Goal: Task Accomplishment & Management: Use online tool/utility

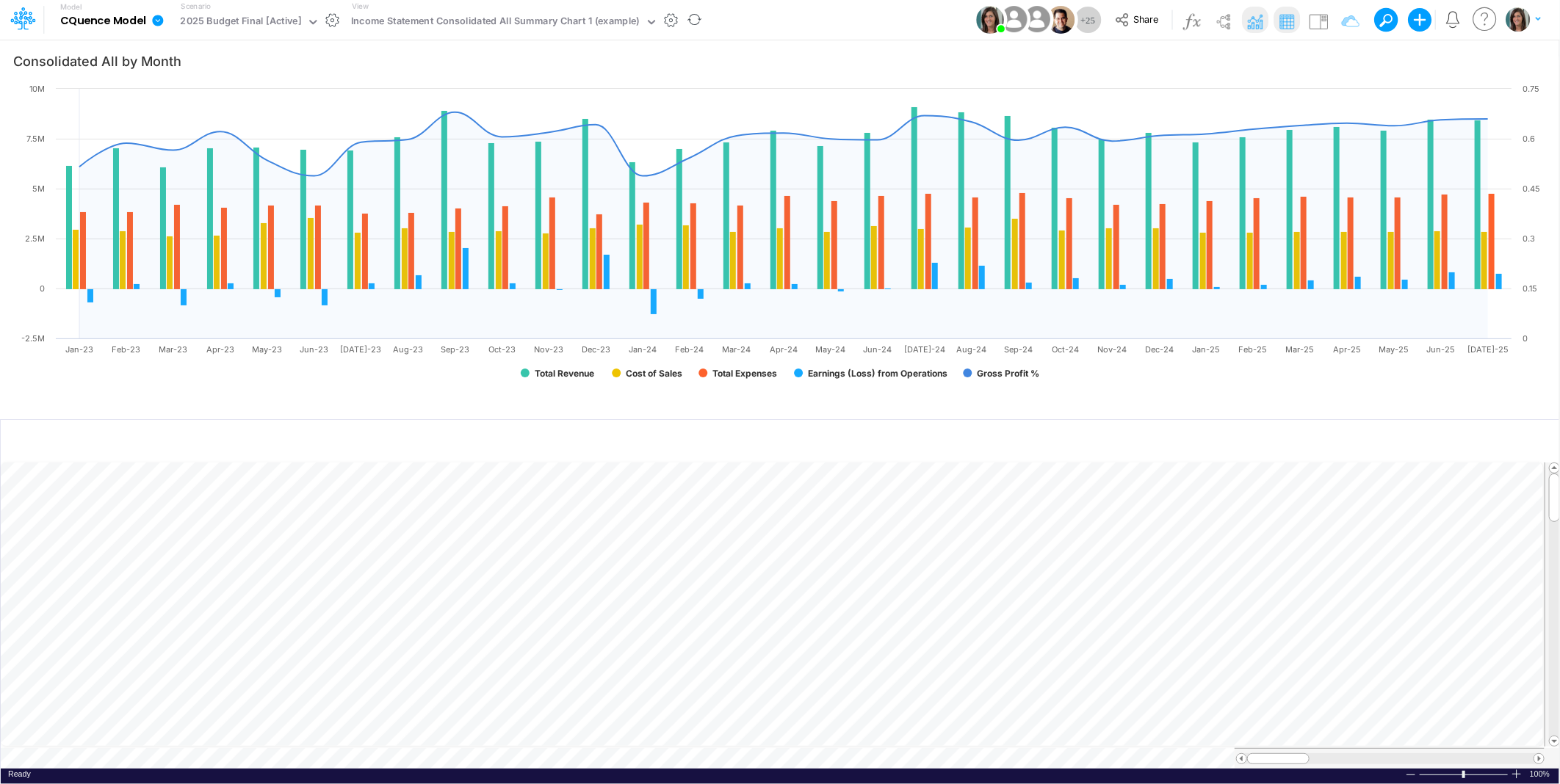
click at [156, 19] on icon at bounding box center [157, 20] width 14 height 14
click at [218, 151] on button "View model info" at bounding box center [232, 152] width 157 height 23
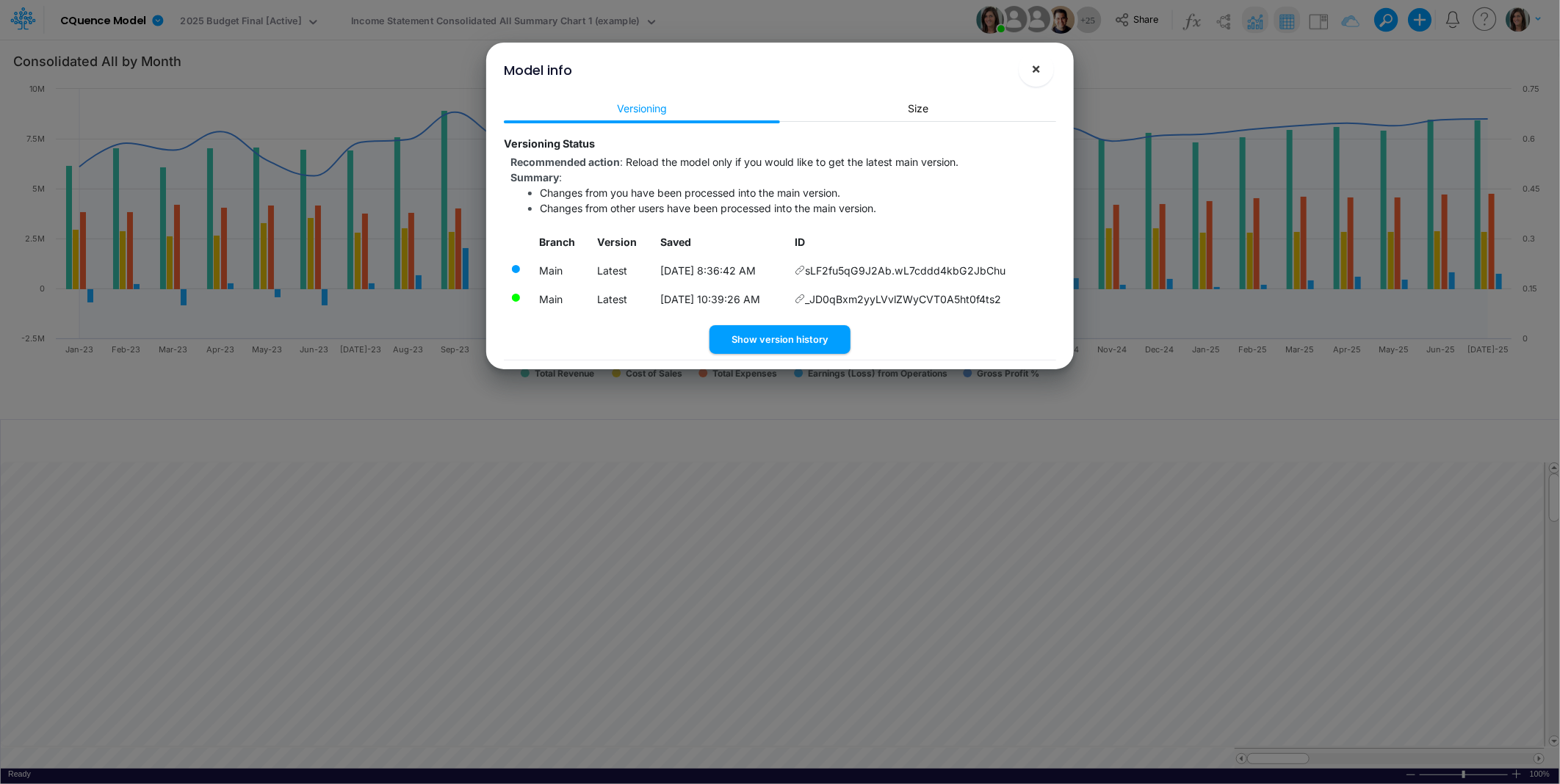
click at [1041, 68] on span "×" at bounding box center [1036, 67] width 9 height 17
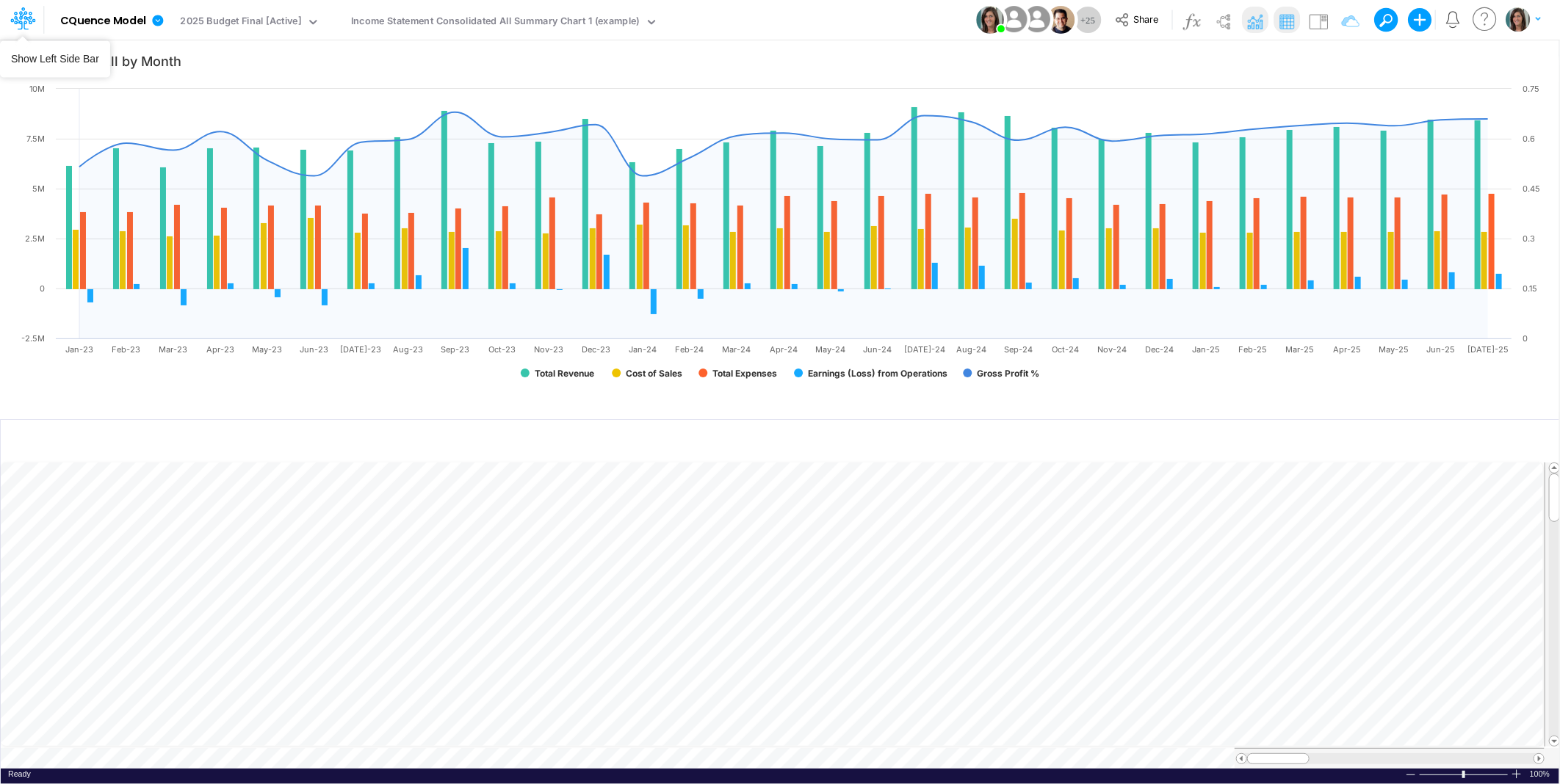
click at [22, 17] on icon at bounding box center [23, 15] width 8 height 9
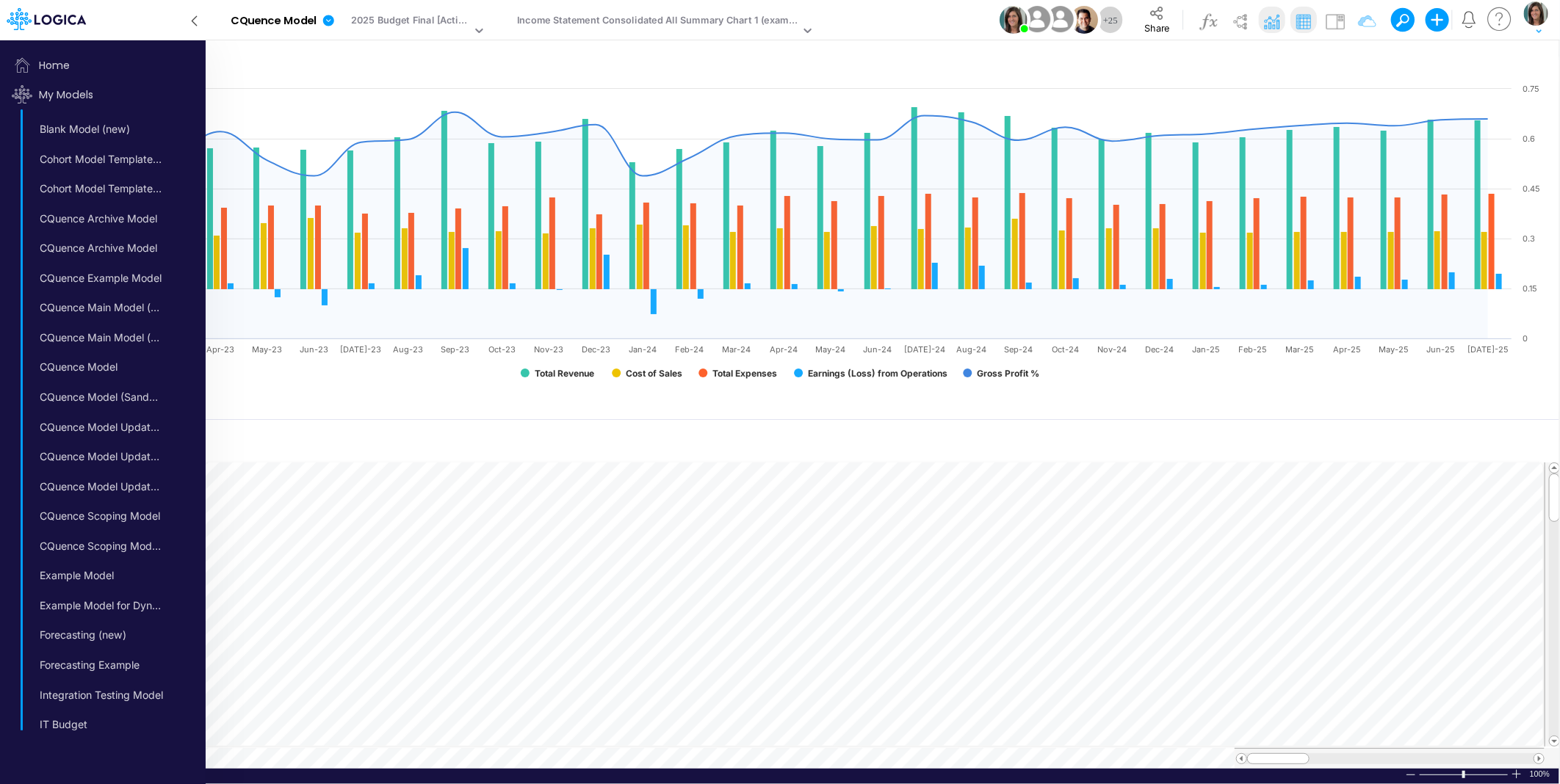
click at [193, 20] on icon at bounding box center [194, 21] width 5 height 9
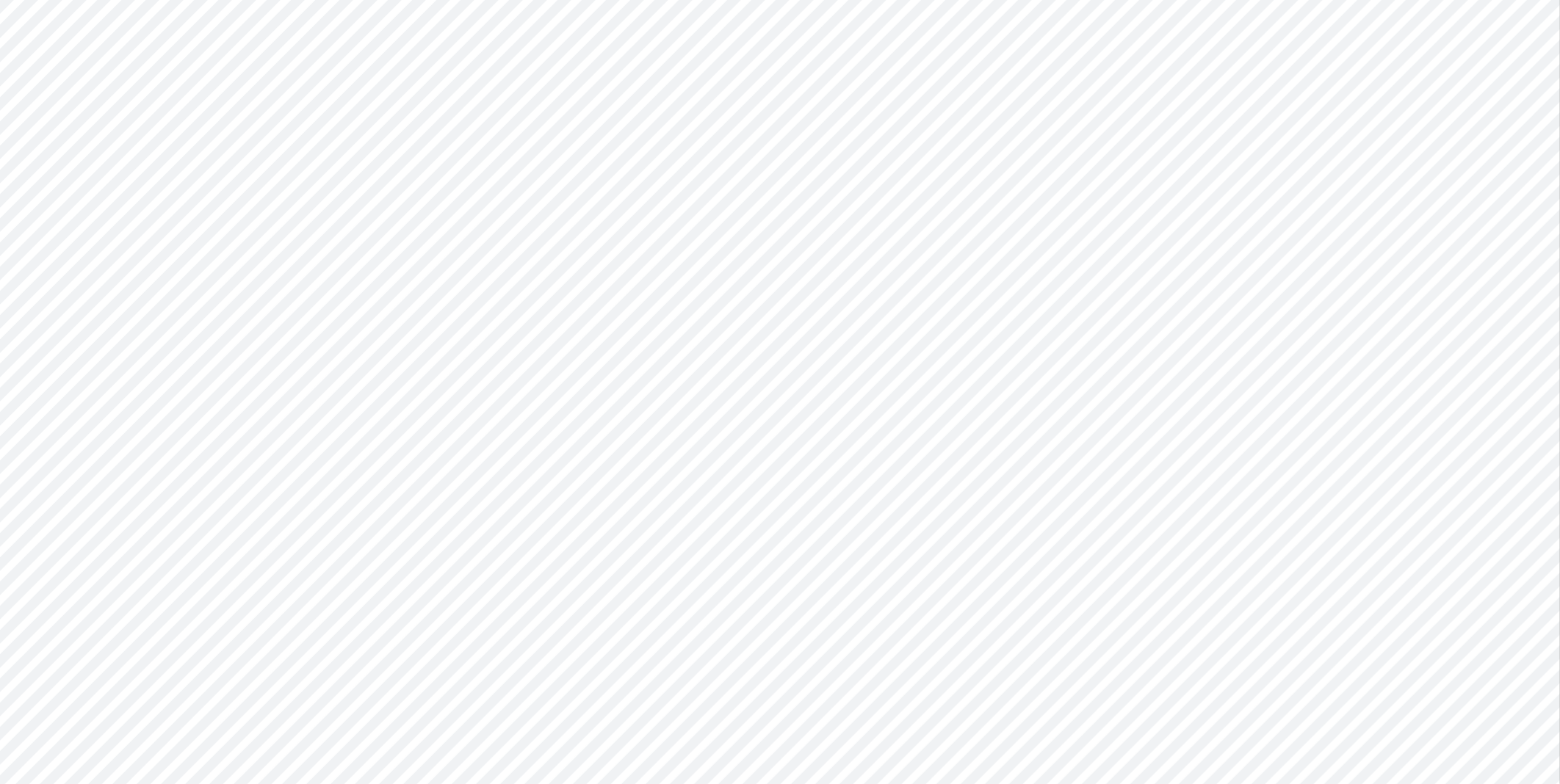
type input "Consolidated All by Month"
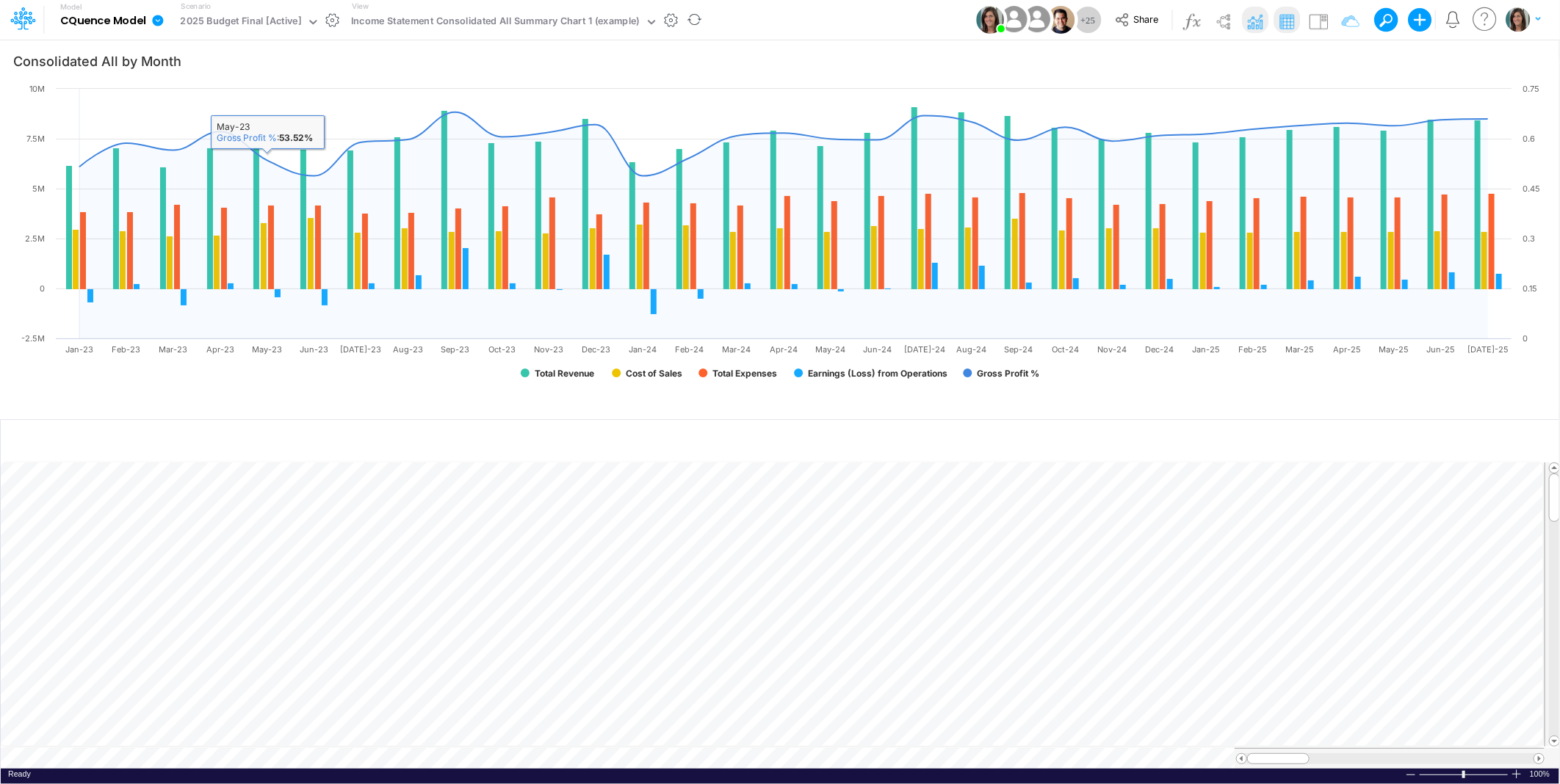
click at [159, 25] on icon at bounding box center [157, 20] width 14 height 14
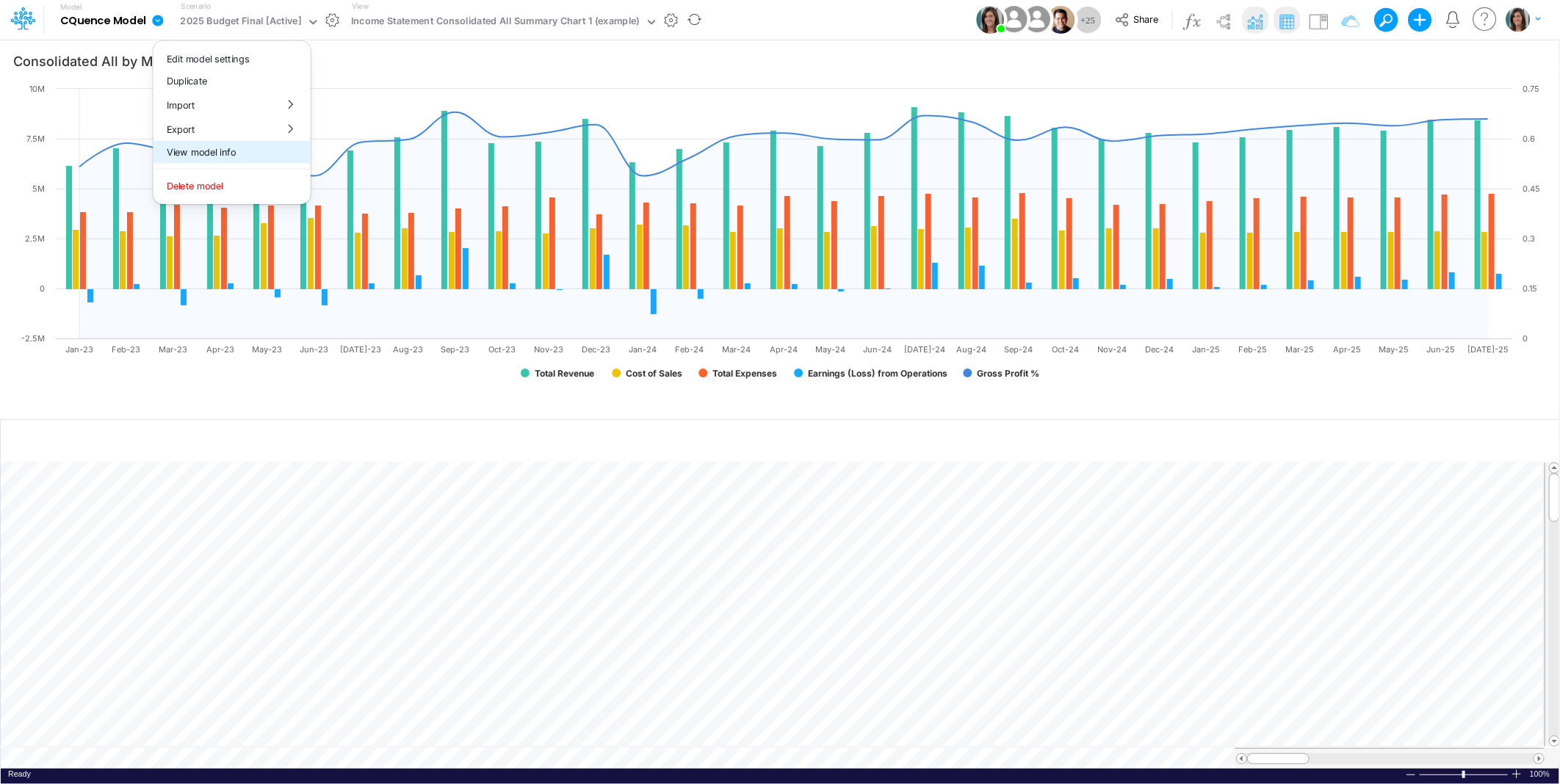
click at [196, 150] on button "View model info" at bounding box center [232, 152] width 157 height 23
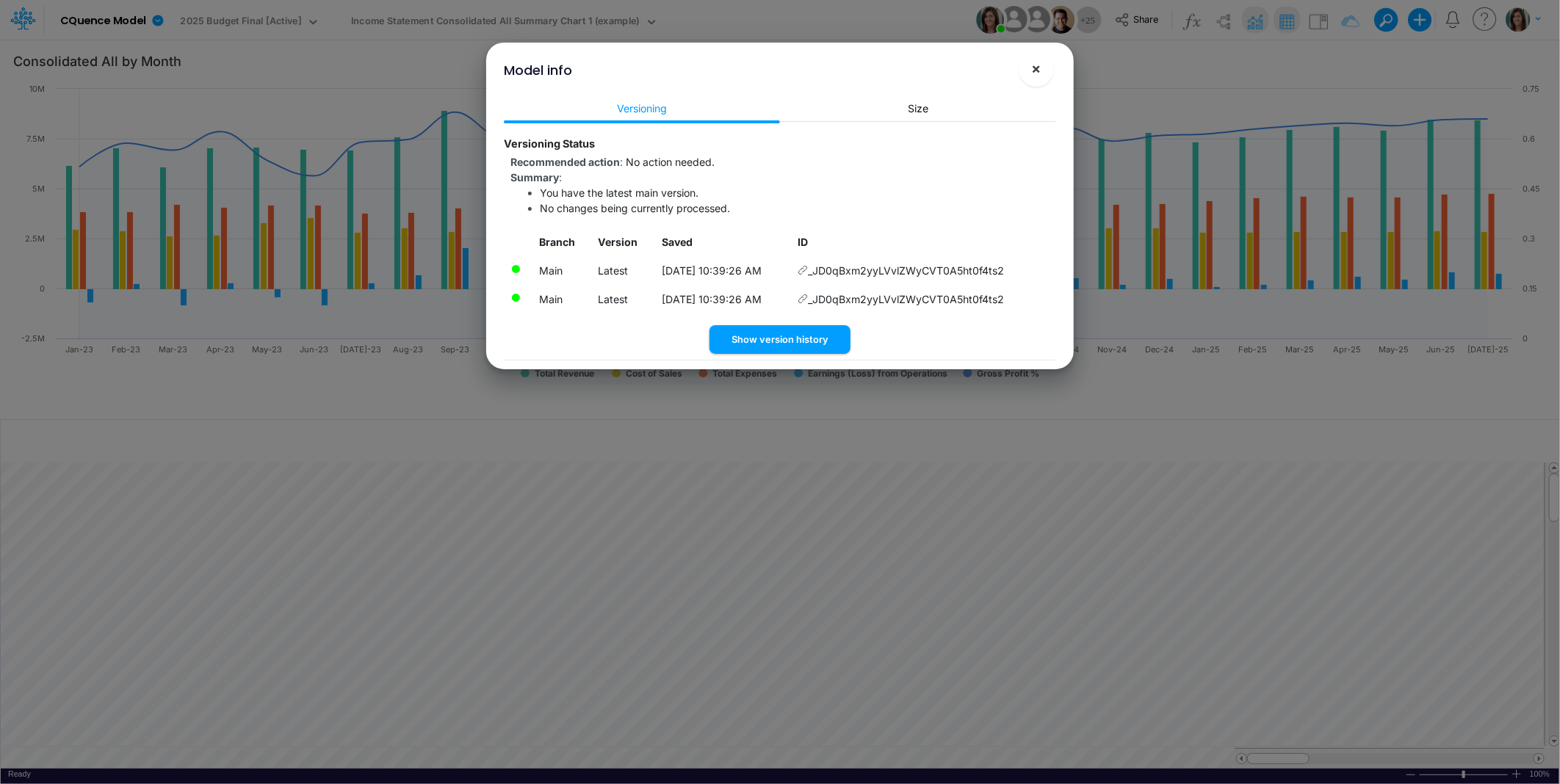
click at [1036, 67] on span "×" at bounding box center [1036, 67] width 9 height 17
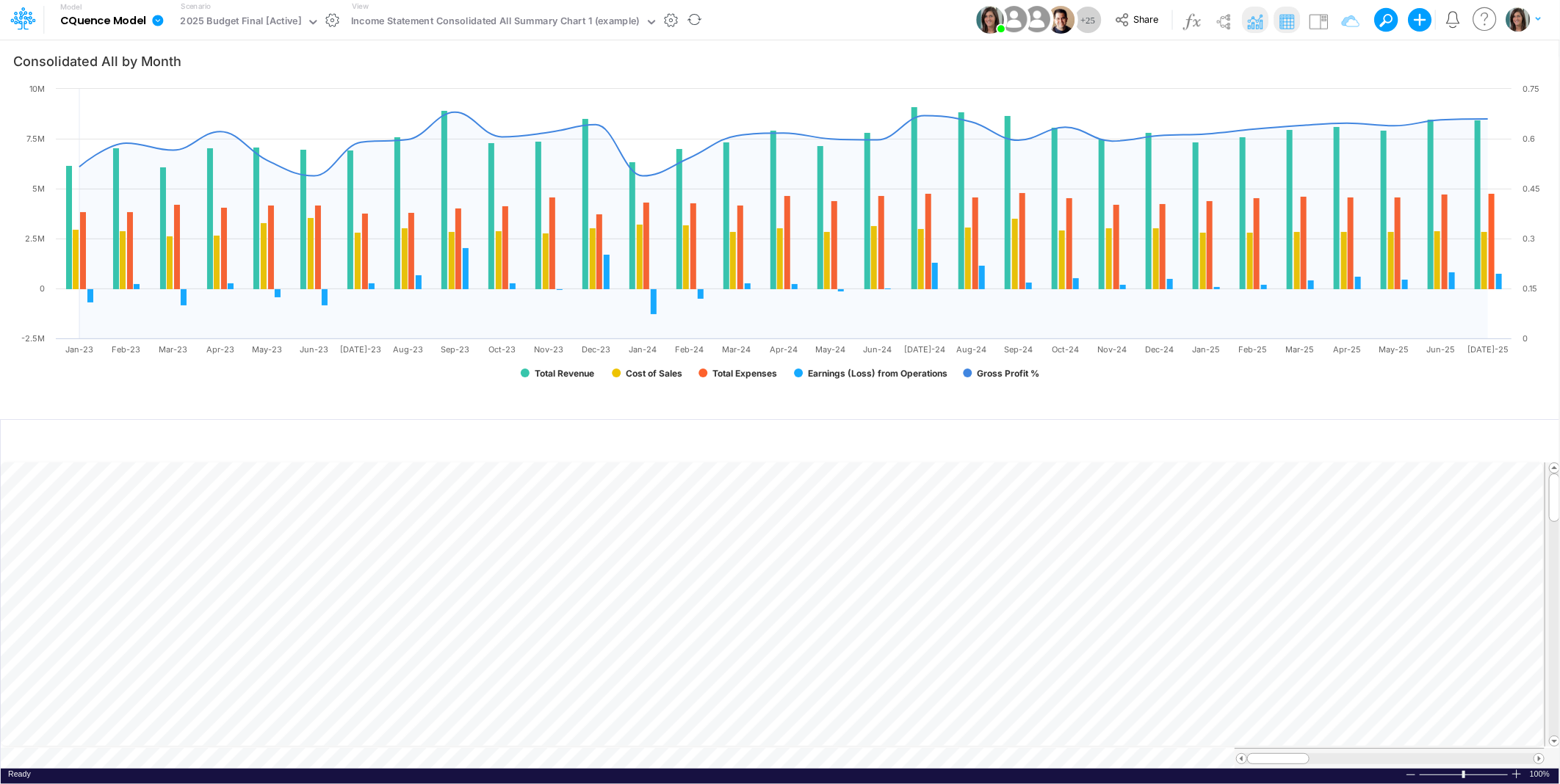
click at [158, 19] on icon at bounding box center [157, 20] width 11 height 11
click at [765, 15] on div "Model CQuence Model Edit model settings Duplicate Import QuickBooks QuickBooks …" at bounding box center [780, 20] width 1404 height 40
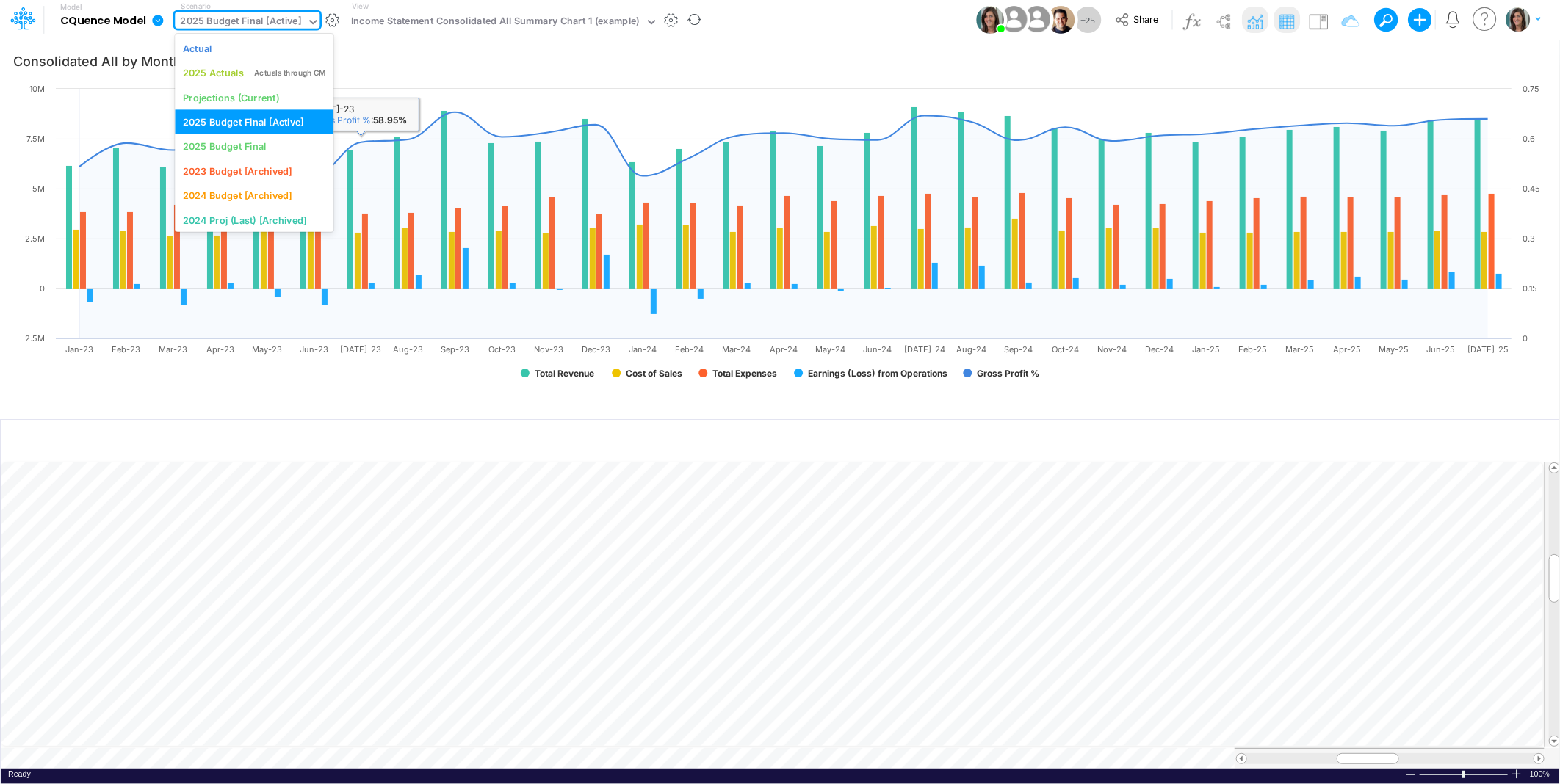
click at [260, 25] on div "2025 Budget Final [Active]" at bounding box center [241, 22] width 121 height 17
click at [257, 67] on div "Actuals through CM" at bounding box center [289, 73] width 71 height 11
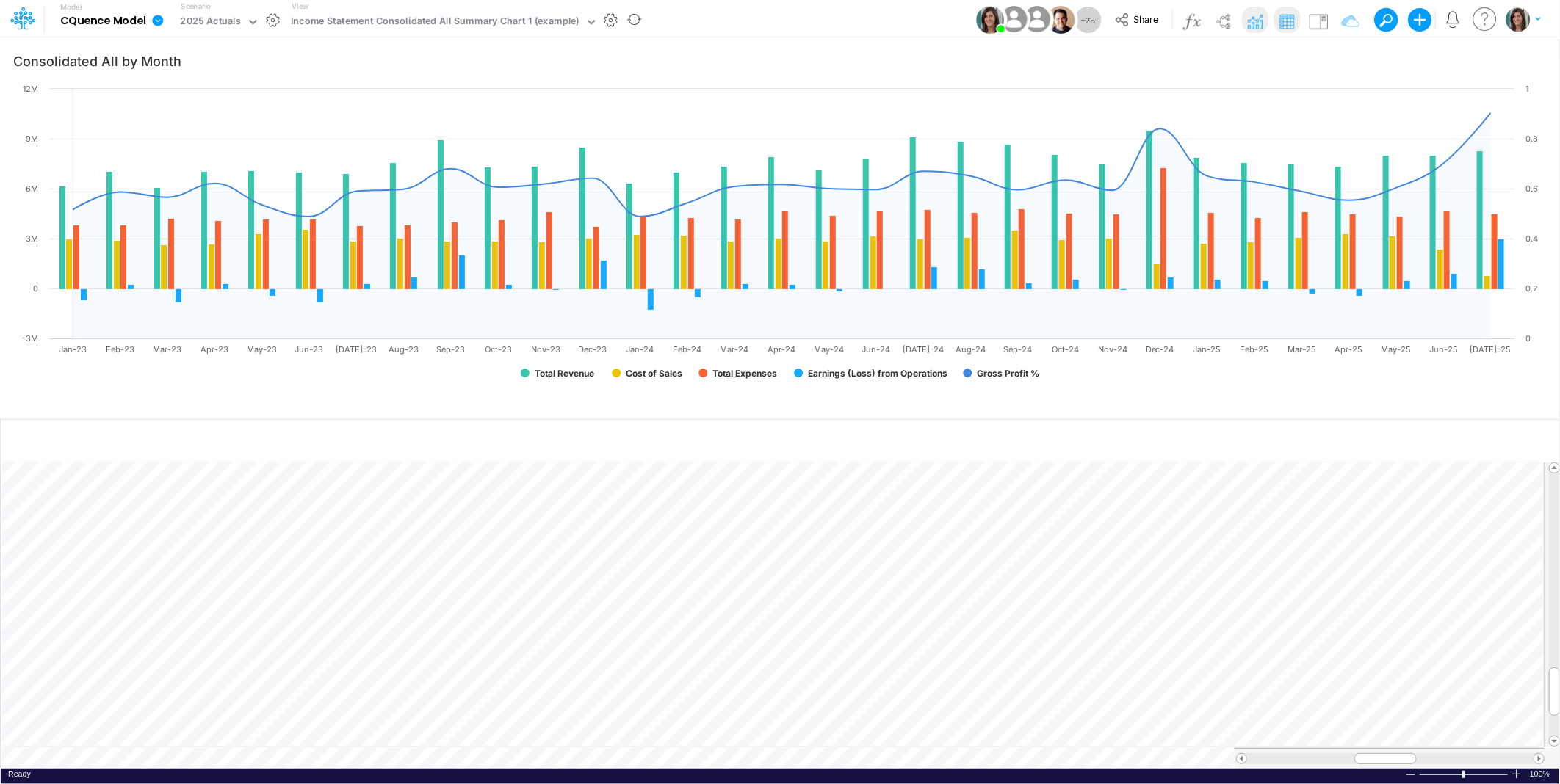
click at [158, 23] on icon at bounding box center [157, 20] width 11 height 11
click at [186, 108] on button "Import" at bounding box center [232, 105] width 157 height 25
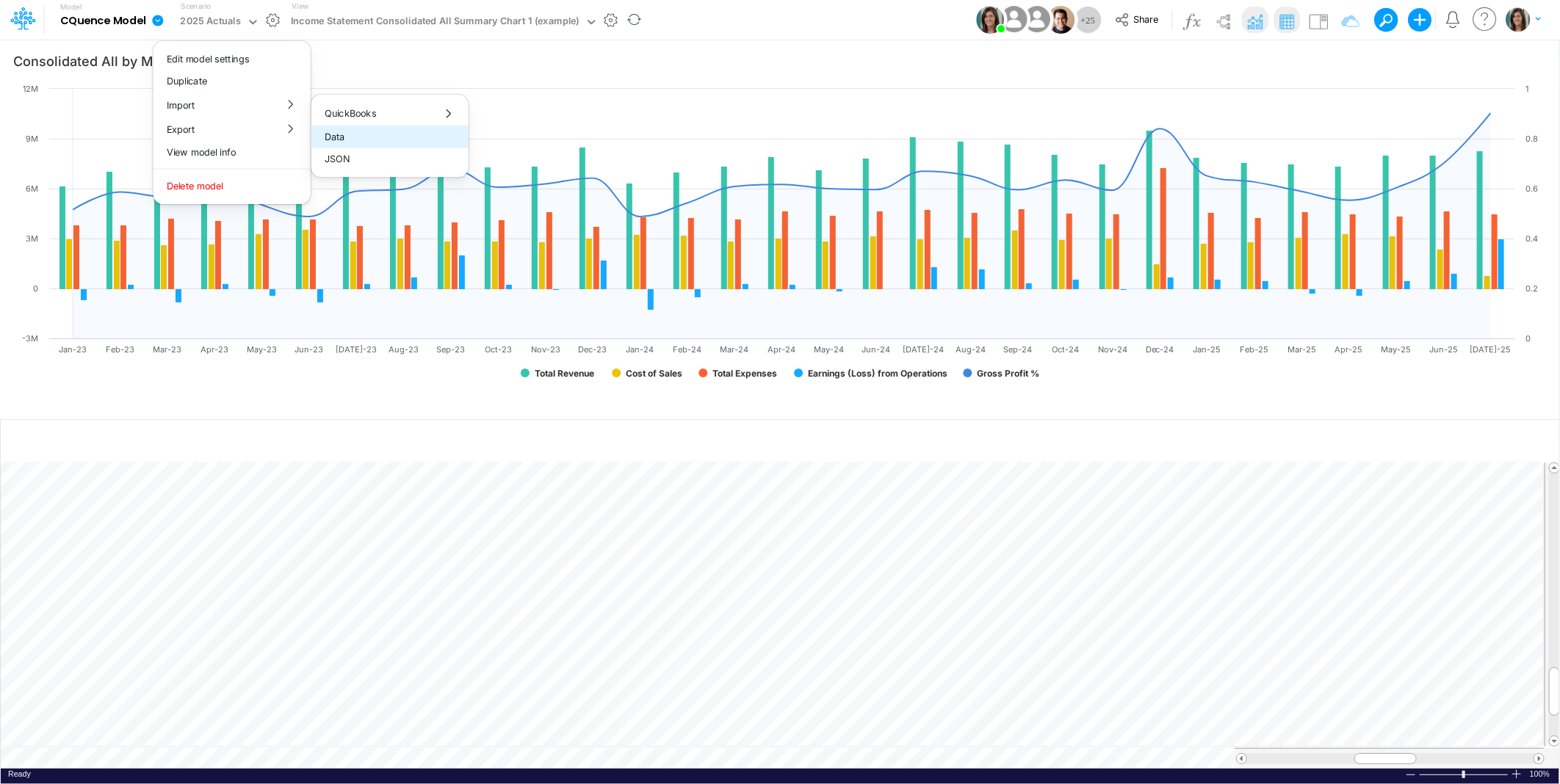
click at [397, 138] on button "Data" at bounding box center [389, 136] width 157 height 23
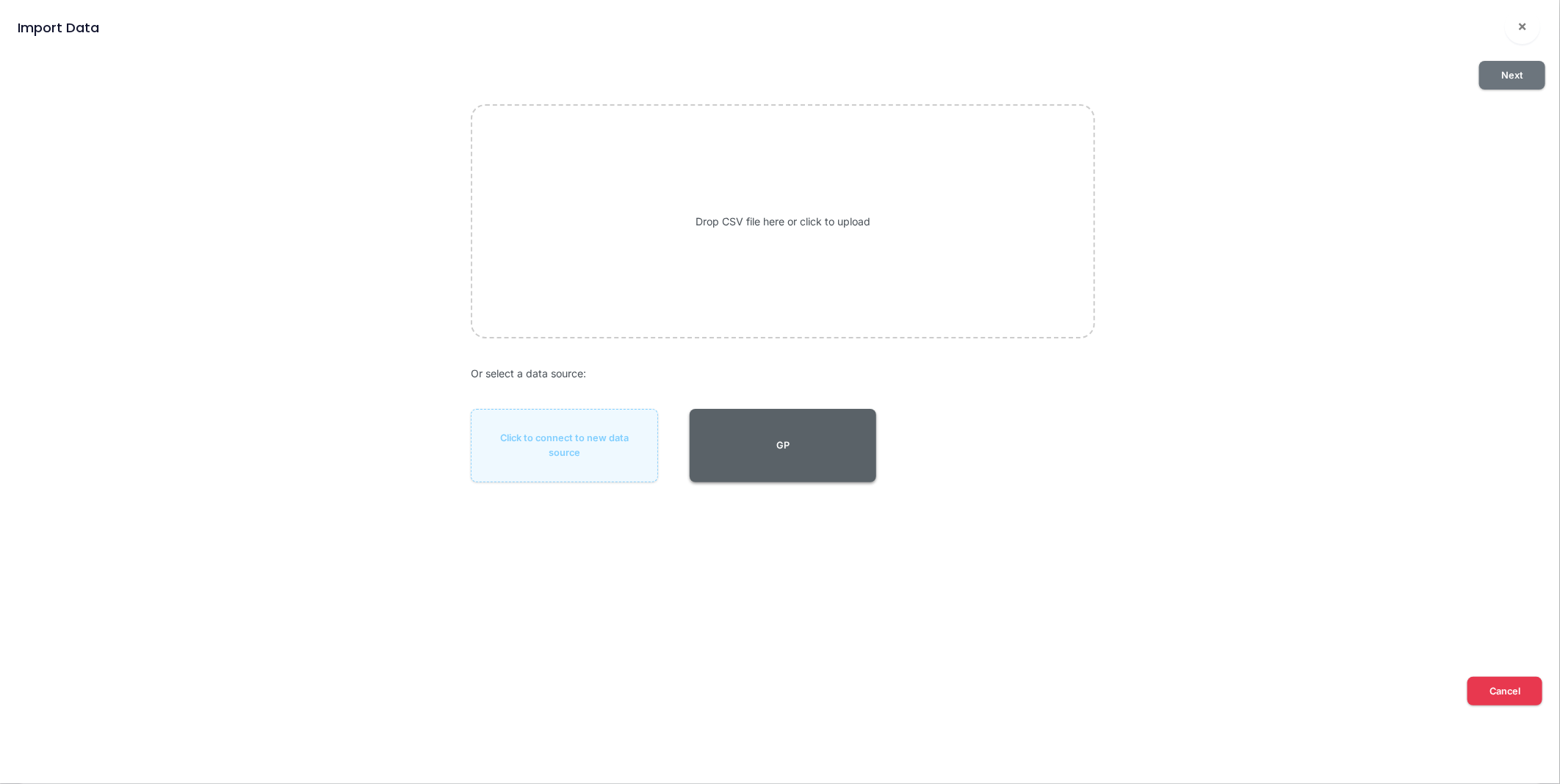
click at [808, 457] on button "GP" at bounding box center [783, 446] width 187 height 74
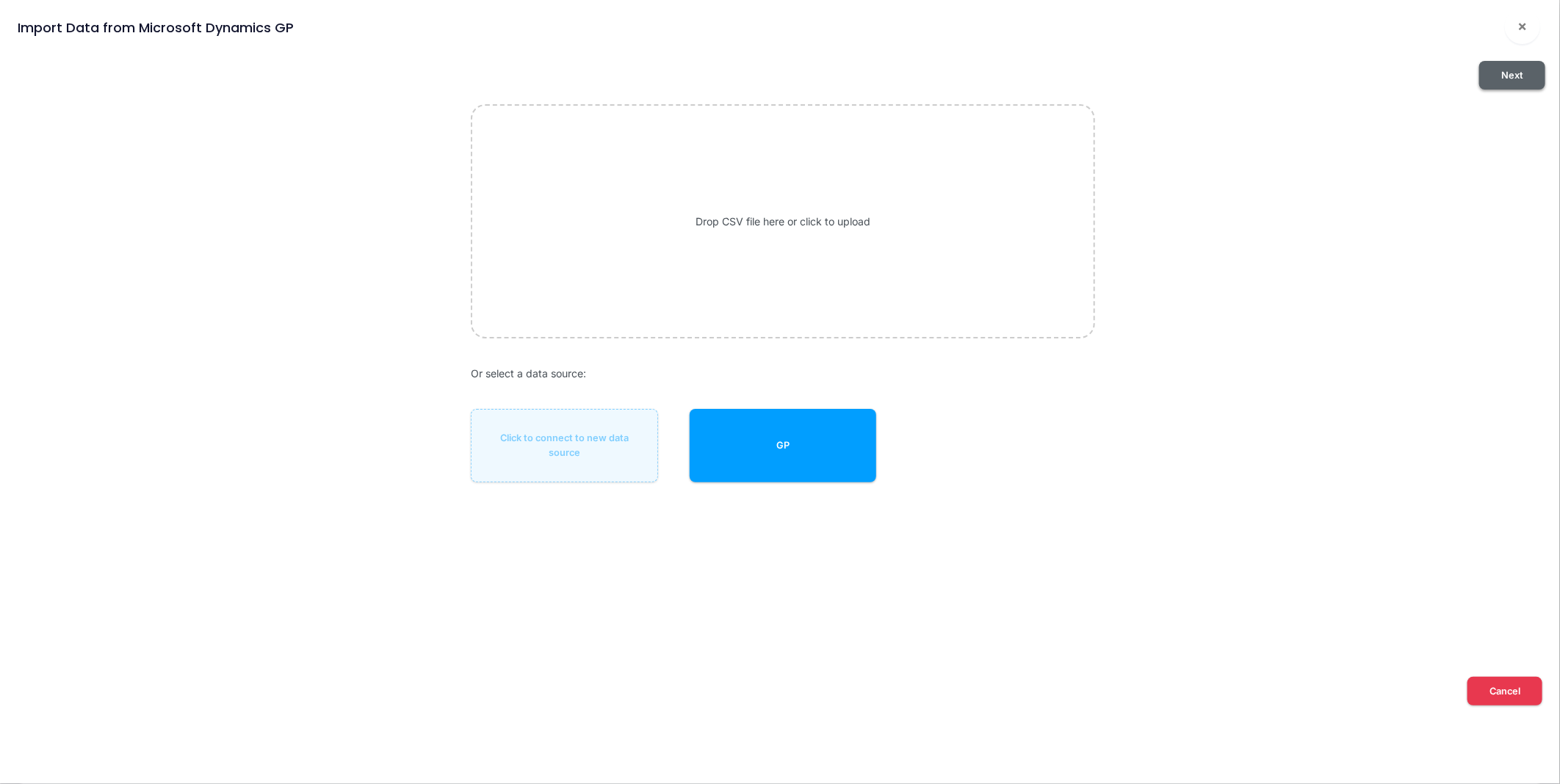
click at [1505, 72] on button "Next" at bounding box center [1512, 75] width 66 height 28
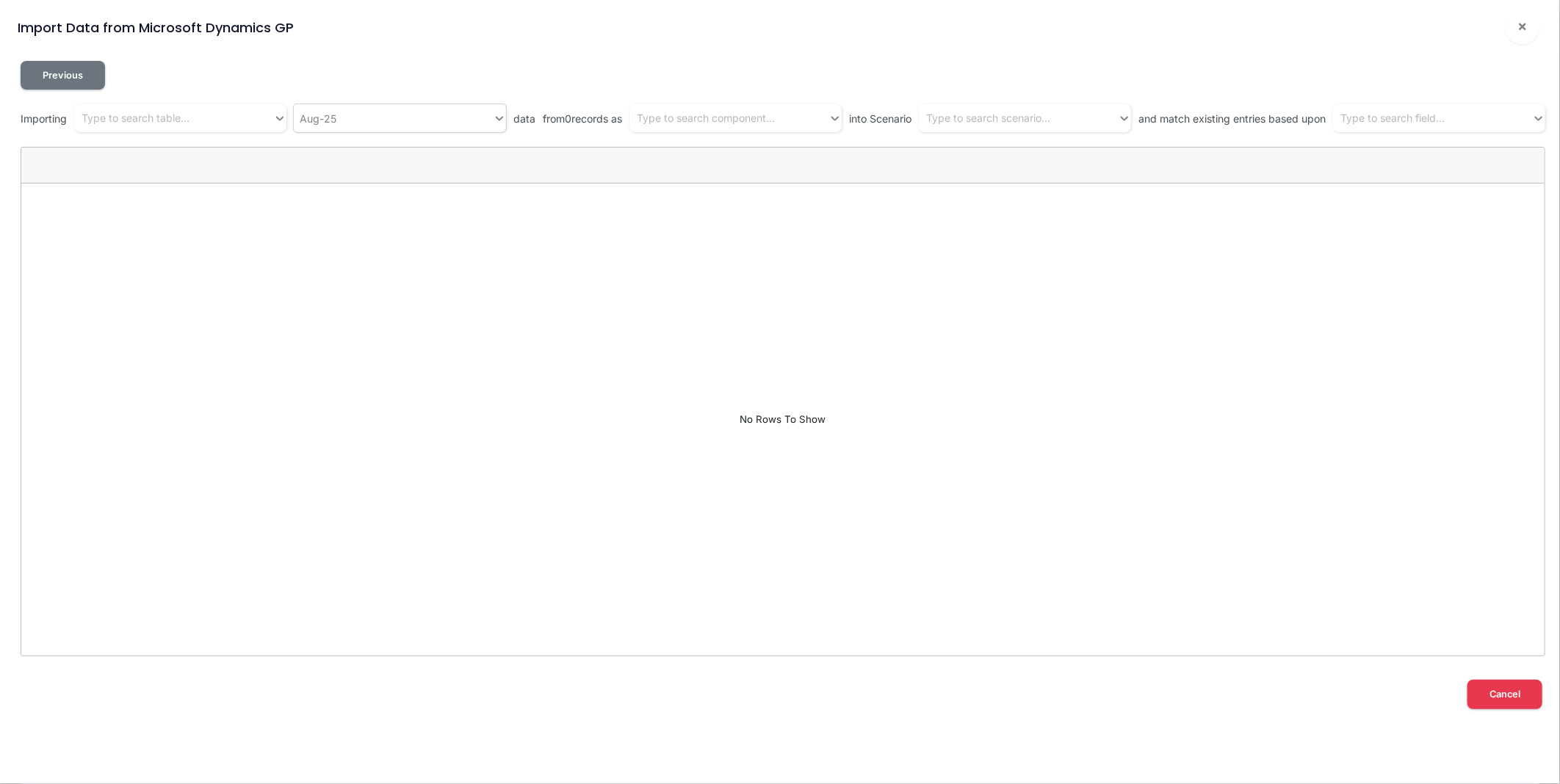
click at [379, 119] on div "Aug-25" at bounding box center [393, 118] width 199 height 25
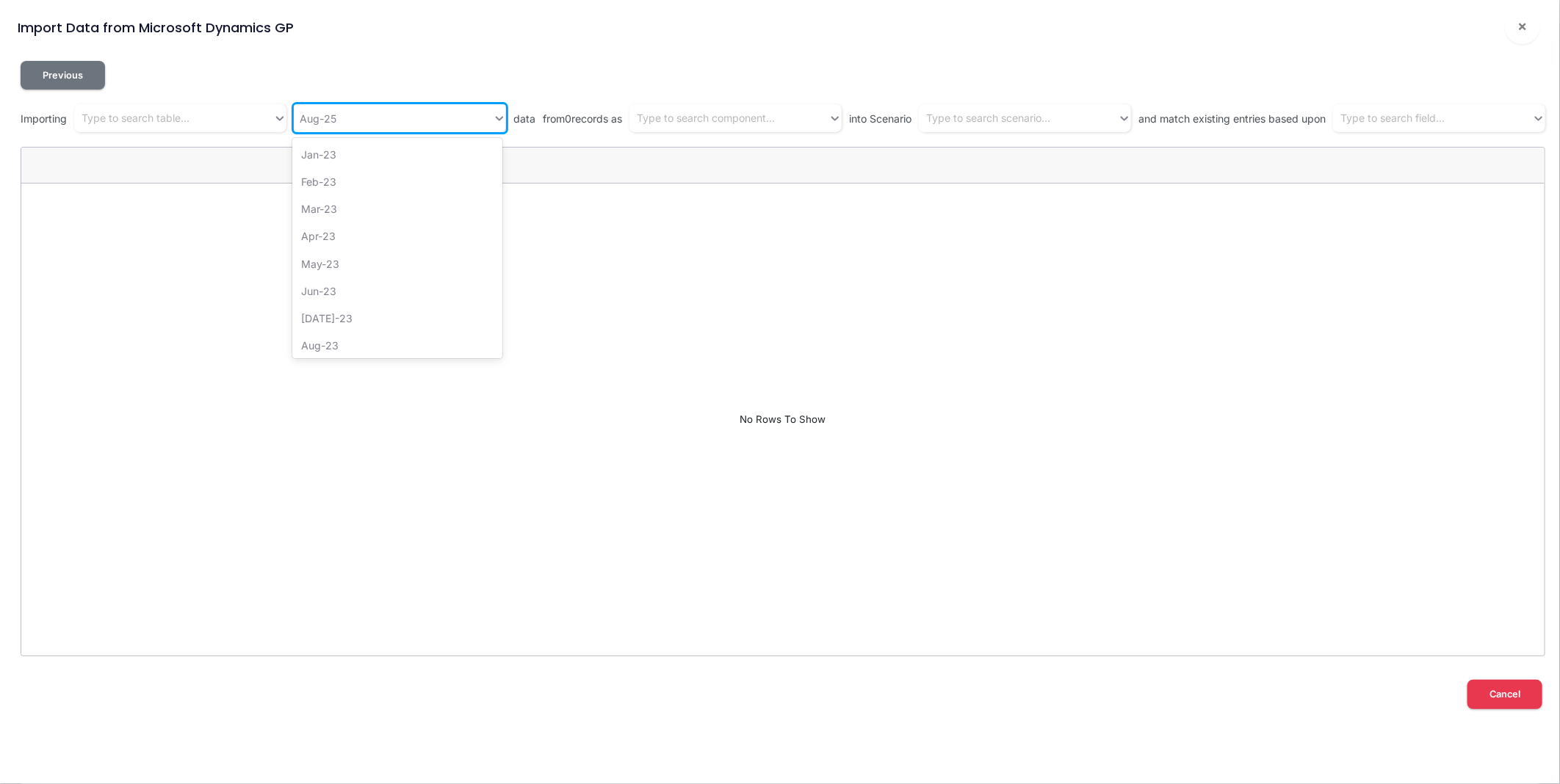
scroll to position [663, 0]
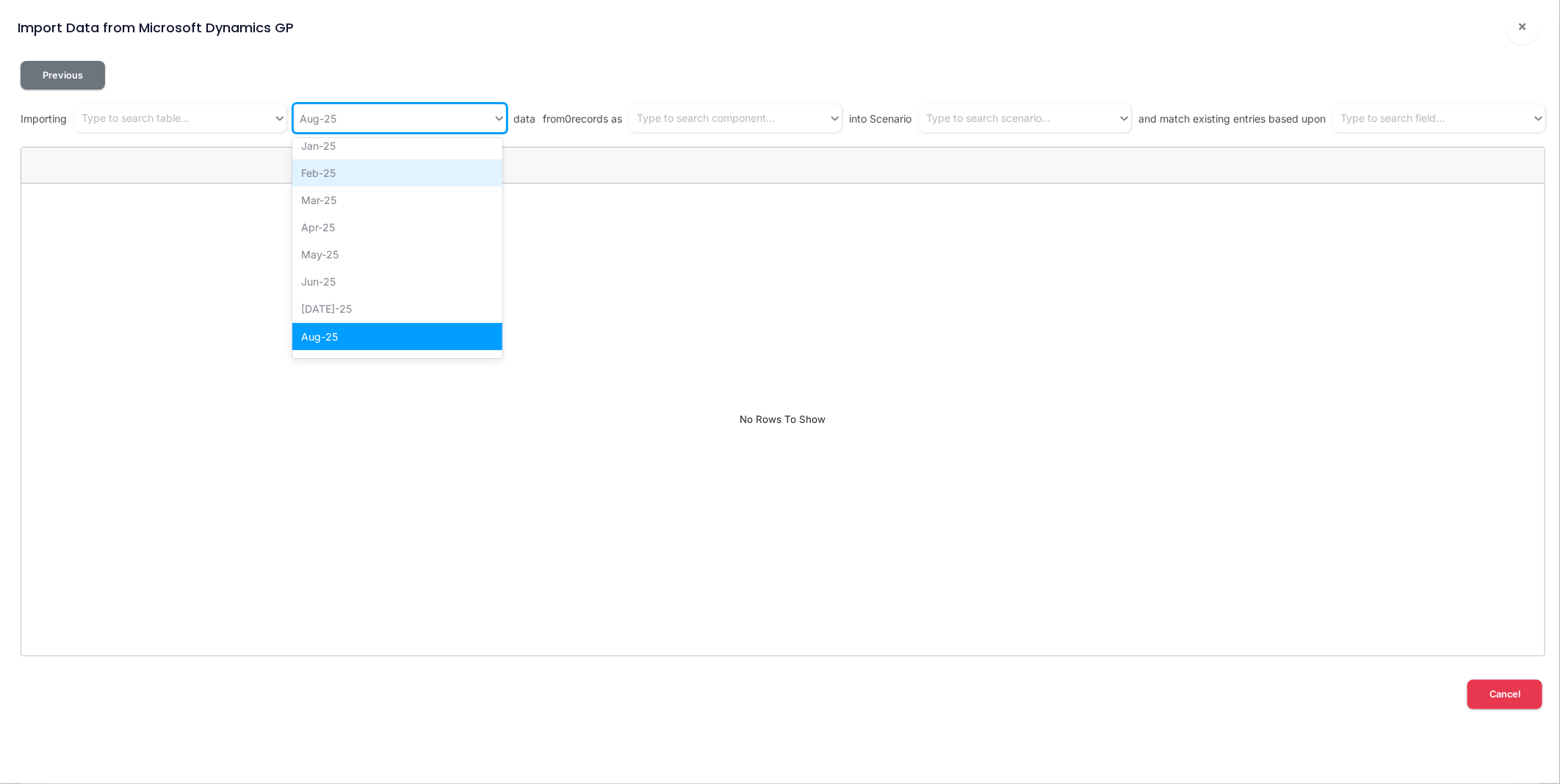
click at [371, 177] on div "Feb-25" at bounding box center [397, 173] width 210 height 27
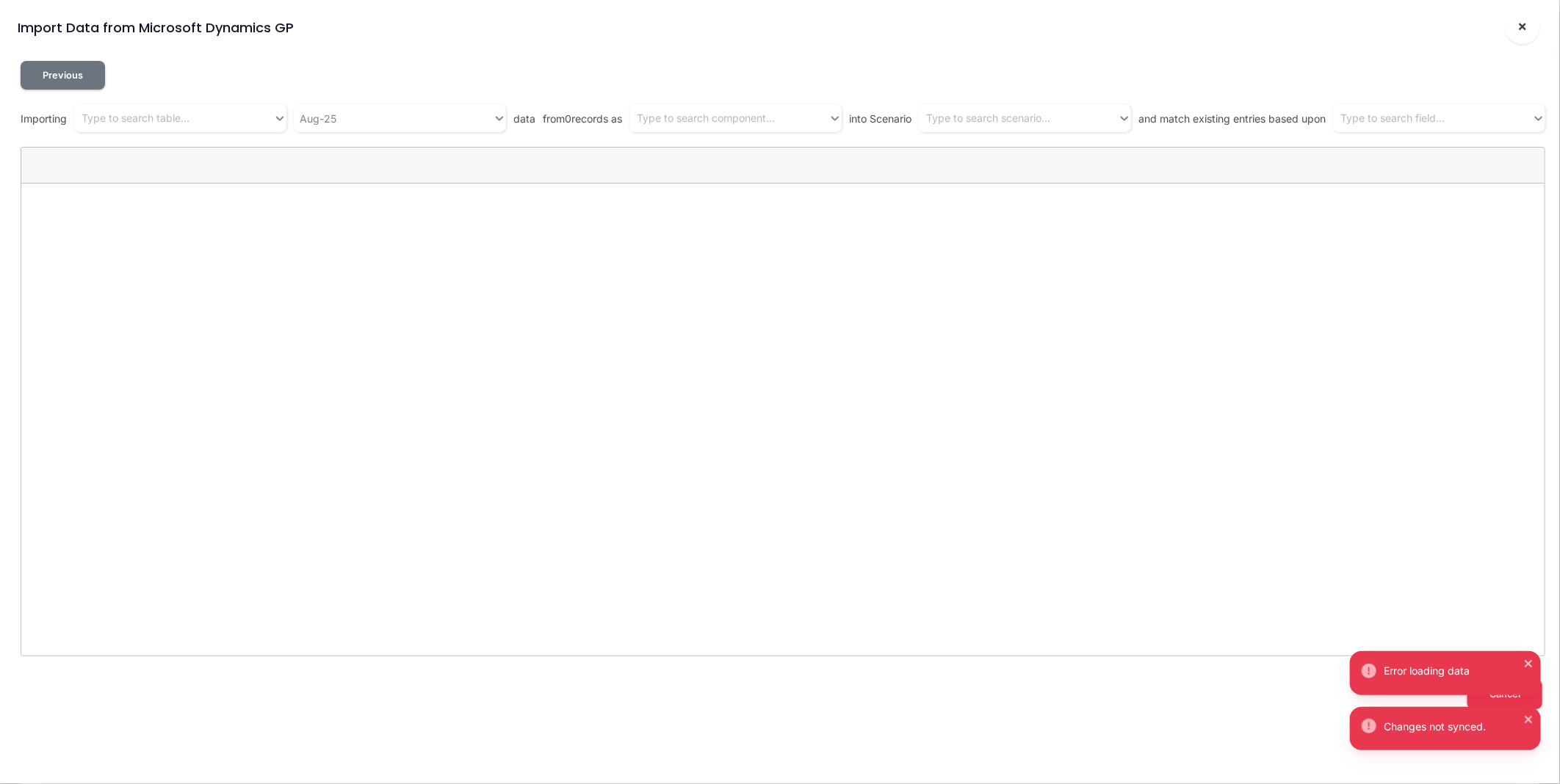
click at [1527, 25] on span "×" at bounding box center [1523, 25] width 9 height 17
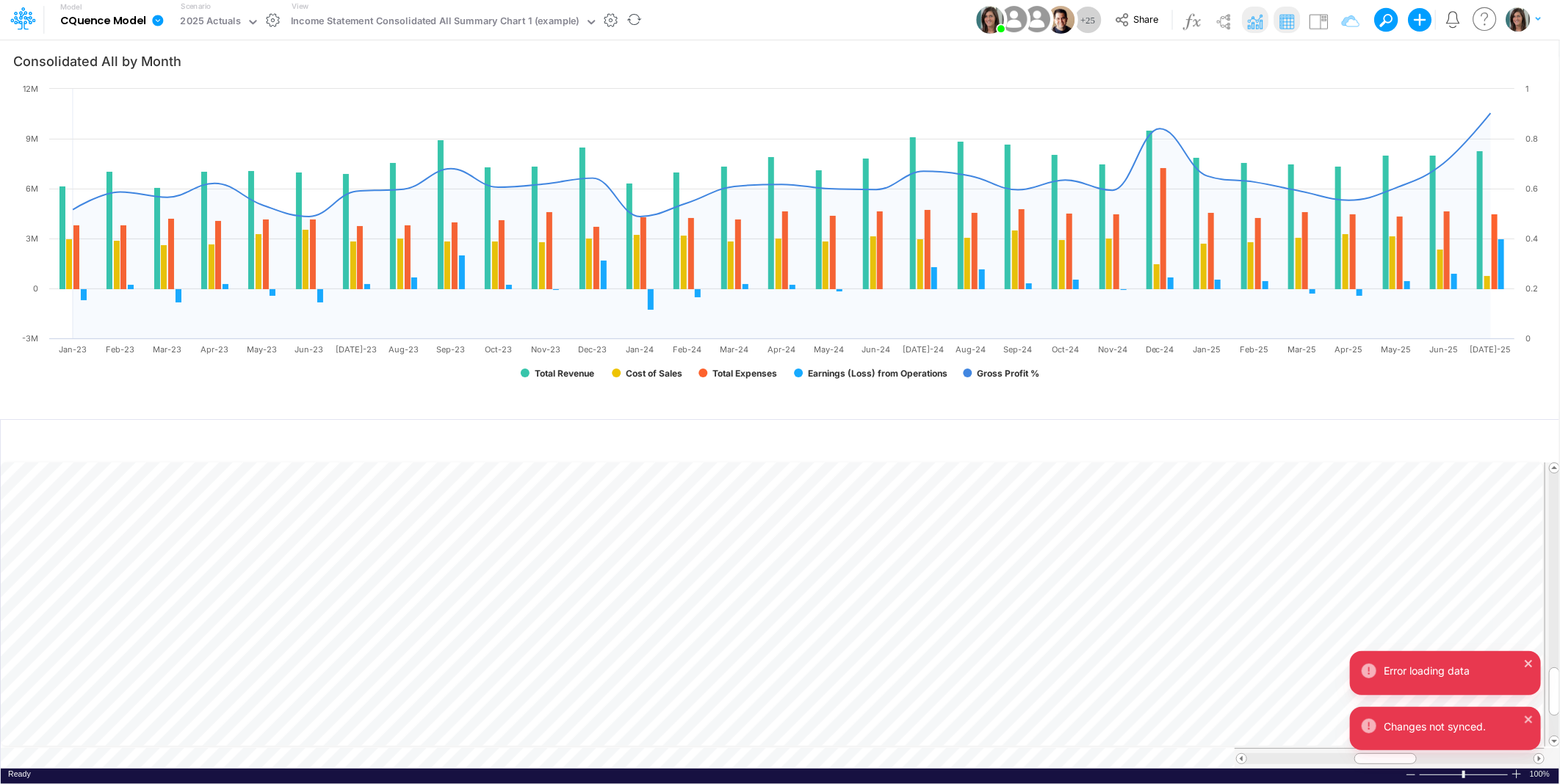
click at [158, 17] on icon at bounding box center [157, 20] width 11 height 11
click at [180, 106] on button "Import" at bounding box center [232, 105] width 157 height 25
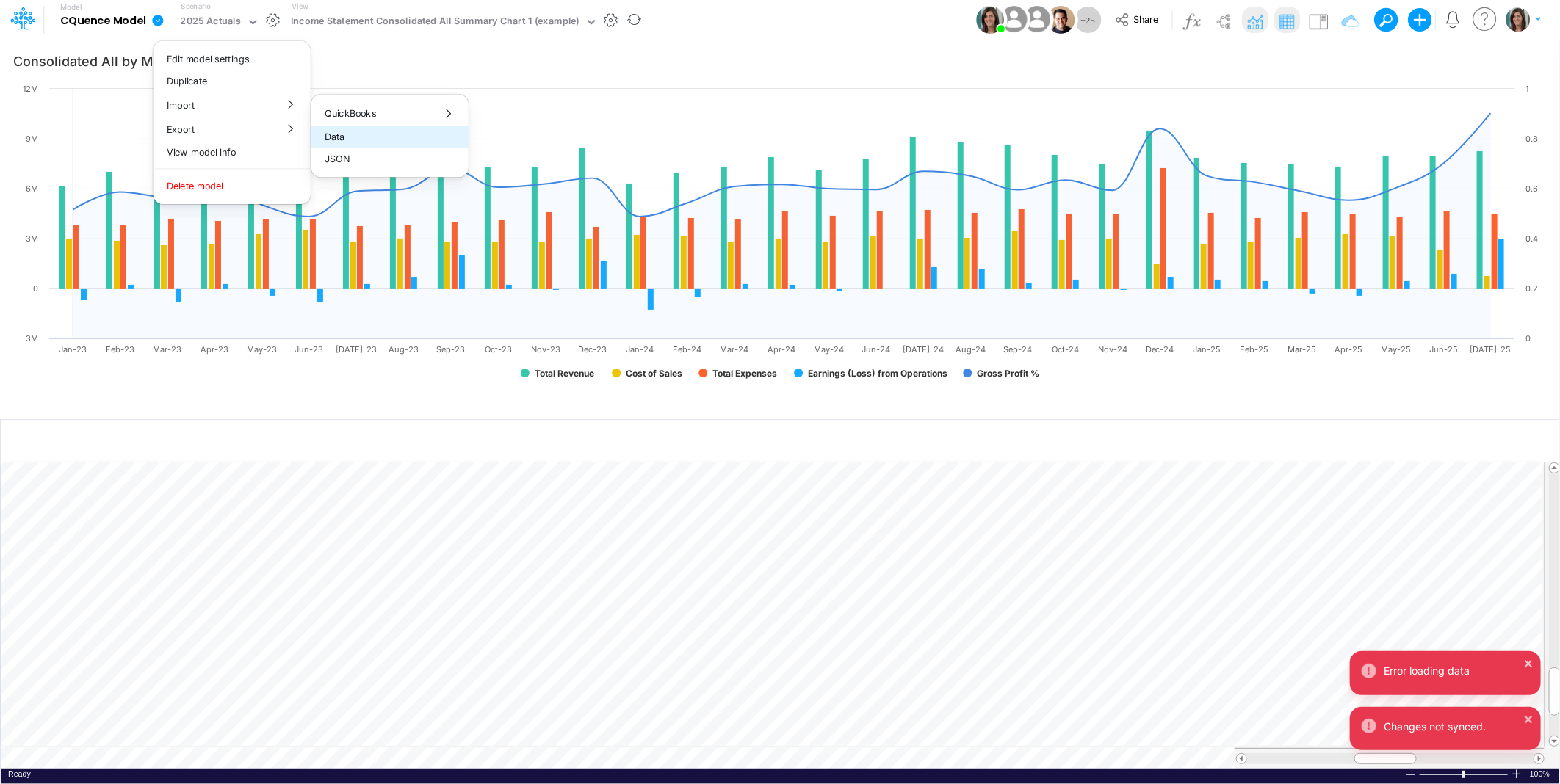
click at [423, 143] on button "Data" at bounding box center [389, 136] width 157 height 23
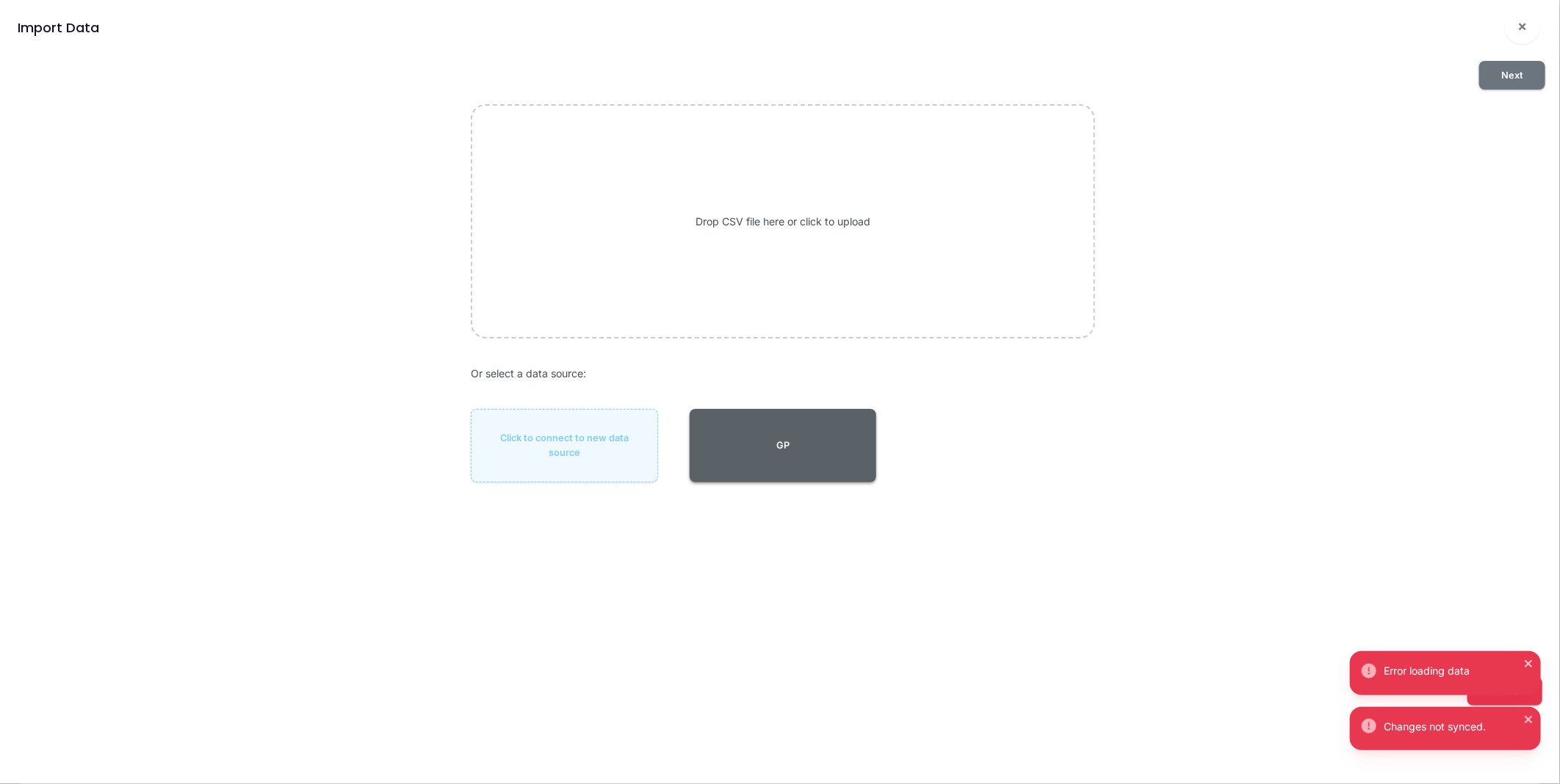
click at [852, 452] on button "GP" at bounding box center [783, 446] width 187 height 74
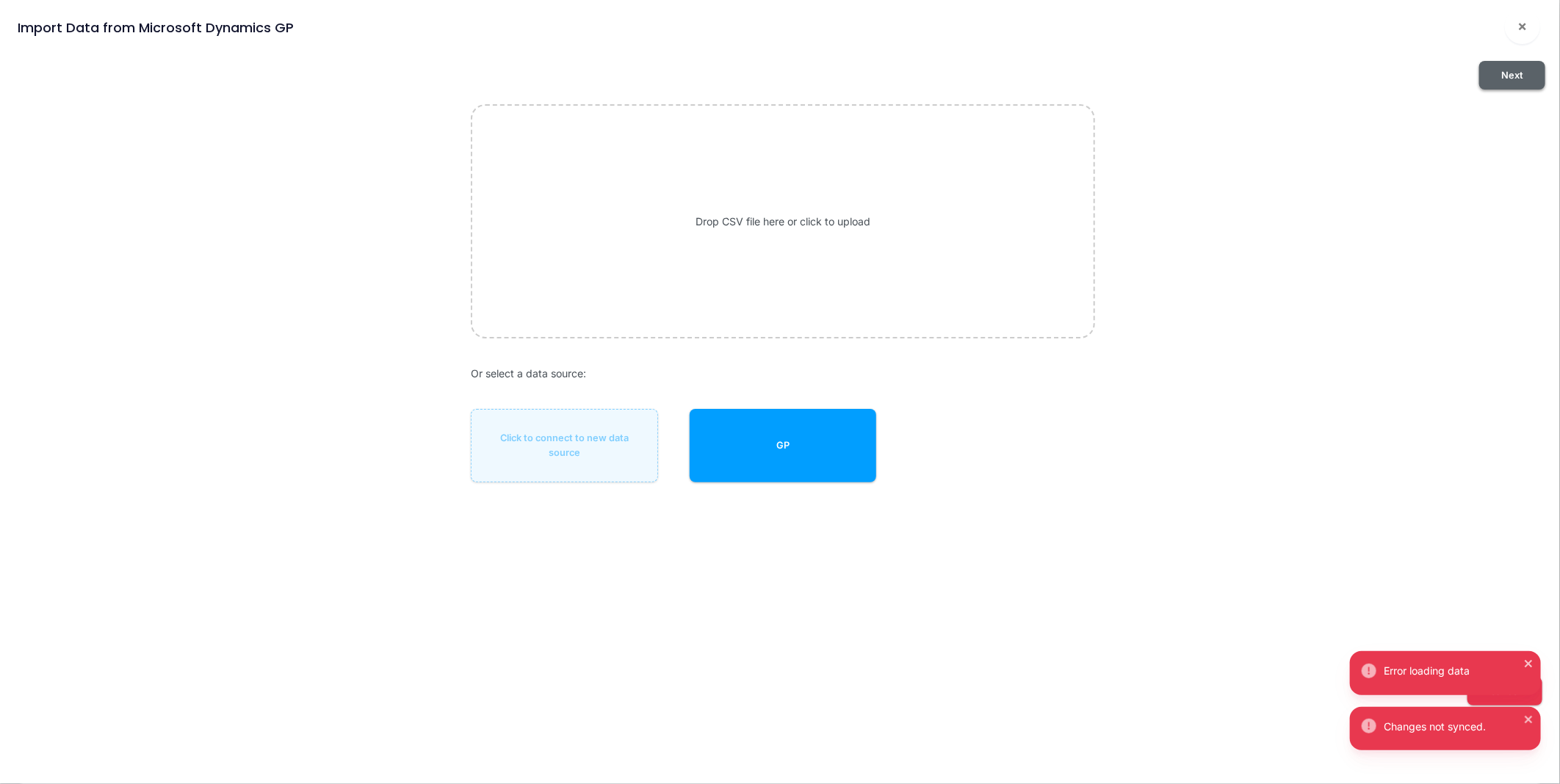
click at [1518, 79] on button "Next" at bounding box center [1512, 75] width 66 height 28
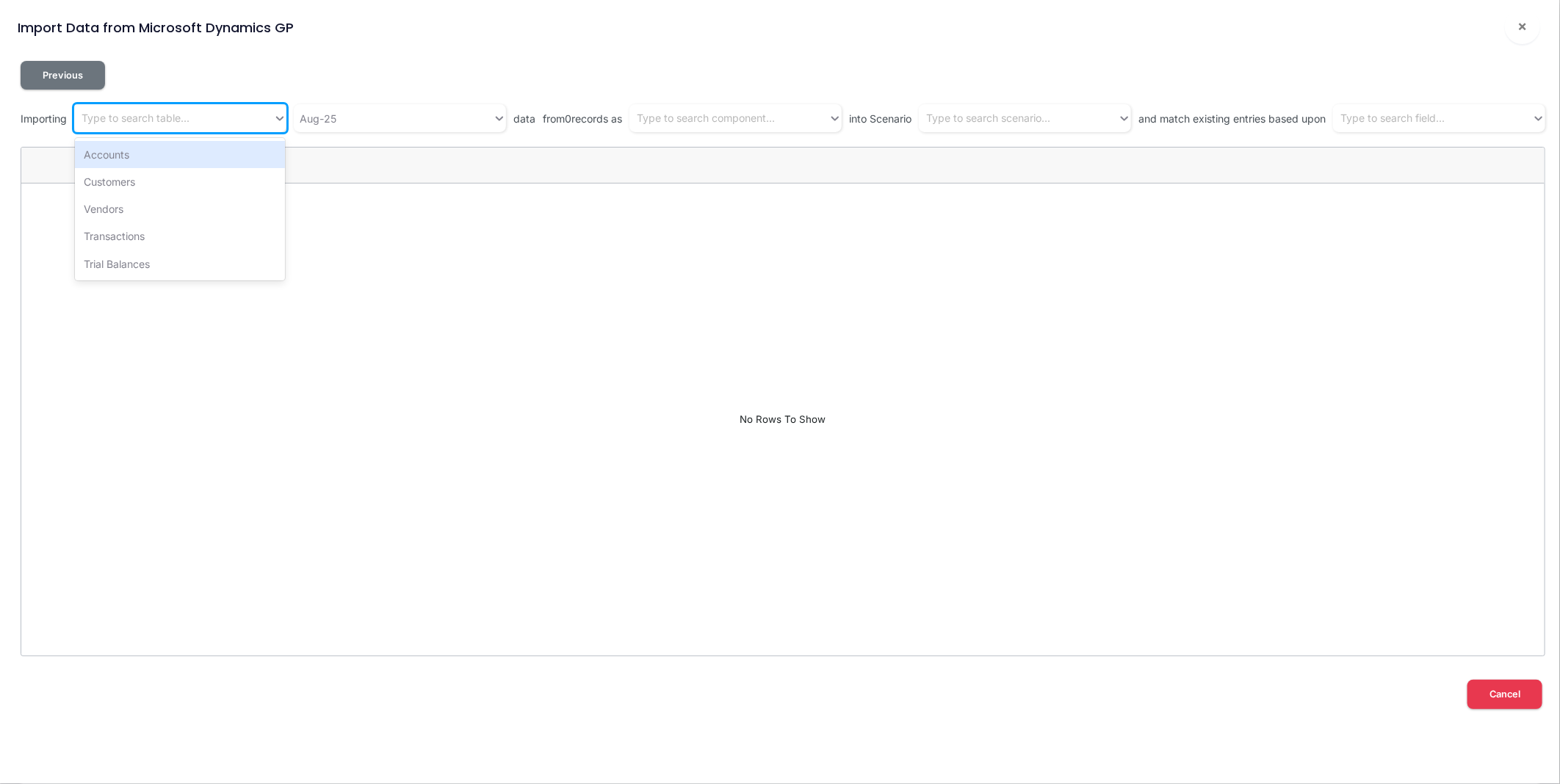
click at [176, 121] on div "Type to search table..." at bounding box center [136, 118] width 108 height 15
click at [146, 261] on div "Trial Balances" at bounding box center [179, 264] width 210 height 27
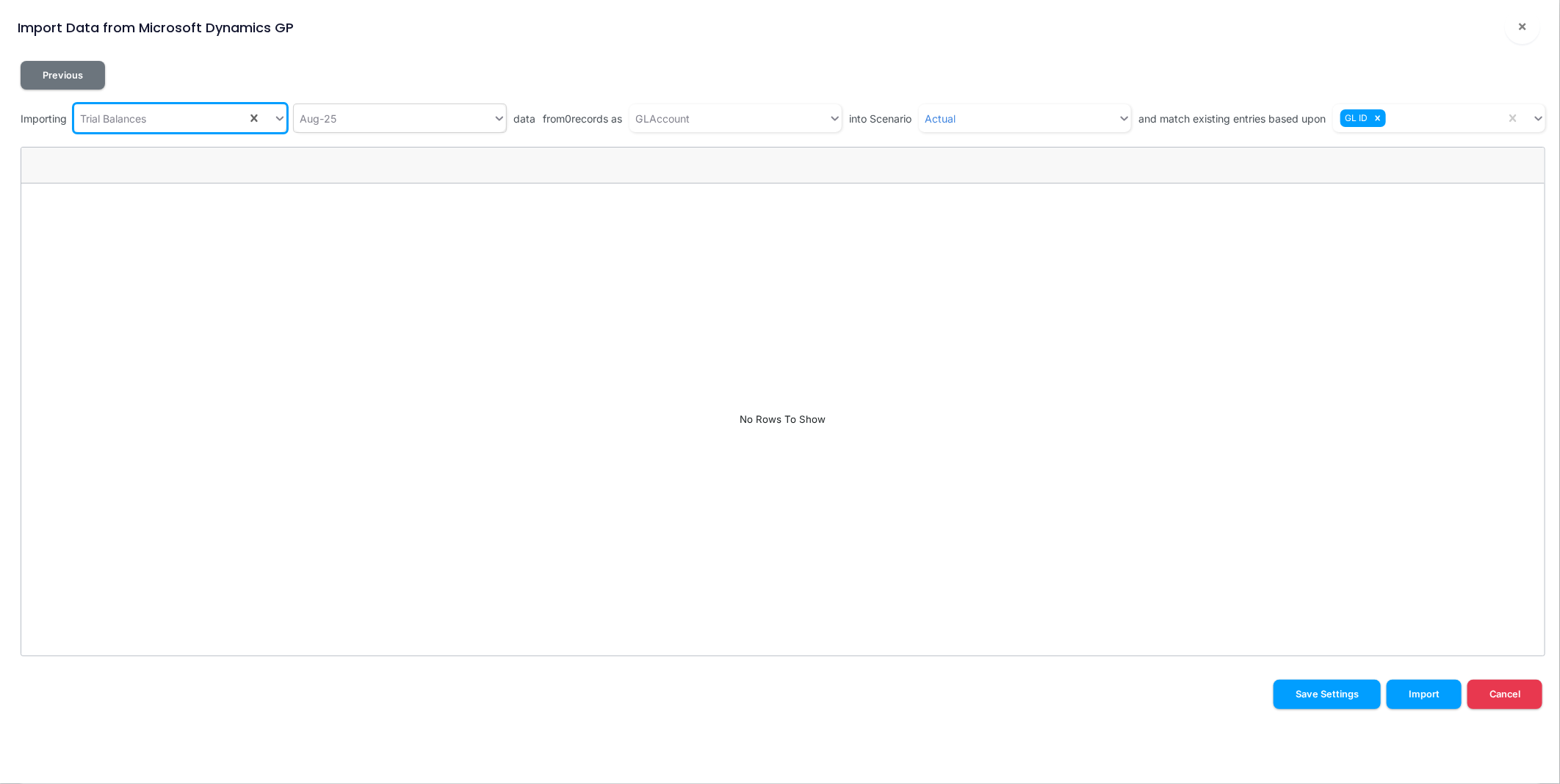
click at [369, 117] on div "Aug-25" at bounding box center [393, 118] width 199 height 25
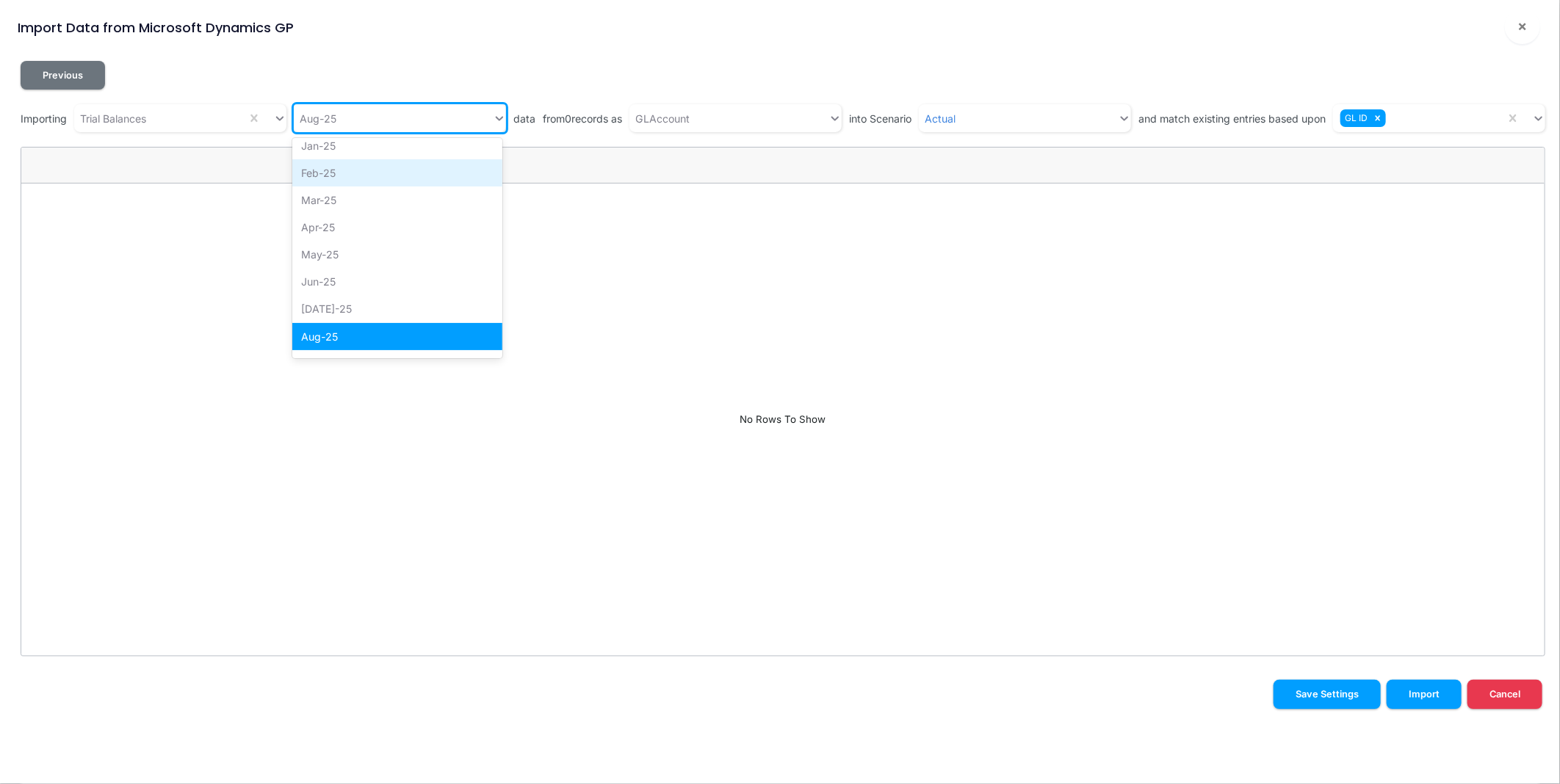
click at [355, 166] on div "Feb-25" at bounding box center [397, 173] width 210 height 27
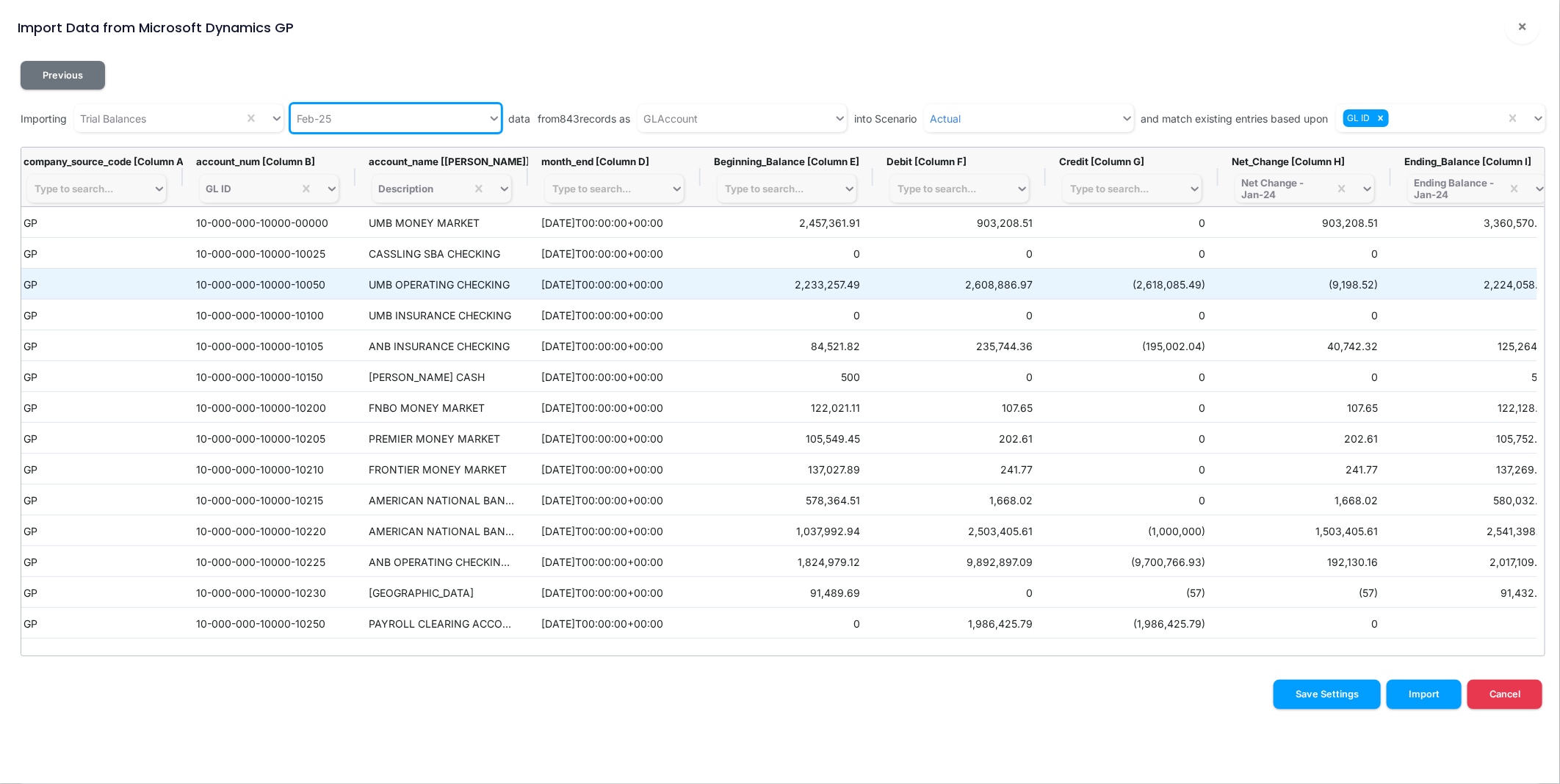
scroll to position [0, 0]
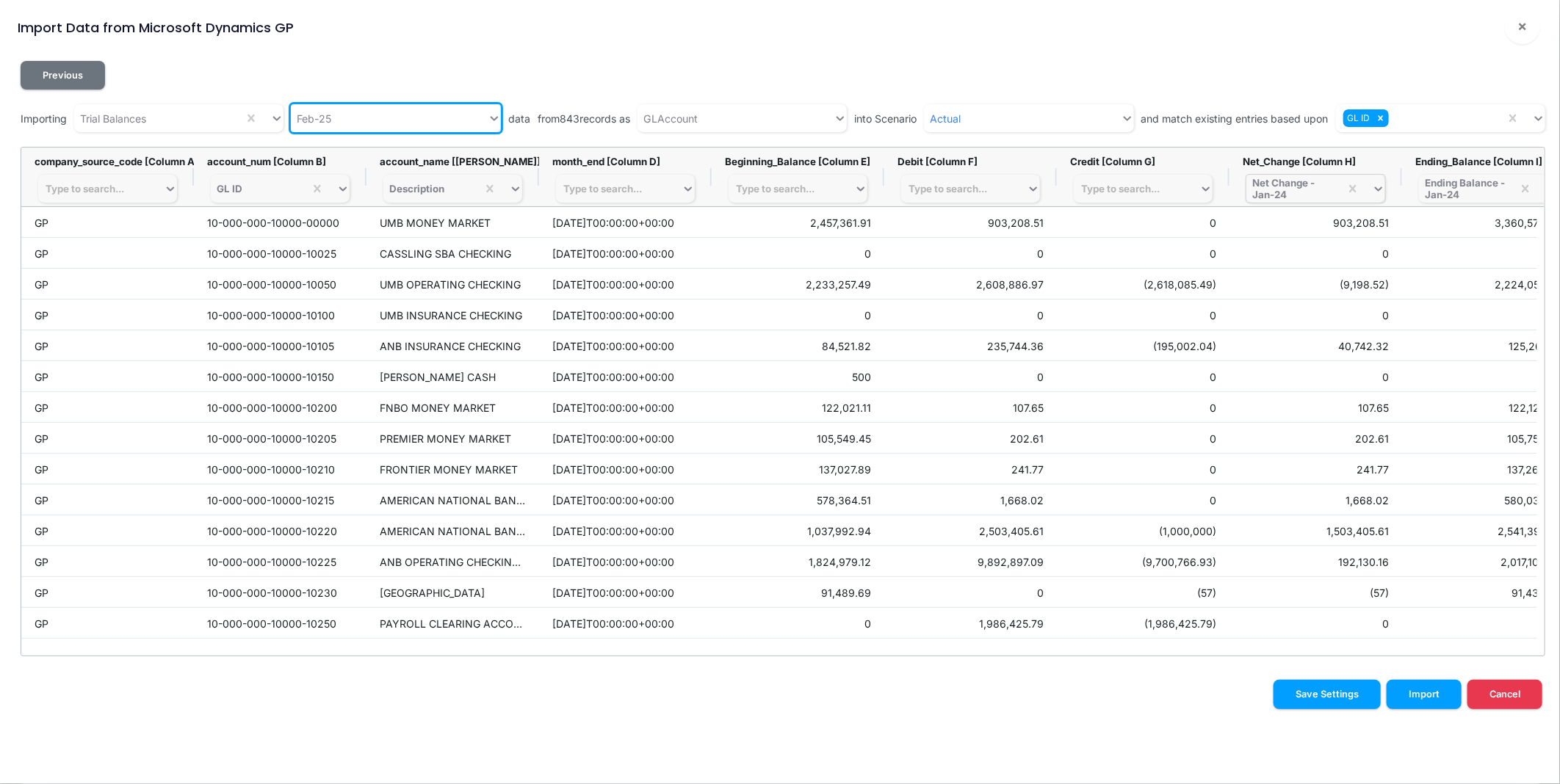
click at [1317, 192] on div "Net Change - Jan-24" at bounding box center [1293, 189] width 82 height 24
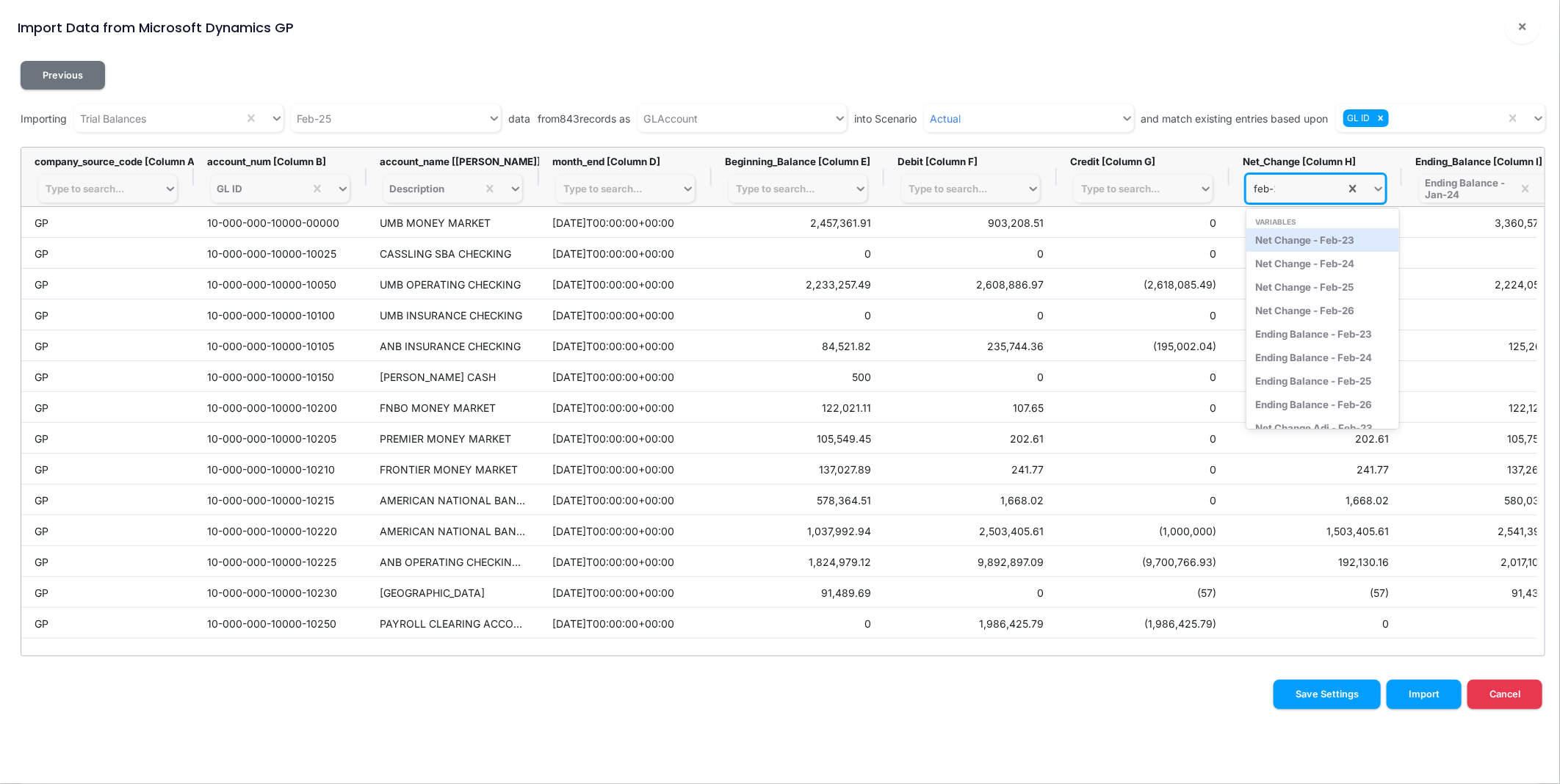
type input "feb-25"
click at [1320, 241] on div "Net Change - Feb-25" at bounding box center [1322, 240] width 152 height 24
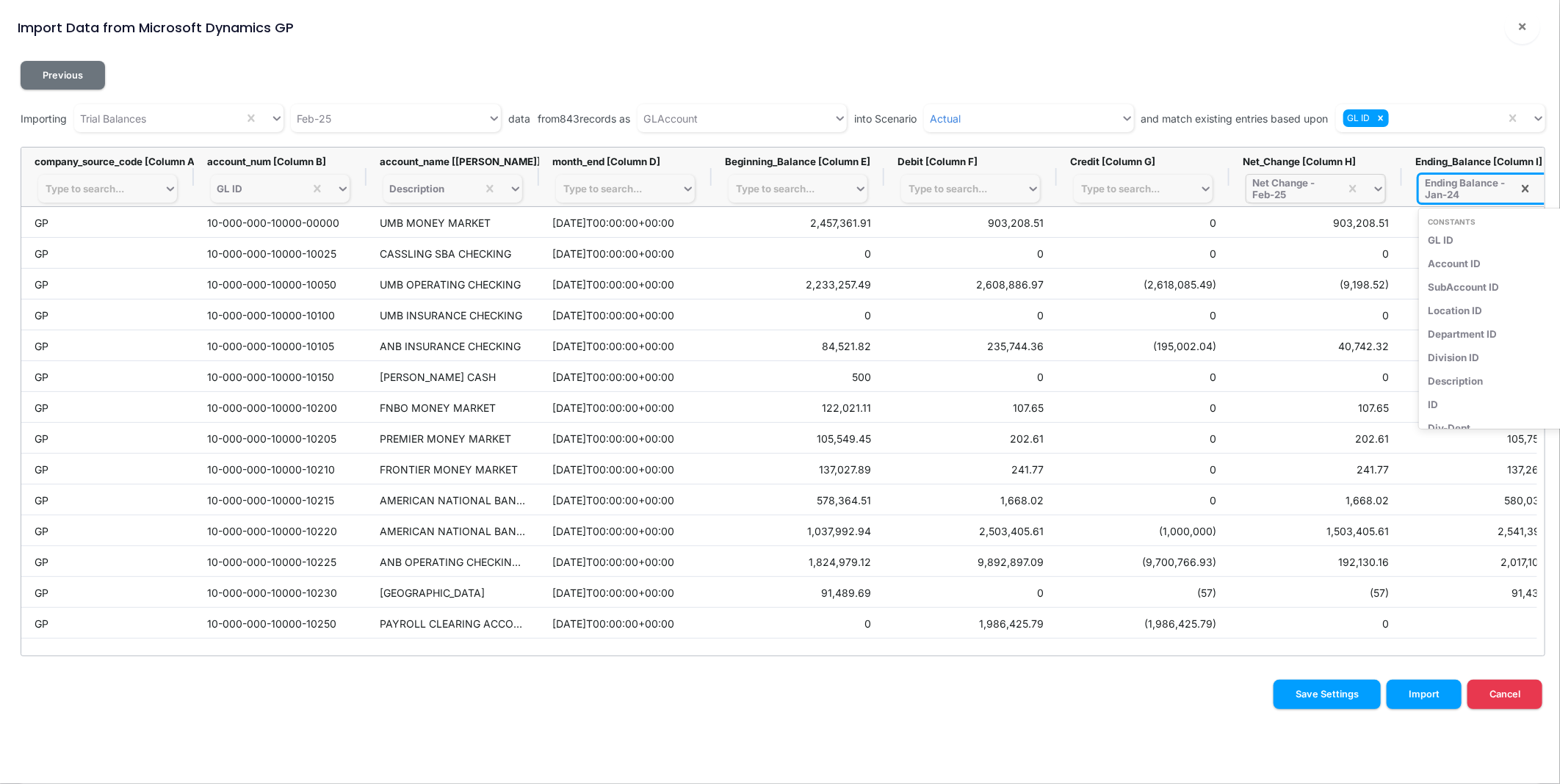
click at [1460, 198] on div "Ending Balance - Jan-24" at bounding box center [1465, 189] width 82 height 24
type input "feb-25"
click at [1470, 265] on div "Ending Balance - Feb-25" at bounding box center [1495, 264] width 152 height 24
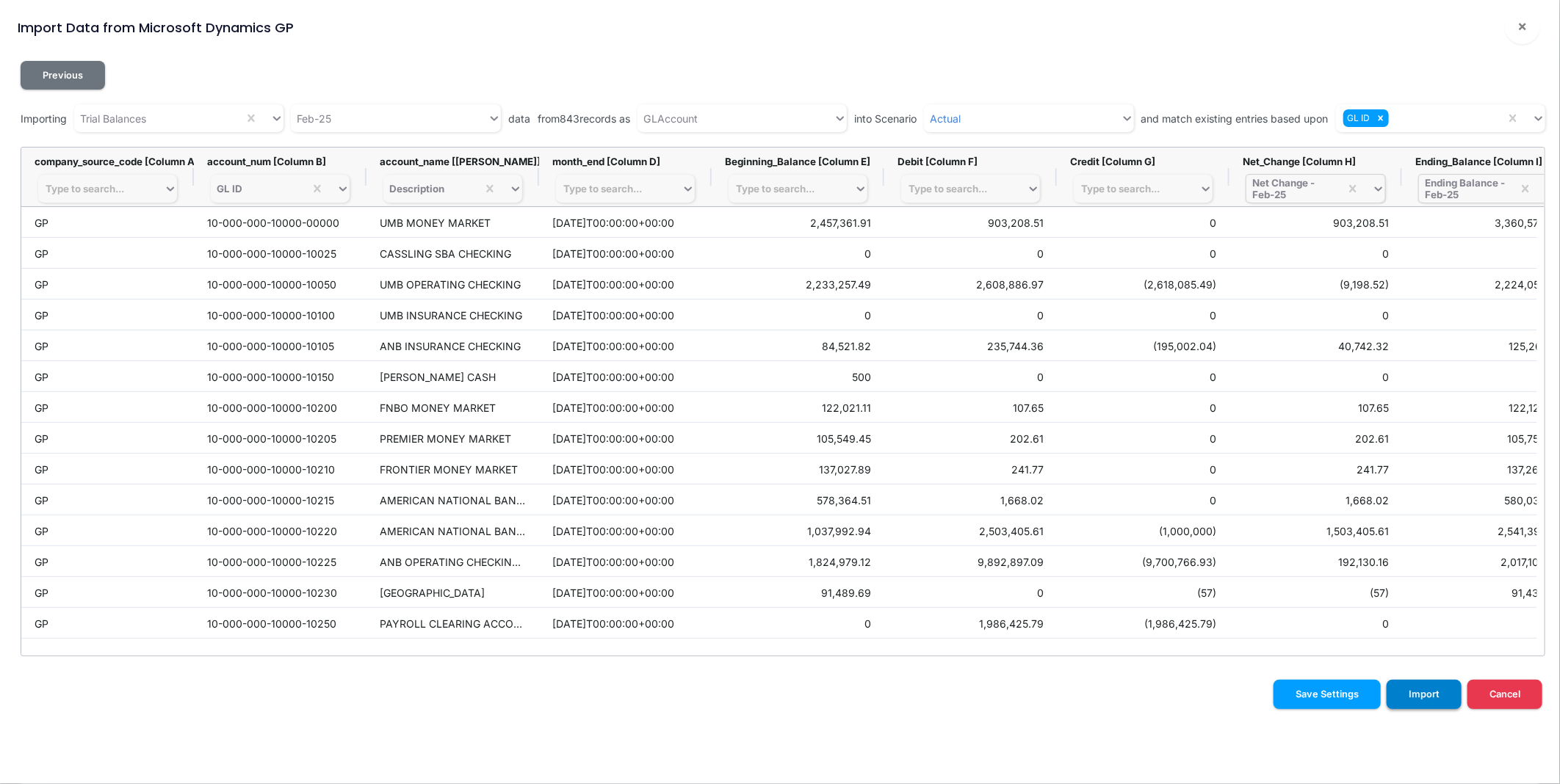
click at [1436, 698] on button "Import" at bounding box center [1424, 694] width 75 height 28
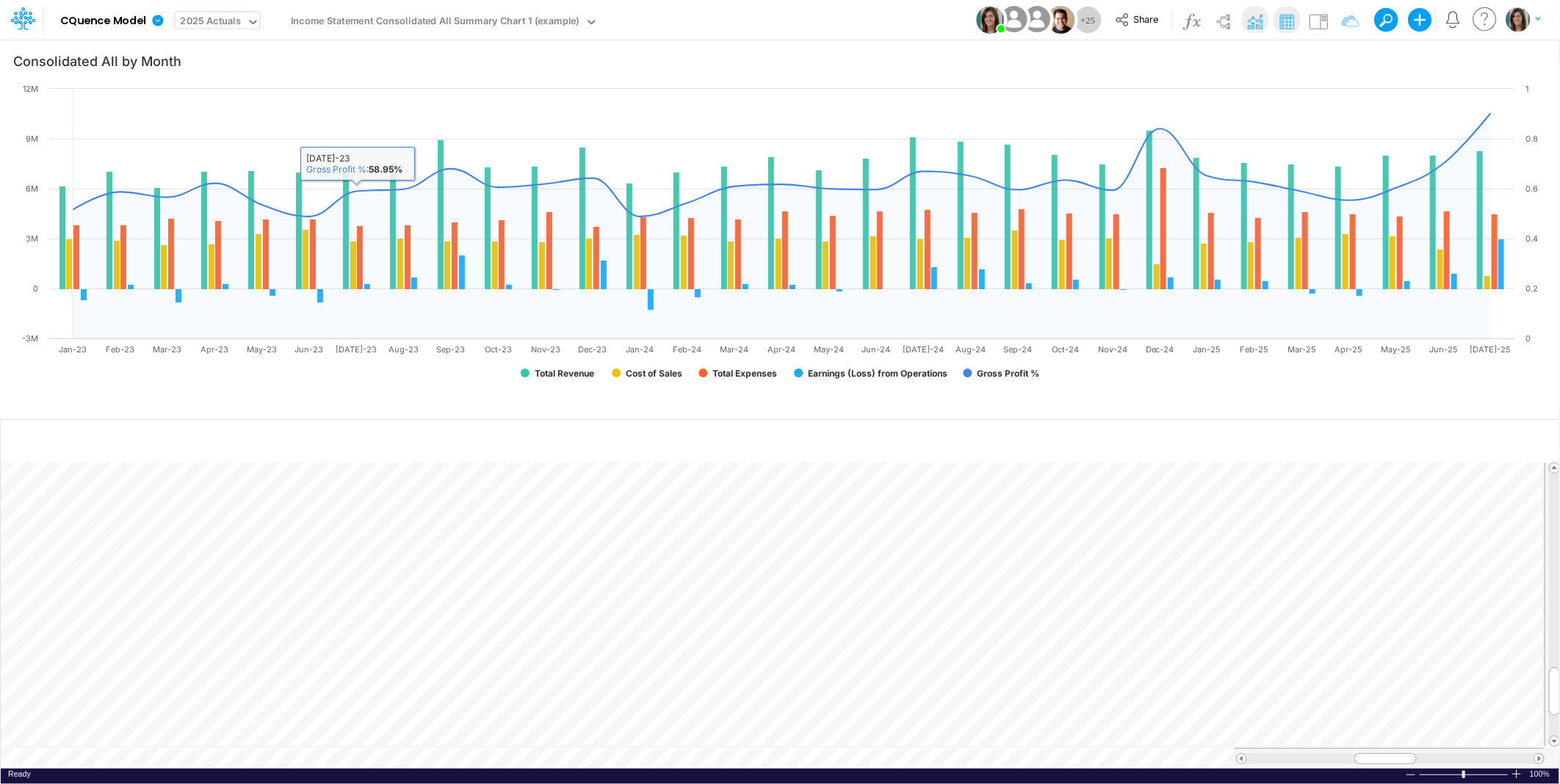
click at [244, 25] on div "2025 Actuals" at bounding box center [210, 23] width 71 height 22
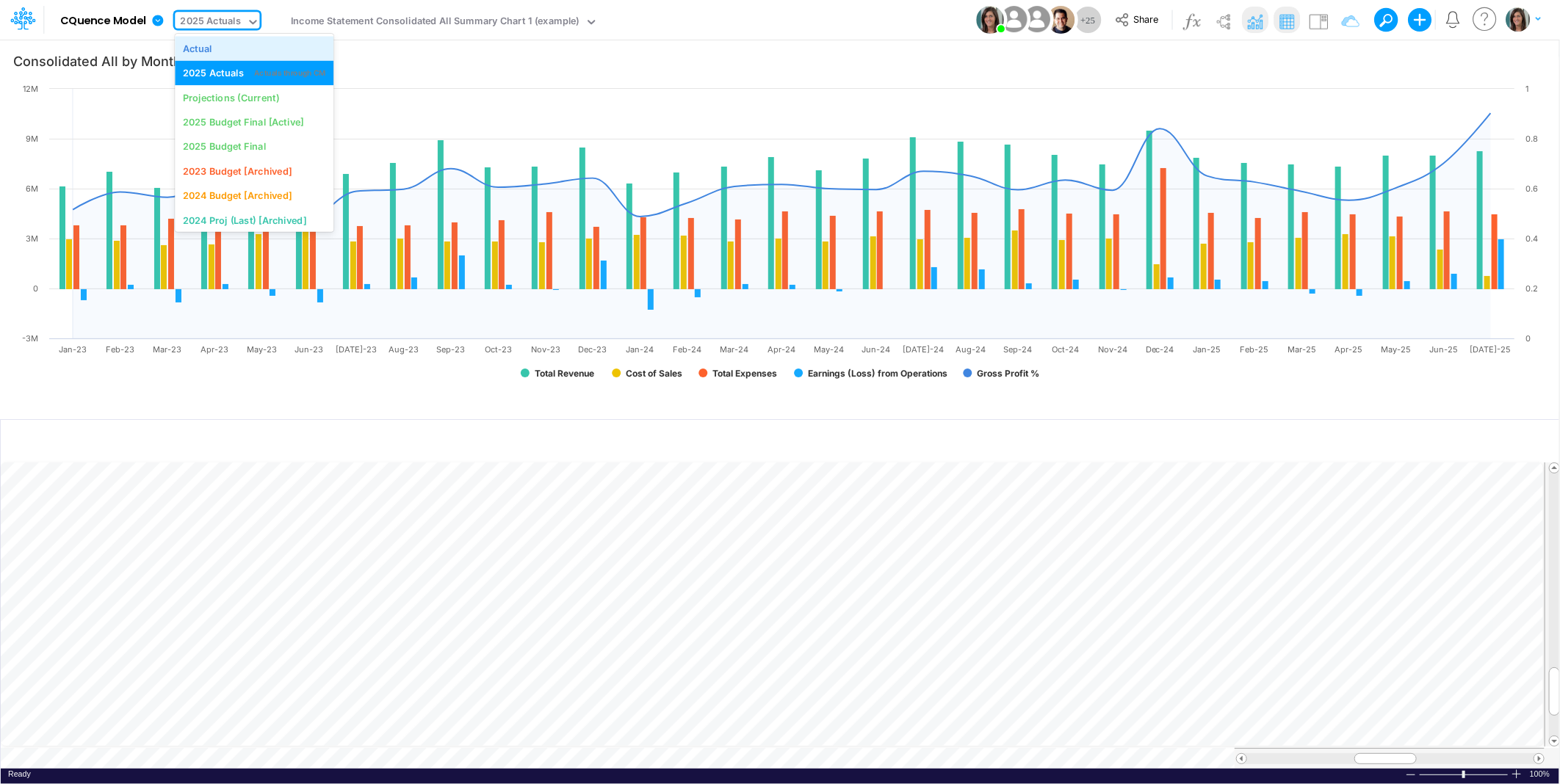
click at [240, 54] on div "Actual" at bounding box center [254, 47] width 143 height 14
click at [226, 25] on div "Actual" at bounding box center [201, 23] width 53 height 22
click at [226, 78] on div "2025 Actuals" at bounding box center [213, 73] width 61 height 14
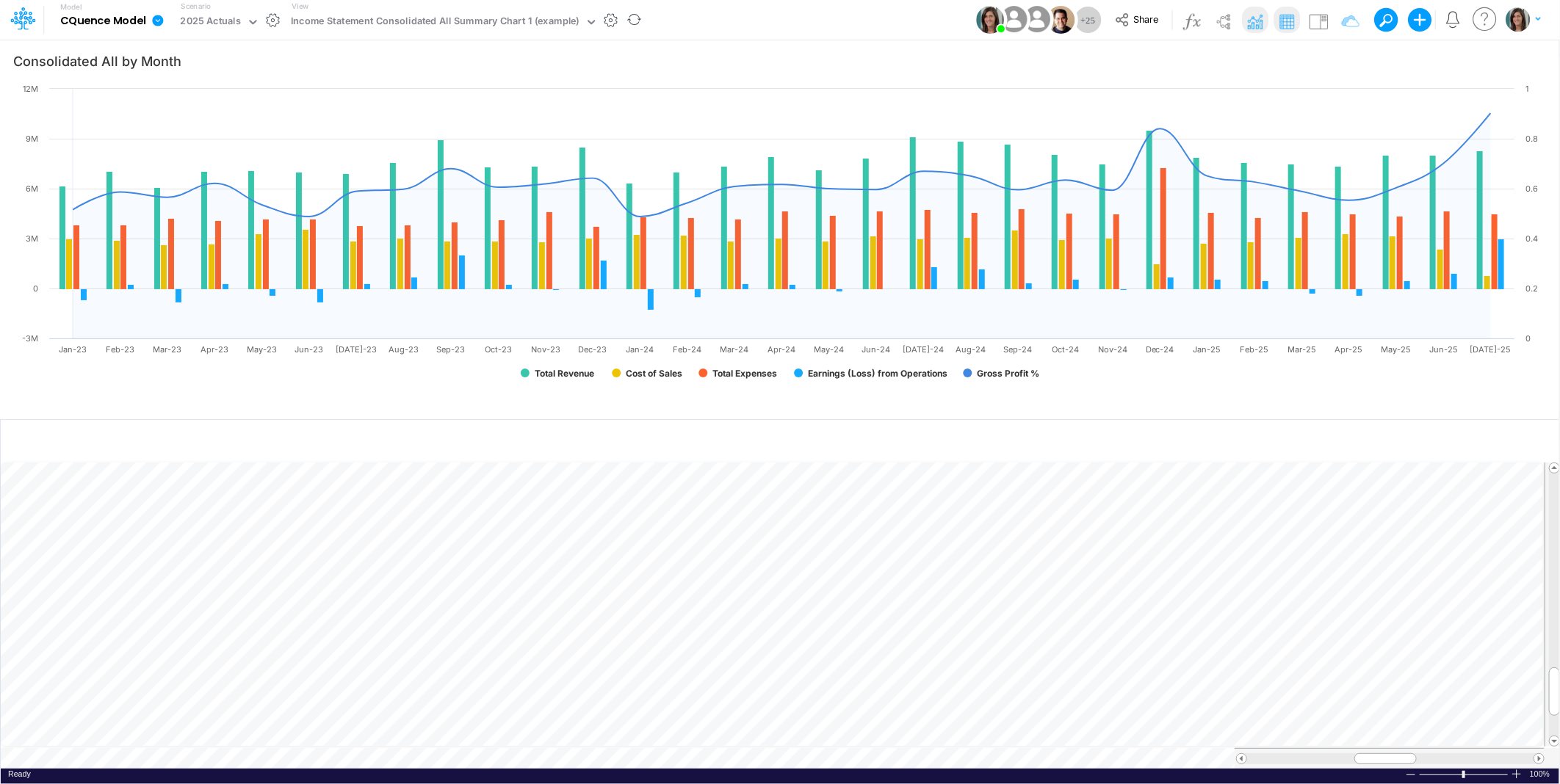
click at [158, 17] on icon at bounding box center [157, 20] width 11 height 11
click at [188, 103] on button "Import" at bounding box center [232, 105] width 157 height 25
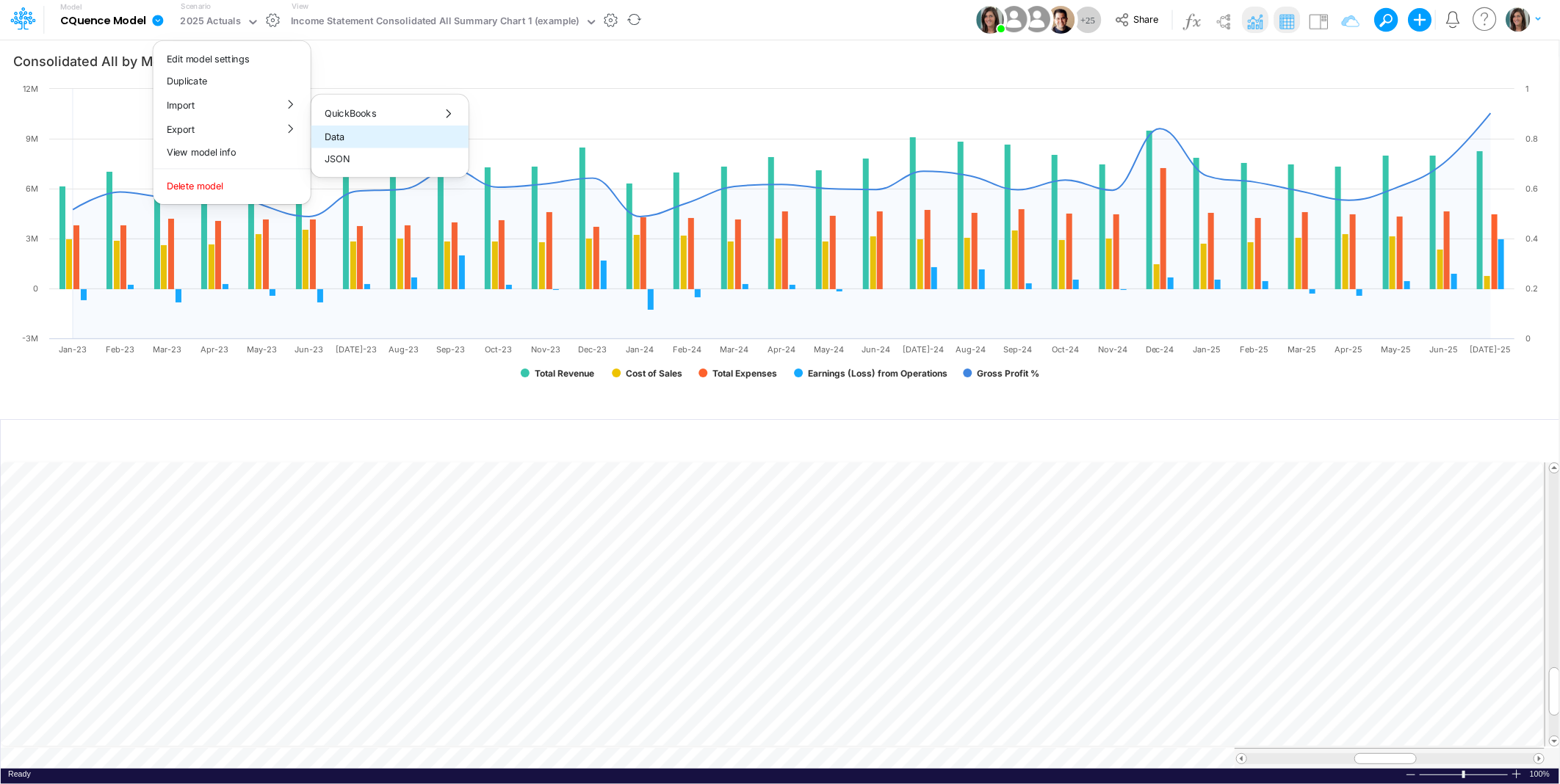
click at [357, 136] on button "Data" at bounding box center [389, 136] width 157 height 23
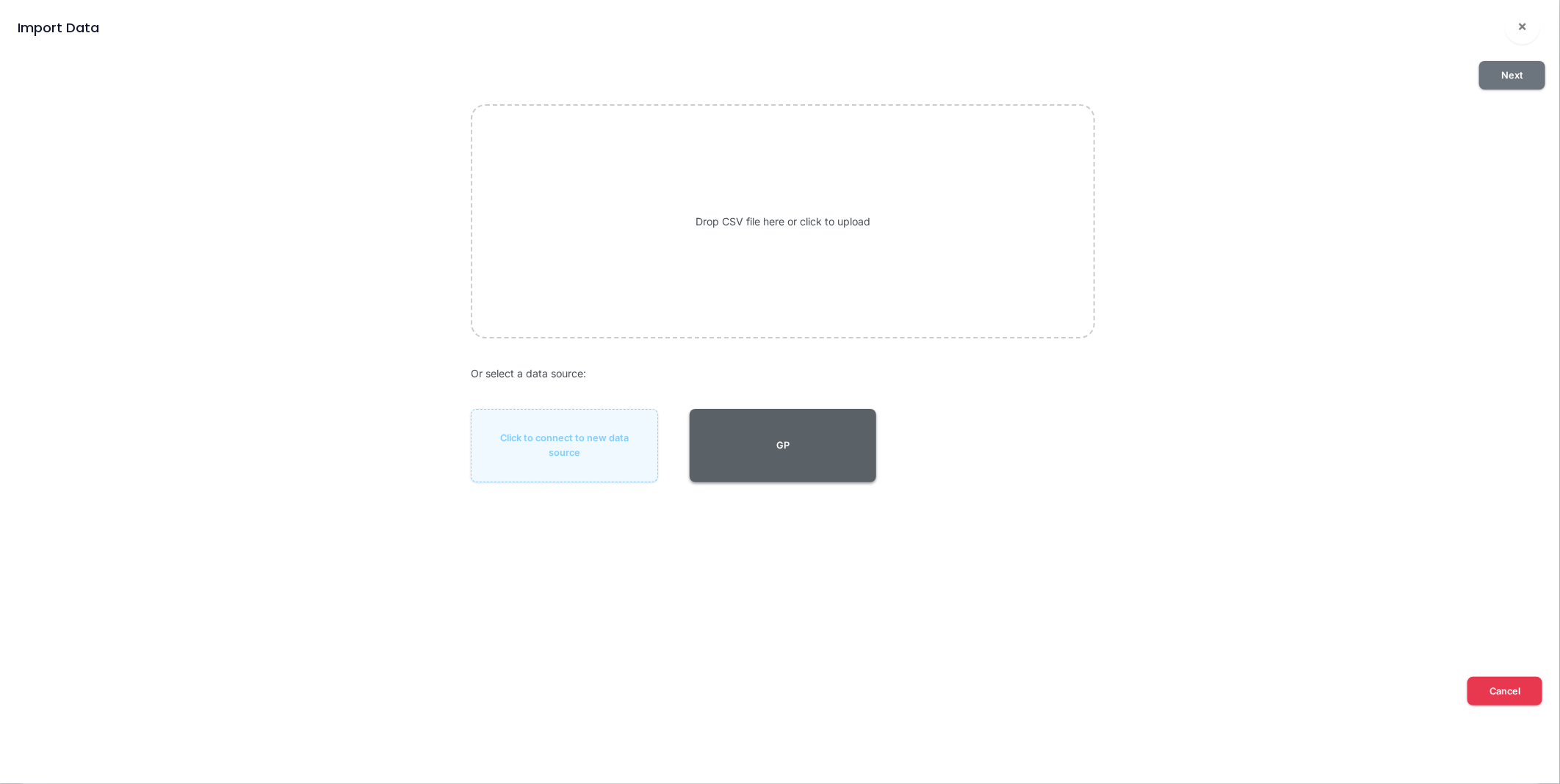
click at [789, 437] on button "GP" at bounding box center [783, 446] width 187 height 74
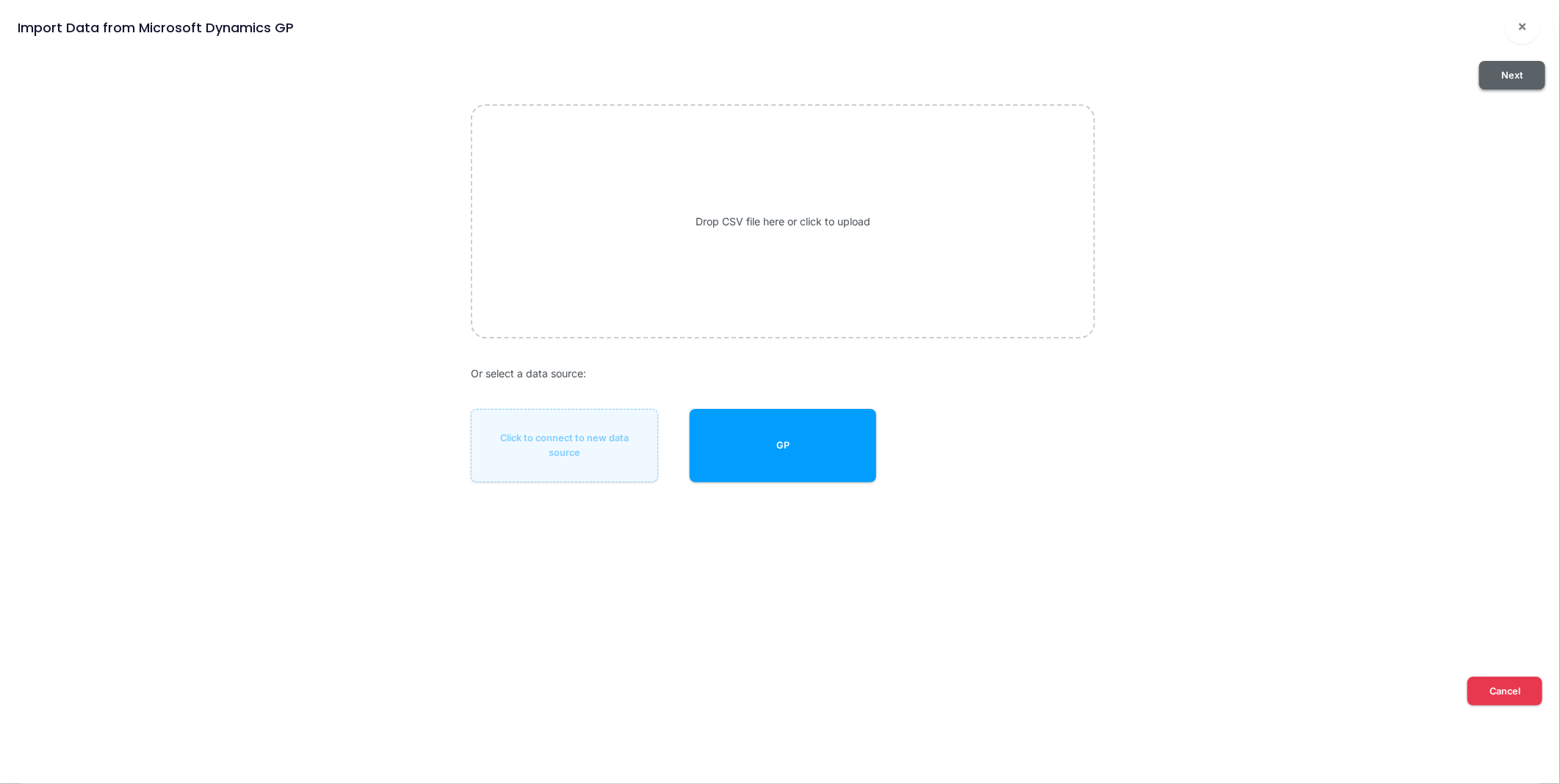
click at [1519, 76] on button "Next" at bounding box center [1512, 75] width 66 height 28
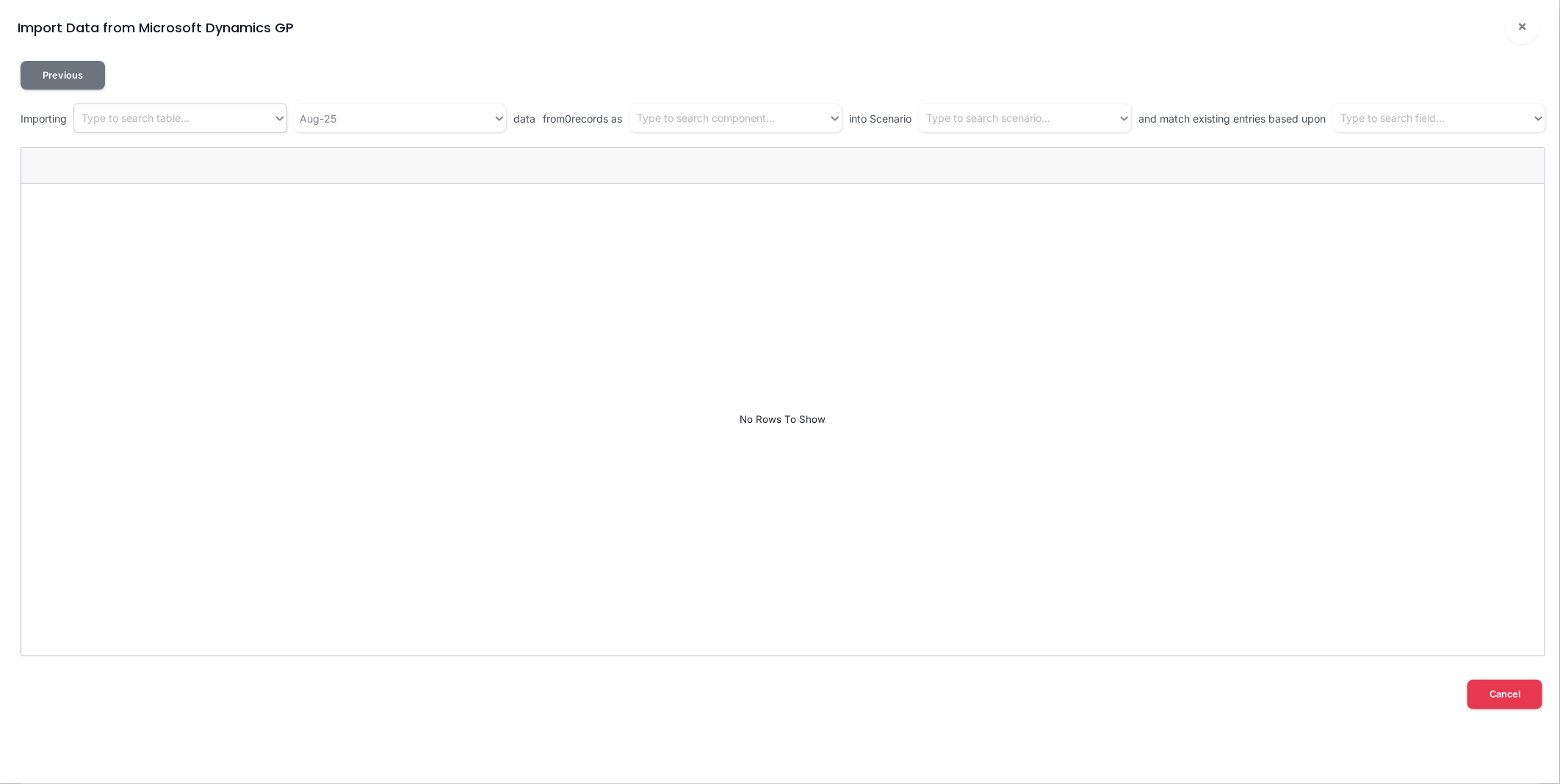
click at [192, 116] on div "Type to search table..." at bounding box center [174, 118] width 199 height 25
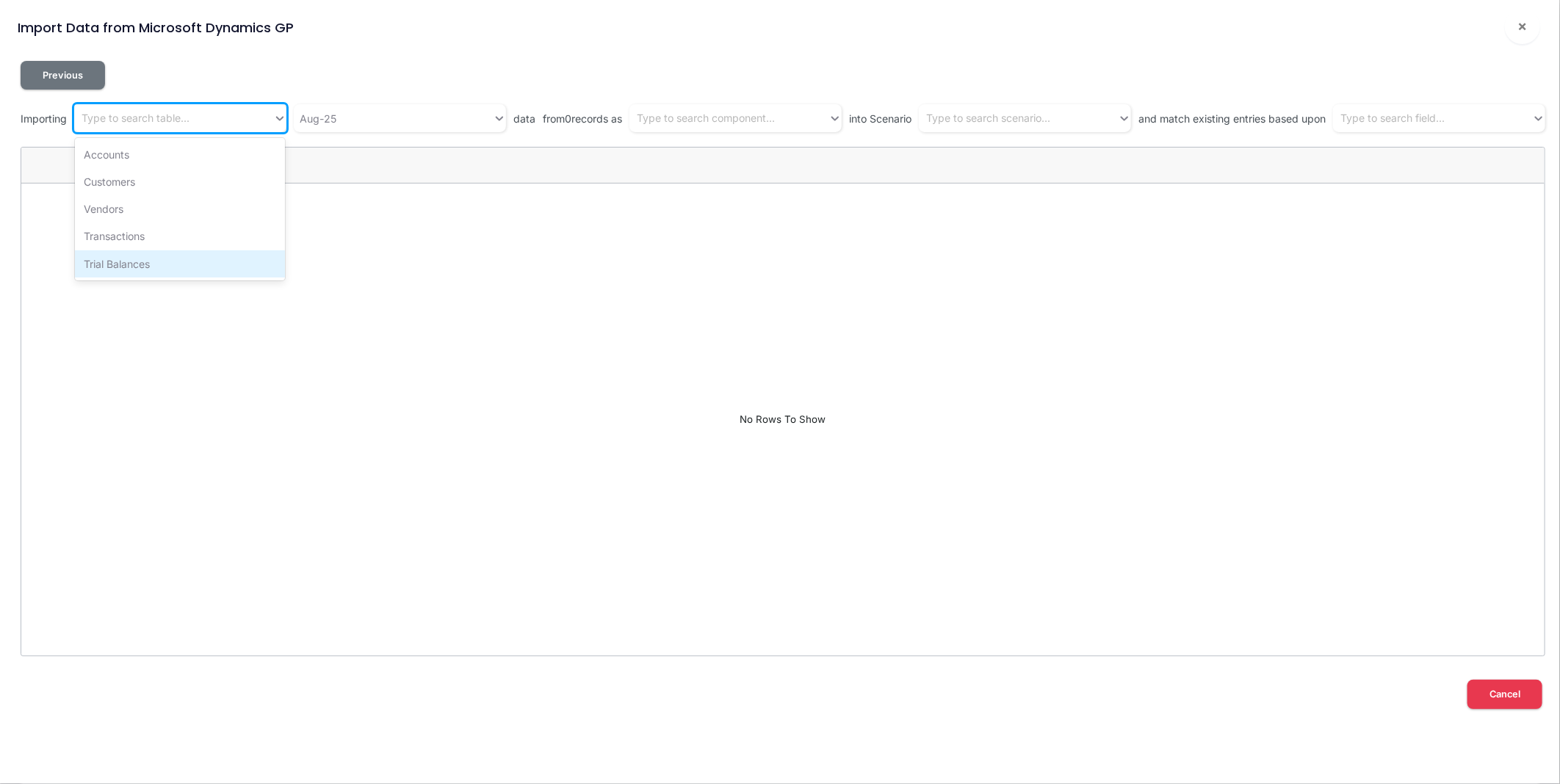
click at [158, 258] on div "Trial Balances" at bounding box center [179, 264] width 210 height 27
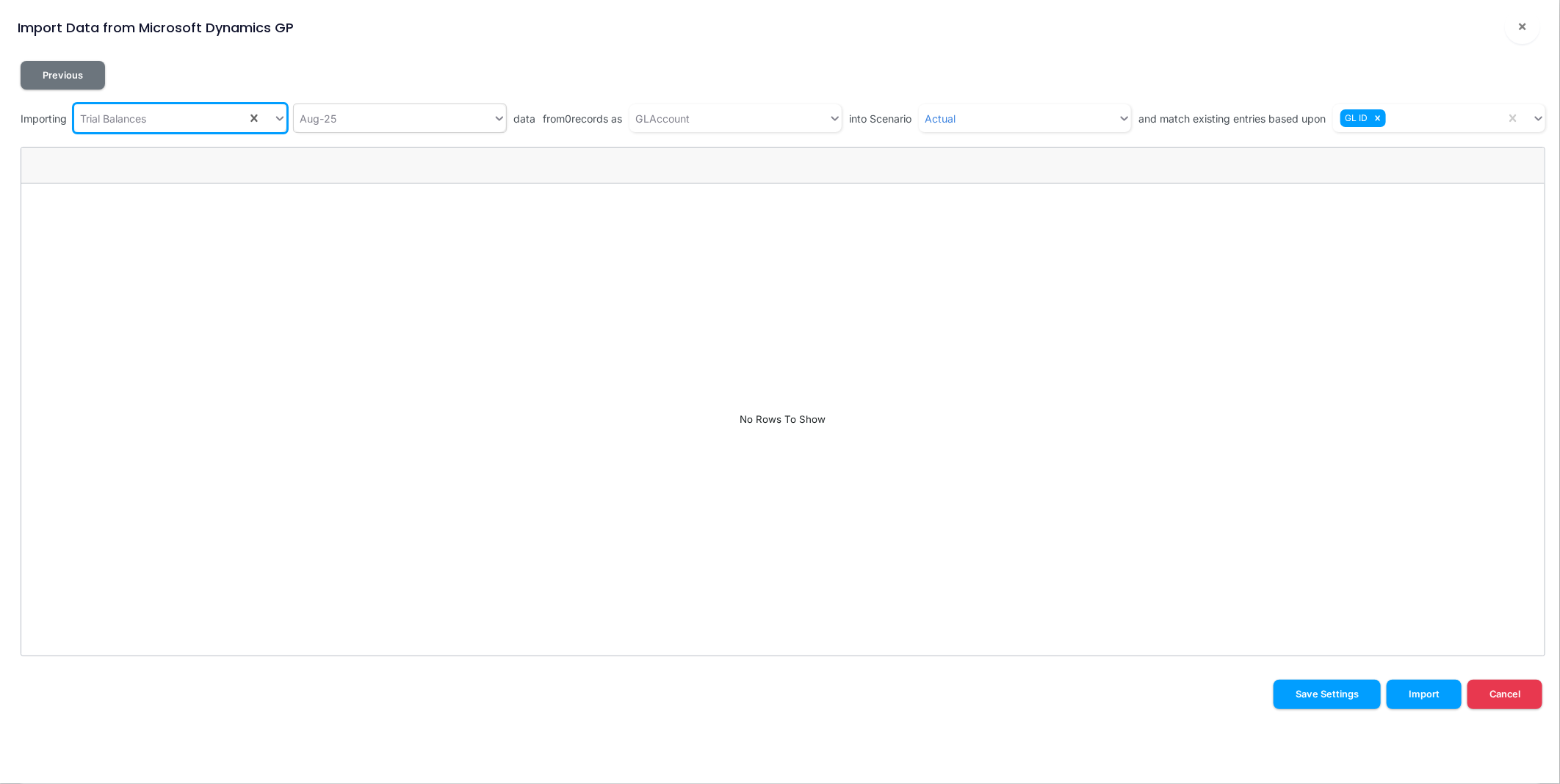
click at [441, 116] on div "Aug-25" at bounding box center [393, 118] width 199 height 25
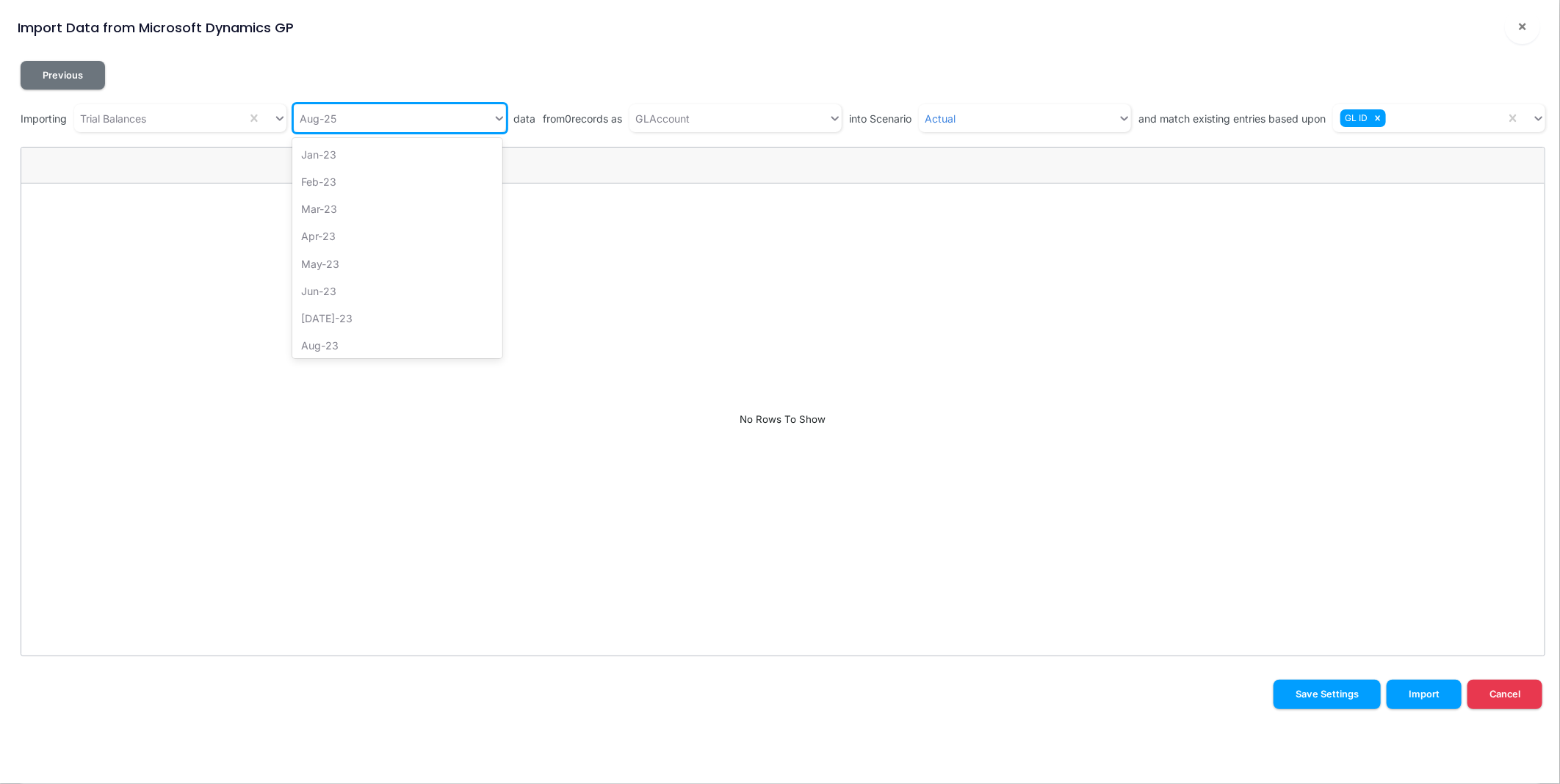
scroll to position [663, 0]
click at [378, 307] on div "Jul-25" at bounding box center [397, 309] width 210 height 27
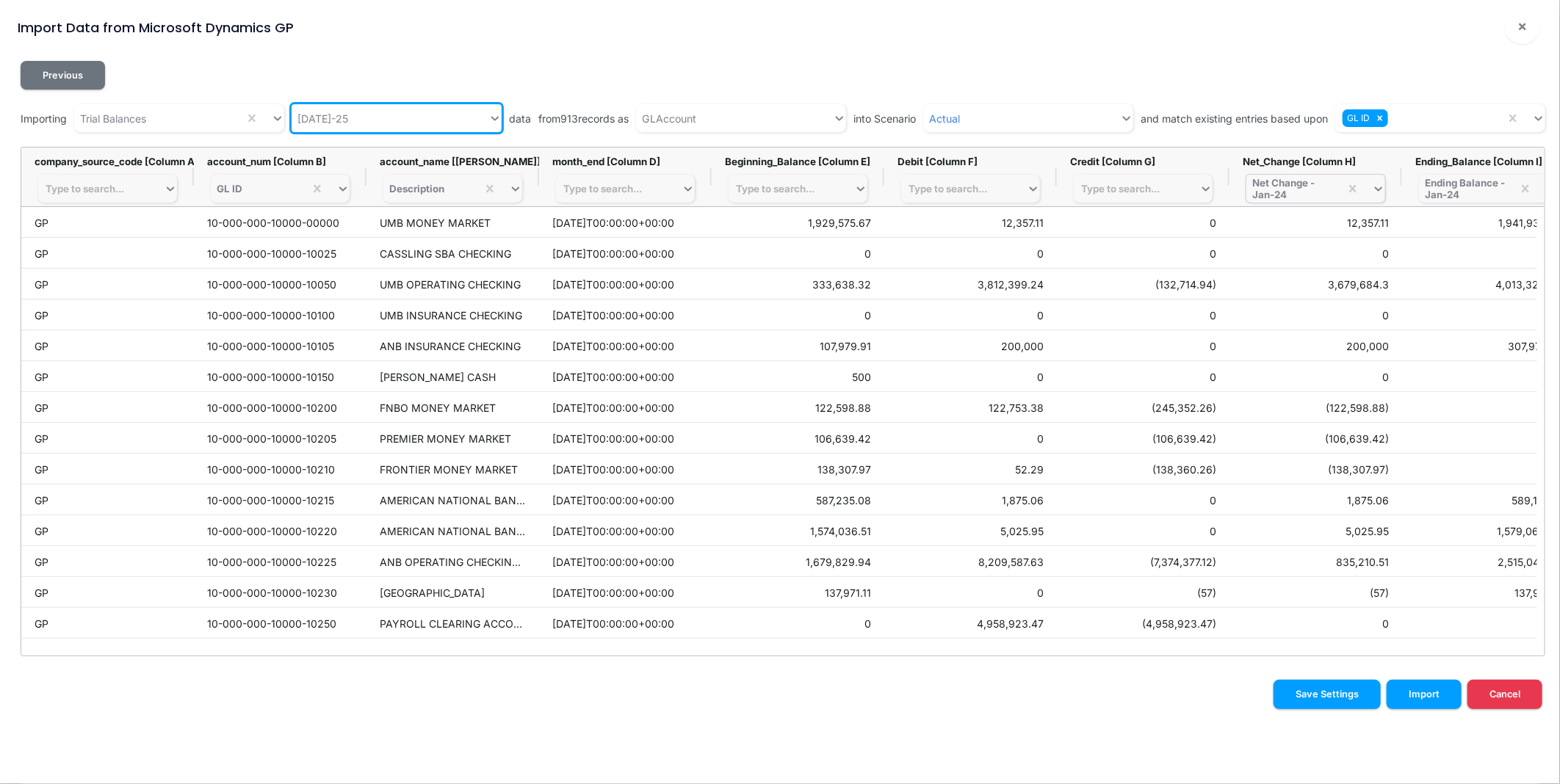
click at [1294, 192] on div "Net Change - Jan-24" at bounding box center [1293, 189] width 82 height 24
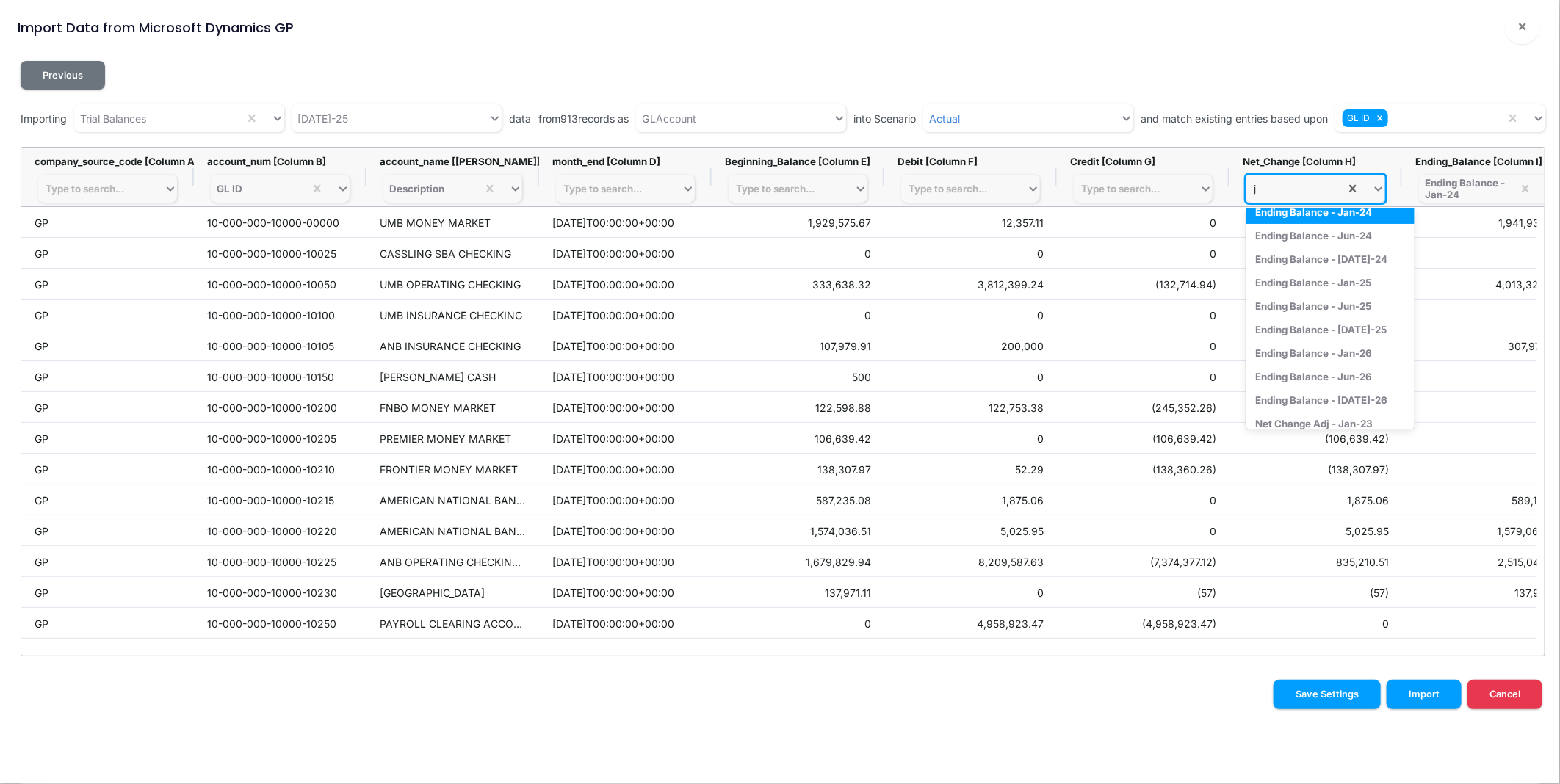
scroll to position [0, 0]
type input "jul-25"
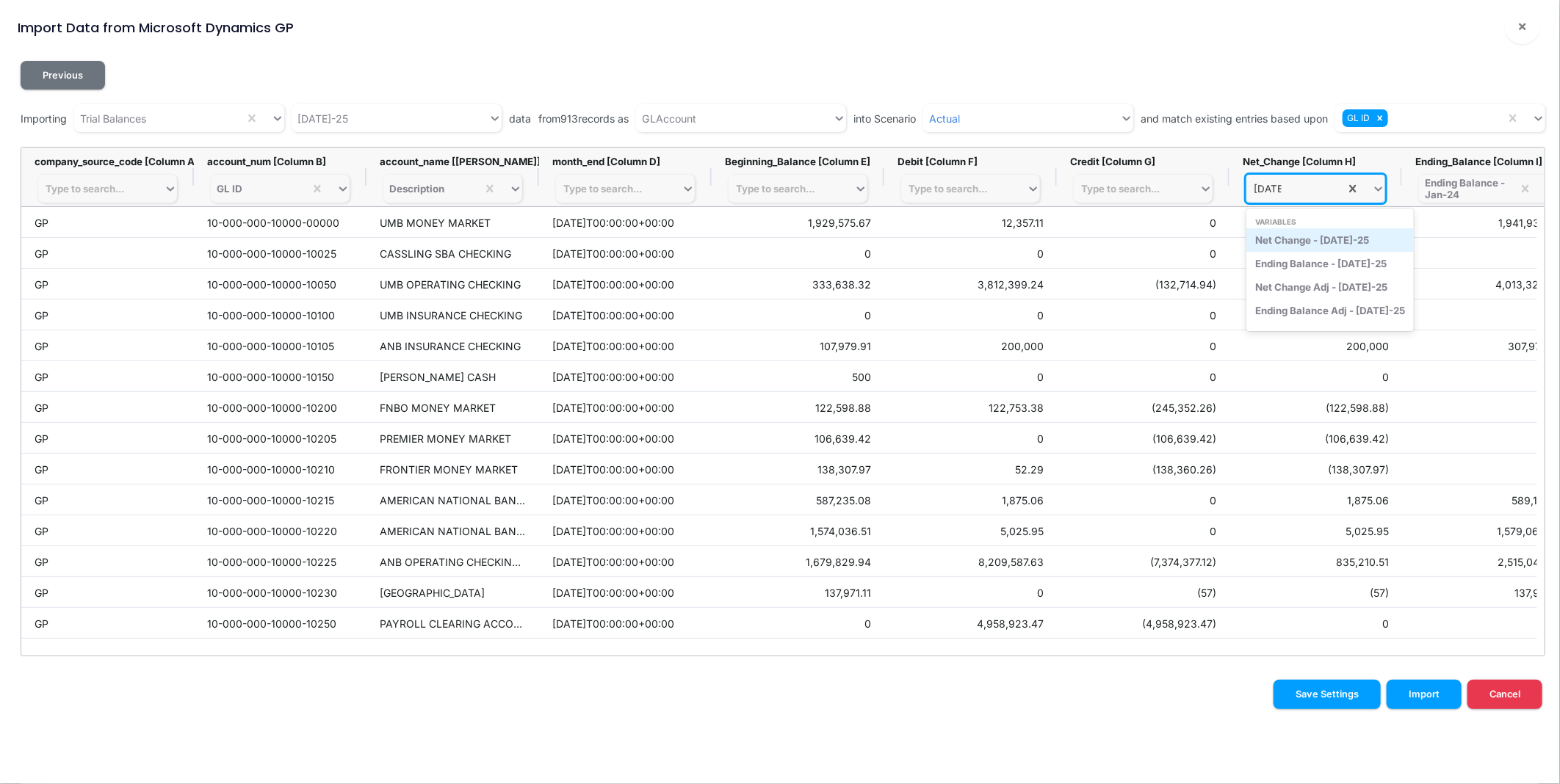
click at [1311, 240] on div "Net Change - Jul-25" at bounding box center [1330, 240] width 167 height 24
click at [1463, 188] on div "Ending Balance - Jan-24" at bounding box center [1465, 189] width 82 height 24
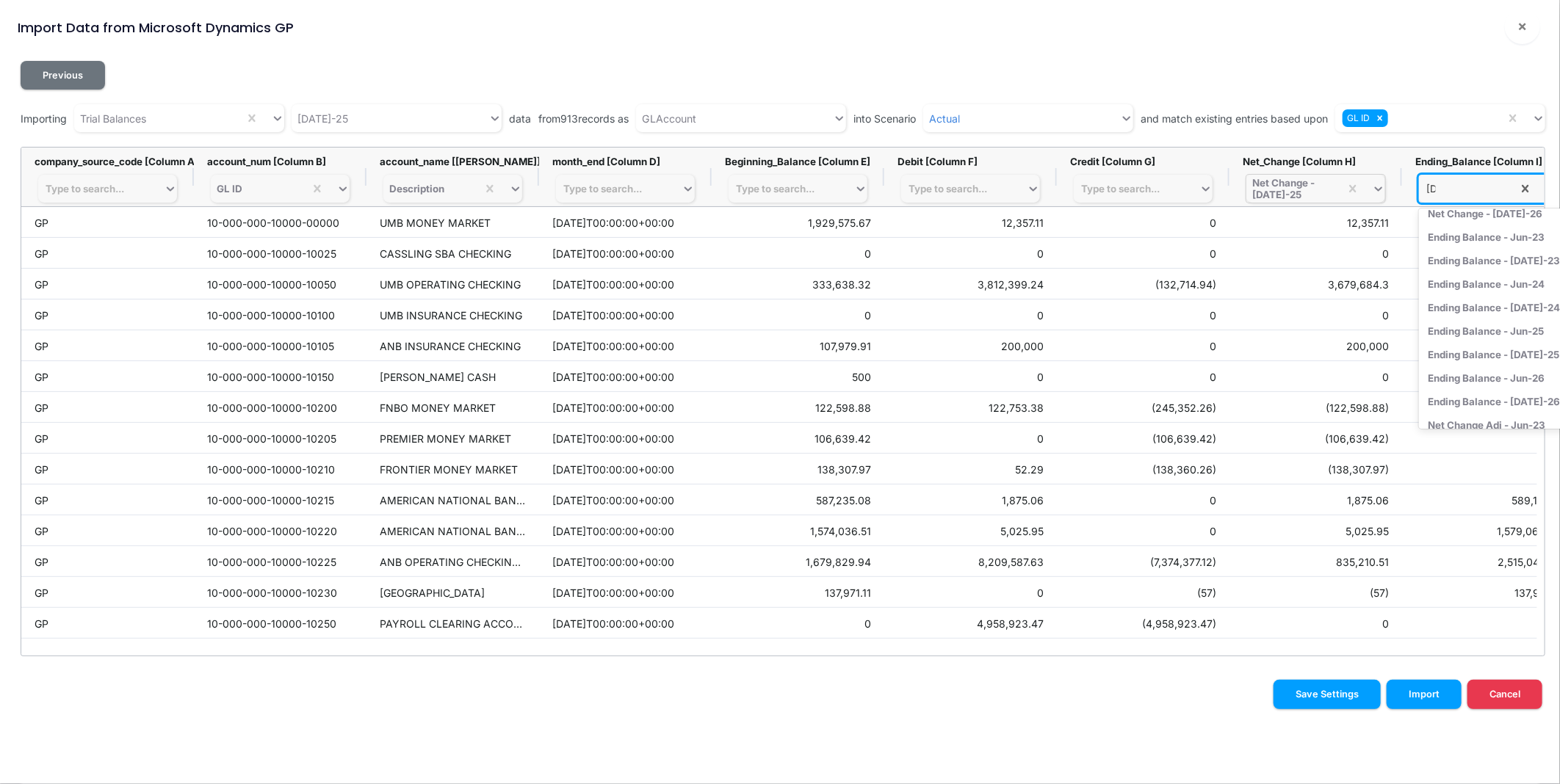
scroll to position [94, 0]
type input "jul-25"
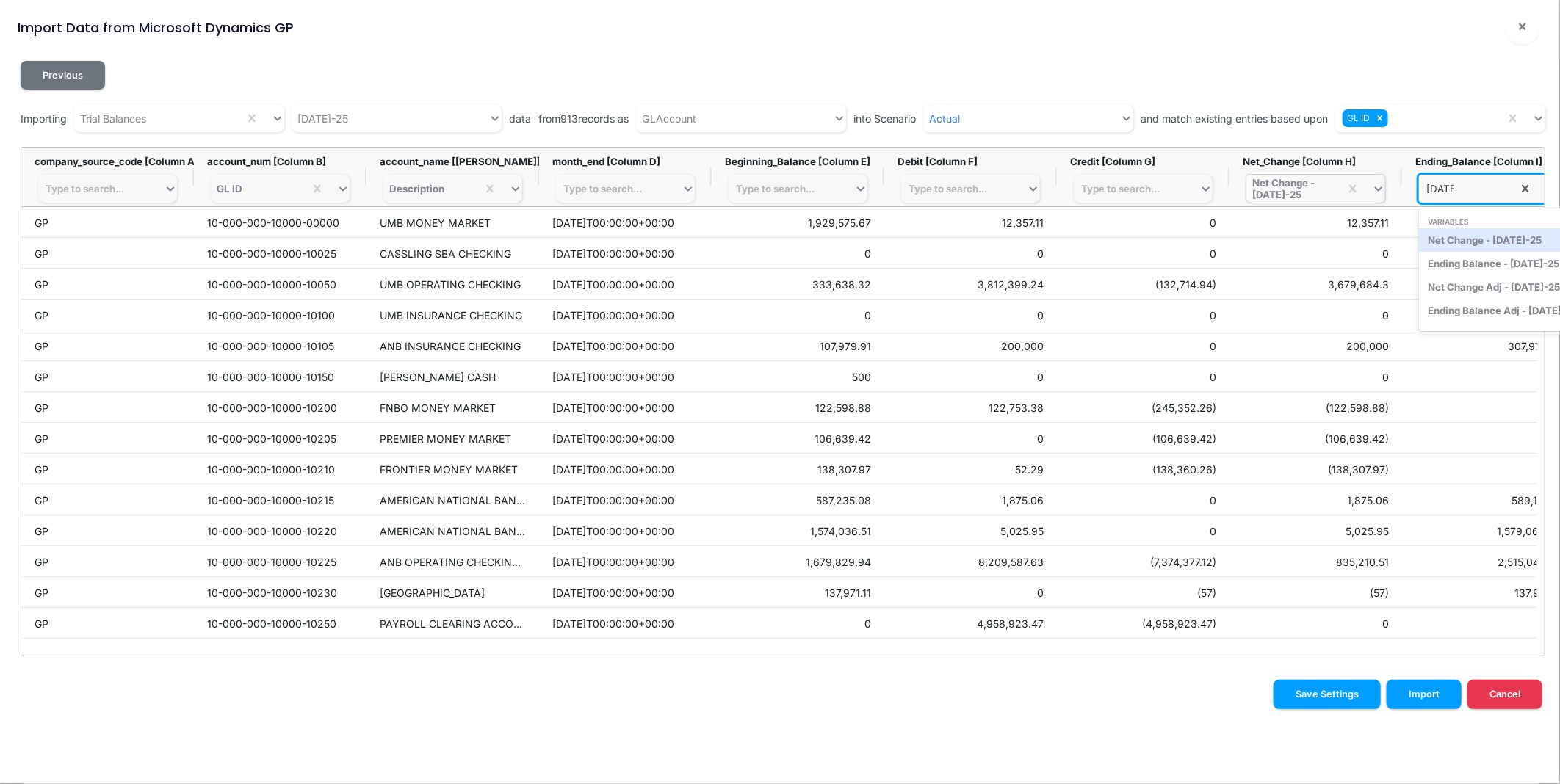
scroll to position [0, 0]
click at [1470, 260] on div "Ending Balance - Jul-25" at bounding box center [1503, 264] width 167 height 24
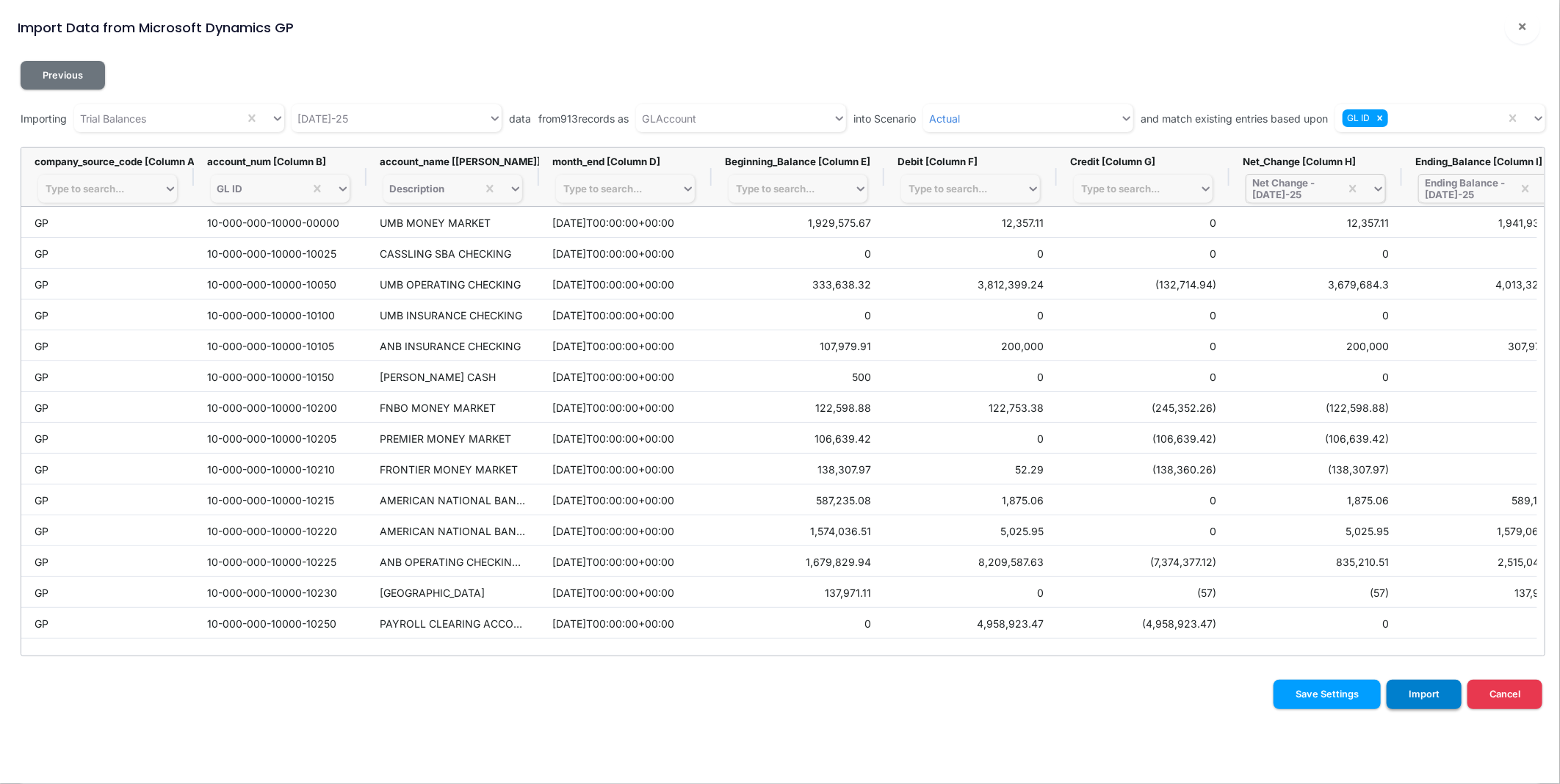
click at [1429, 692] on button "Import" at bounding box center [1424, 694] width 75 height 28
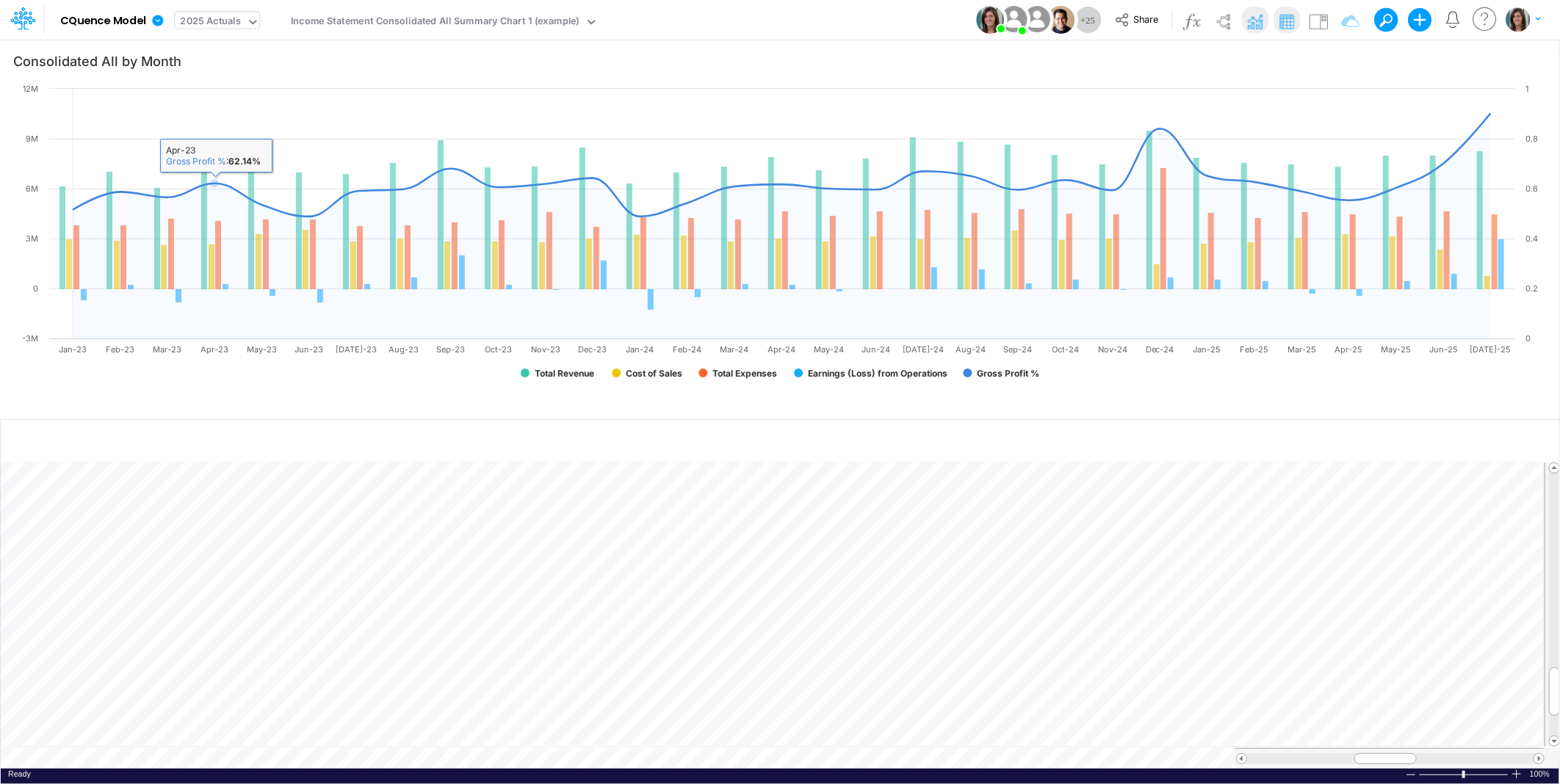
click at [231, 12] on div "2025 Actuals" at bounding box center [210, 23] width 71 height 22
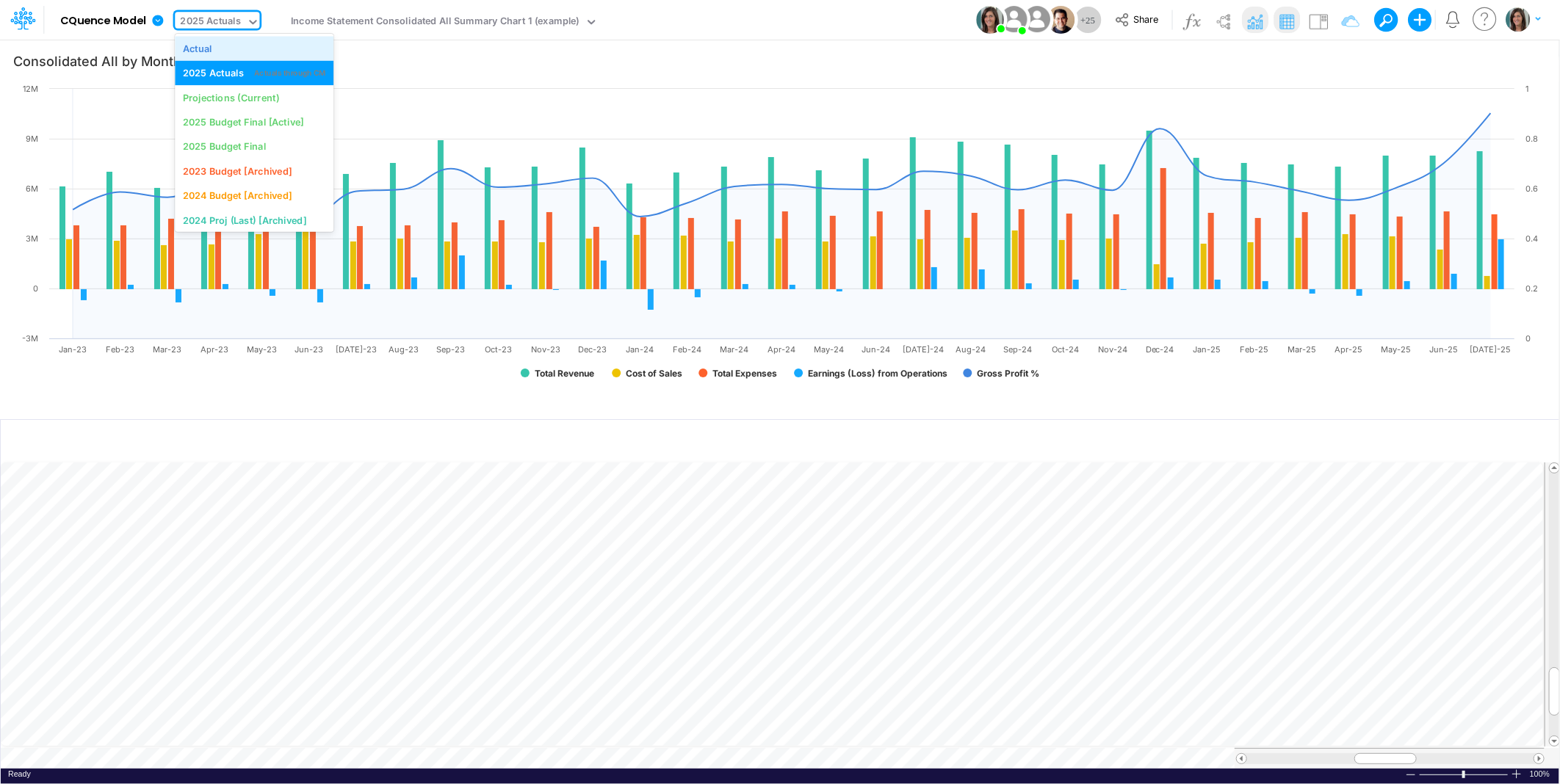
click at [232, 45] on div "Actual" at bounding box center [254, 47] width 143 height 14
click at [232, 26] on icon at bounding box center [234, 22] width 14 height 14
click at [232, 71] on div "2025 Actuals" at bounding box center [213, 73] width 61 height 14
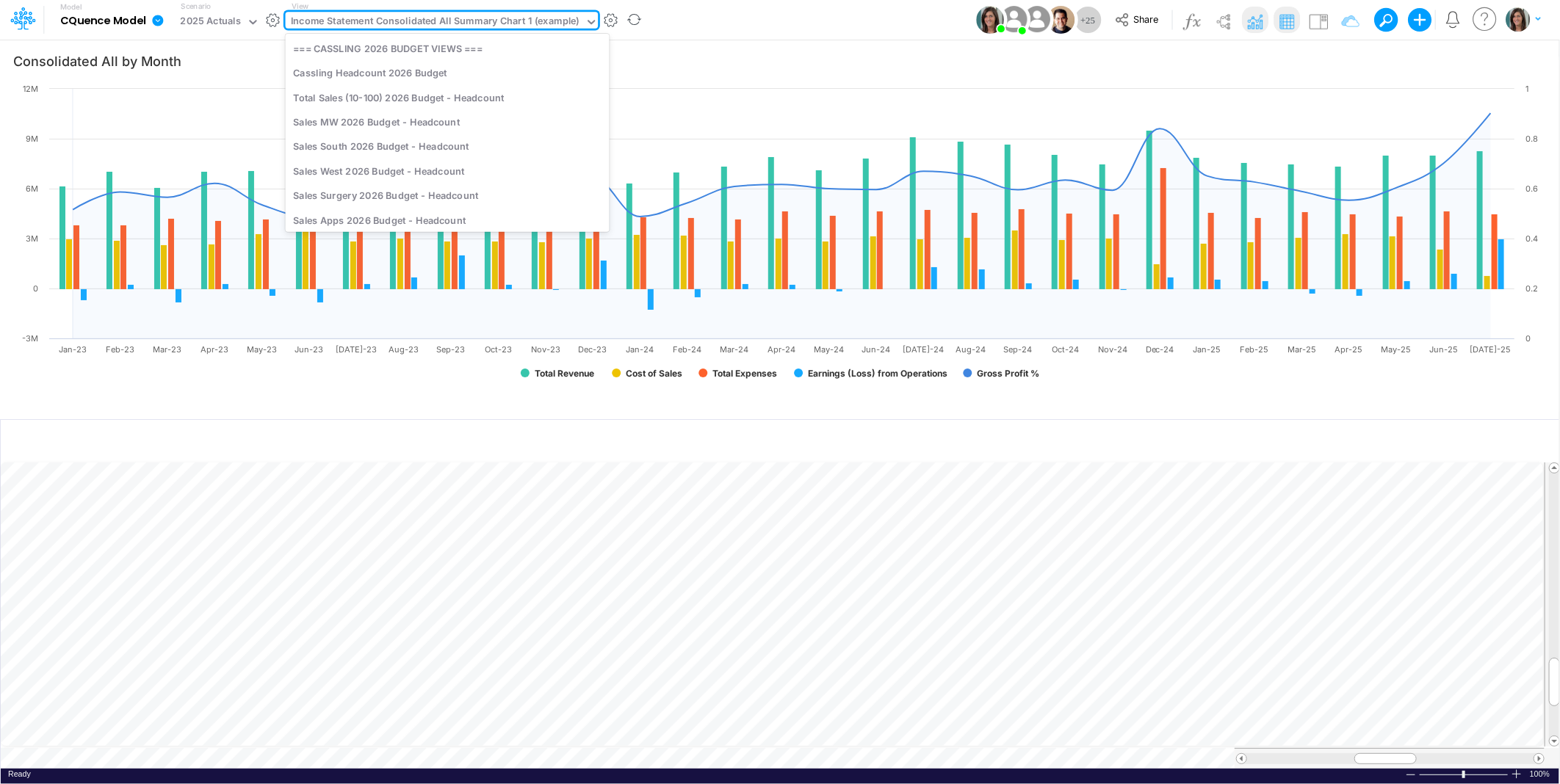
click at [387, 15] on div "Income Statement Consolidated All Summary Chart 1 (example)" at bounding box center [435, 22] width 288 height 17
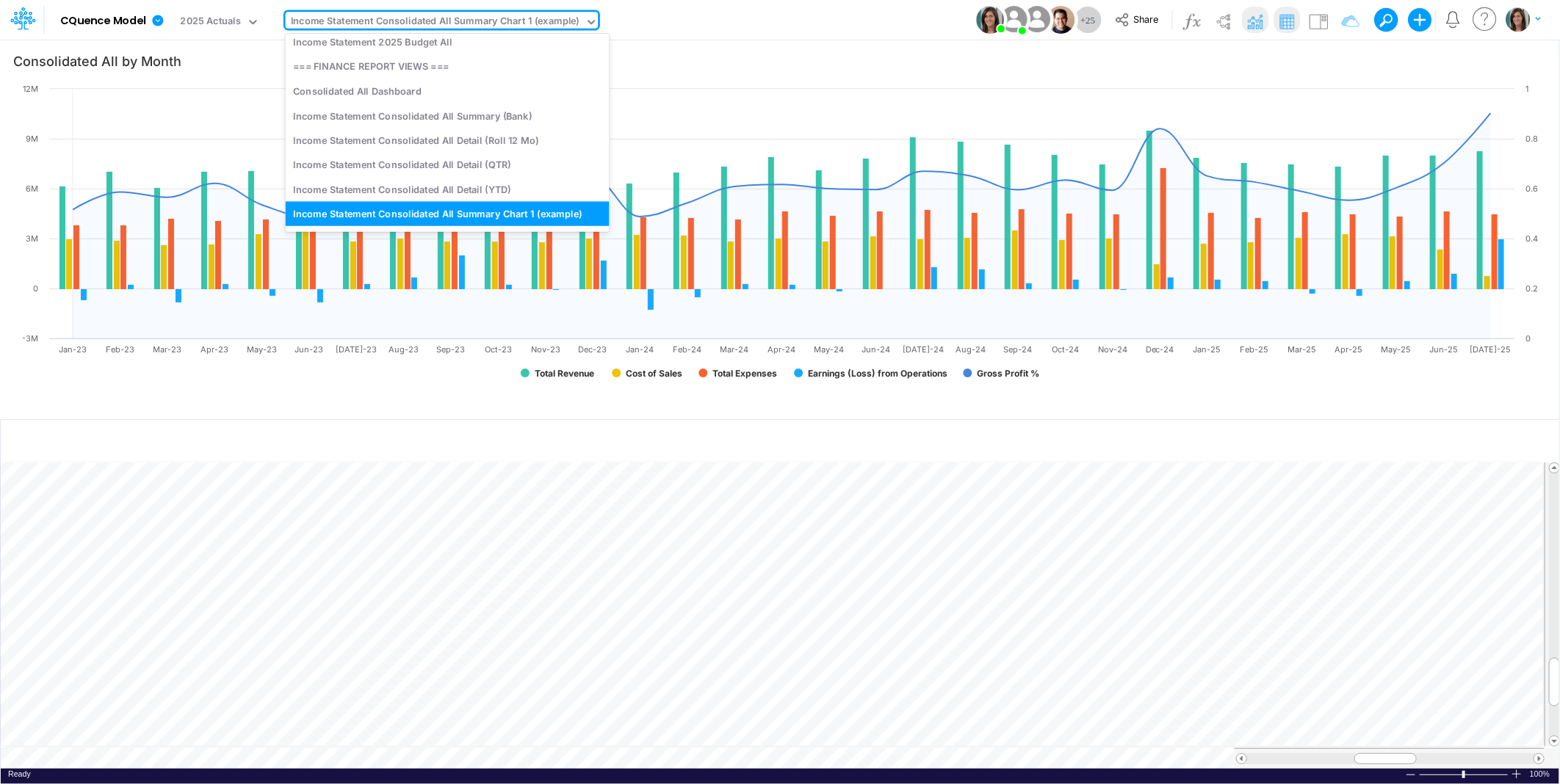
click at [688, 15] on div "Model CQuence Model Edit model settings Duplicate Import QuickBooks QuickBooks …" at bounding box center [780, 20] width 1404 height 40
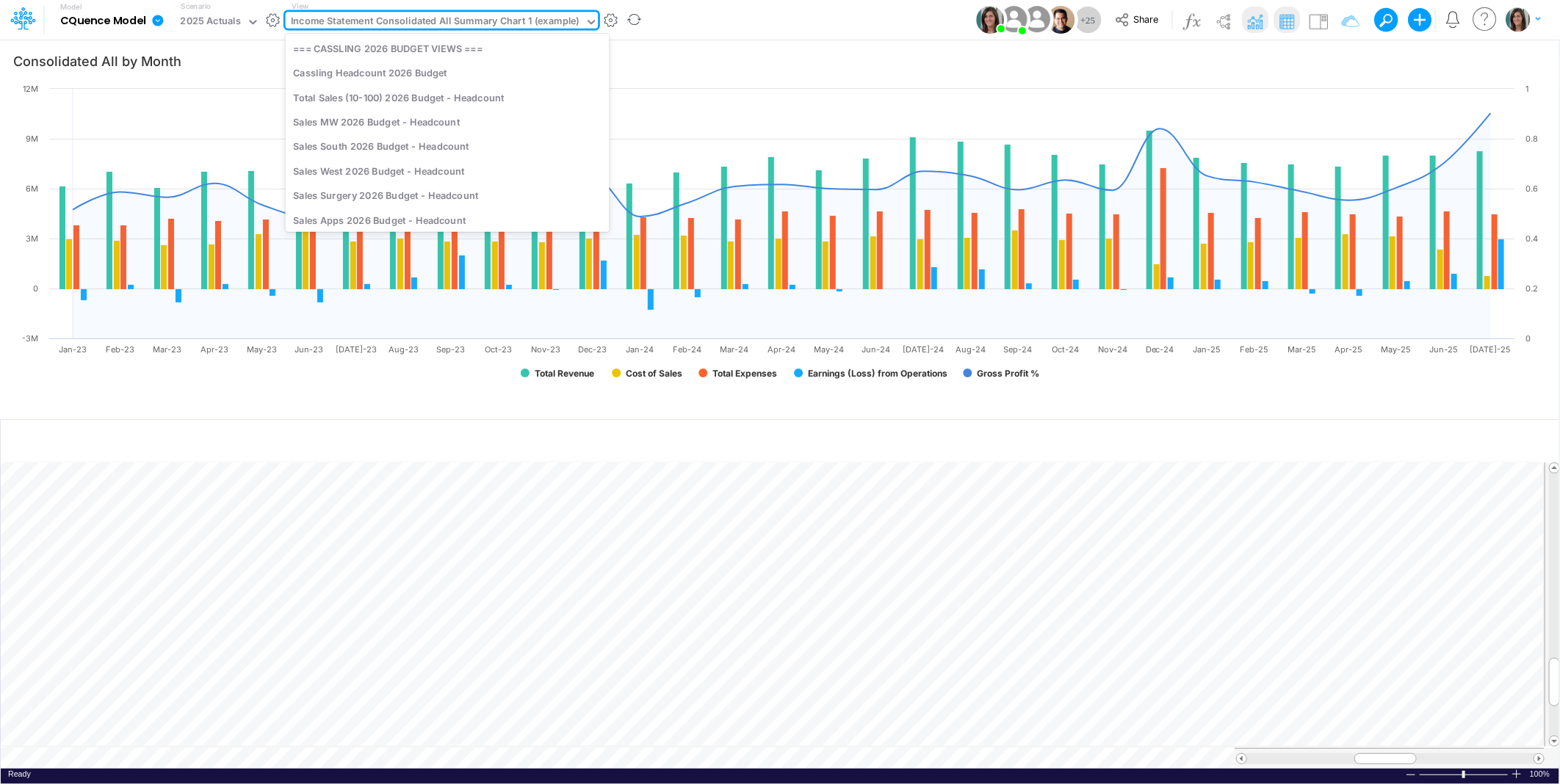
click at [467, 16] on div "Income Statement Consolidated All Summary Chart 1 (example)" at bounding box center [435, 22] width 288 height 17
type input "cass"
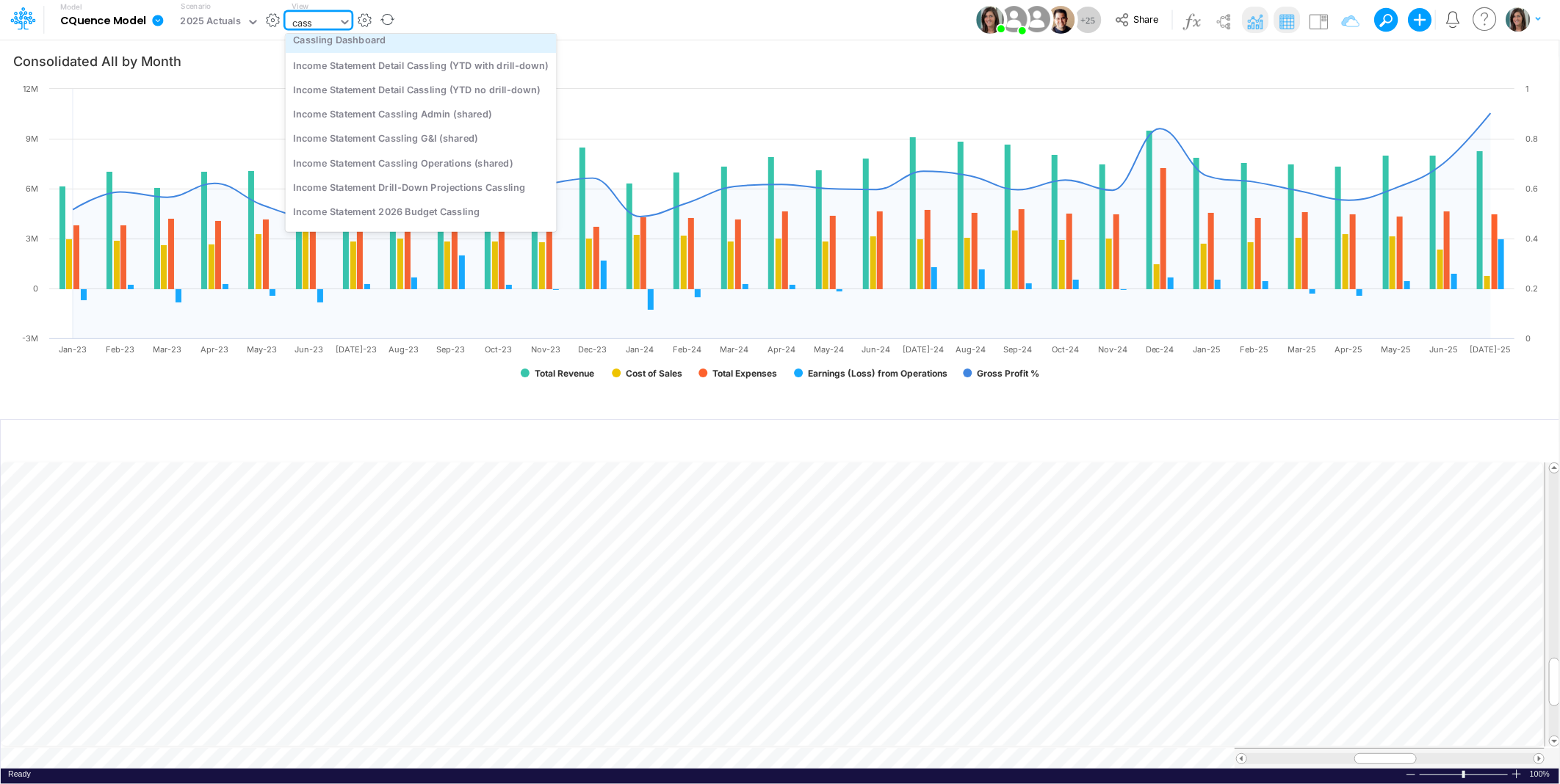
scroll to position [140, 0]
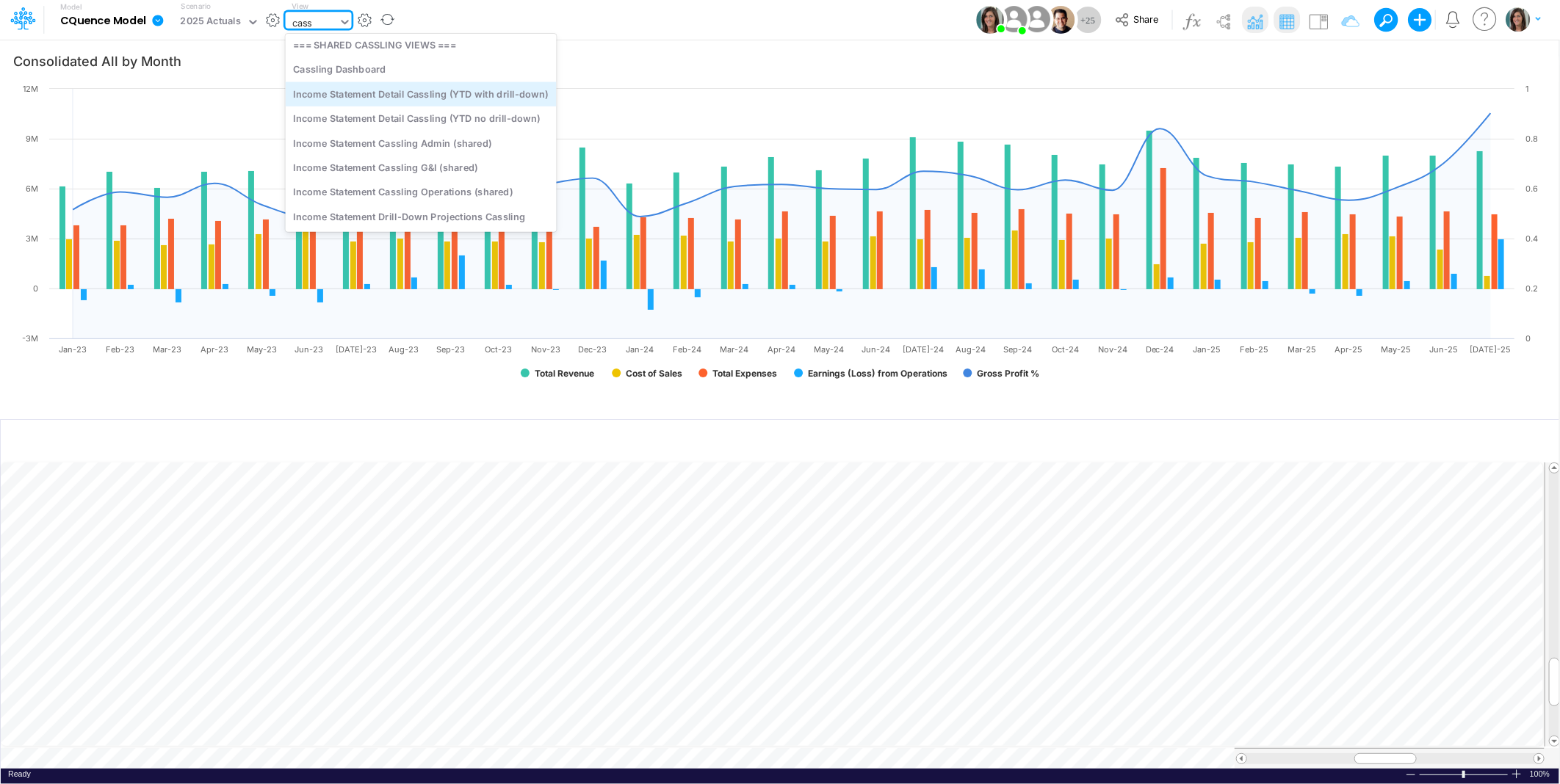
click at [524, 90] on div "Income Statement Detail Cassling (YTD with drill-down)" at bounding box center [421, 94] width 271 height 25
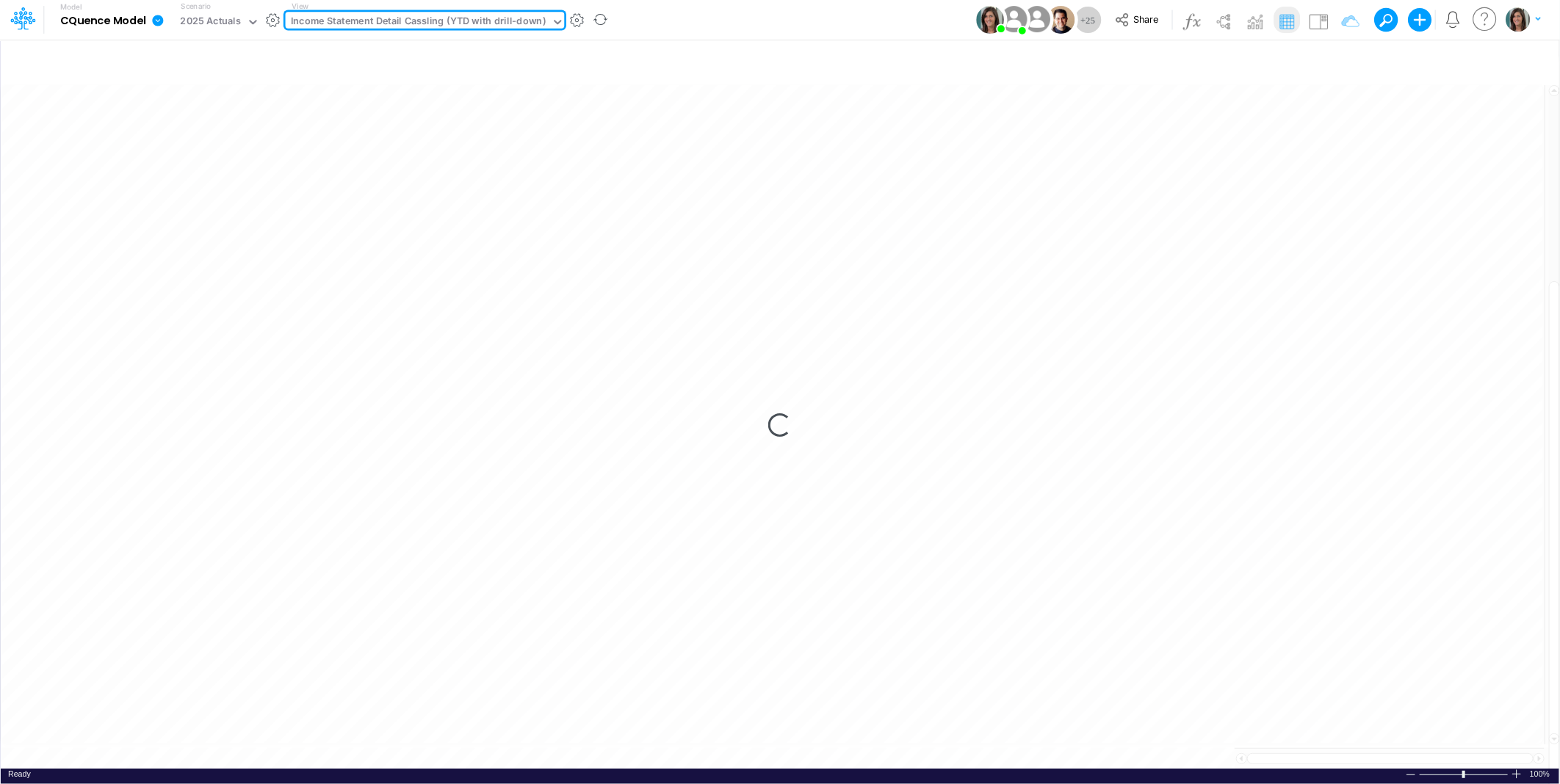
click at [769, 18] on div "Model CQuence Model Edit model settings Duplicate Import QuickBooks QuickBooks …" at bounding box center [780, 20] width 1404 height 40
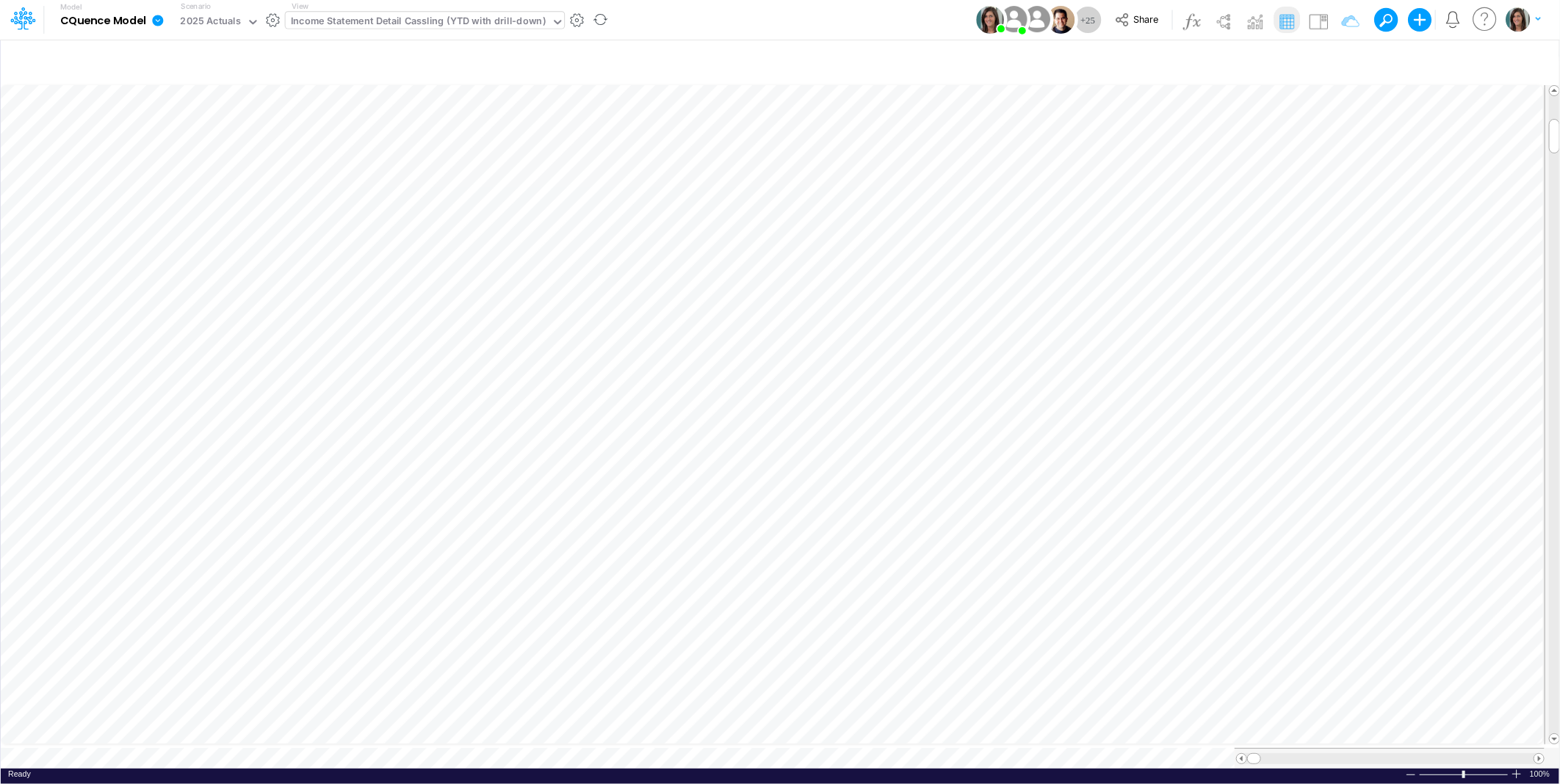
click at [738, 4] on div "Model CQuence Model Edit model settings Duplicate Import QuickBooks QuickBooks …" at bounding box center [780, 20] width 1404 height 40
click at [162, 25] on icon at bounding box center [157, 20] width 14 height 14
click at [186, 149] on button "View model info" at bounding box center [232, 152] width 157 height 23
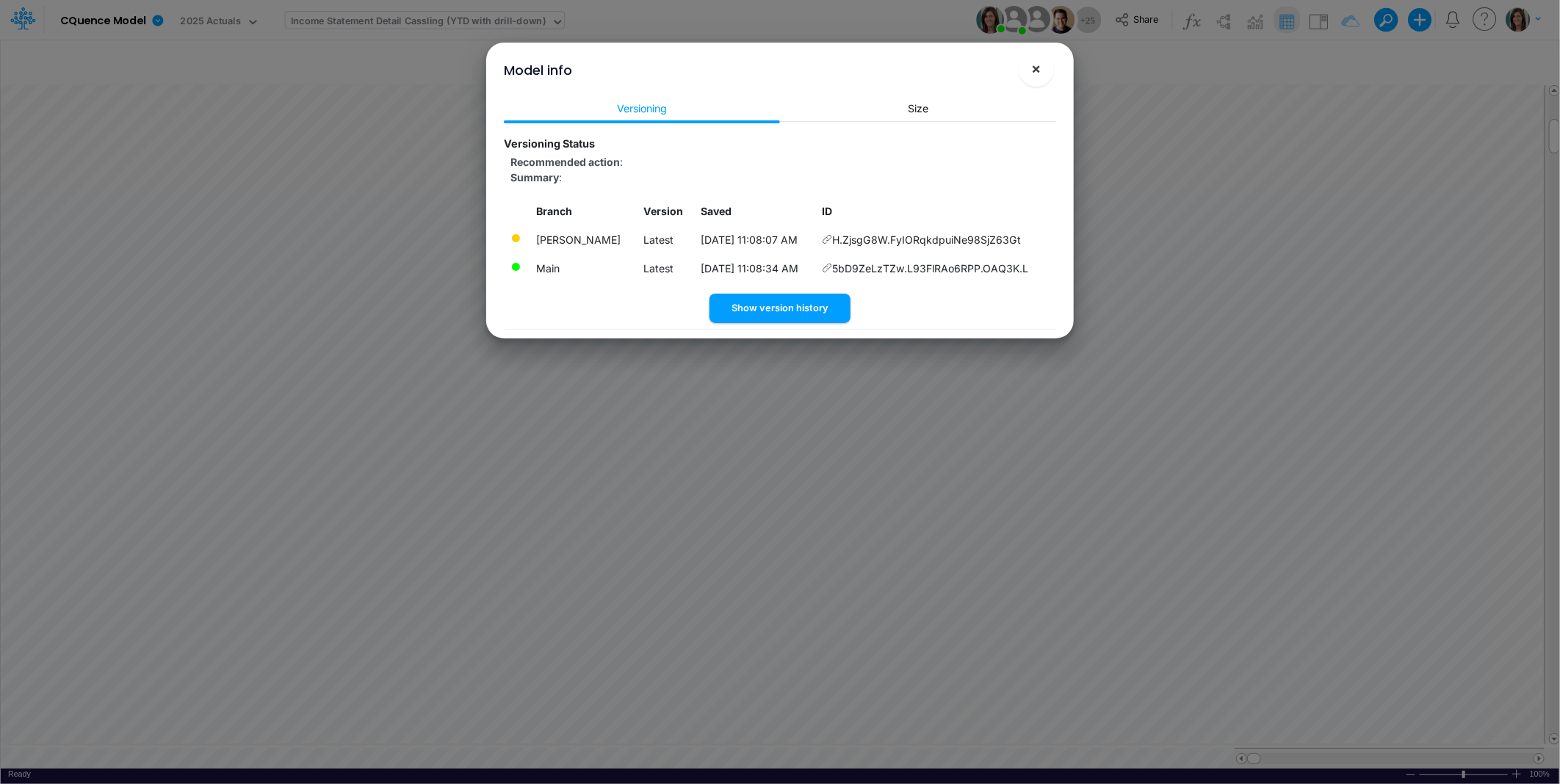
drag, startPoint x: 1037, startPoint y: 74, endPoint x: 1051, endPoint y: 54, distance: 24.4
click at [1036, 74] on span "×" at bounding box center [1036, 67] width 9 height 17
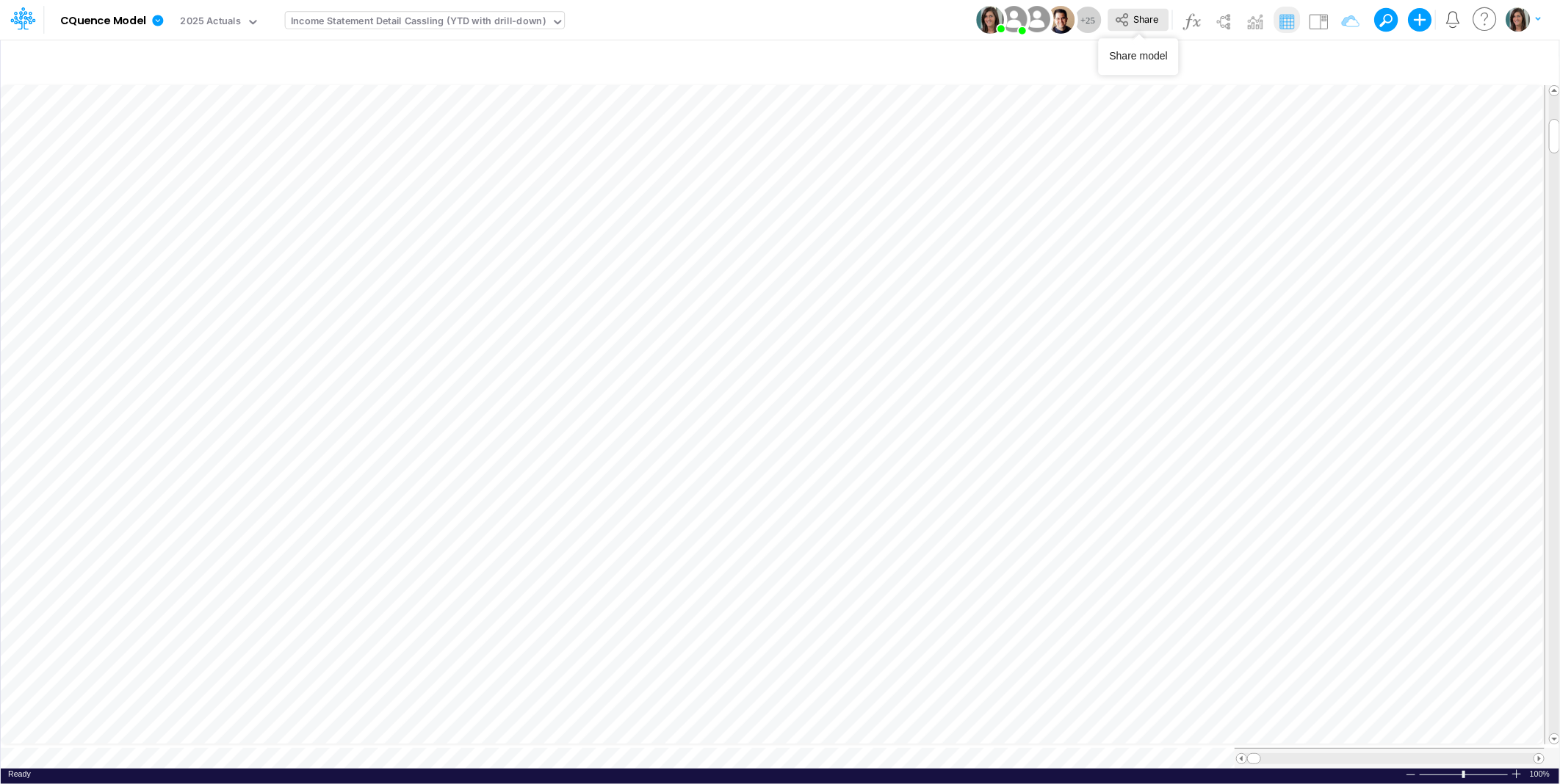
click at [1141, 24] on span "Share" at bounding box center [1145, 19] width 25 height 11
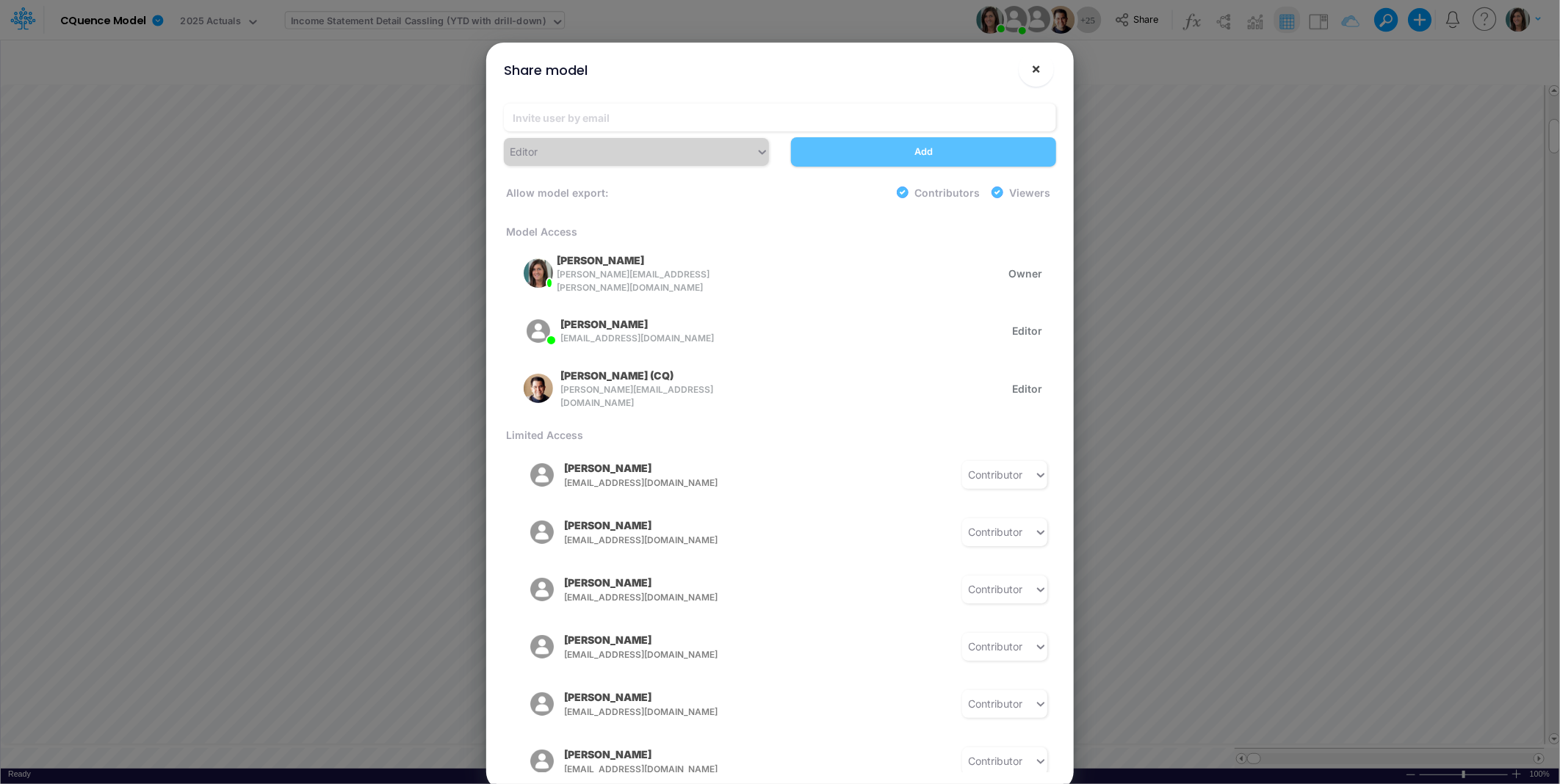
click at [1043, 66] on button "×" at bounding box center [1036, 69] width 35 height 35
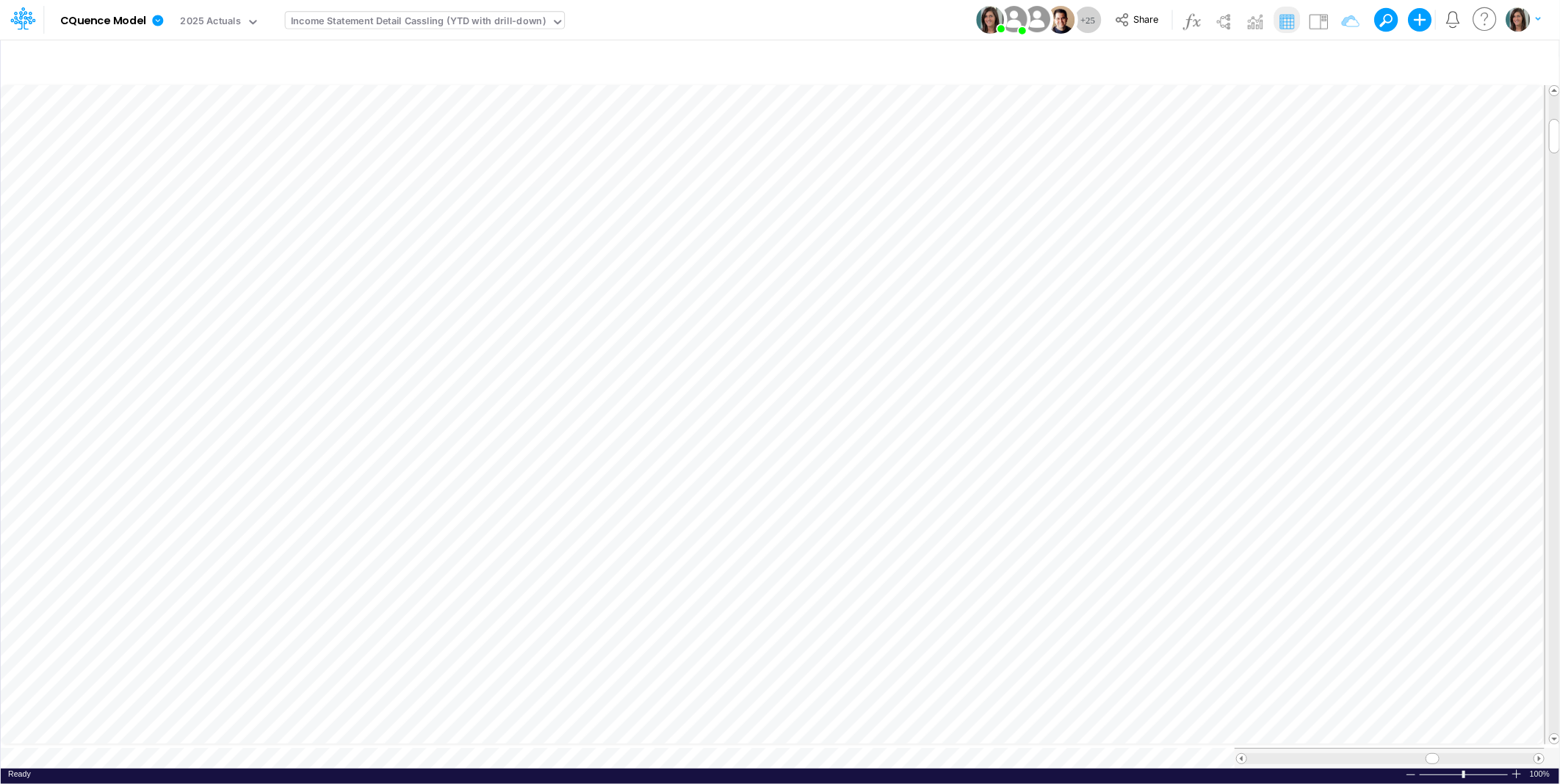
click at [468, 23] on div "Income Statement Detail Cassling (YTD with drill-down)" at bounding box center [418, 22] width 255 height 17
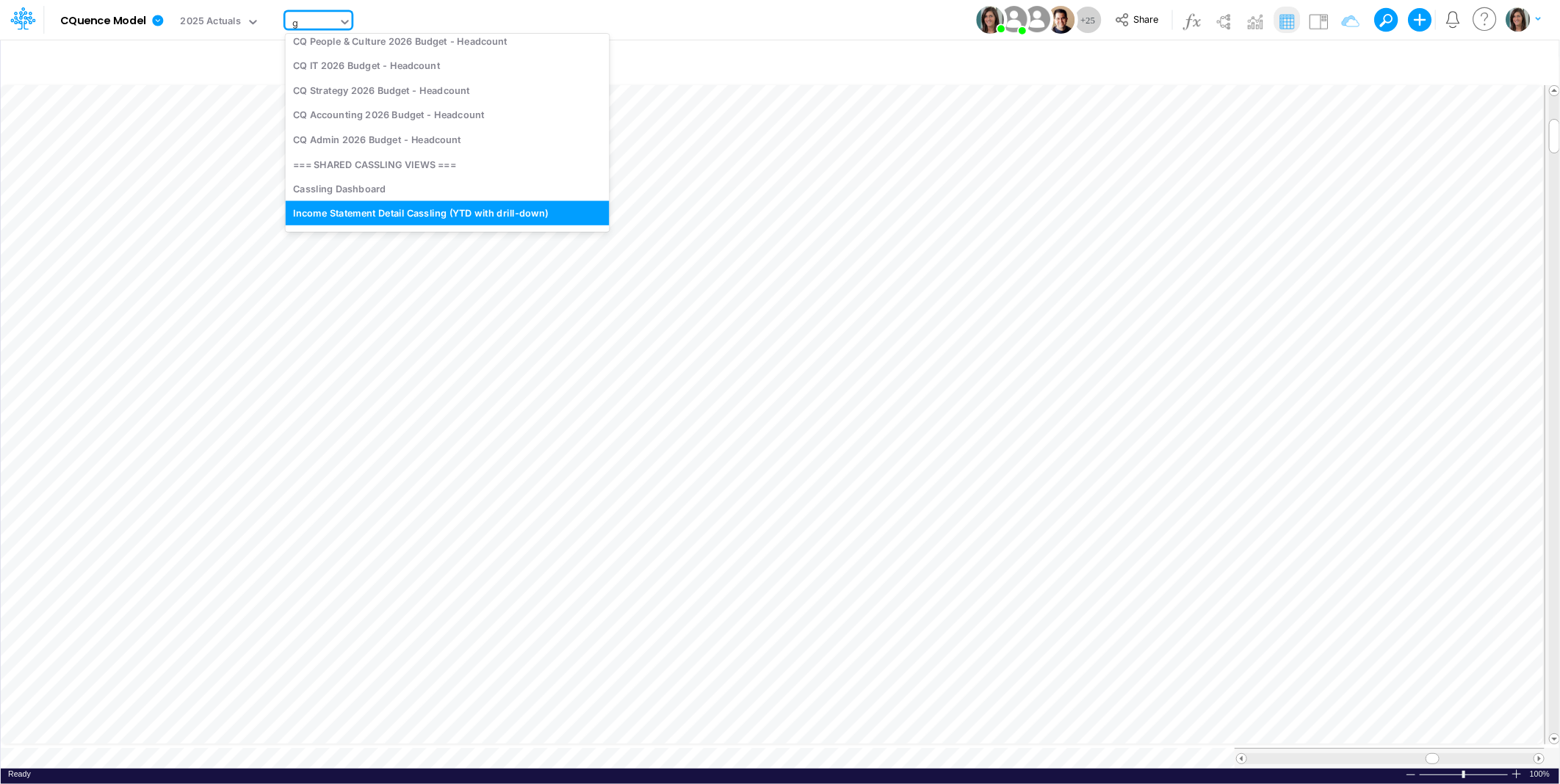
type input "gl"
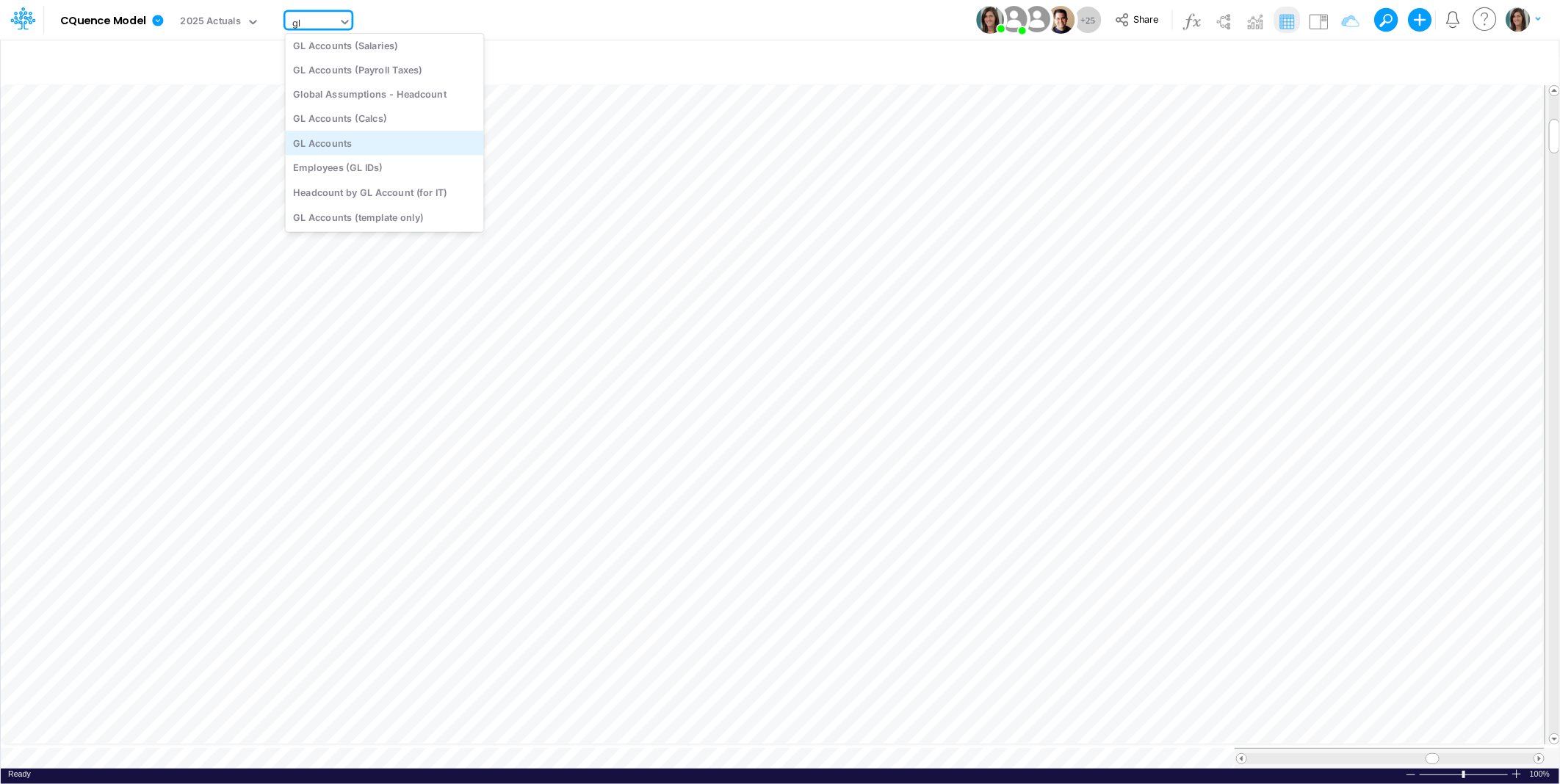
click at [382, 143] on div "GL Accounts" at bounding box center [385, 143] width 198 height 25
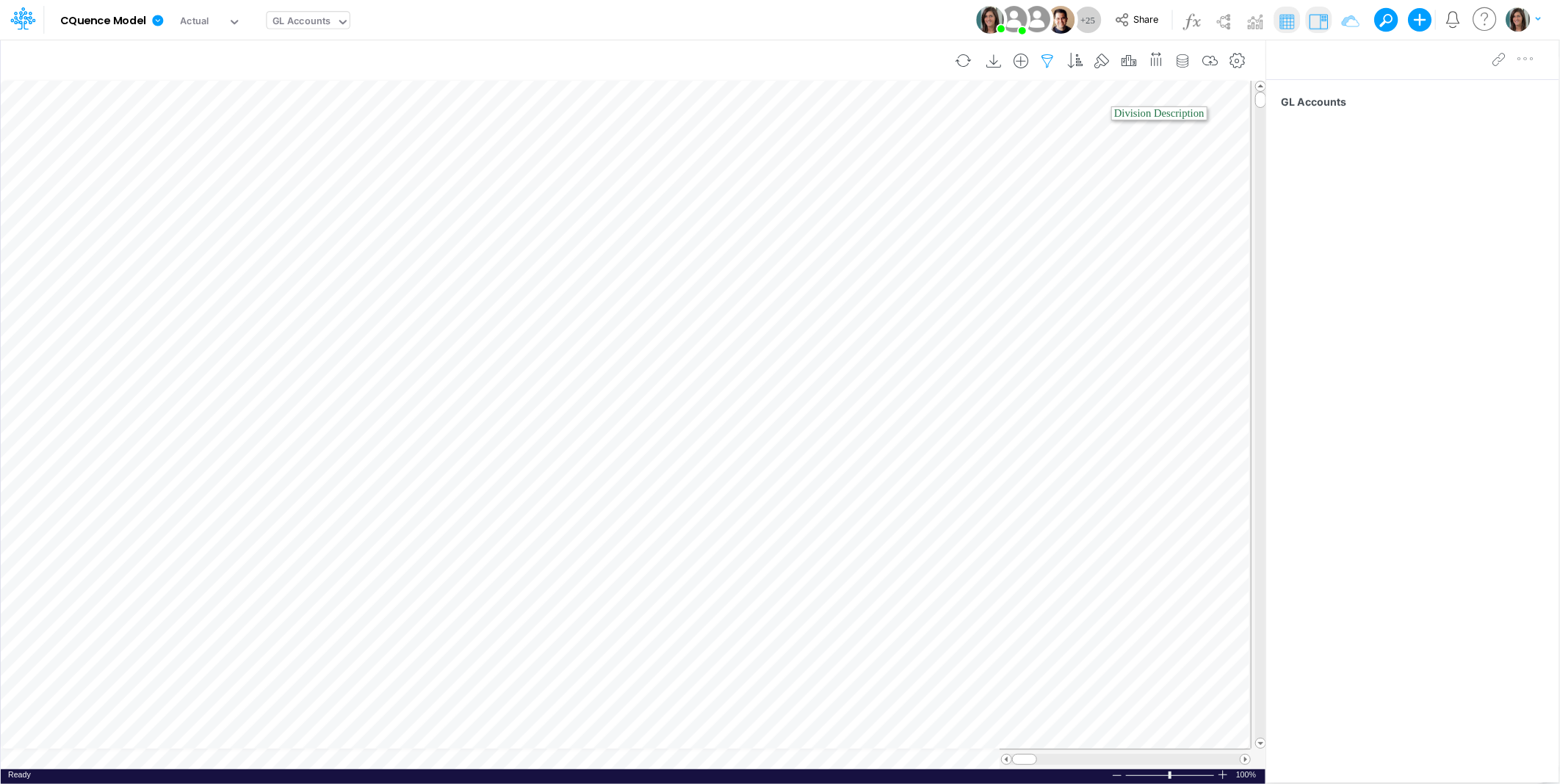
click at [1040, 62] on icon "button" at bounding box center [1048, 61] width 22 height 15
click at [832, 160] on button "button" at bounding box center [824, 156] width 28 height 25
click at [666, 207] on div at bounding box center [713, 202] width 139 height 25
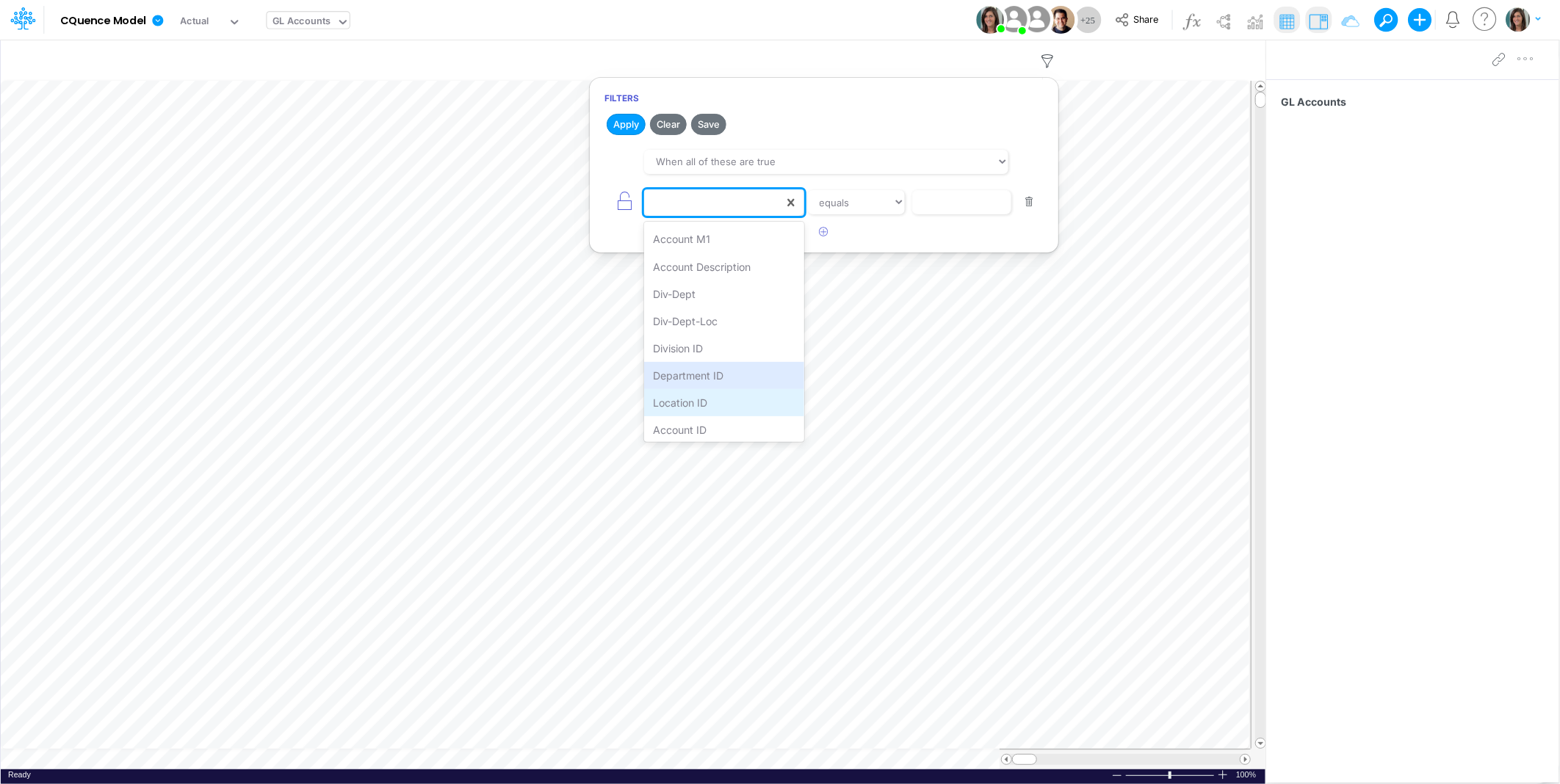
scroll to position [108, 0]
click at [730, 397] on div "Account ID" at bounding box center [723, 403] width 159 height 27
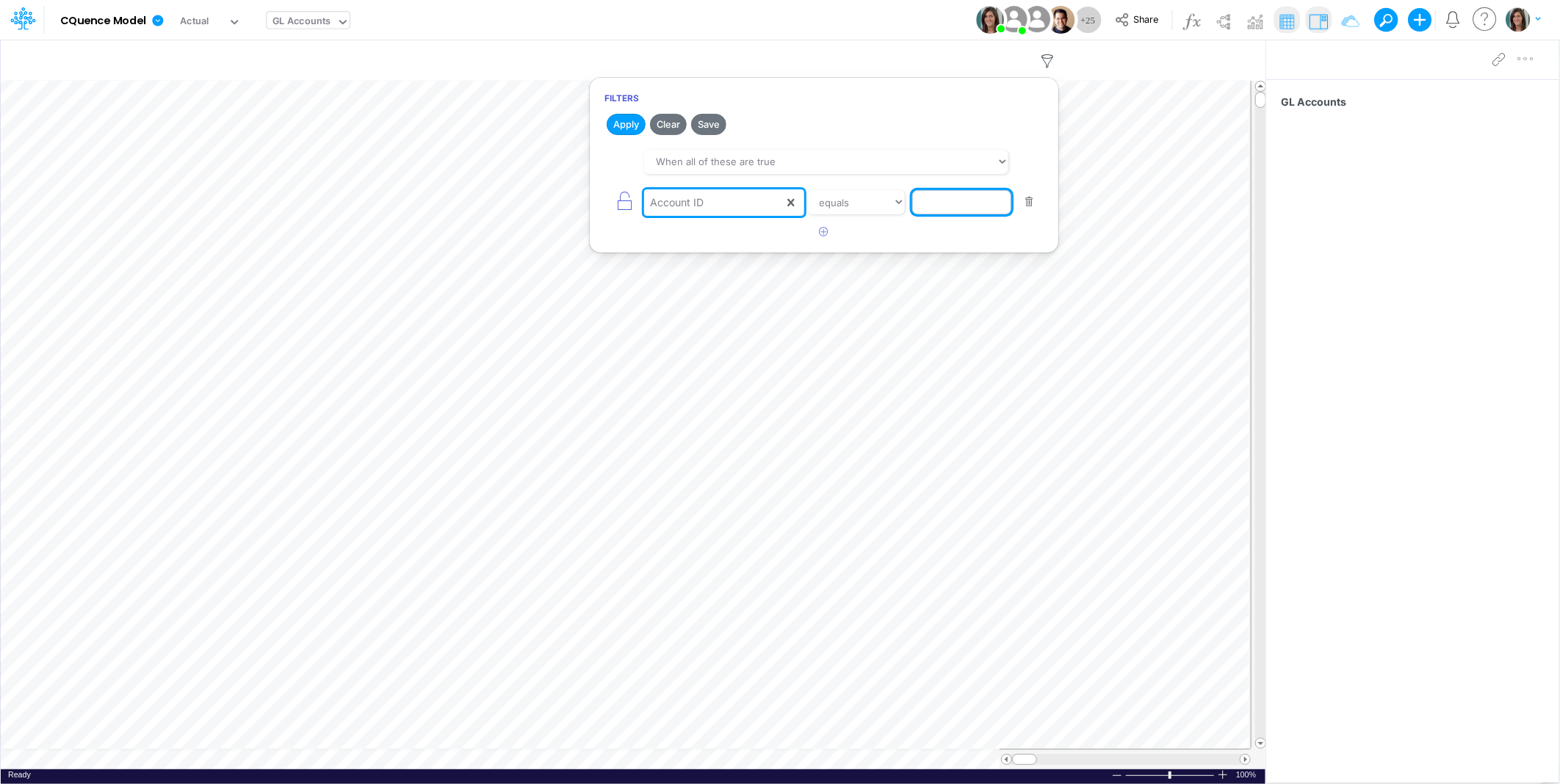
click at [941, 201] on input "text" at bounding box center [961, 202] width 99 height 25
type input "60120"
click at [622, 123] on button "Apply" at bounding box center [626, 124] width 39 height 21
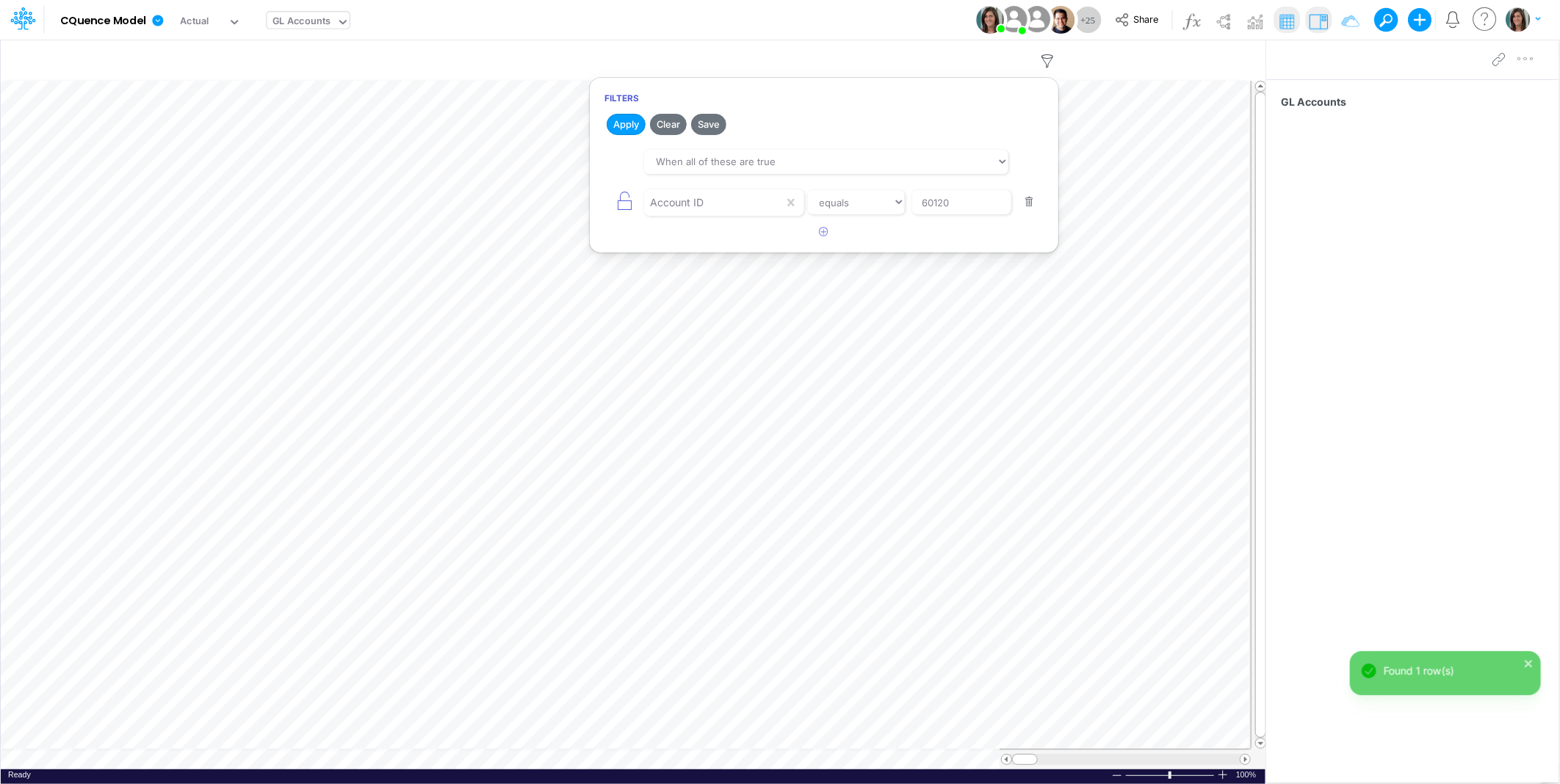
click at [718, 13] on div "Model CQuence Model Edit model settings Duplicate Import QuickBooks QuickBooks …" at bounding box center [780, 20] width 1404 height 40
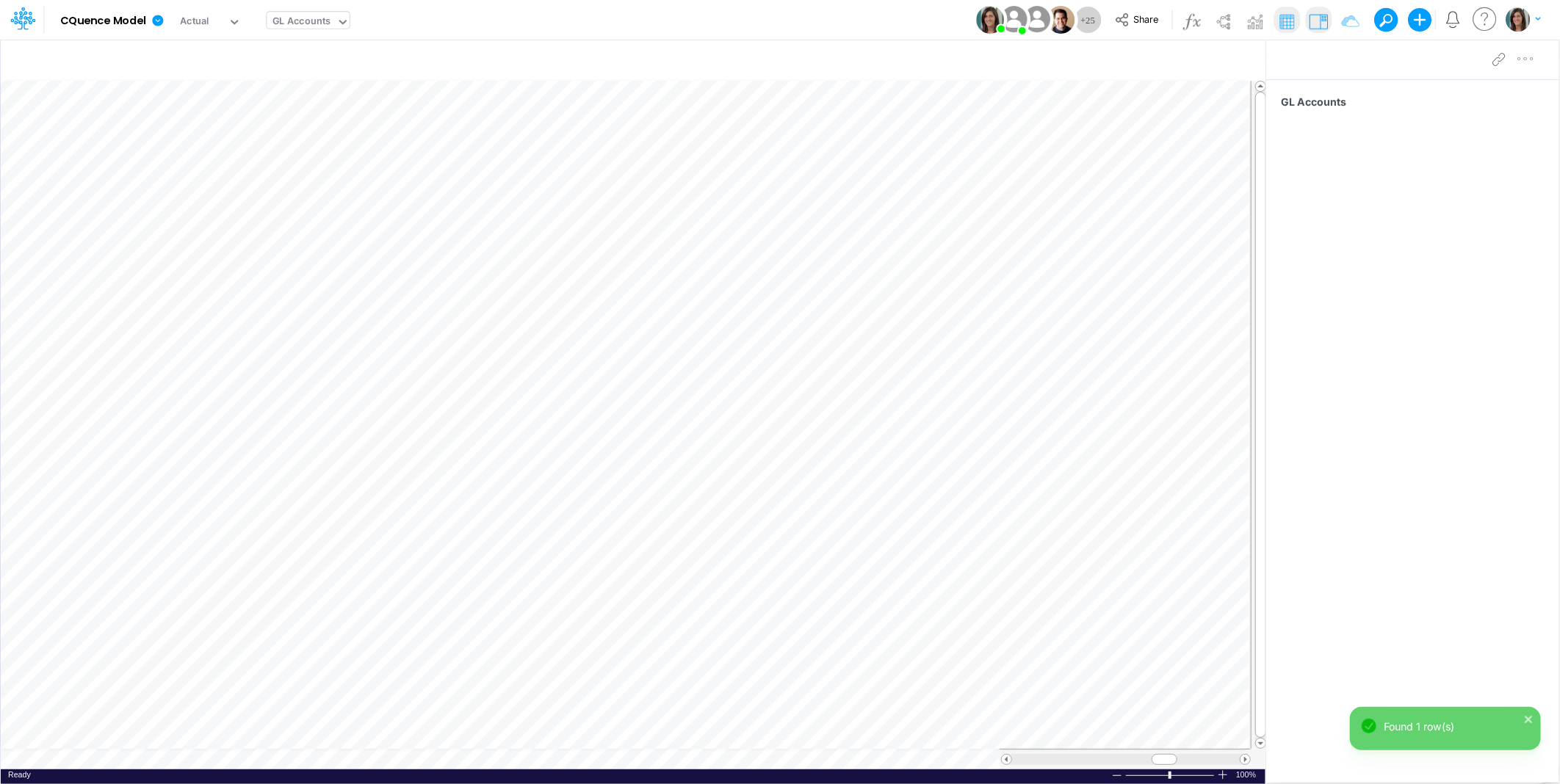
click at [297, 25] on div "GL Accounts" at bounding box center [302, 22] width 59 height 17
type input "people"
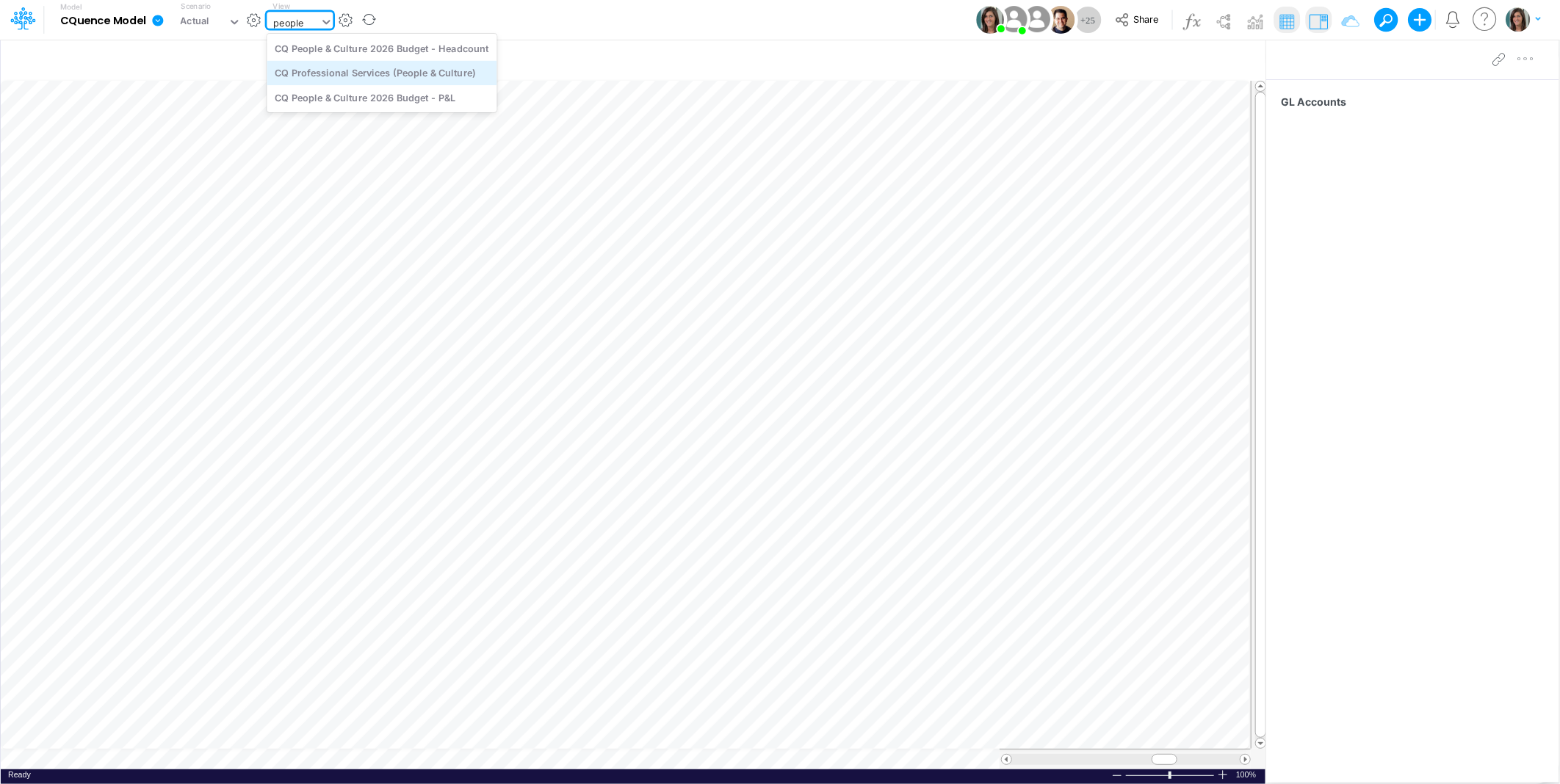
click at [446, 79] on div "CQ Professional Services (People & Culture)" at bounding box center [381, 73] width 230 height 25
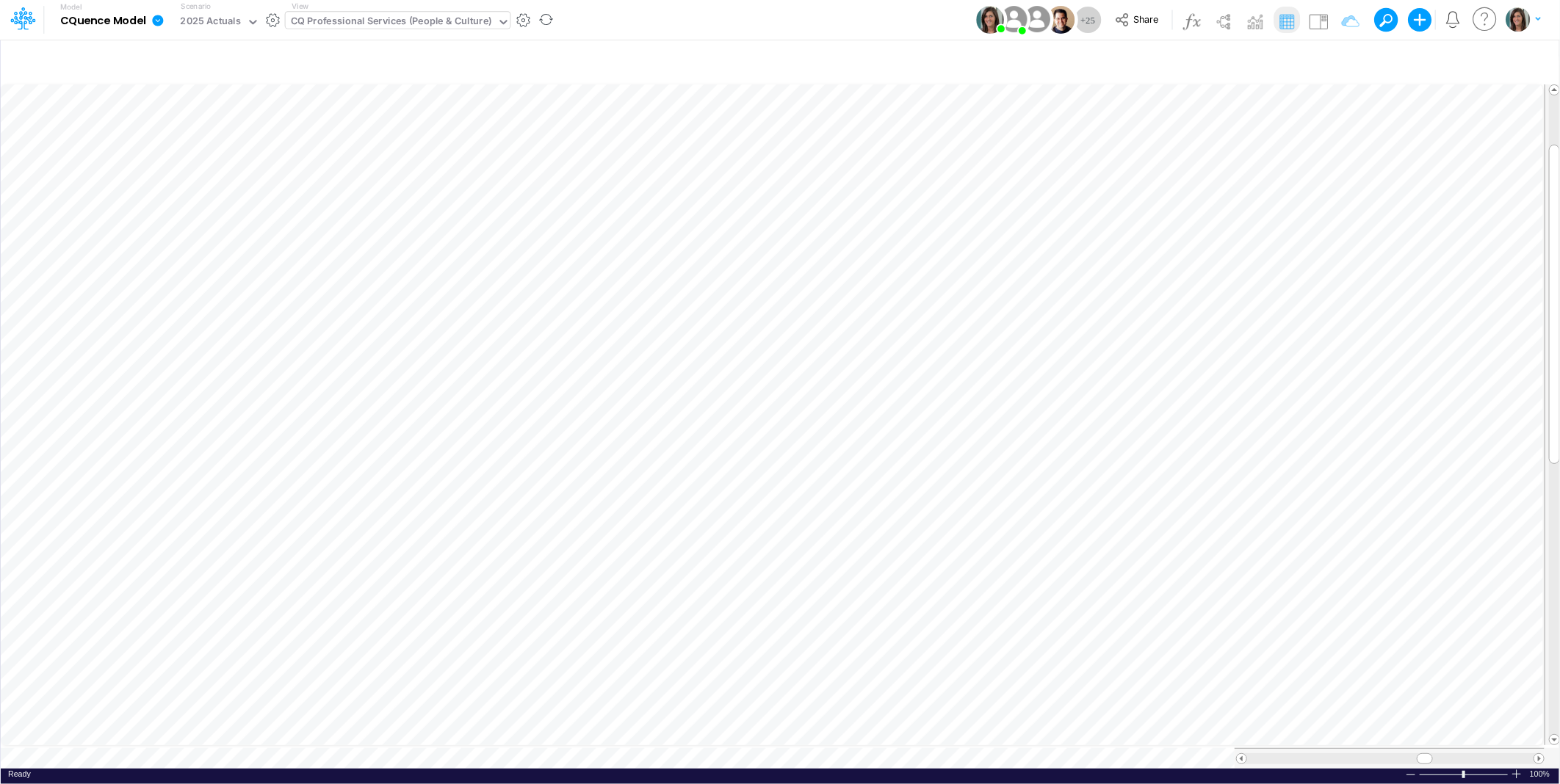
click at [157, 18] on icon at bounding box center [157, 20] width 11 height 11
click at [193, 160] on button "View model info" at bounding box center [232, 152] width 157 height 23
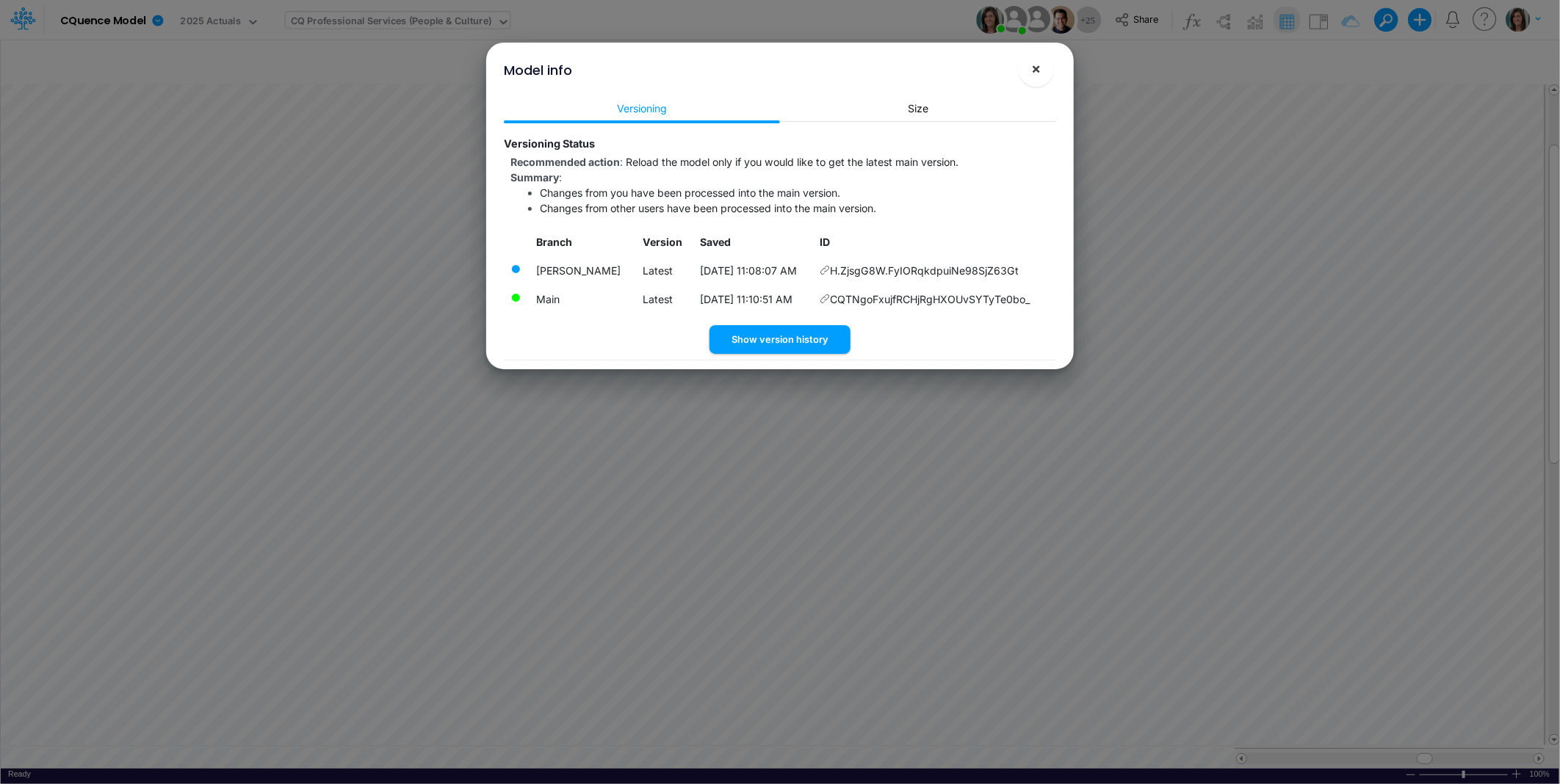
click at [1032, 63] on span "×" at bounding box center [1036, 67] width 9 height 17
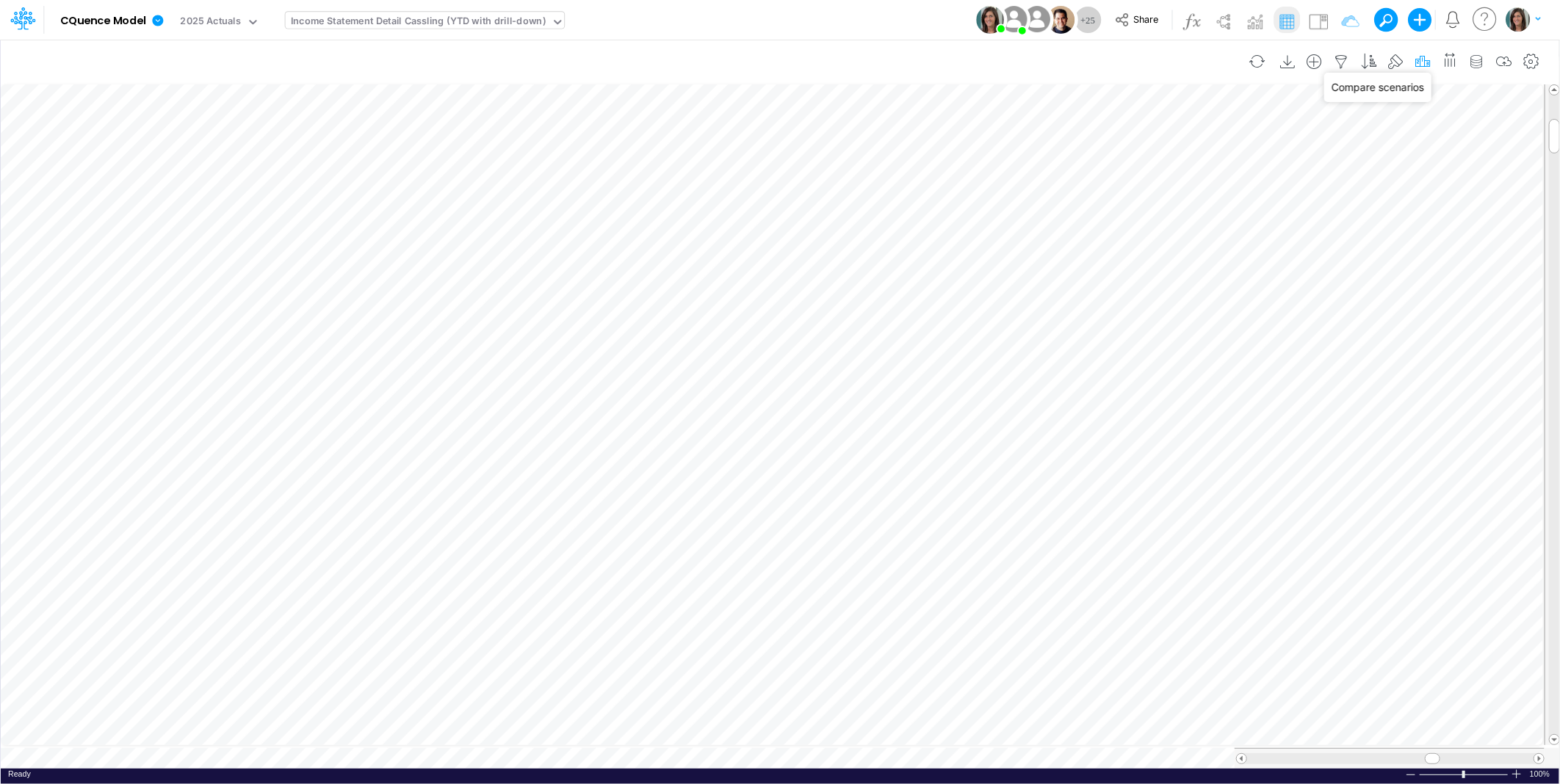
click at [1425, 59] on icon "button" at bounding box center [1423, 62] width 22 height 15
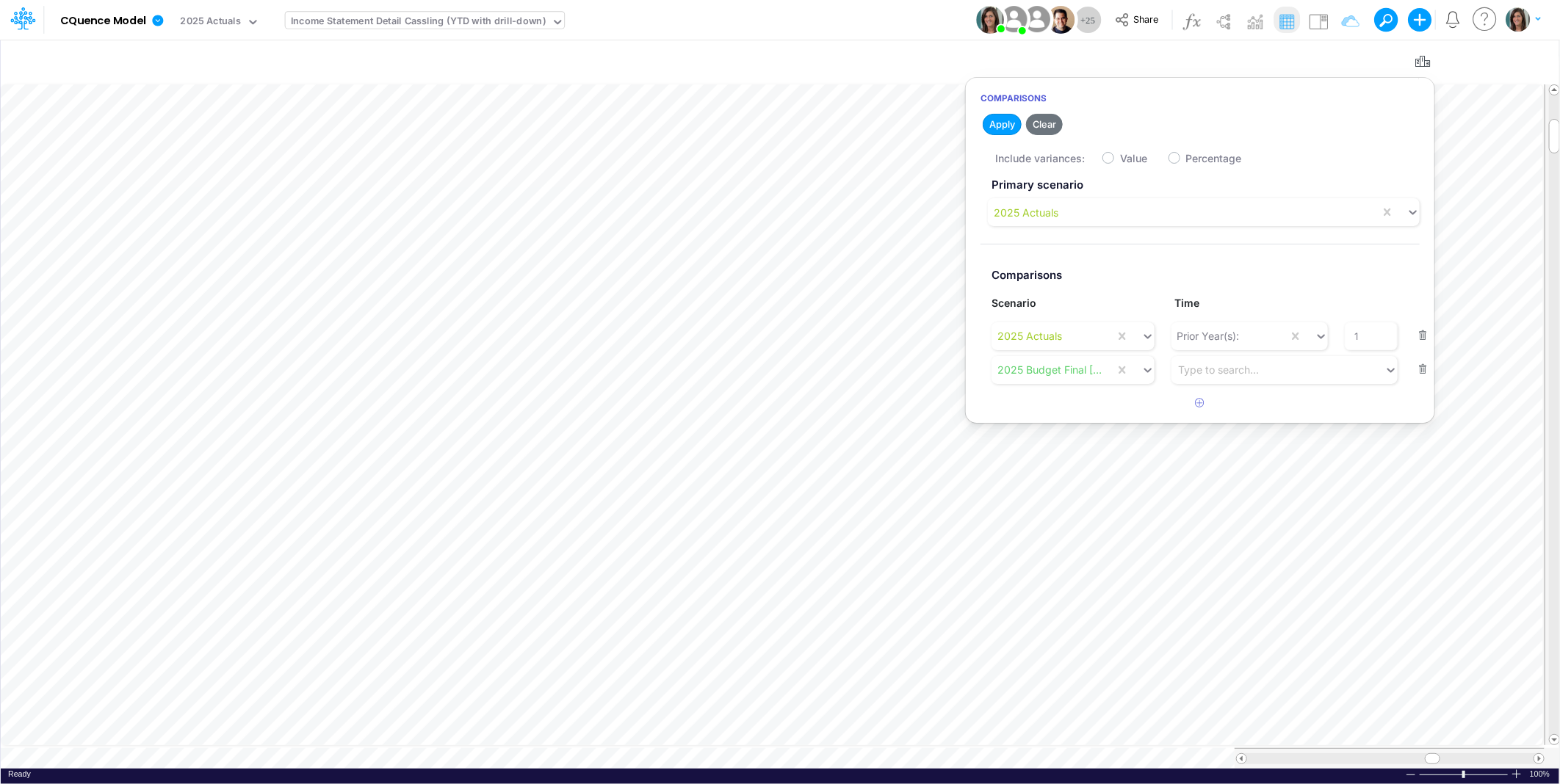
click at [1120, 158] on label "Value" at bounding box center [1133, 158] width 27 height 15
click at [1120, 158] on input "Value" at bounding box center [1124, 155] width 9 height 9
checkbox input "true"
click at [1089, 121] on button "Save" at bounding box center [1084, 124] width 35 height 21
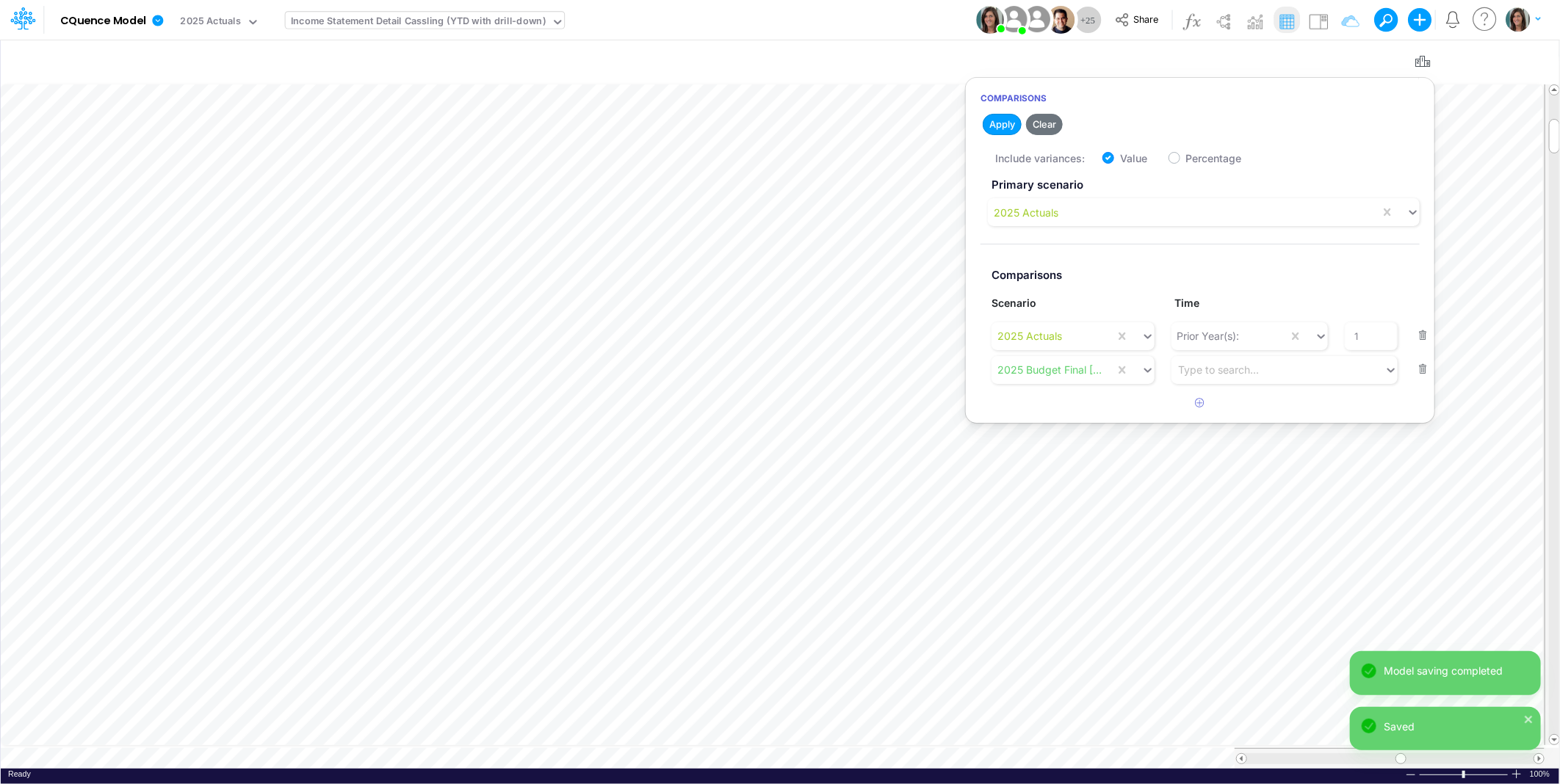
click at [903, 21] on div "Model CQuence Model Edit model settings Duplicate Import QuickBooks QuickBooks …" at bounding box center [780, 20] width 1404 height 40
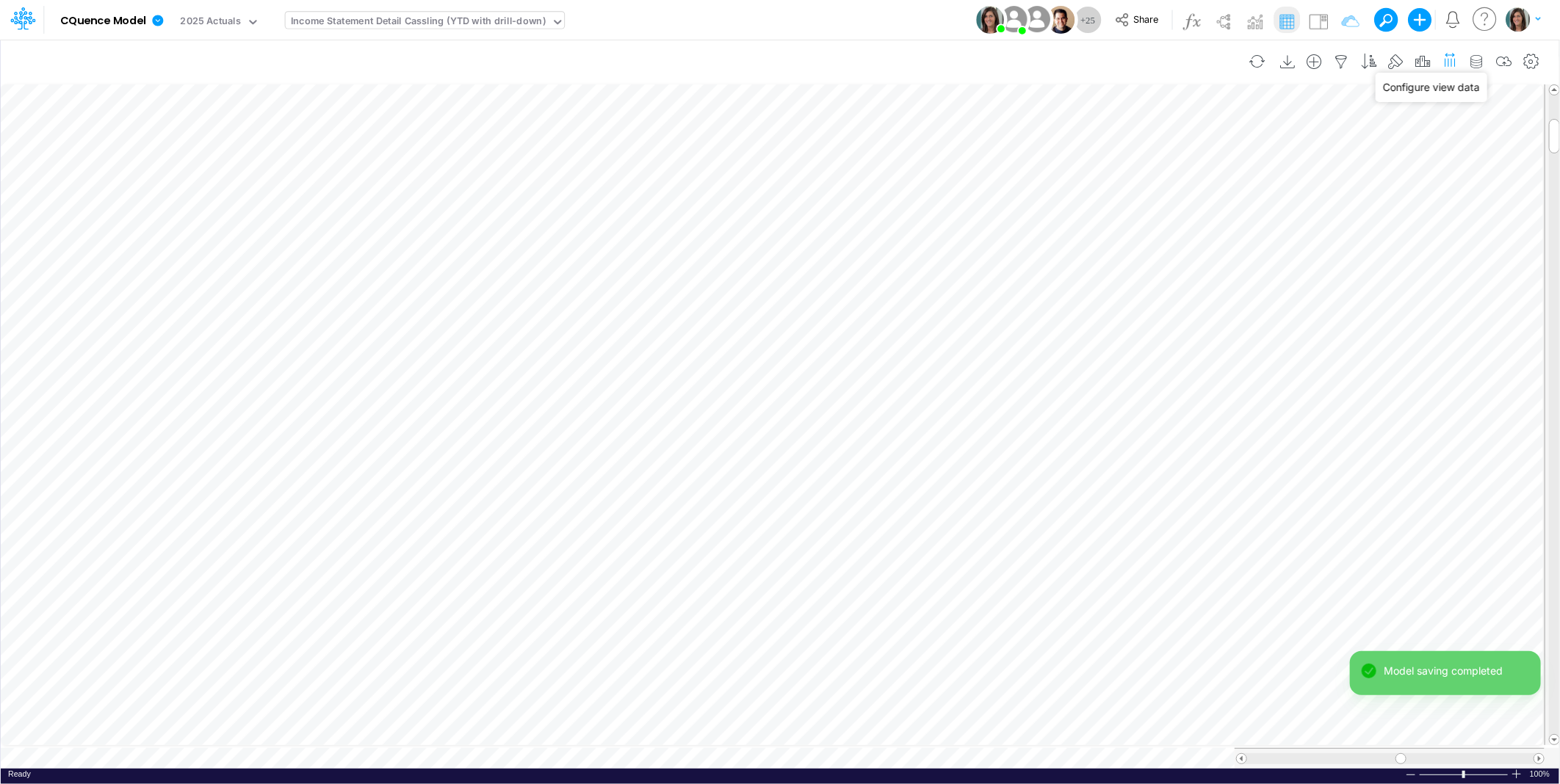
click at [1453, 60] on icon "button" at bounding box center [1450, 59] width 15 height 22
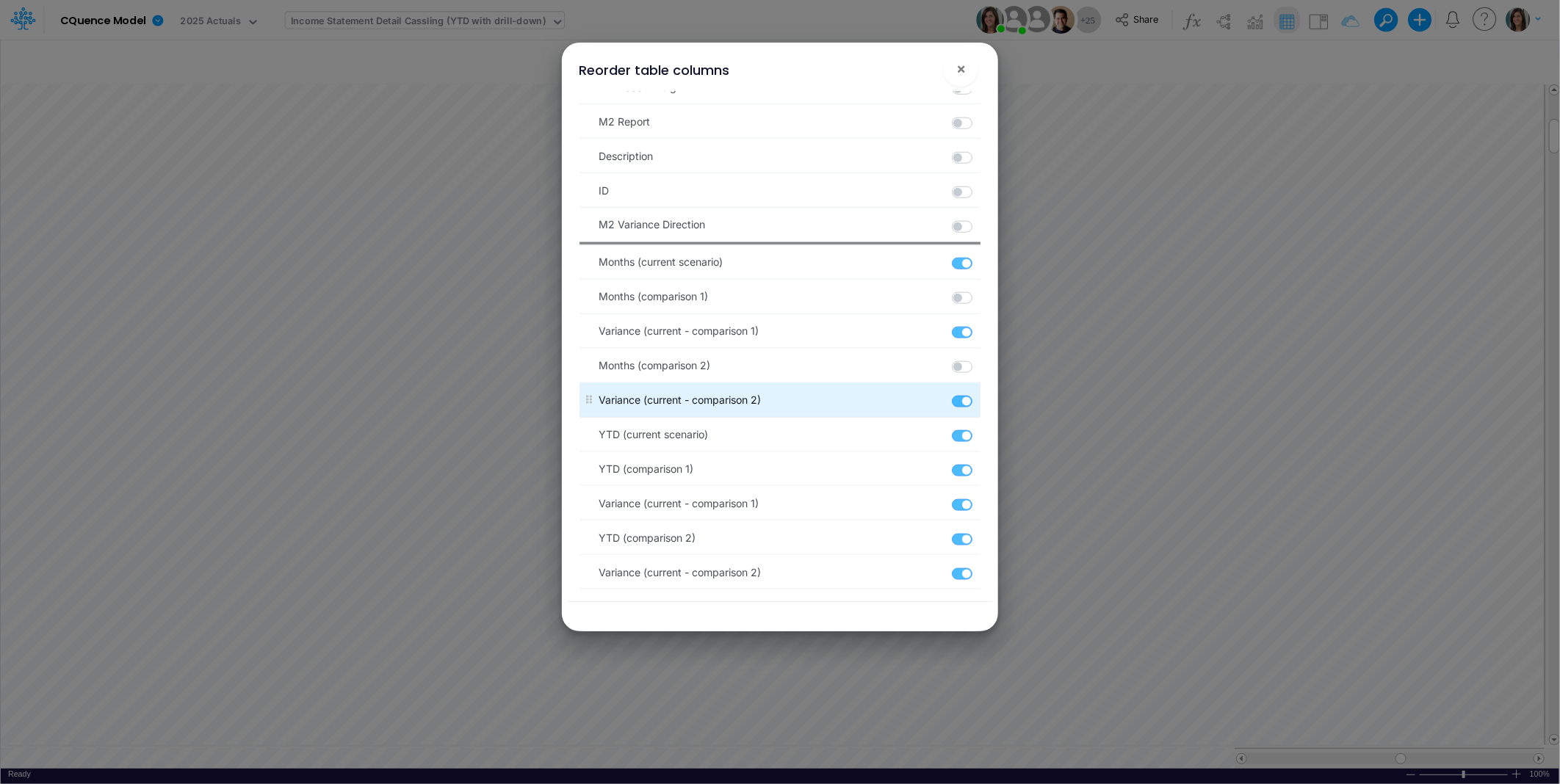
scroll to position [1041, 0]
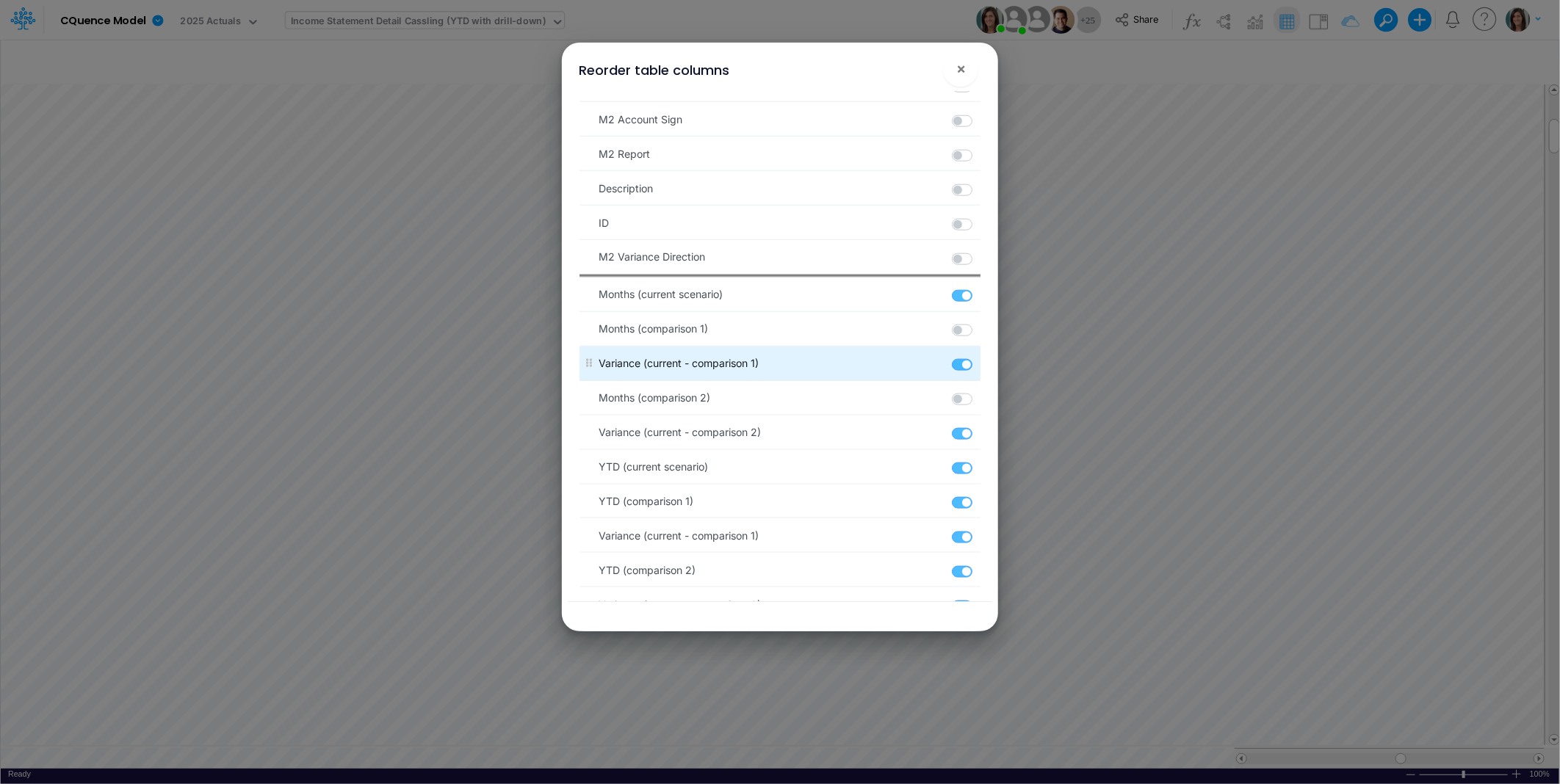
click at [978, 357] on label at bounding box center [979, 357] width 2 height 0
click at [978, 367] on input "checkbox" at bounding box center [982, 362] width 9 height 9
checkbox input "false"
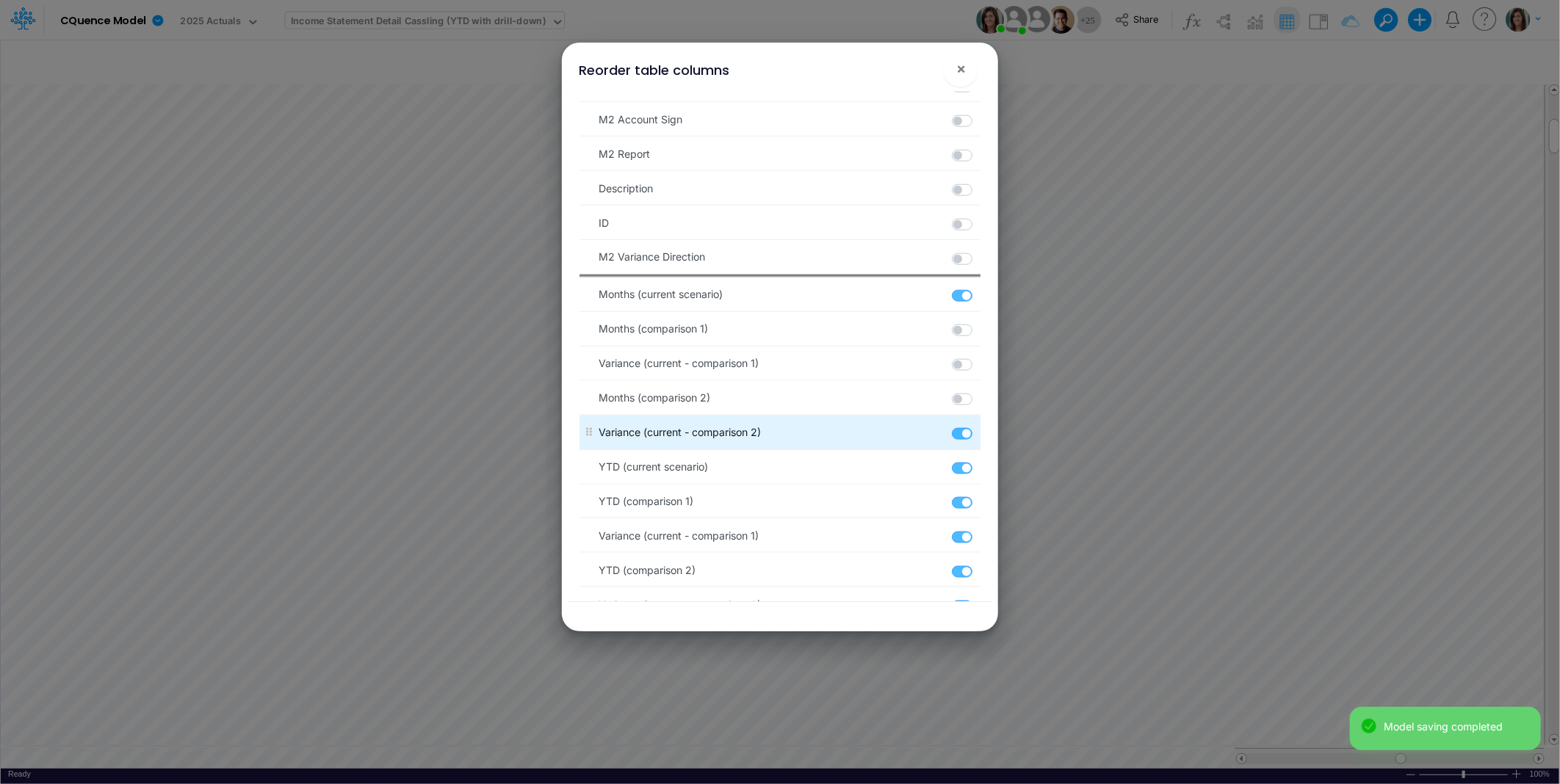
click at [978, 427] on label at bounding box center [979, 427] width 2 height 0
click at [978, 437] on input "checkbox" at bounding box center [982, 431] width 9 height 9
checkbox input "false"
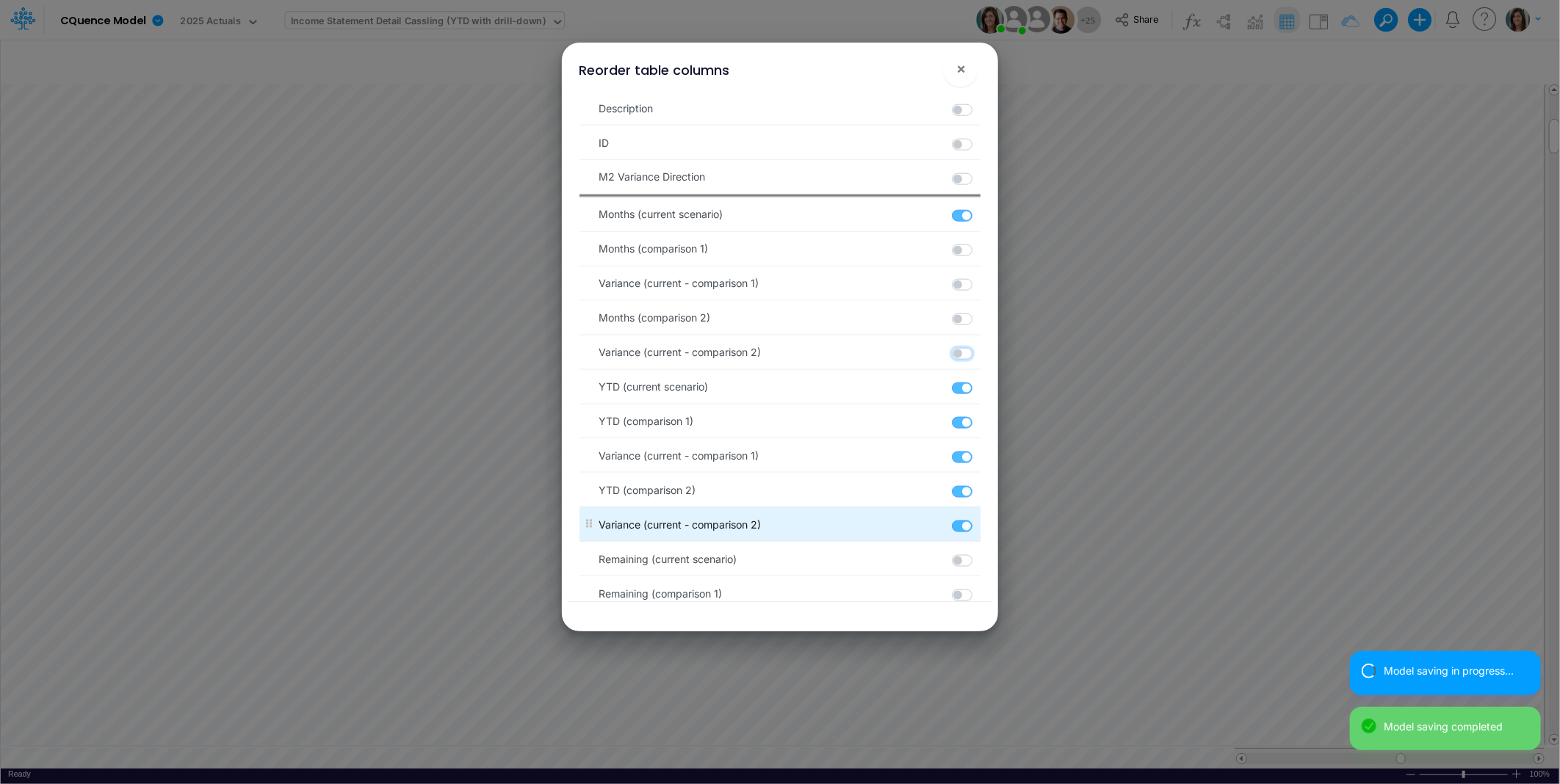
scroll to position [1260, 0]
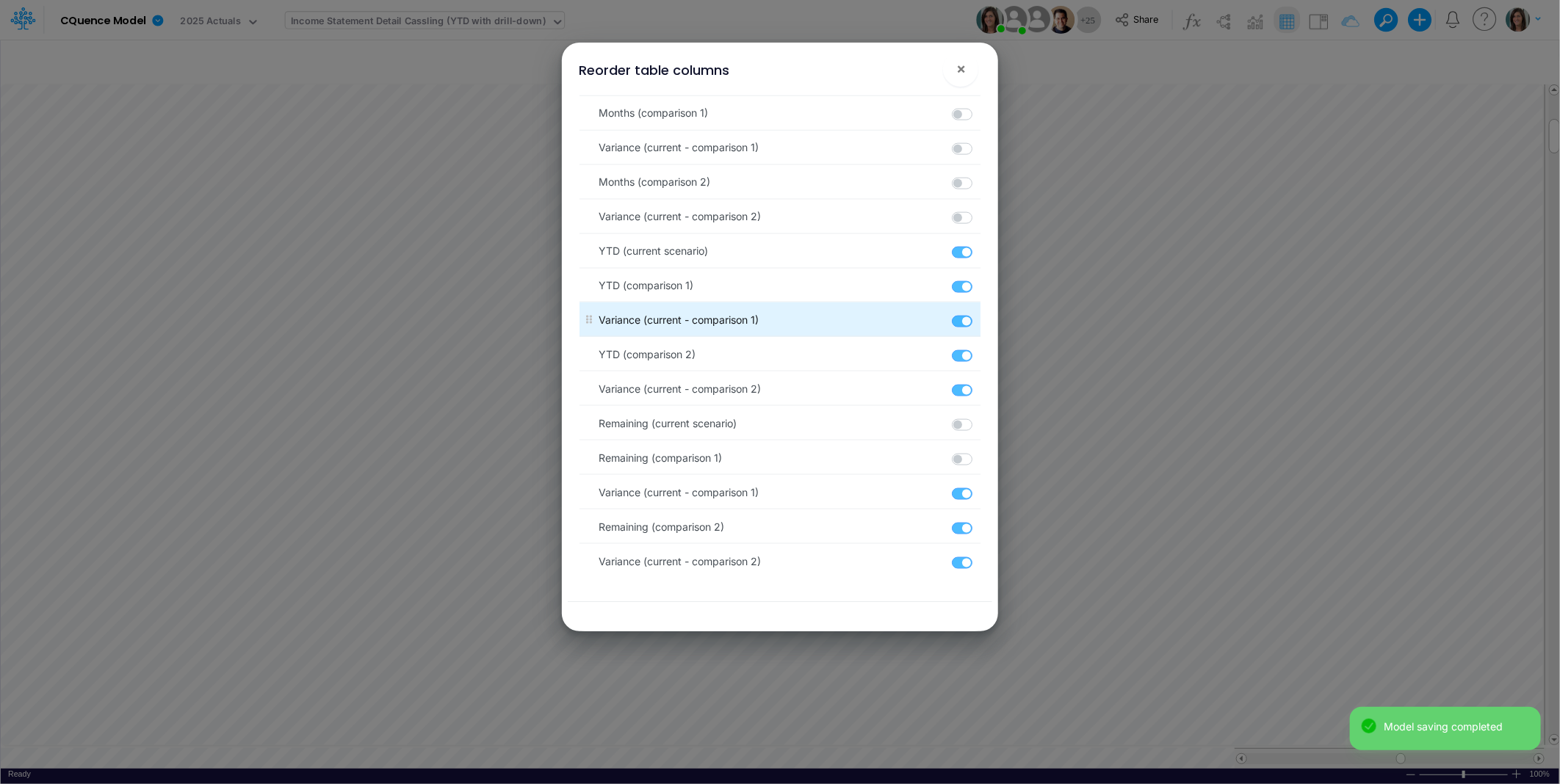
click at [978, 314] on label at bounding box center [979, 314] width 2 height 0
click at [978, 322] on input "checkbox" at bounding box center [982, 318] width 9 height 9
checkbox input "false"
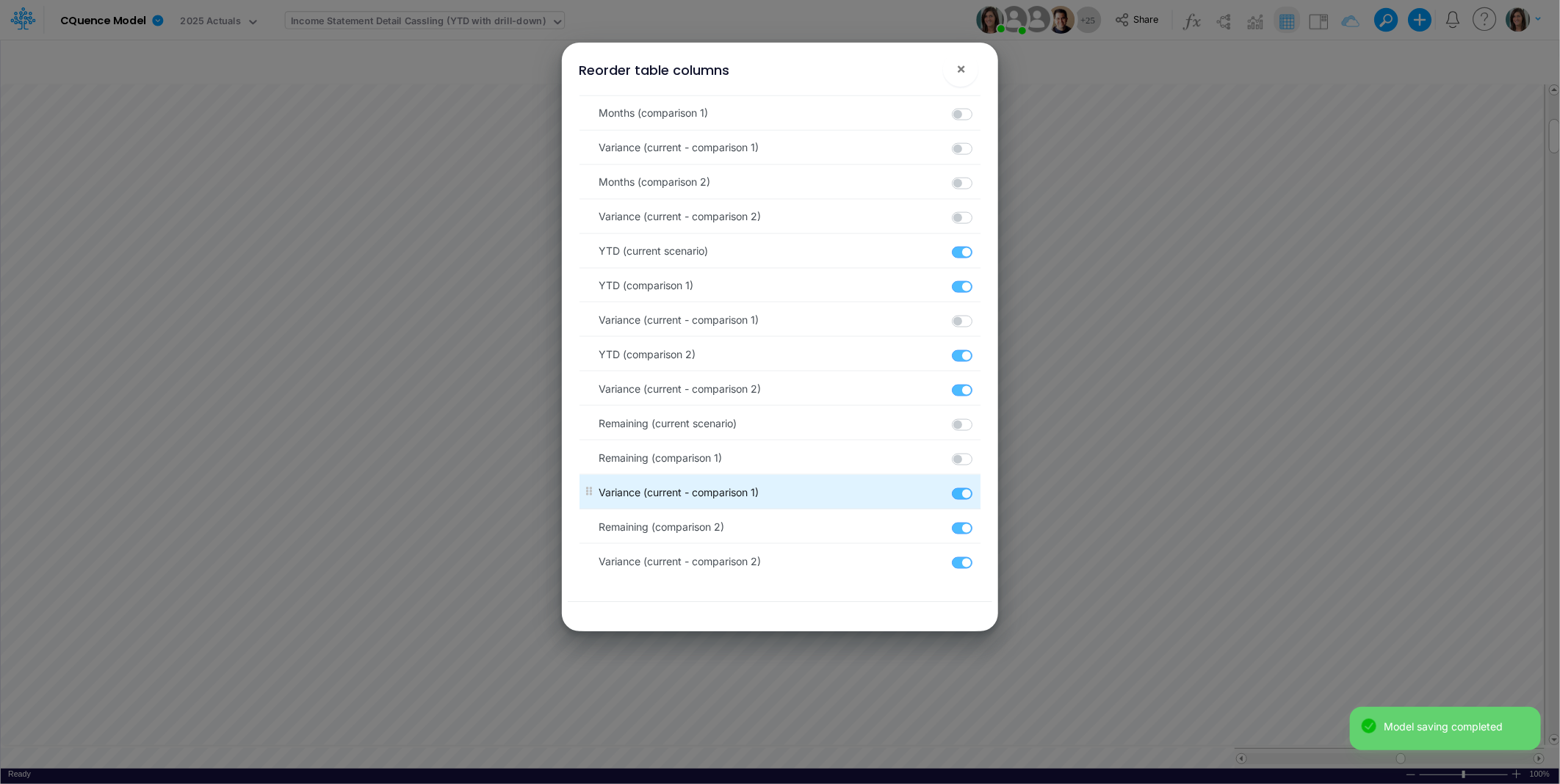
click at [978, 486] on label at bounding box center [979, 486] width 2 height 0
click at [978, 494] on input "checkbox" at bounding box center [982, 490] width 9 height 9
checkbox input "false"
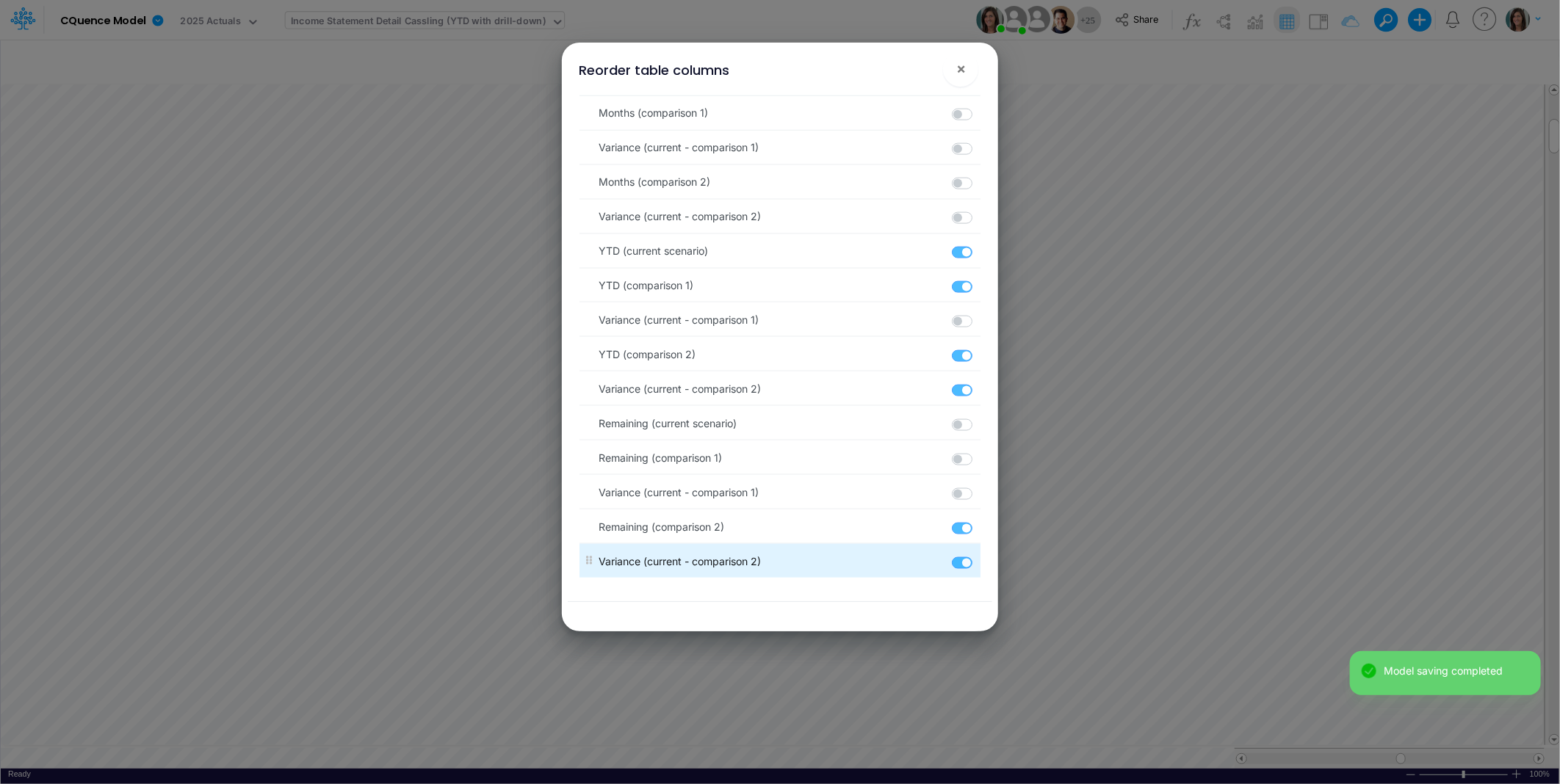
click at [978, 555] on label at bounding box center [979, 555] width 2 height 0
click at [978, 564] on input "checkbox" at bounding box center [982, 559] width 9 height 9
checkbox input "false"
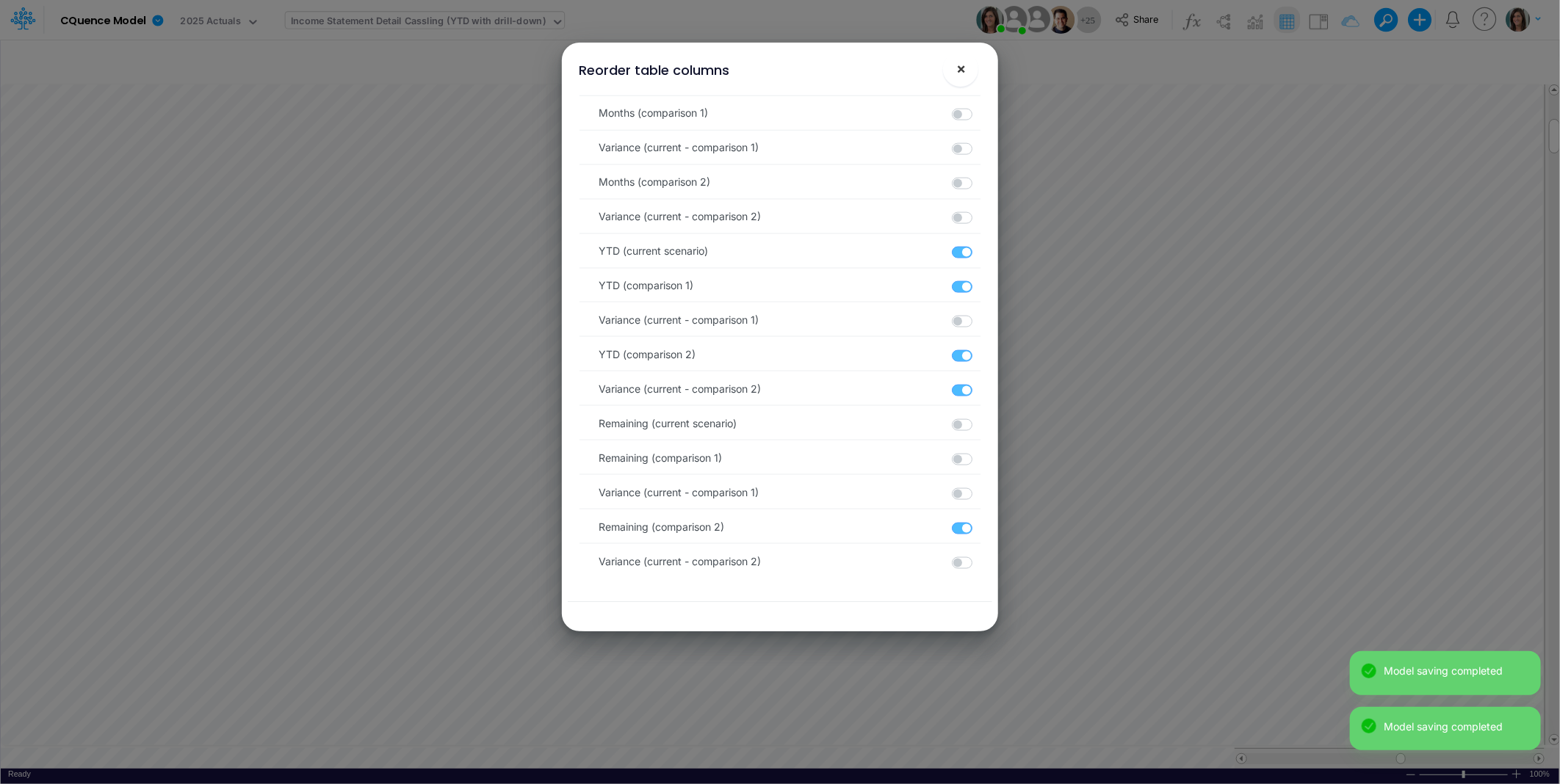
click at [960, 71] on span "×" at bounding box center [961, 67] width 9 height 17
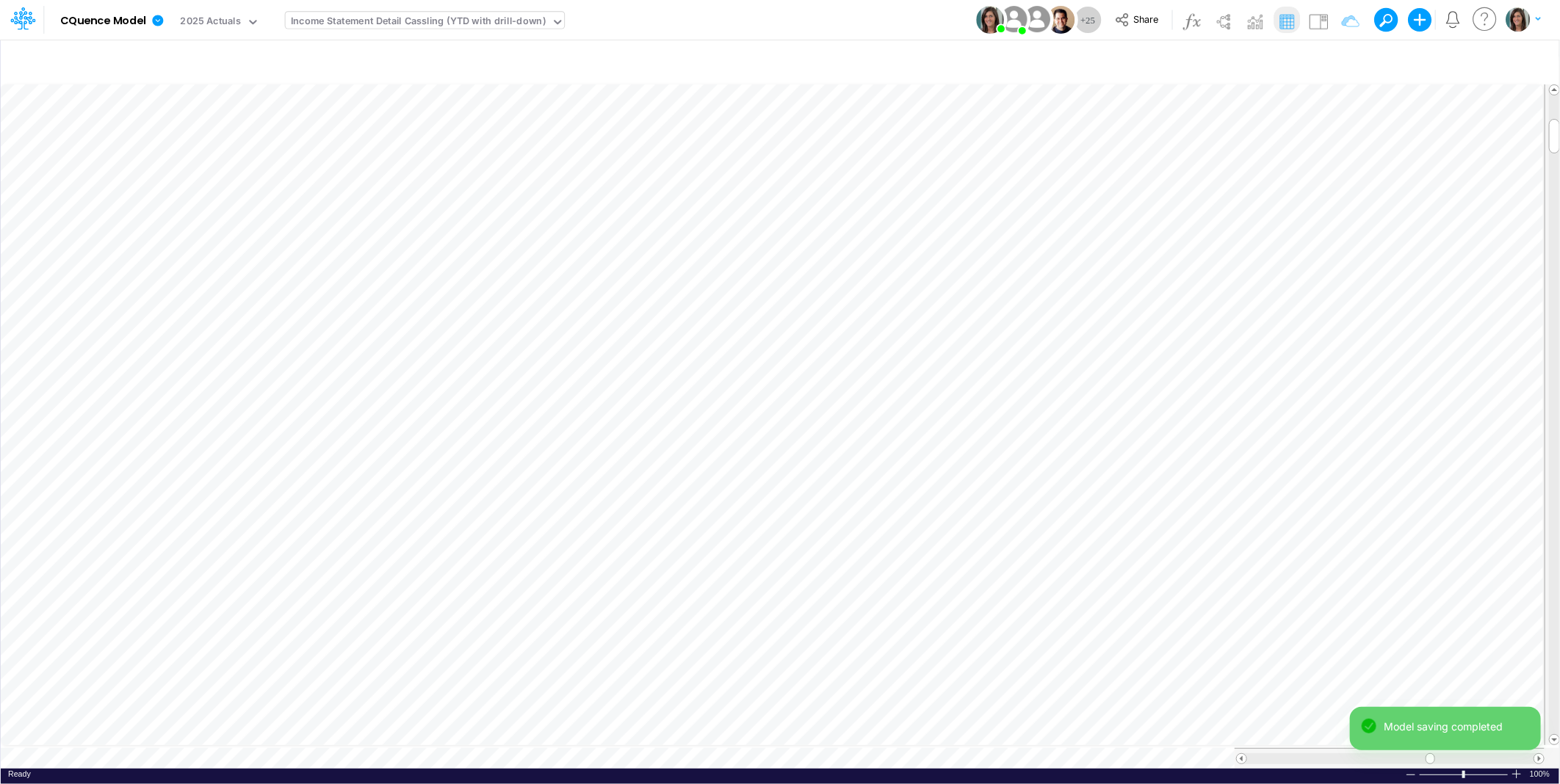
scroll to position [0, 1]
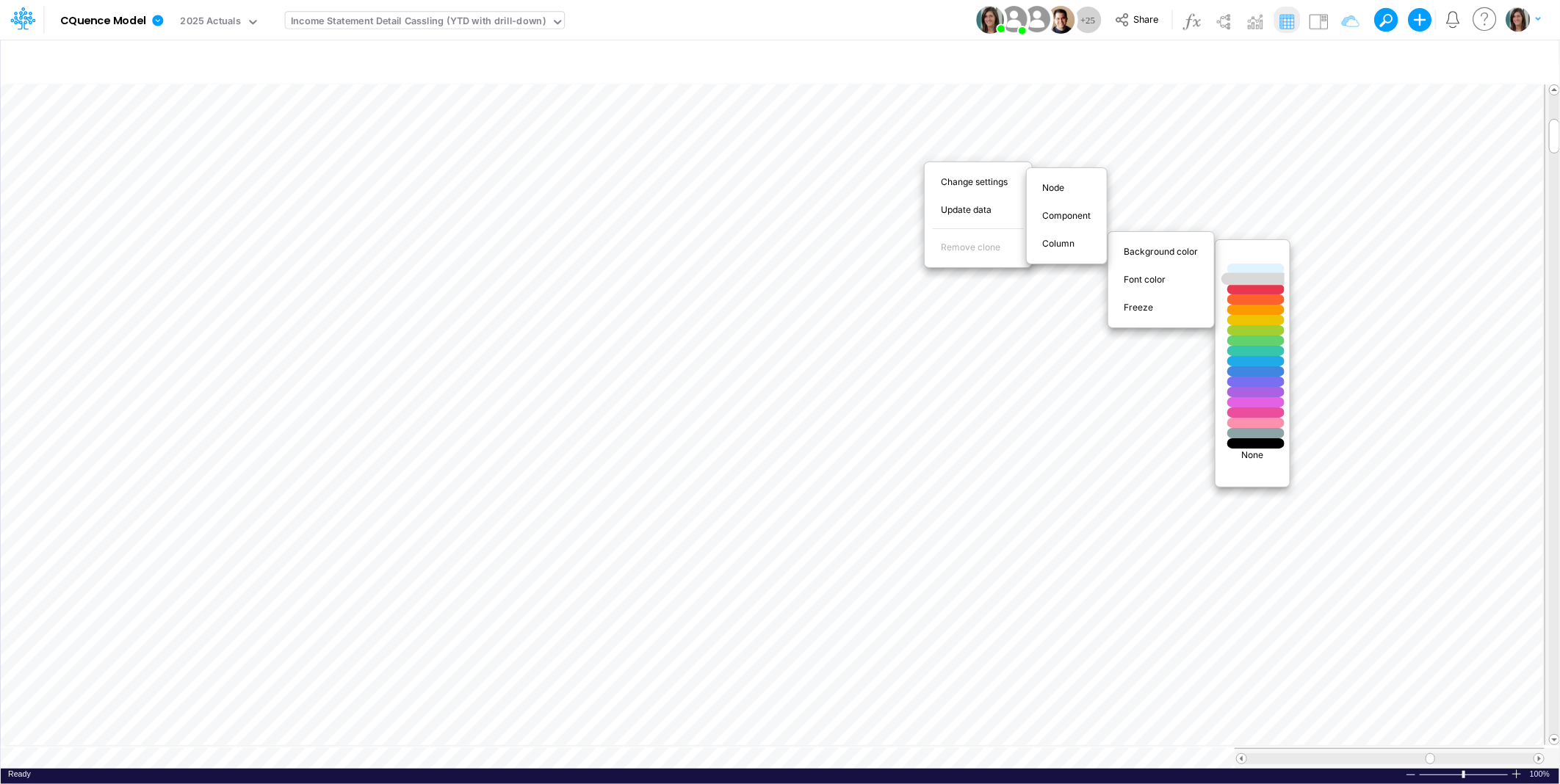
click at [1260, 279] on div at bounding box center [1256, 279] width 69 height 13
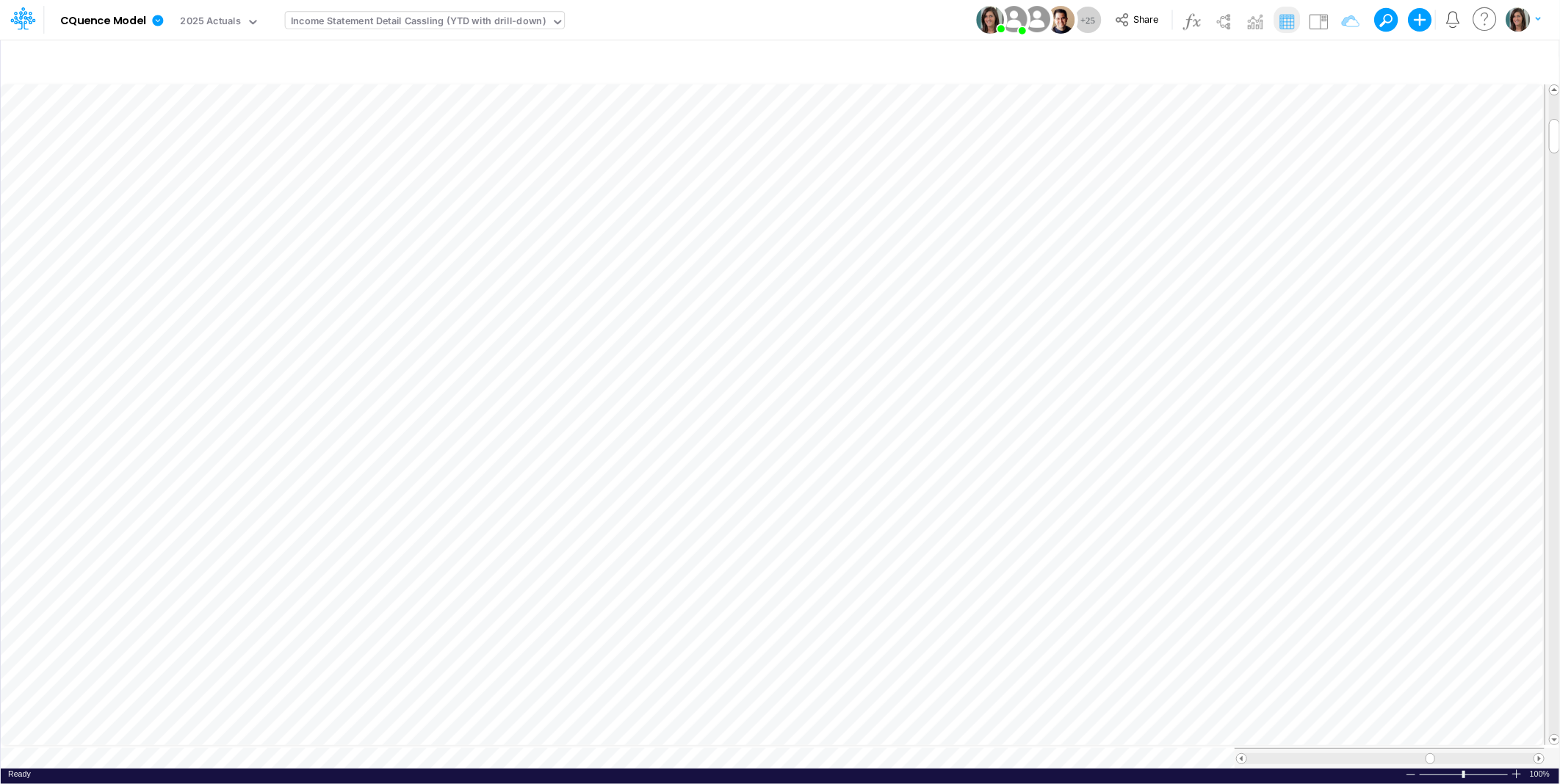
click at [481, 24] on div "Income Statement Detail Cassling (YTD with drill-down)" at bounding box center [418, 22] width 255 height 17
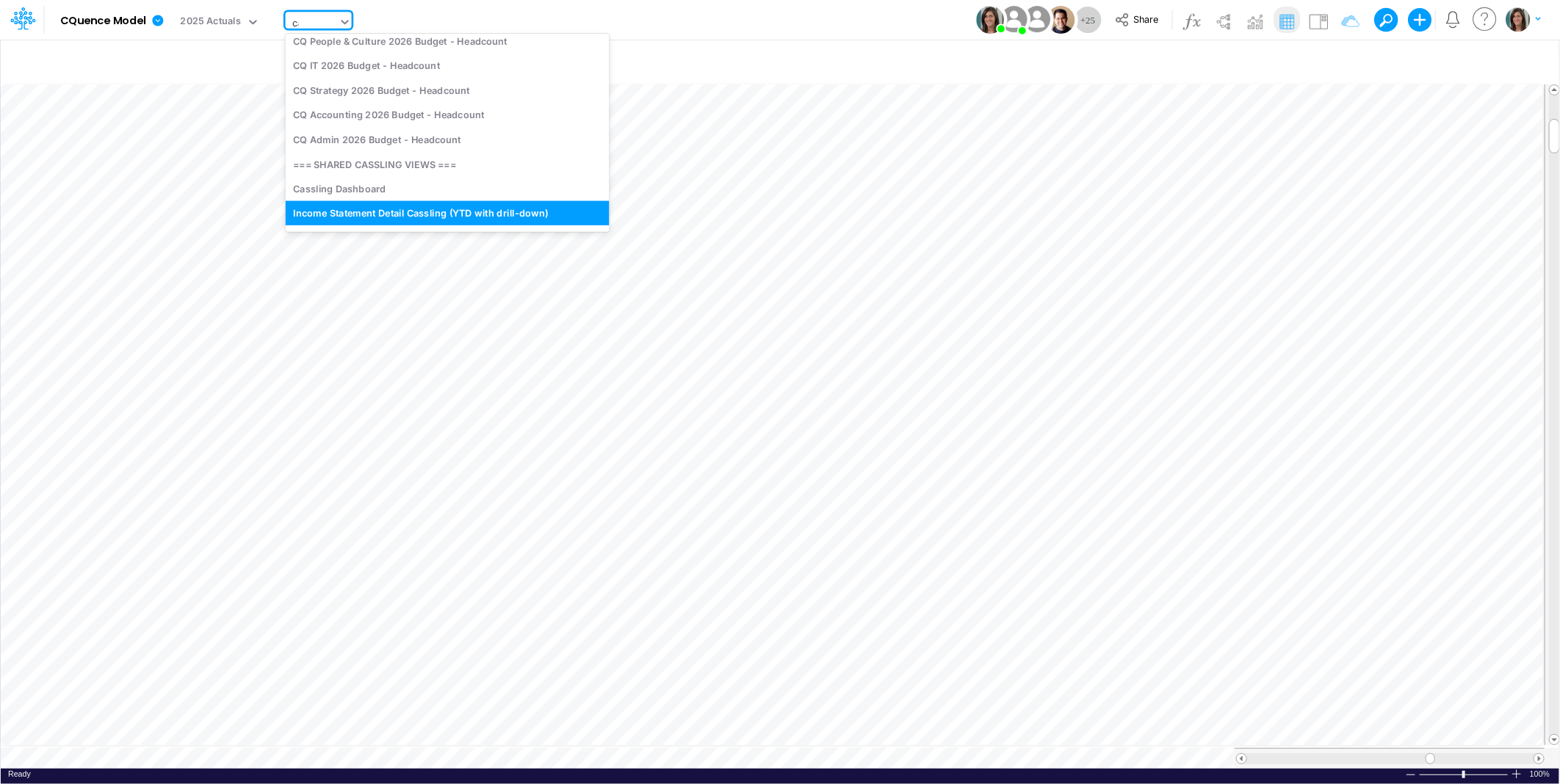
scroll to position [8, 0]
type input "cassling"
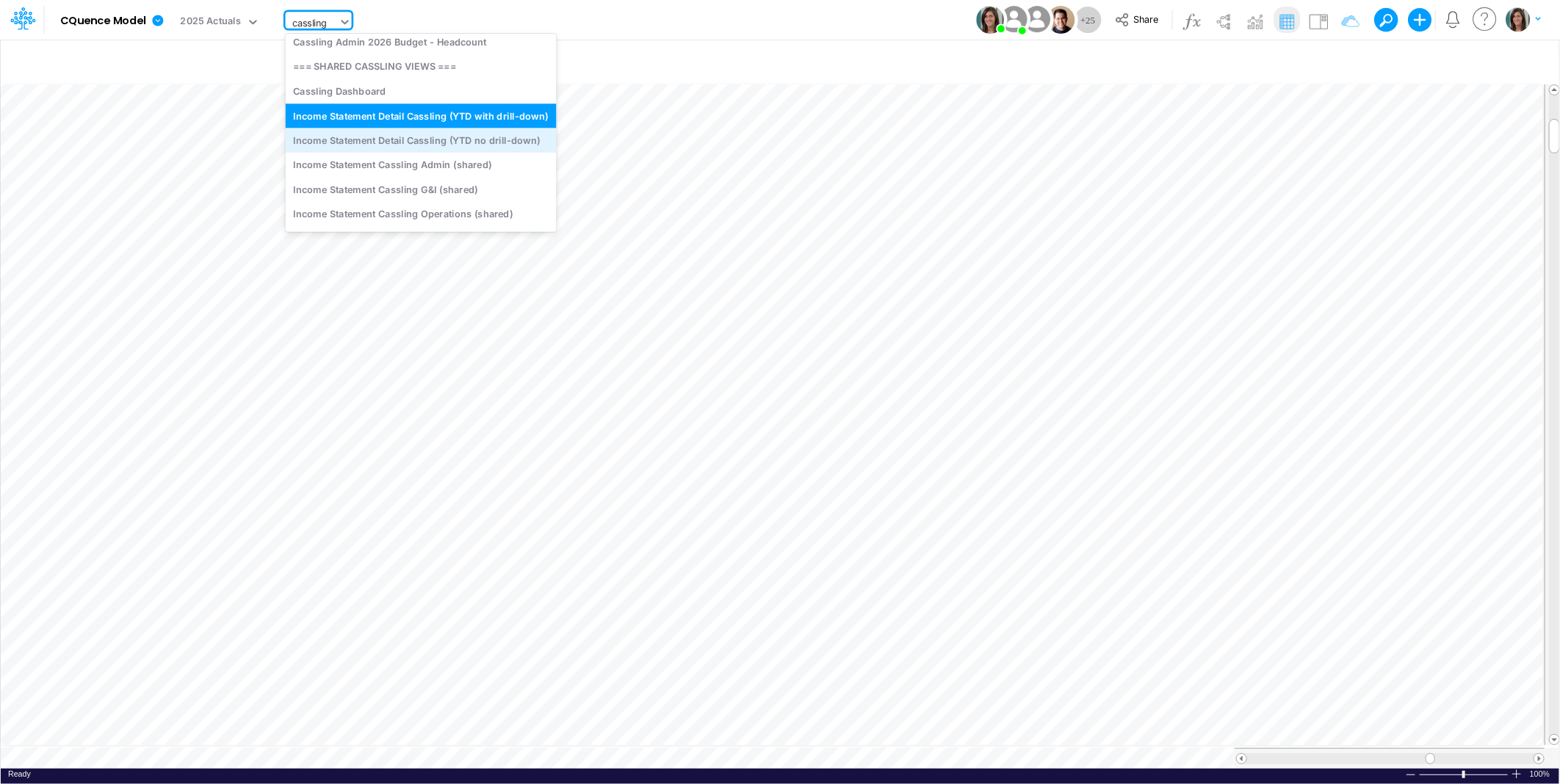
click at [458, 144] on div "Income Statement Detail Cassling (YTD no drill-down)" at bounding box center [421, 139] width 271 height 25
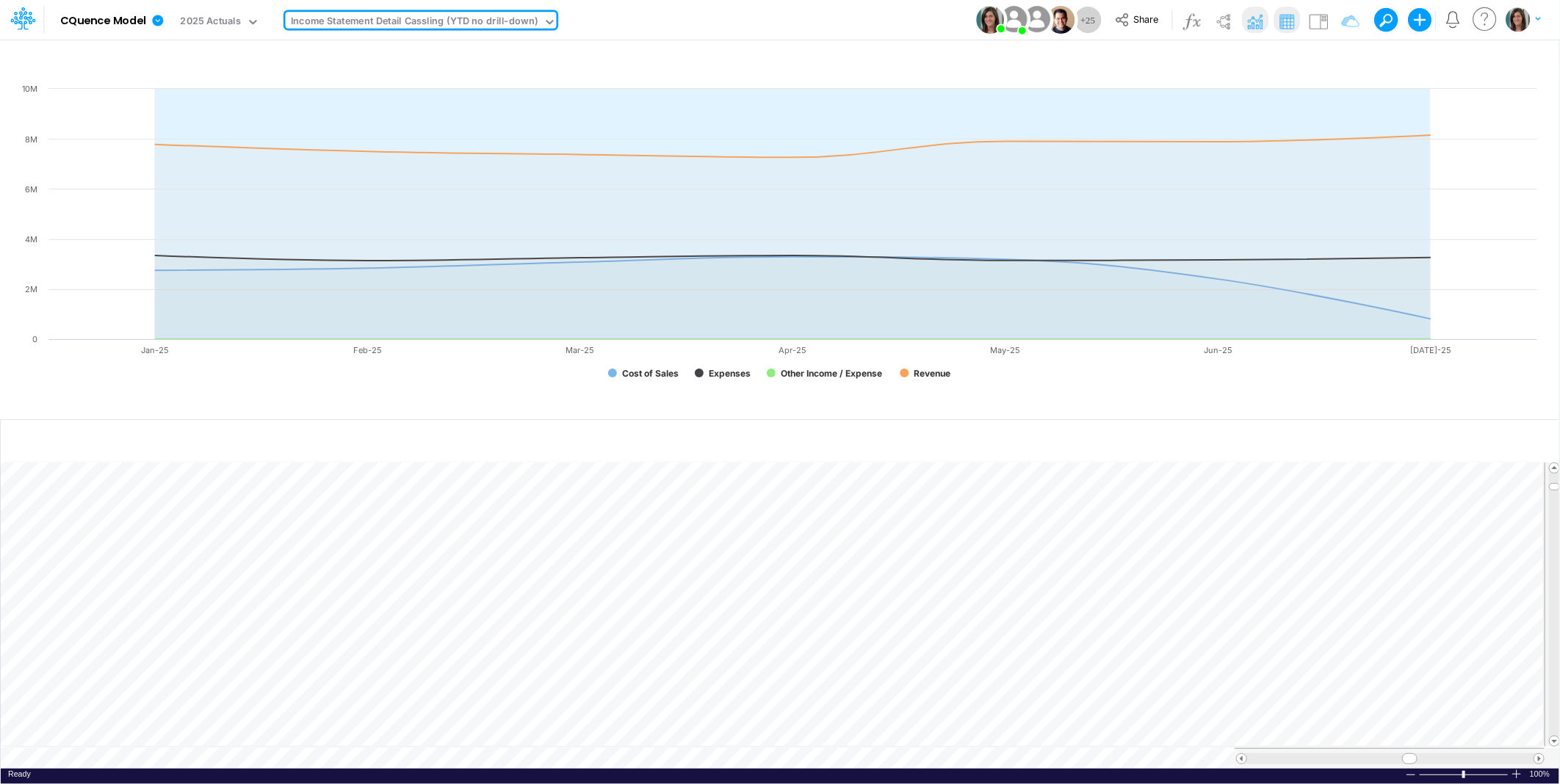
click at [875, 755] on td at bounding box center [772, 759] width 1544 height 21
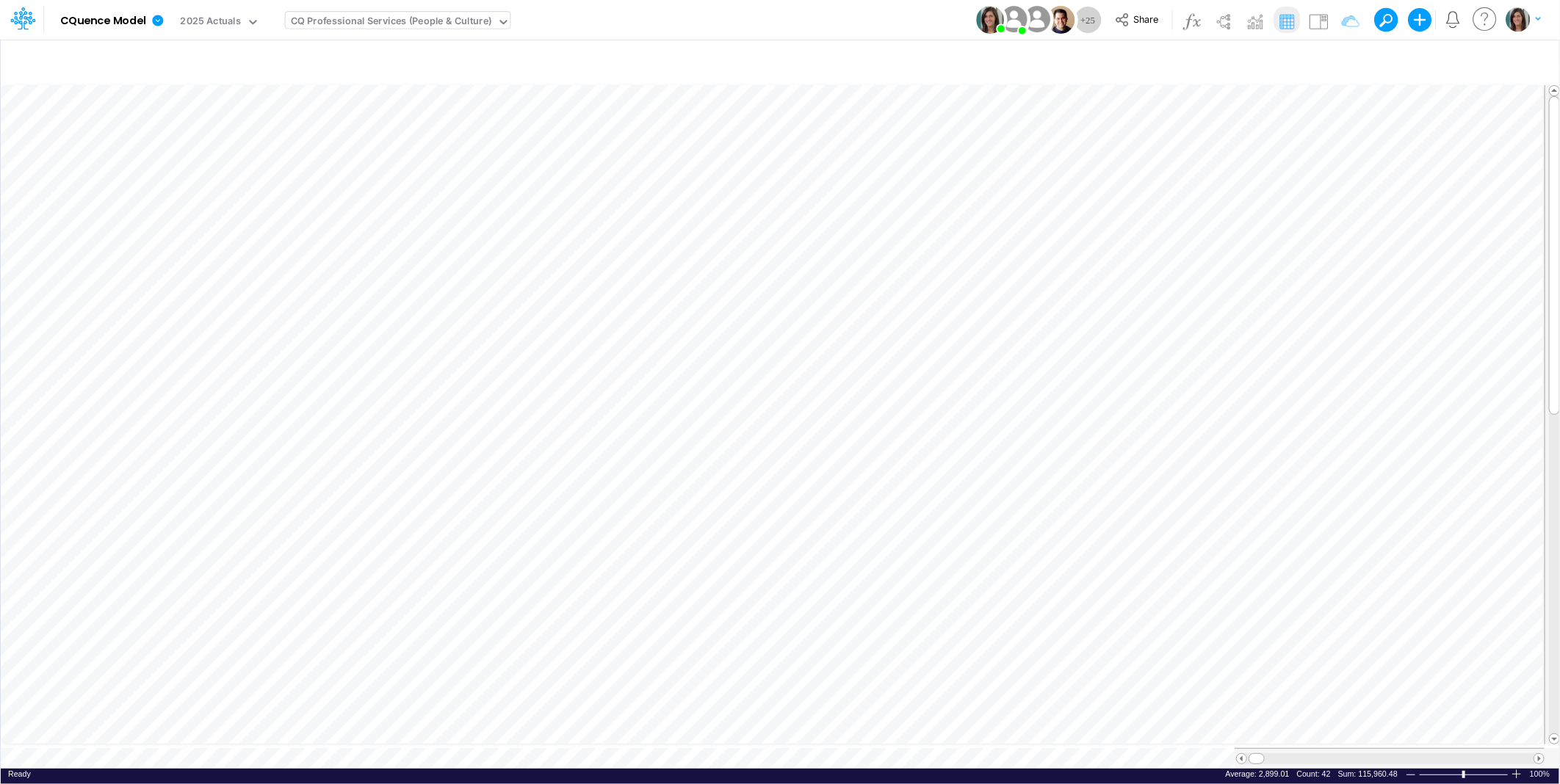
scroll to position [0, 1]
click at [1499, 61] on icon "button" at bounding box center [1504, 62] width 22 height 15
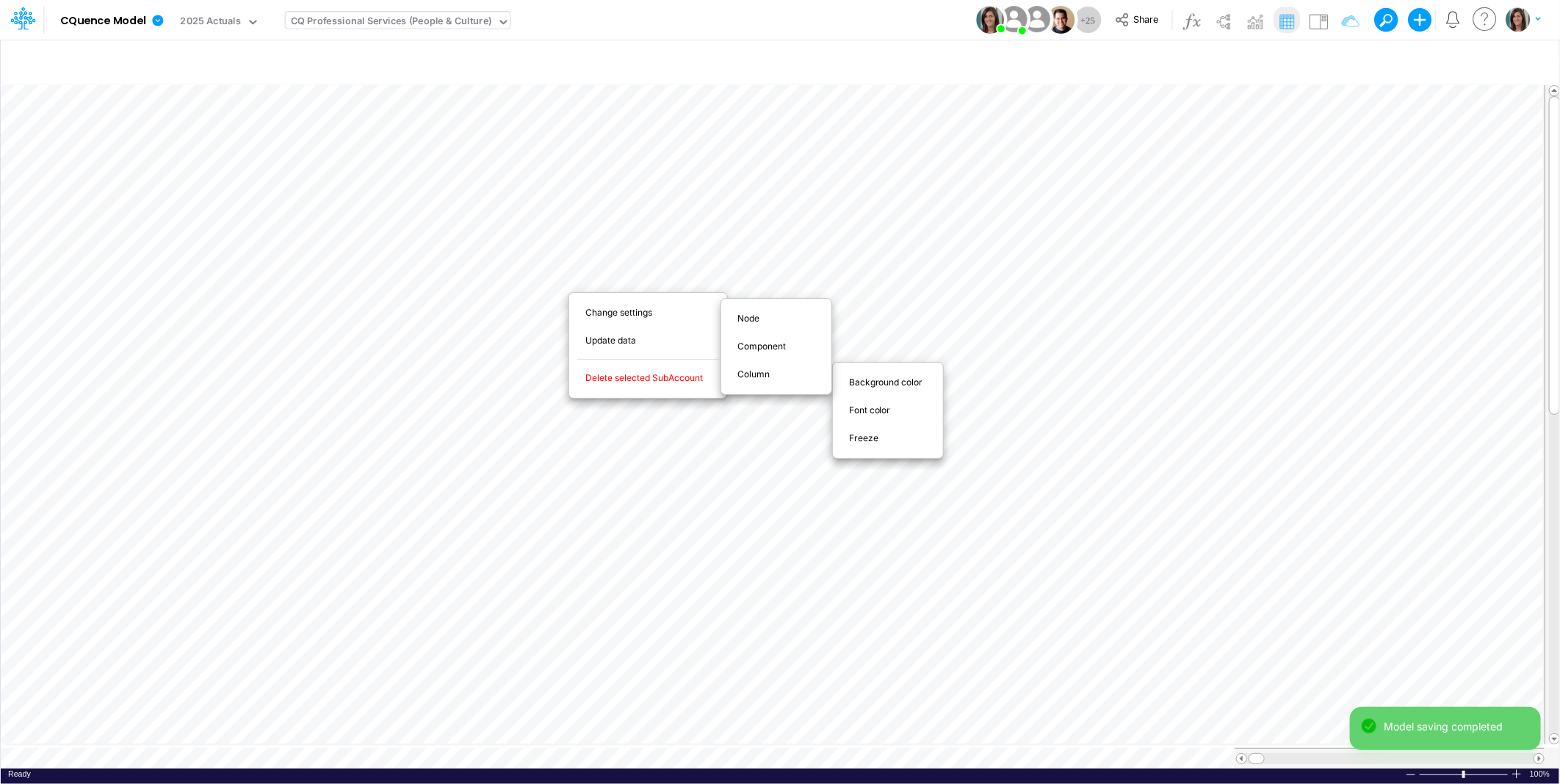
click at [862, 440] on span "Freeze" at bounding box center [871, 438] width 46 height 14
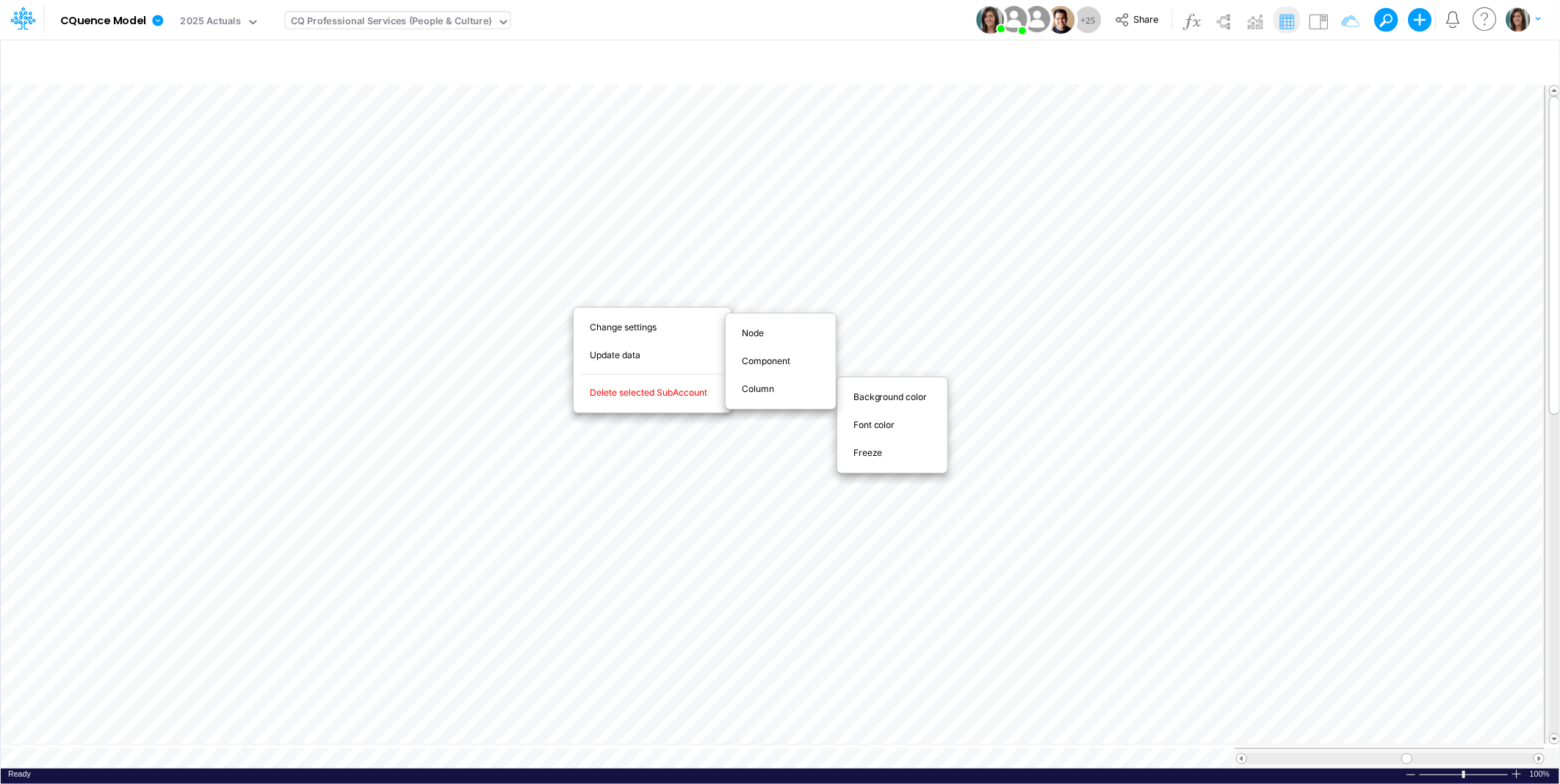
click at [750, 16] on div "Model CQuence Model Edit model settings Duplicate Import QuickBooks QuickBooks …" at bounding box center [780, 20] width 1404 height 40
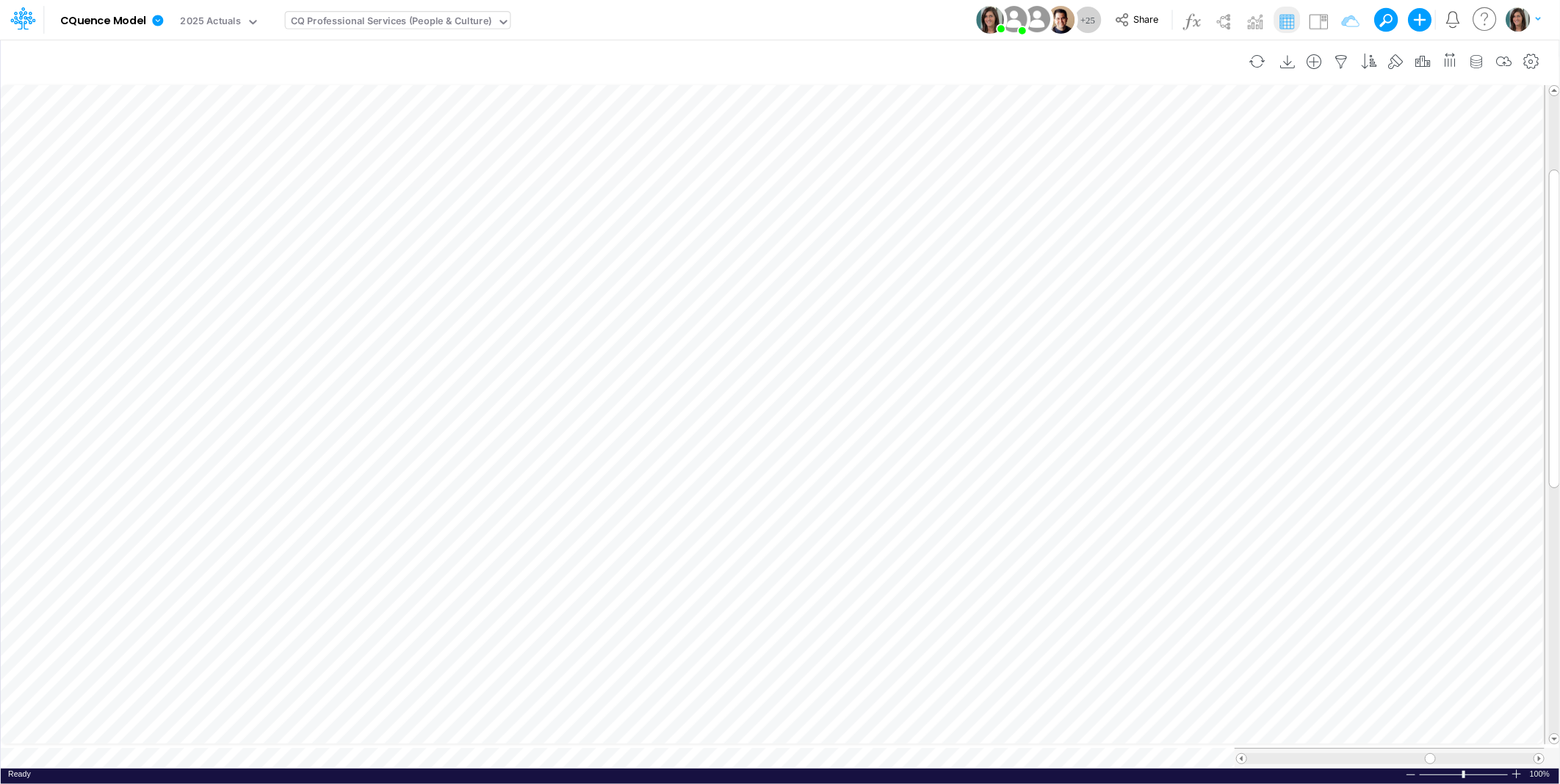
click at [1041, 751] on table at bounding box center [780, 425] width 1560 height 687
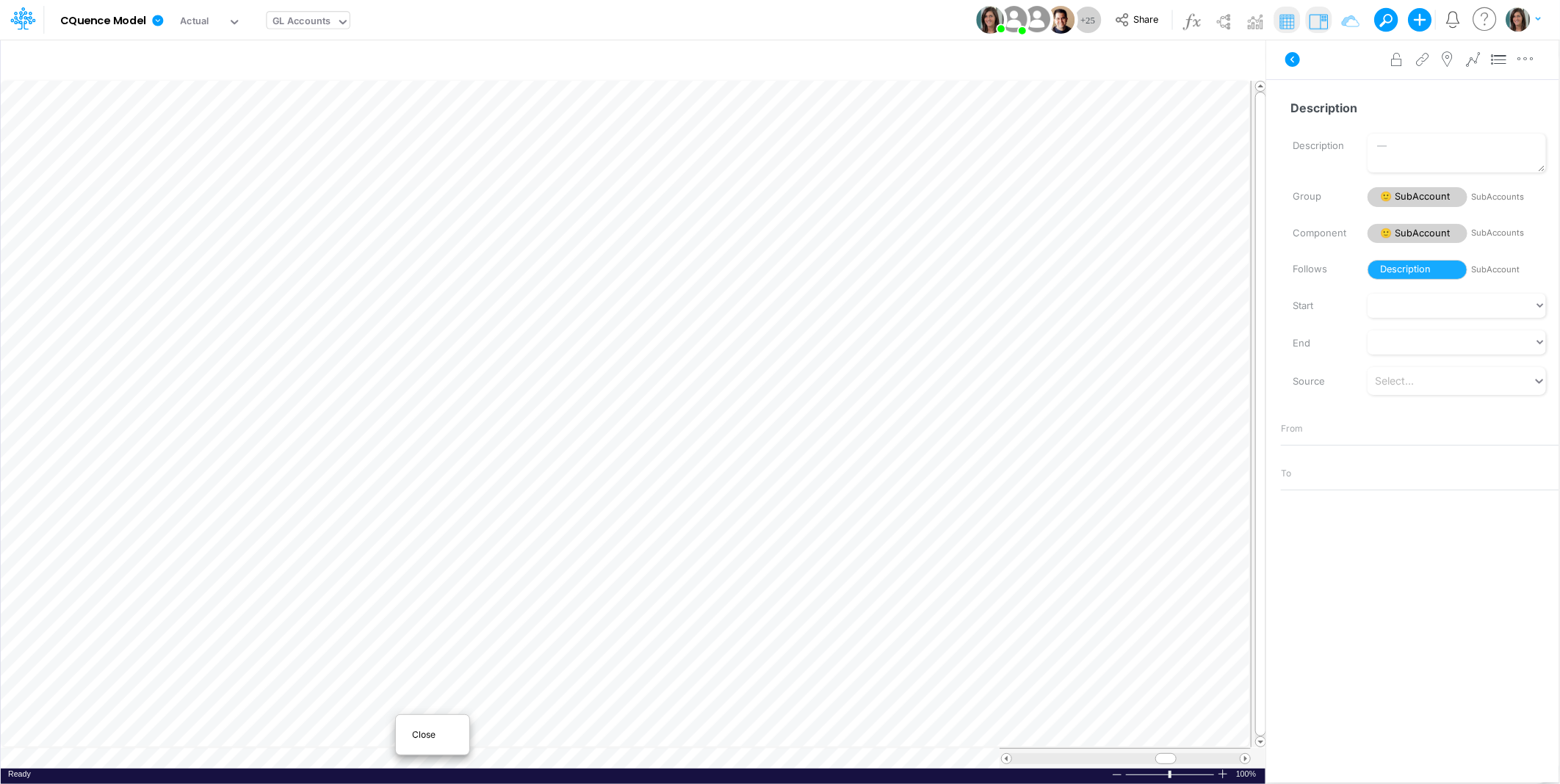
click at [420, 737] on span "Close" at bounding box center [432, 735] width 40 height 14
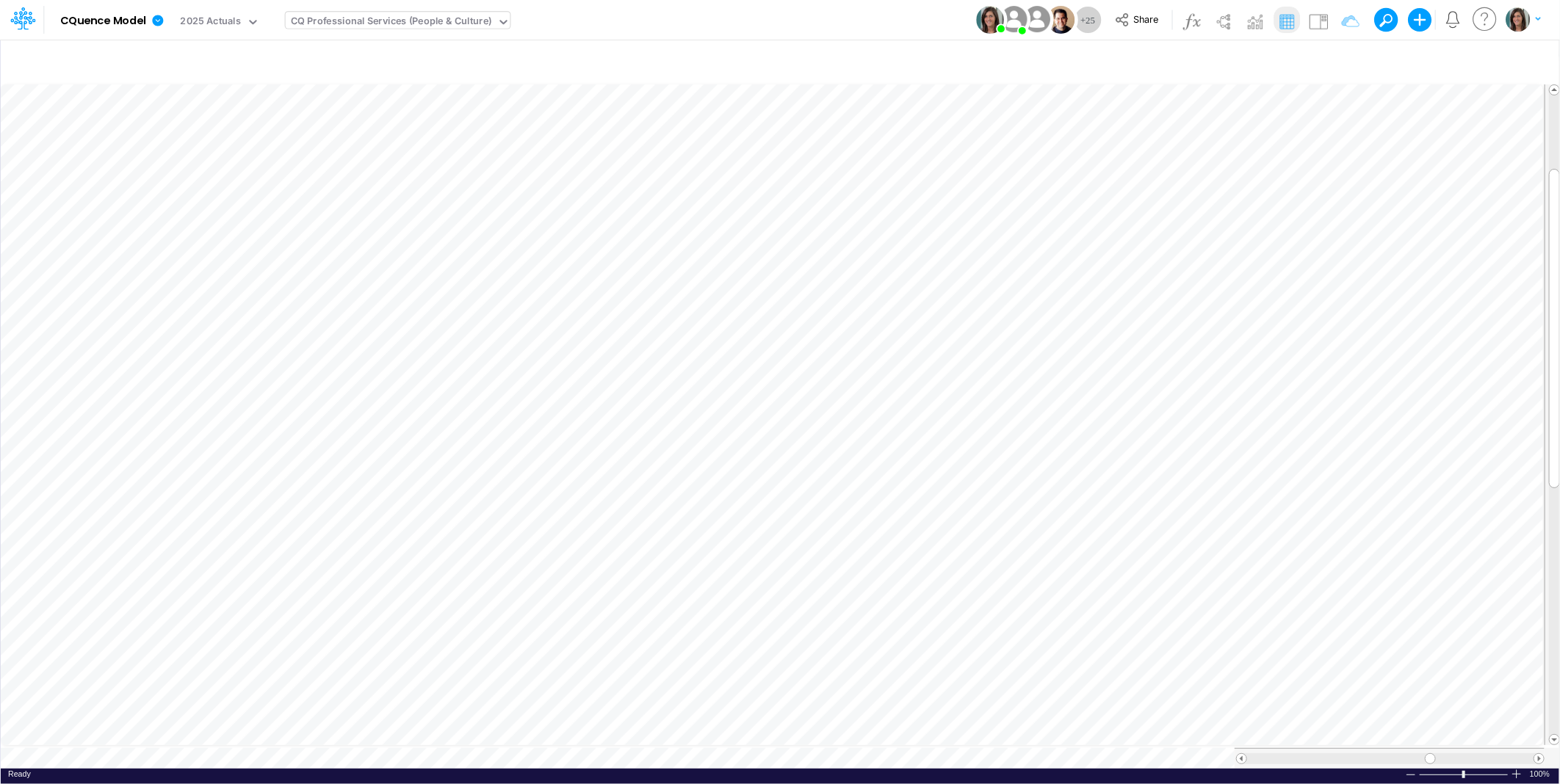
scroll to position [0, 1]
click at [985, 750] on table at bounding box center [780, 425] width 1560 height 687
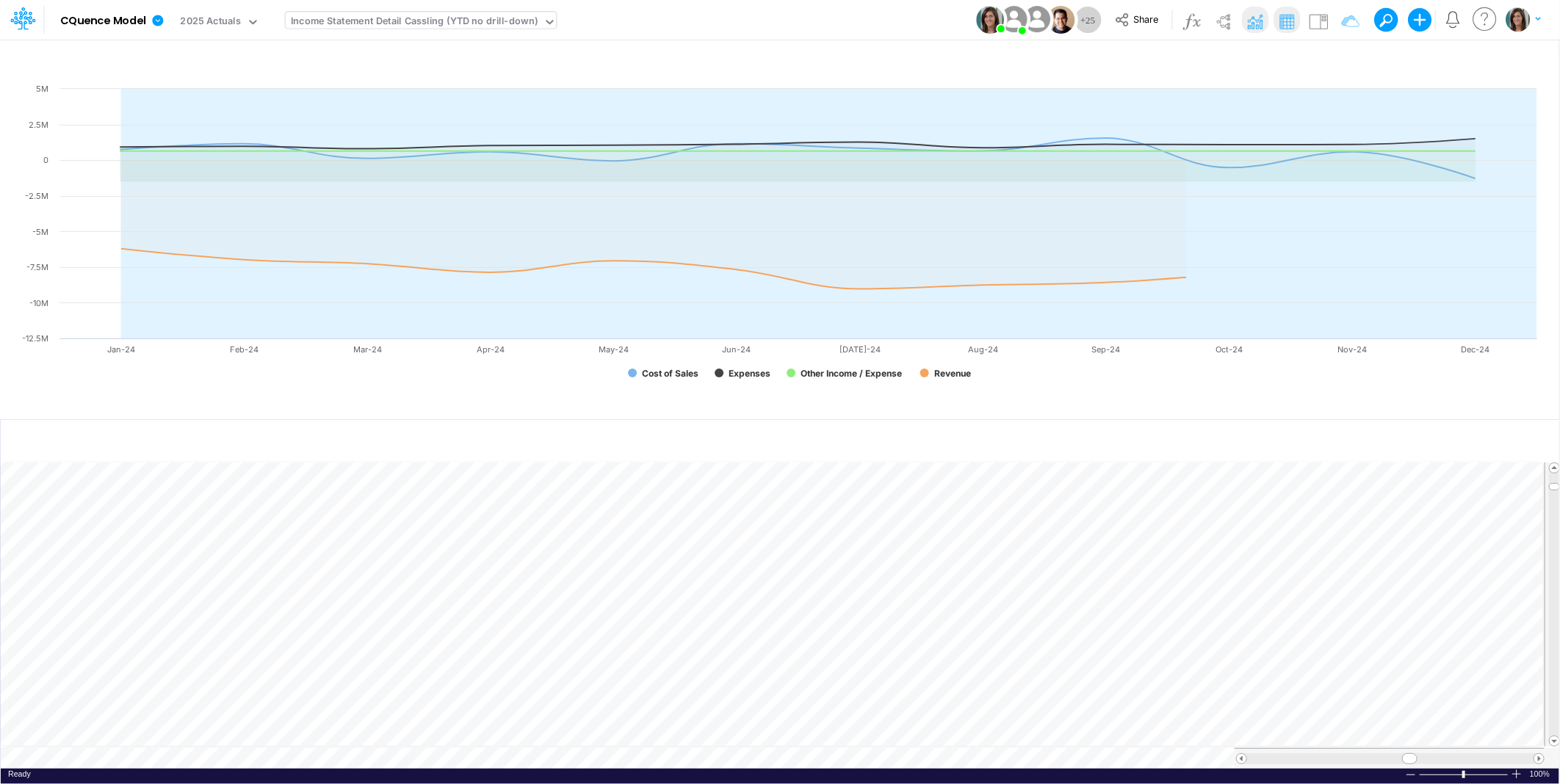
click at [824, 757] on td at bounding box center [772, 759] width 1544 height 21
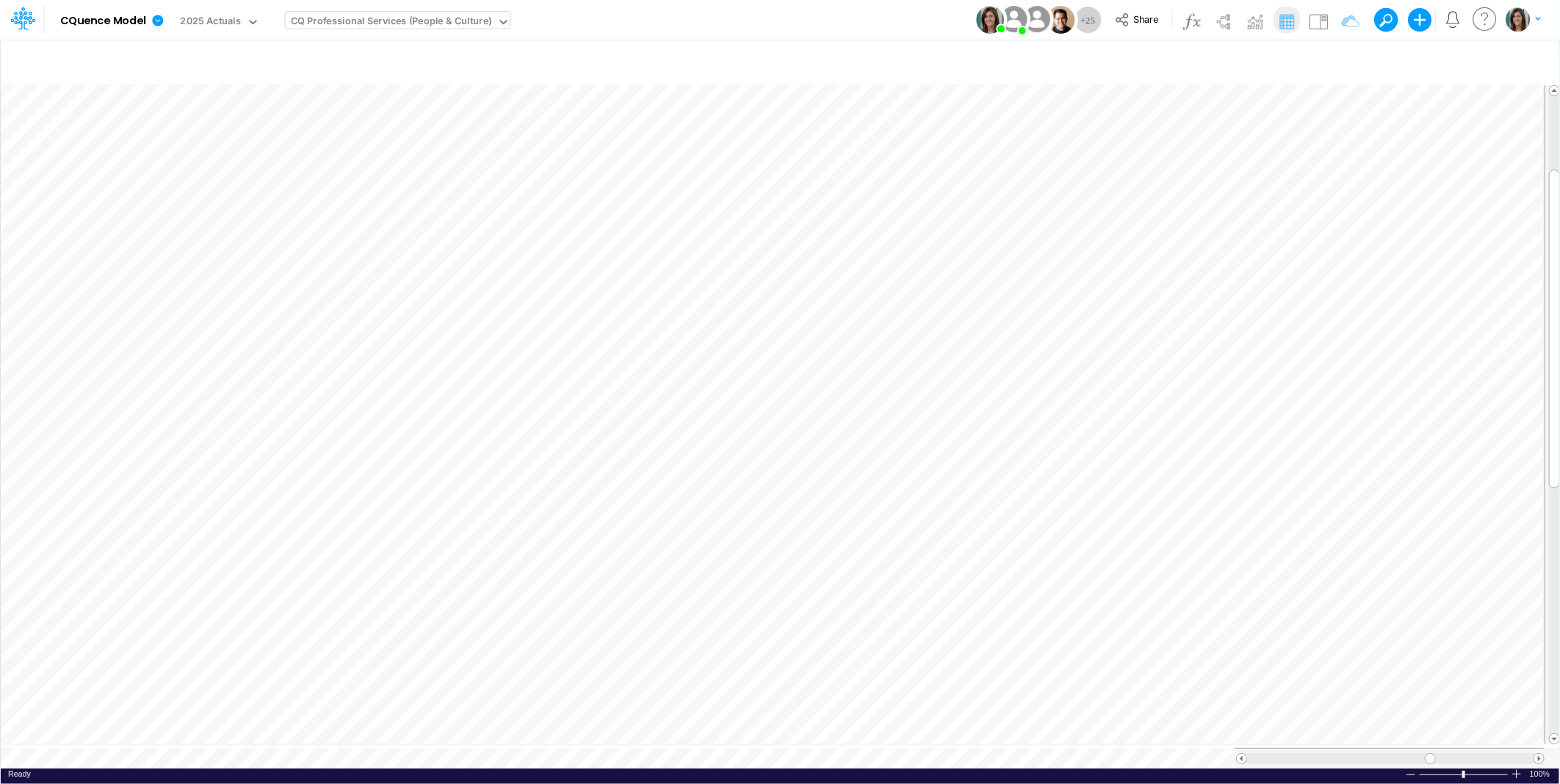
scroll to position [0, 1]
click at [990, 751] on table at bounding box center [780, 425] width 1560 height 687
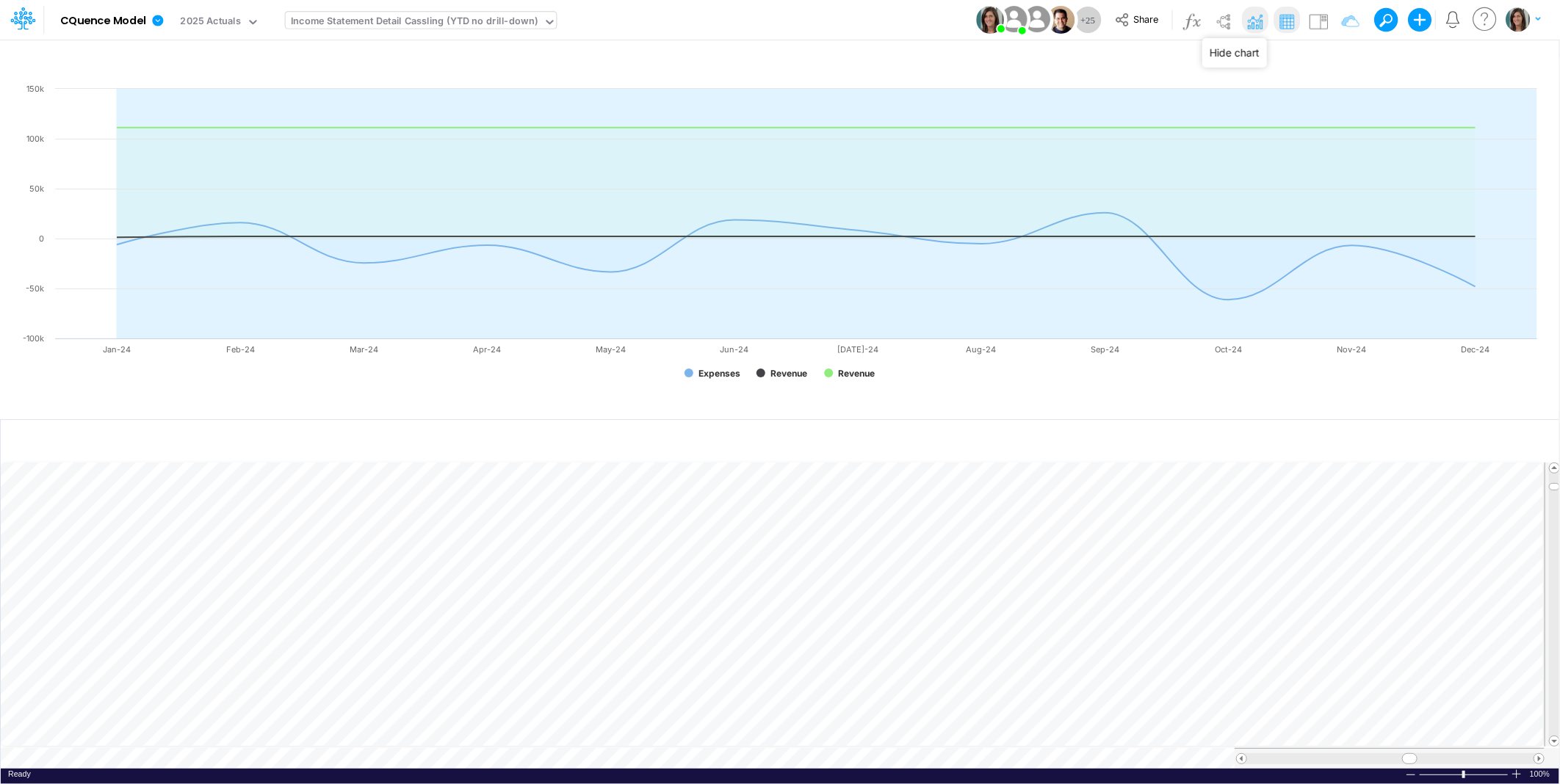
click at [1253, 18] on img at bounding box center [1255, 21] width 24 height 24
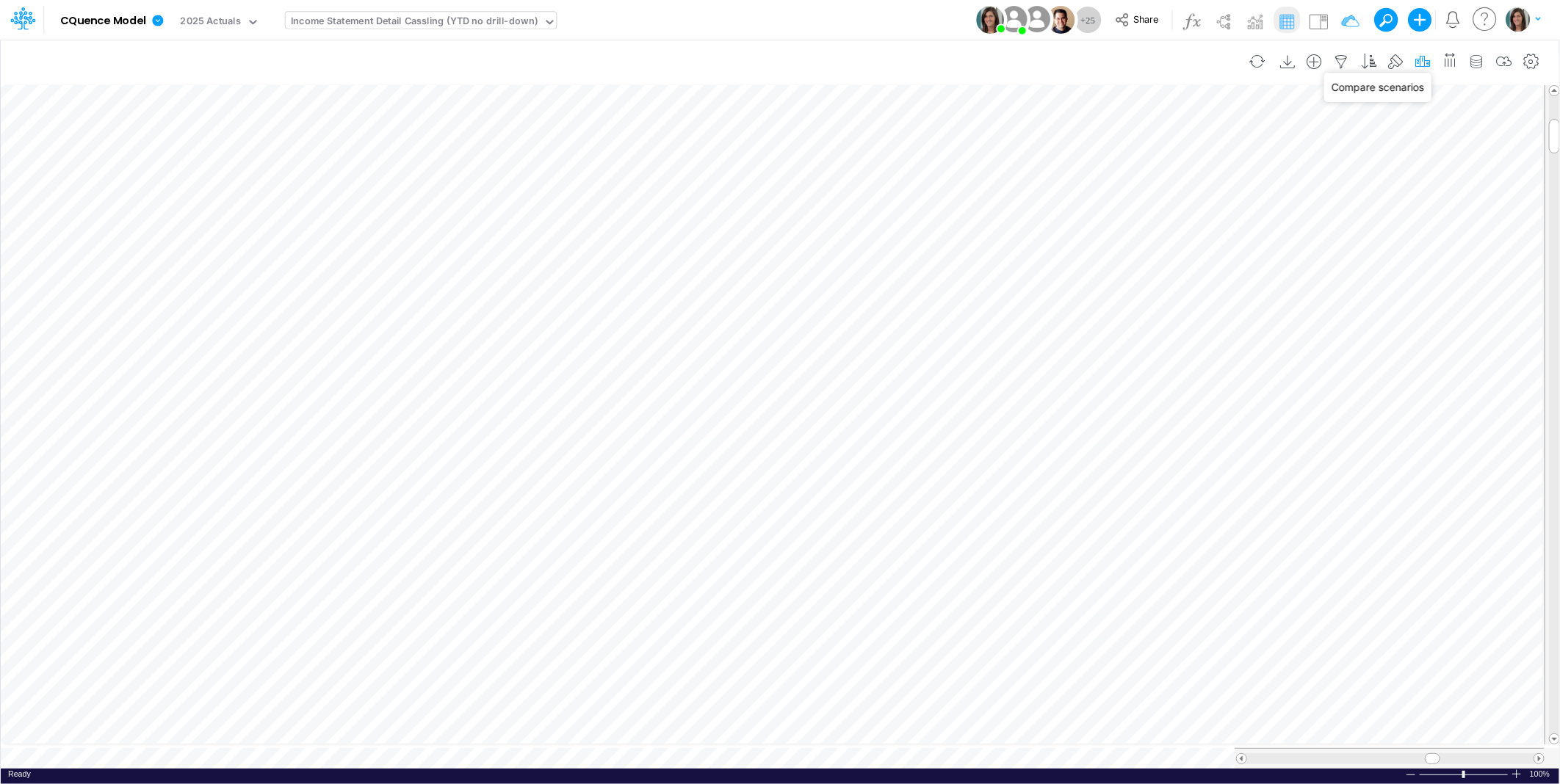
click at [1422, 59] on icon "button" at bounding box center [1423, 62] width 22 height 15
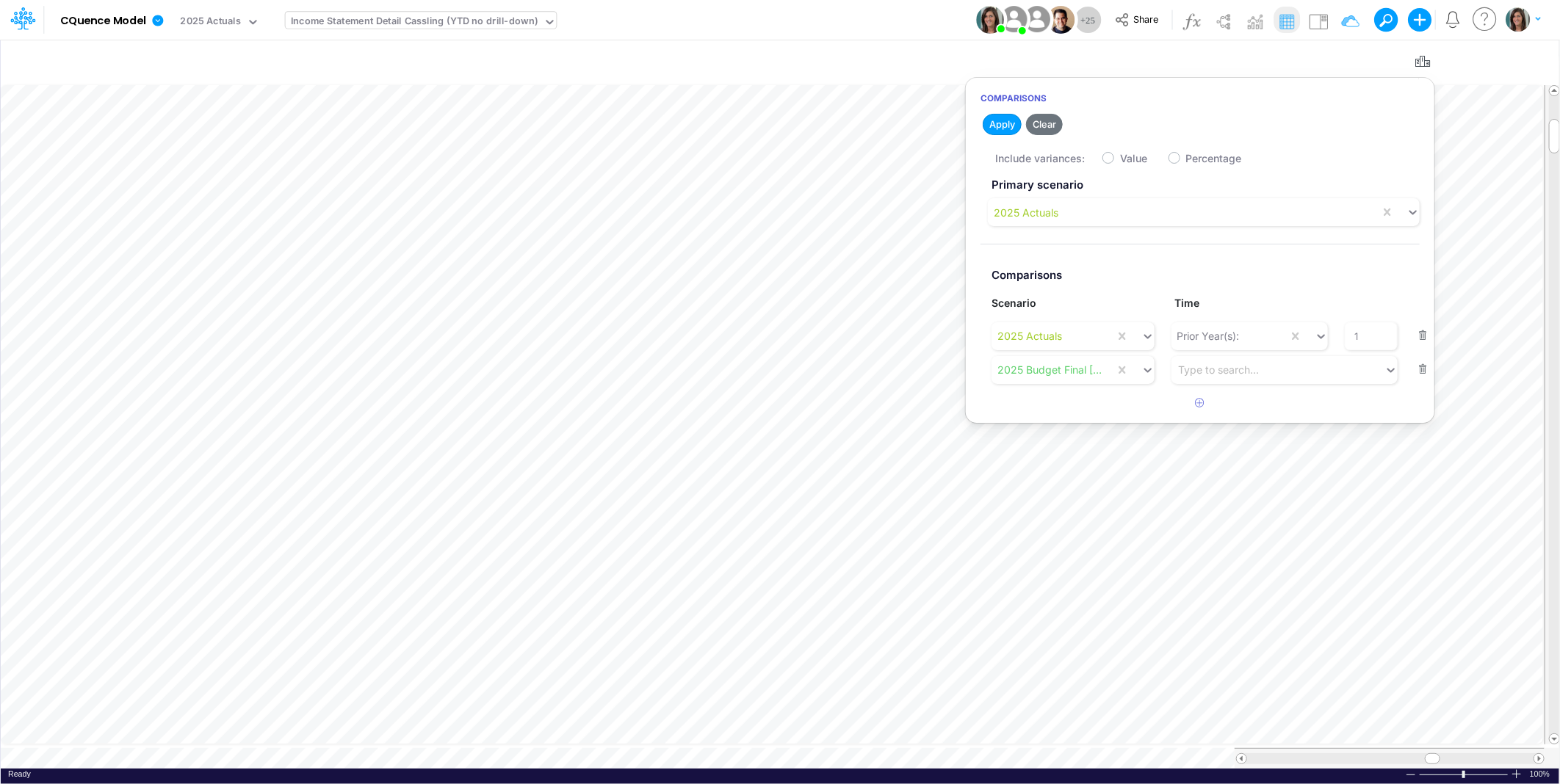
click at [1120, 162] on label "Value" at bounding box center [1133, 158] width 27 height 15
click at [1120, 159] on input "Value" at bounding box center [1124, 155] width 9 height 9
checkbox input "true"
click at [1085, 126] on button "Save" at bounding box center [1084, 124] width 35 height 21
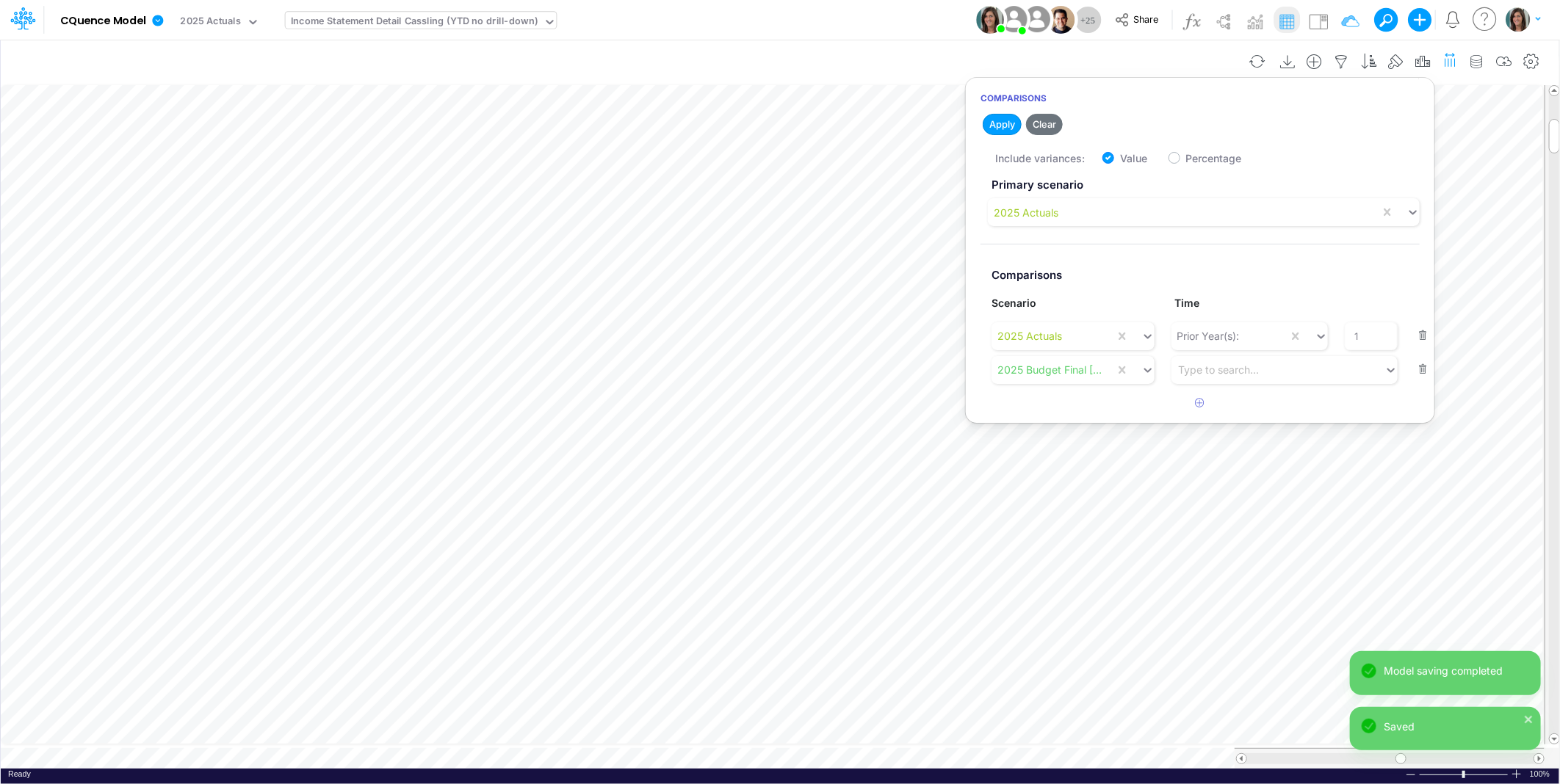
click at [926, 14] on div "Model CQuence Model Edit model settings Duplicate Import QuickBooks QuickBooks …" at bounding box center [780, 20] width 1404 height 40
click at [1454, 55] on icon "button" at bounding box center [1450, 59] width 15 height 22
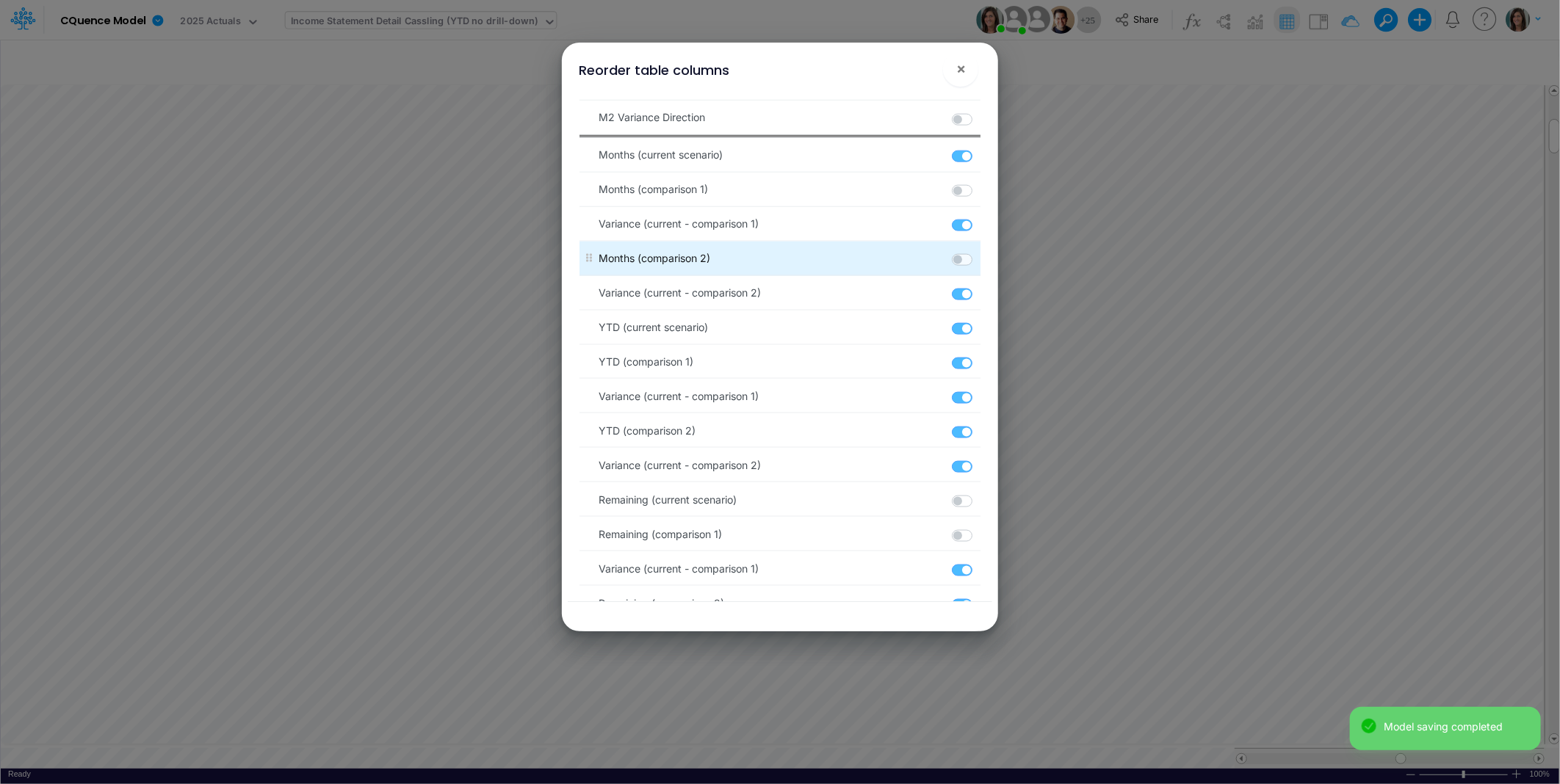
scroll to position [1151, 0]
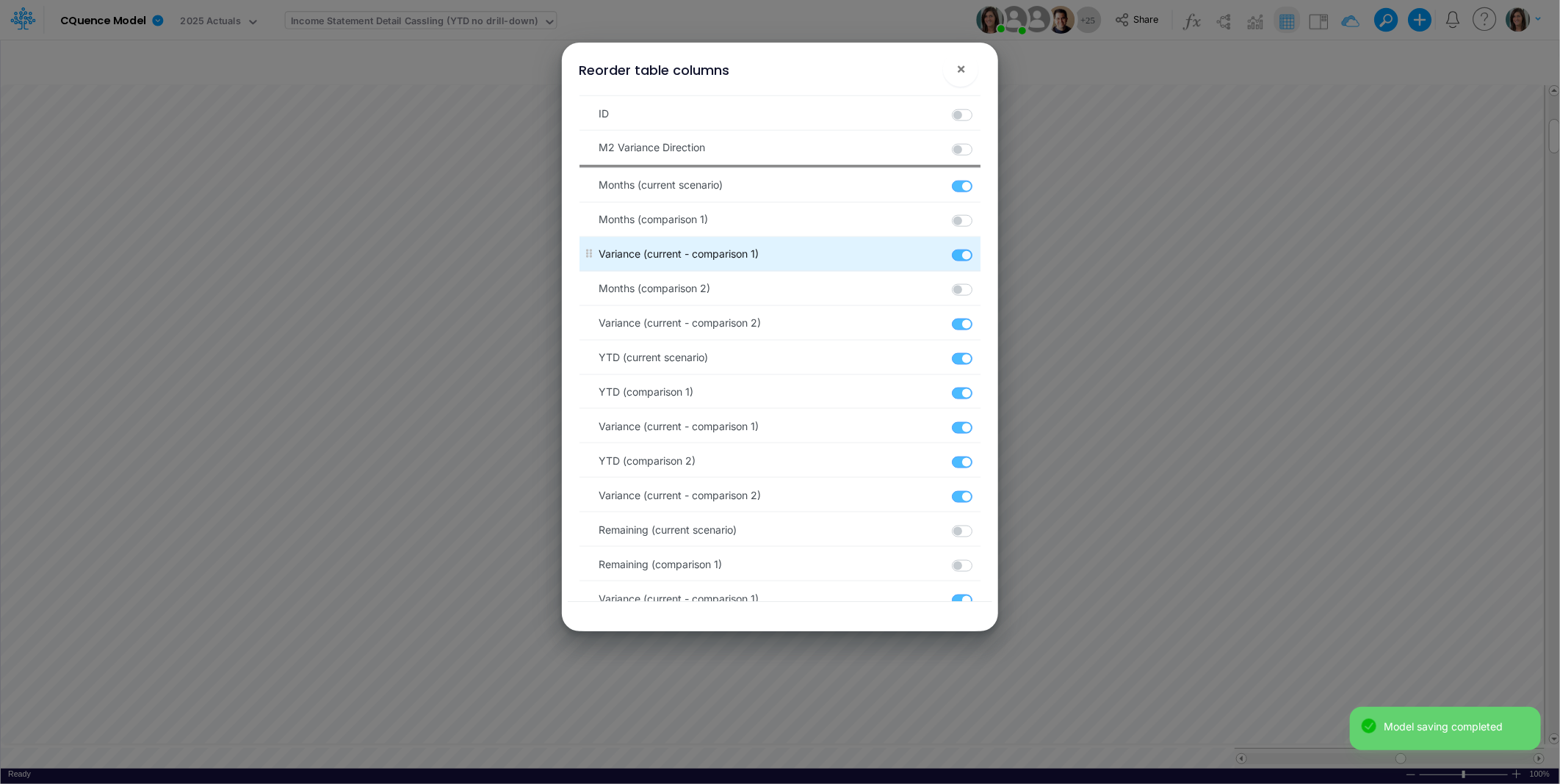
click at [978, 248] on label at bounding box center [979, 248] width 2 height 0
click at [978, 257] on input "checkbox" at bounding box center [982, 253] width 9 height 9
checkbox input "false"
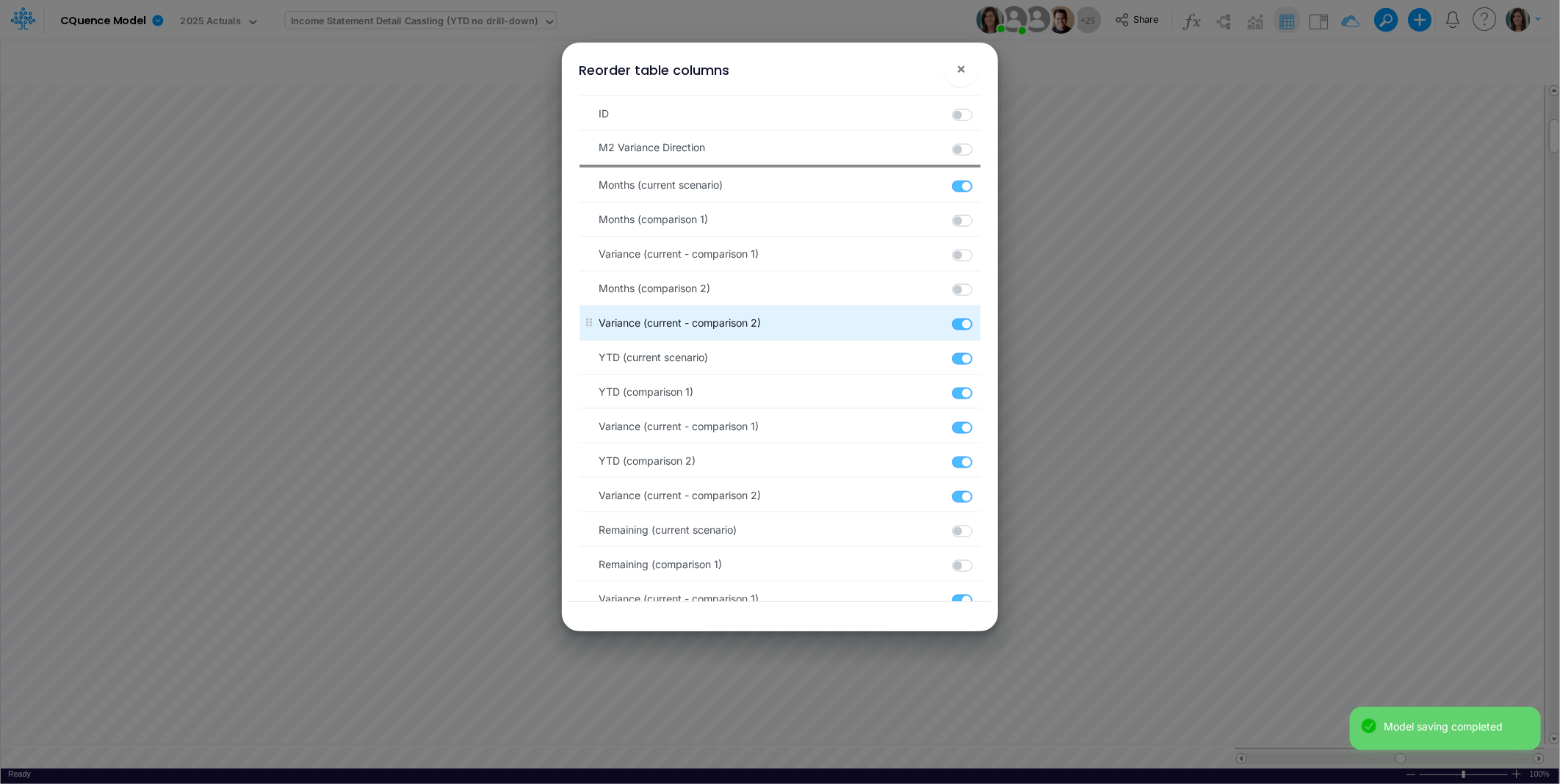
click at [978, 317] on label at bounding box center [979, 317] width 2 height 0
click at [978, 327] on input "checkbox" at bounding box center [982, 322] width 9 height 9
checkbox input "false"
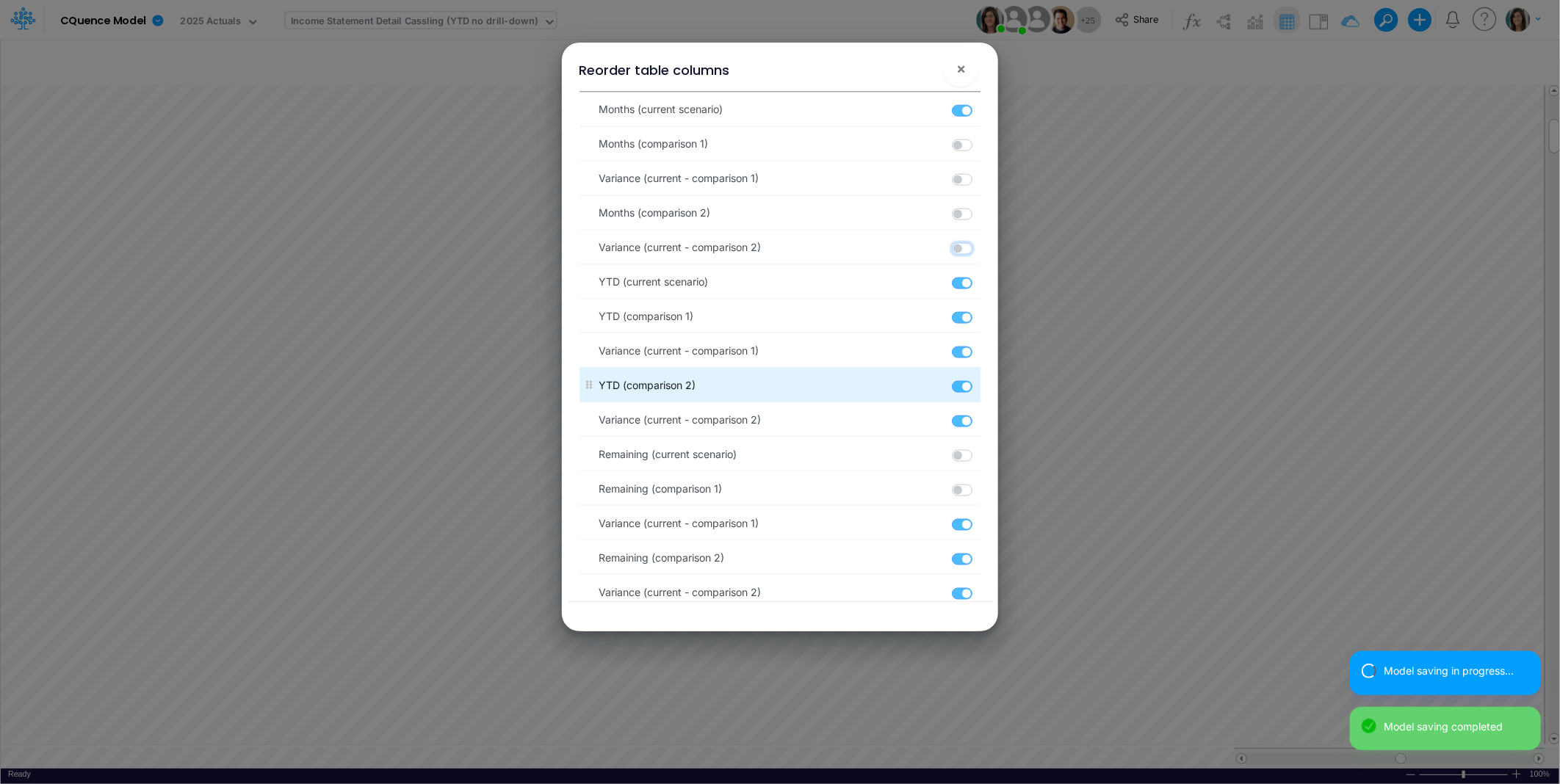
scroll to position [1260, 0]
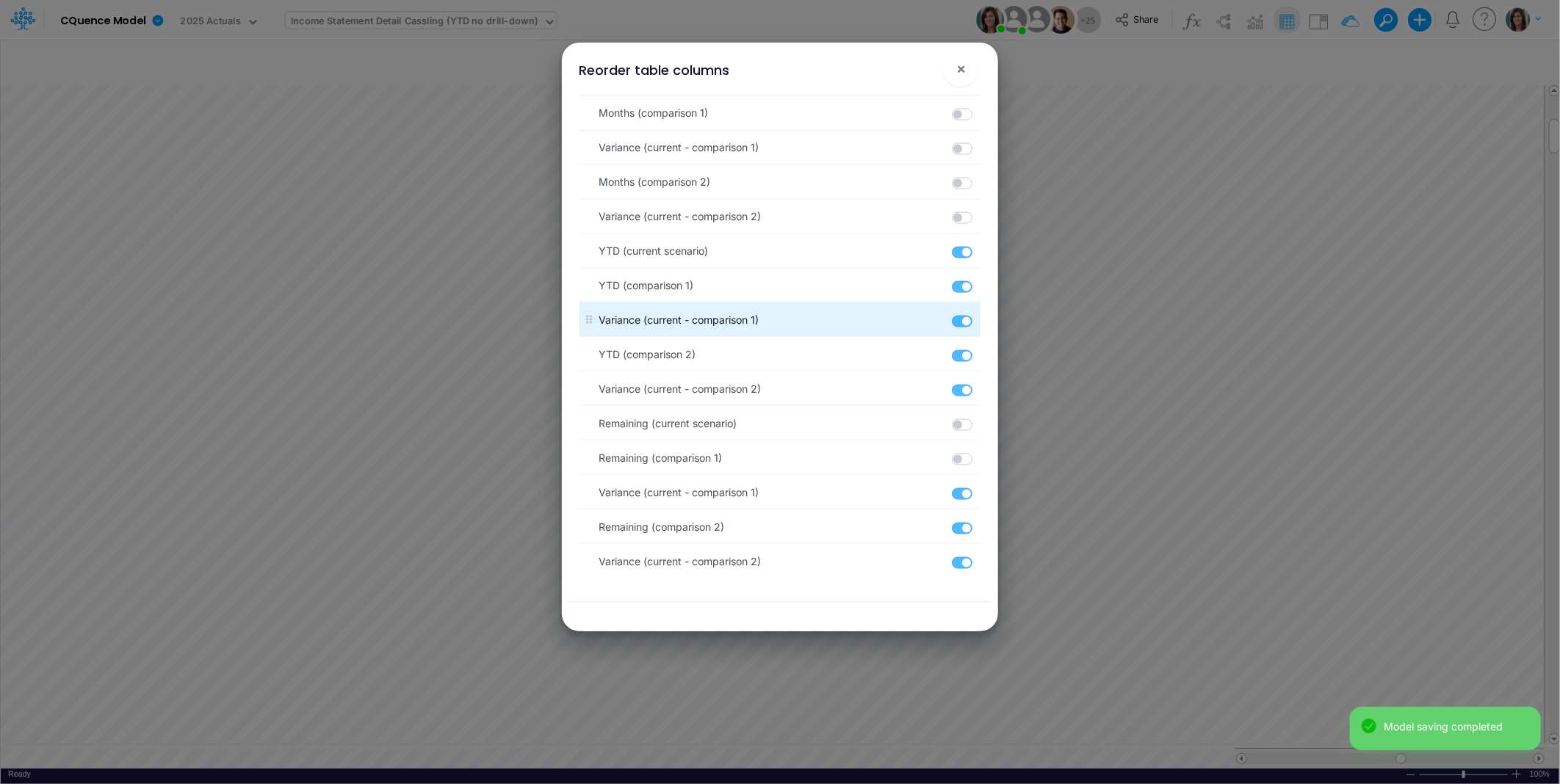
click at [978, 314] on label at bounding box center [979, 314] width 2 height 0
click at [978, 322] on input "checkbox" at bounding box center [982, 318] width 9 height 9
checkbox input "false"
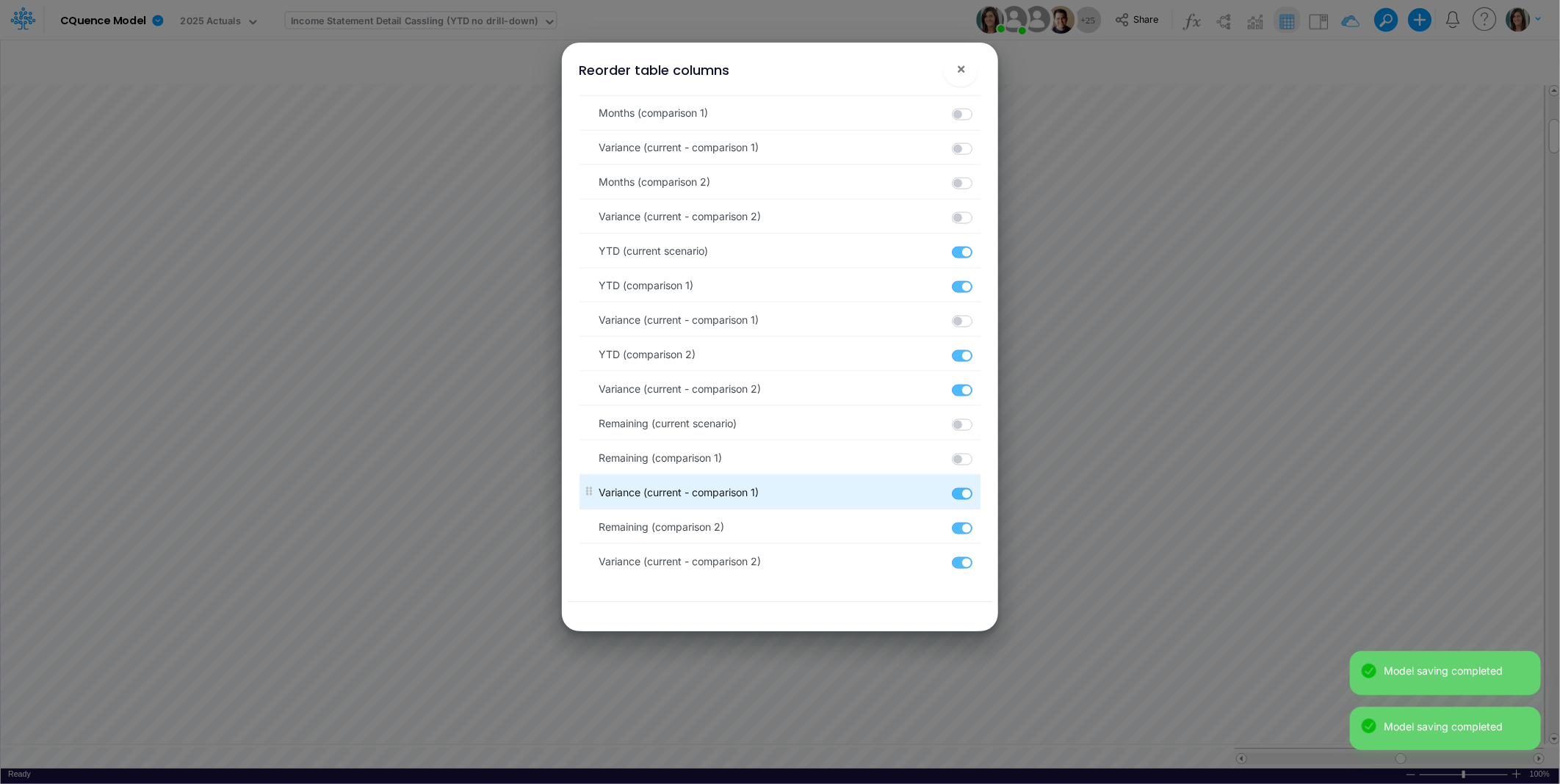
click at [978, 486] on label at bounding box center [979, 486] width 2 height 0
click at [978, 490] on input "checkbox" at bounding box center [982, 490] width 9 height 9
checkbox input "false"
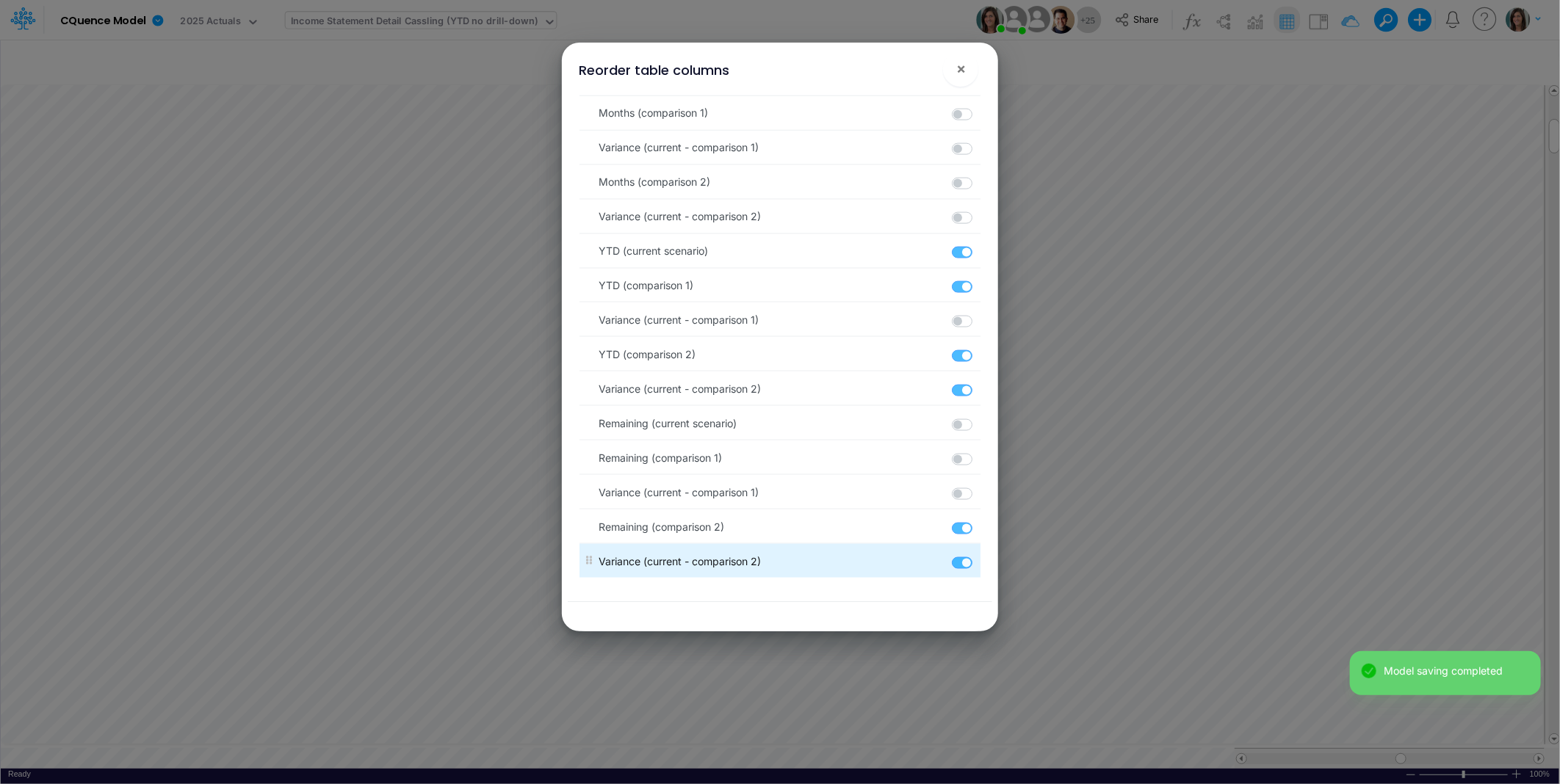
click at [978, 555] on label at bounding box center [979, 555] width 2 height 0
click at [978, 565] on input "checkbox" at bounding box center [982, 559] width 9 height 9
checkbox input "false"
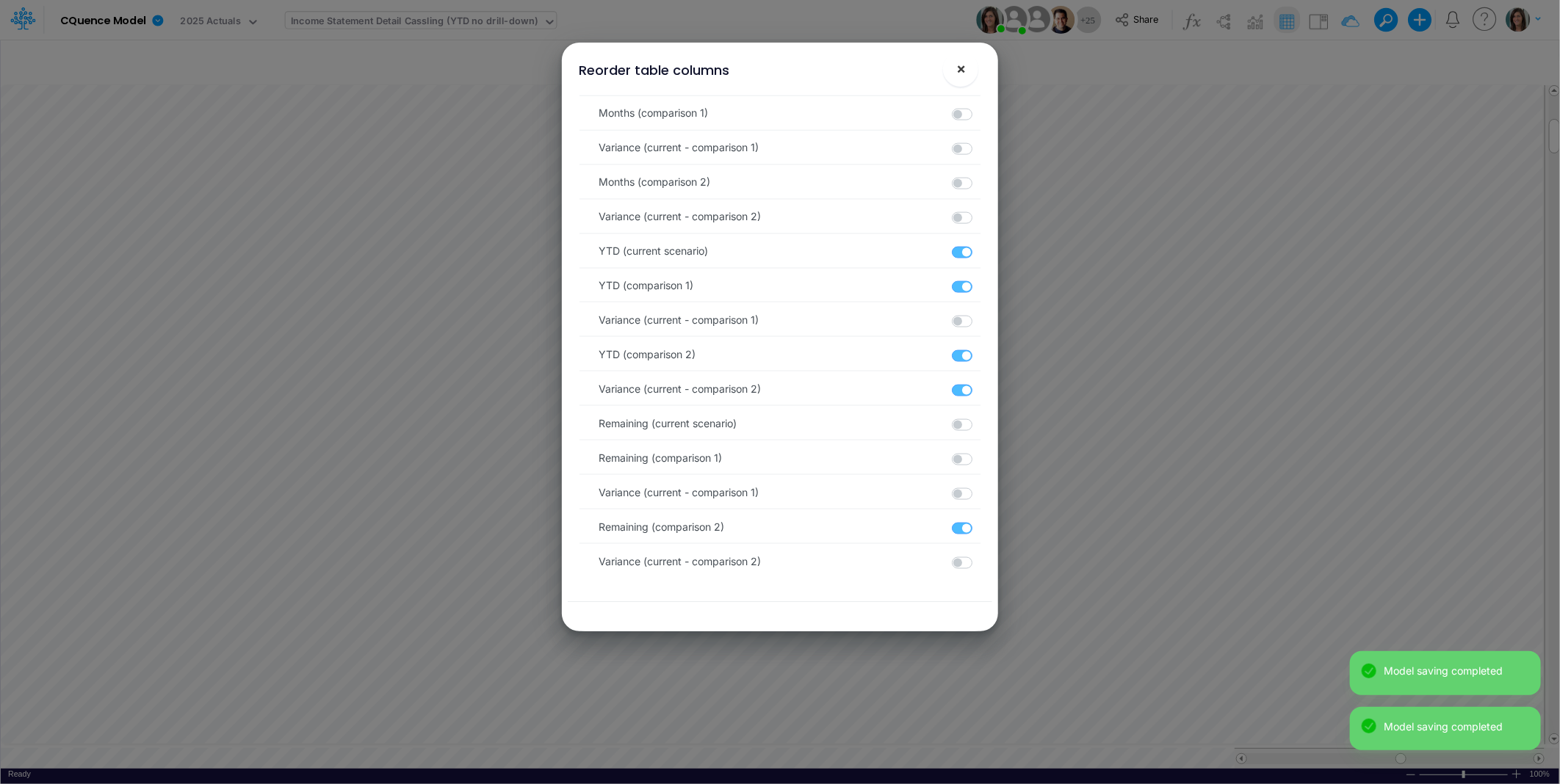
click at [961, 69] on span "×" at bounding box center [961, 67] width 9 height 17
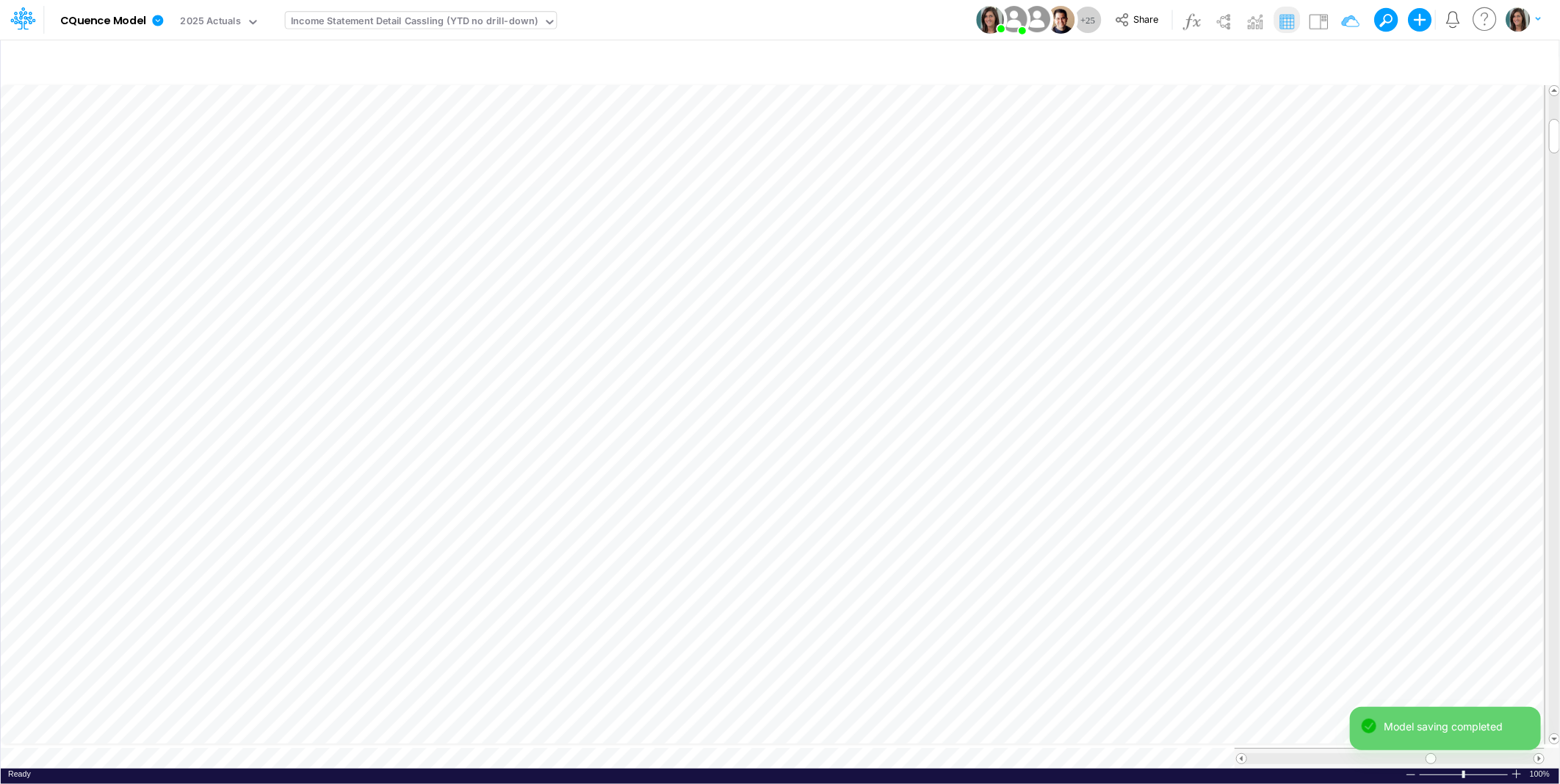
scroll to position [0, 1]
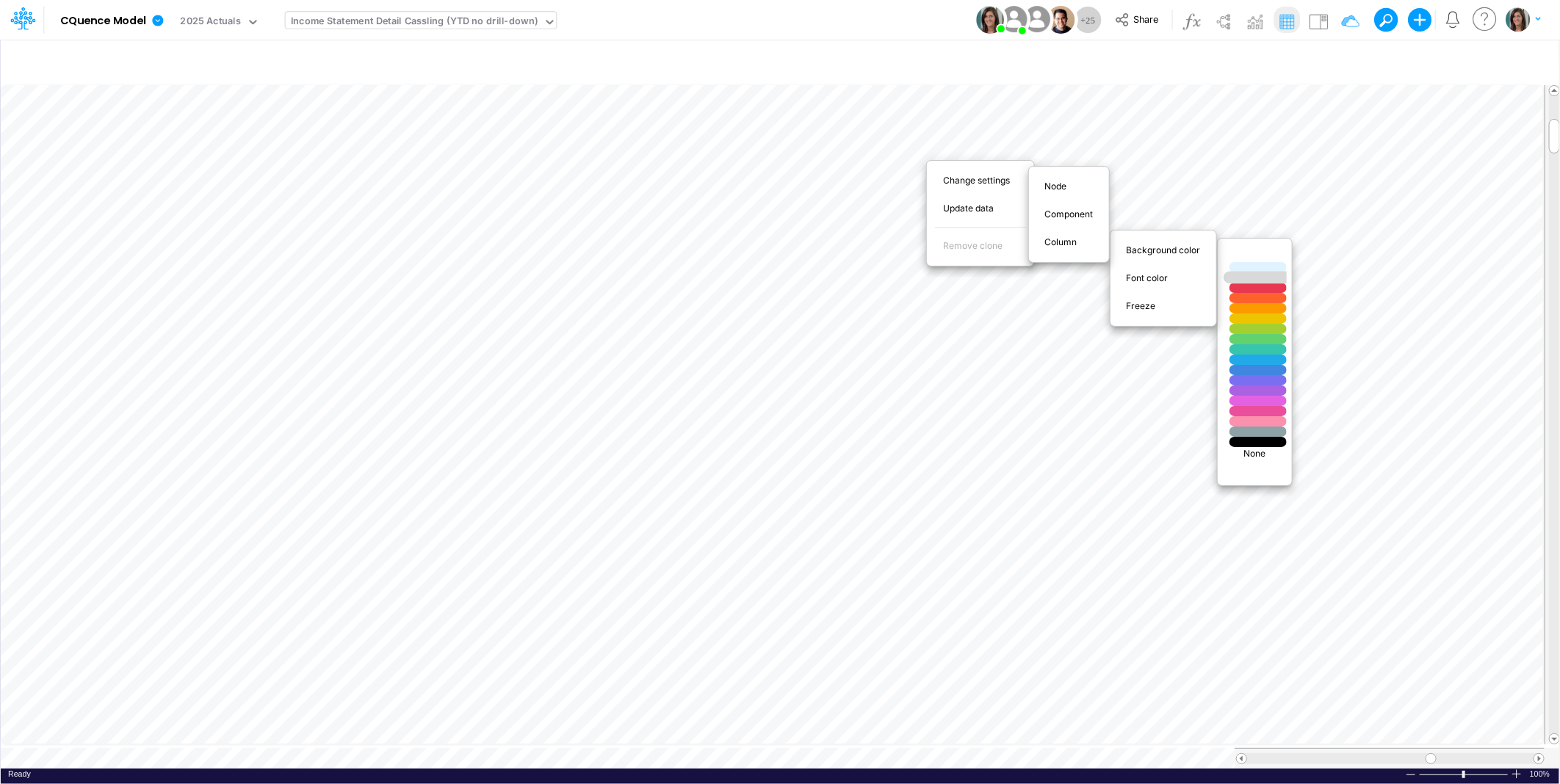
click at [1261, 279] on div at bounding box center [1258, 278] width 69 height 13
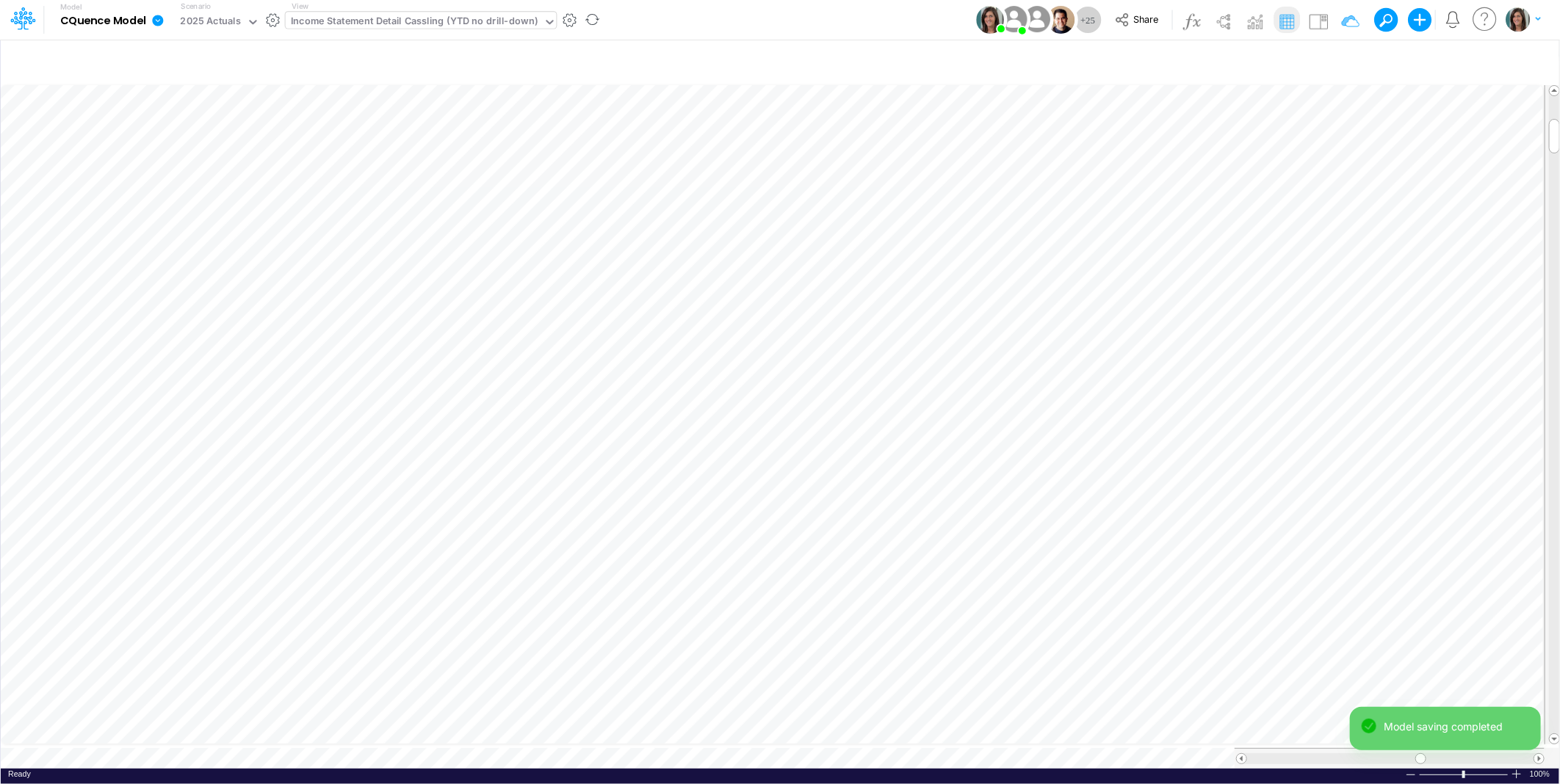
click at [156, 21] on icon at bounding box center [157, 20] width 11 height 11
click at [186, 156] on button "View model info" at bounding box center [232, 152] width 157 height 23
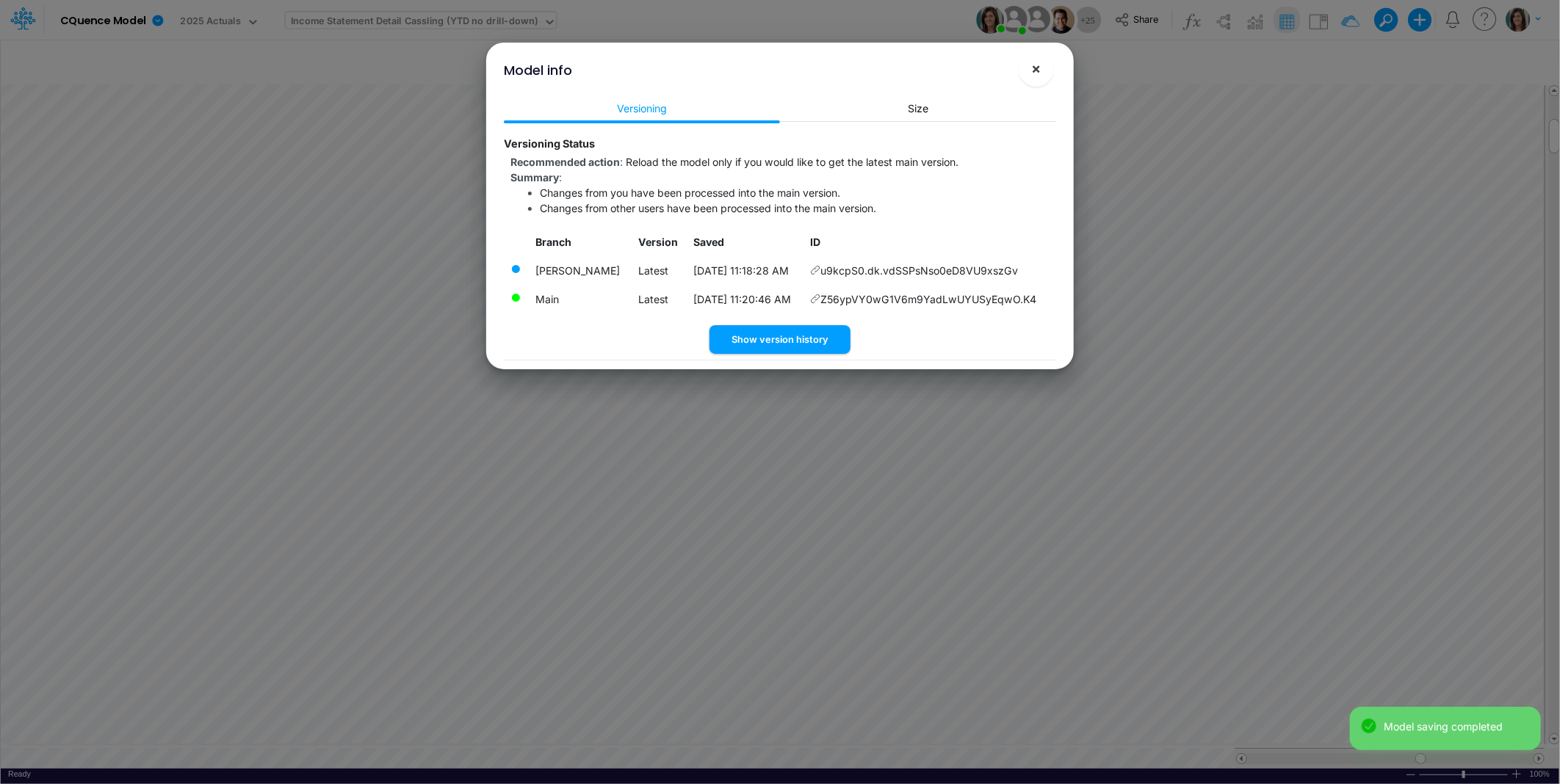
click at [1034, 65] on span "×" at bounding box center [1036, 67] width 9 height 17
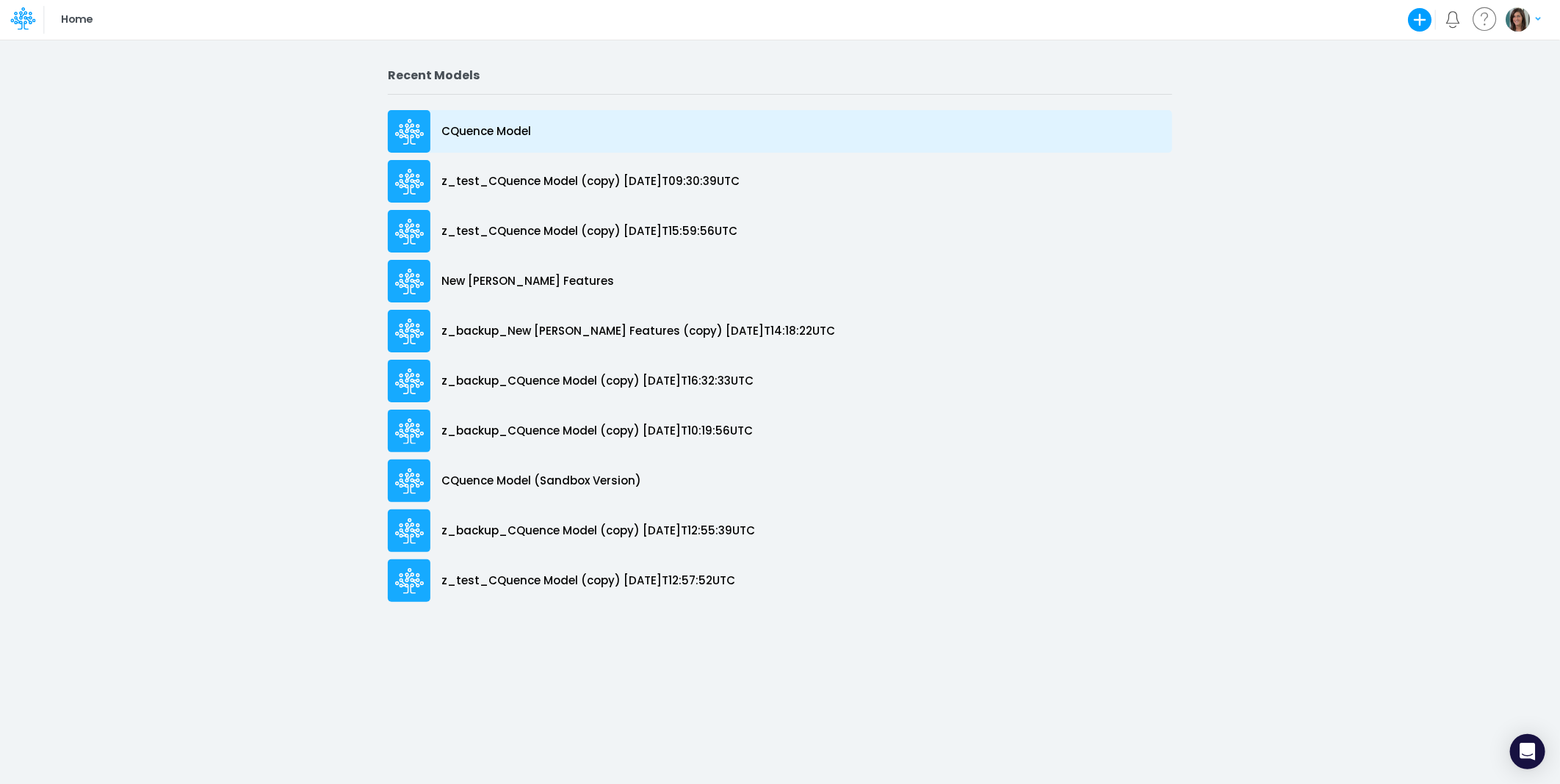
click at [505, 127] on p "CQuence Model" at bounding box center [486, 132] width 90 height 17
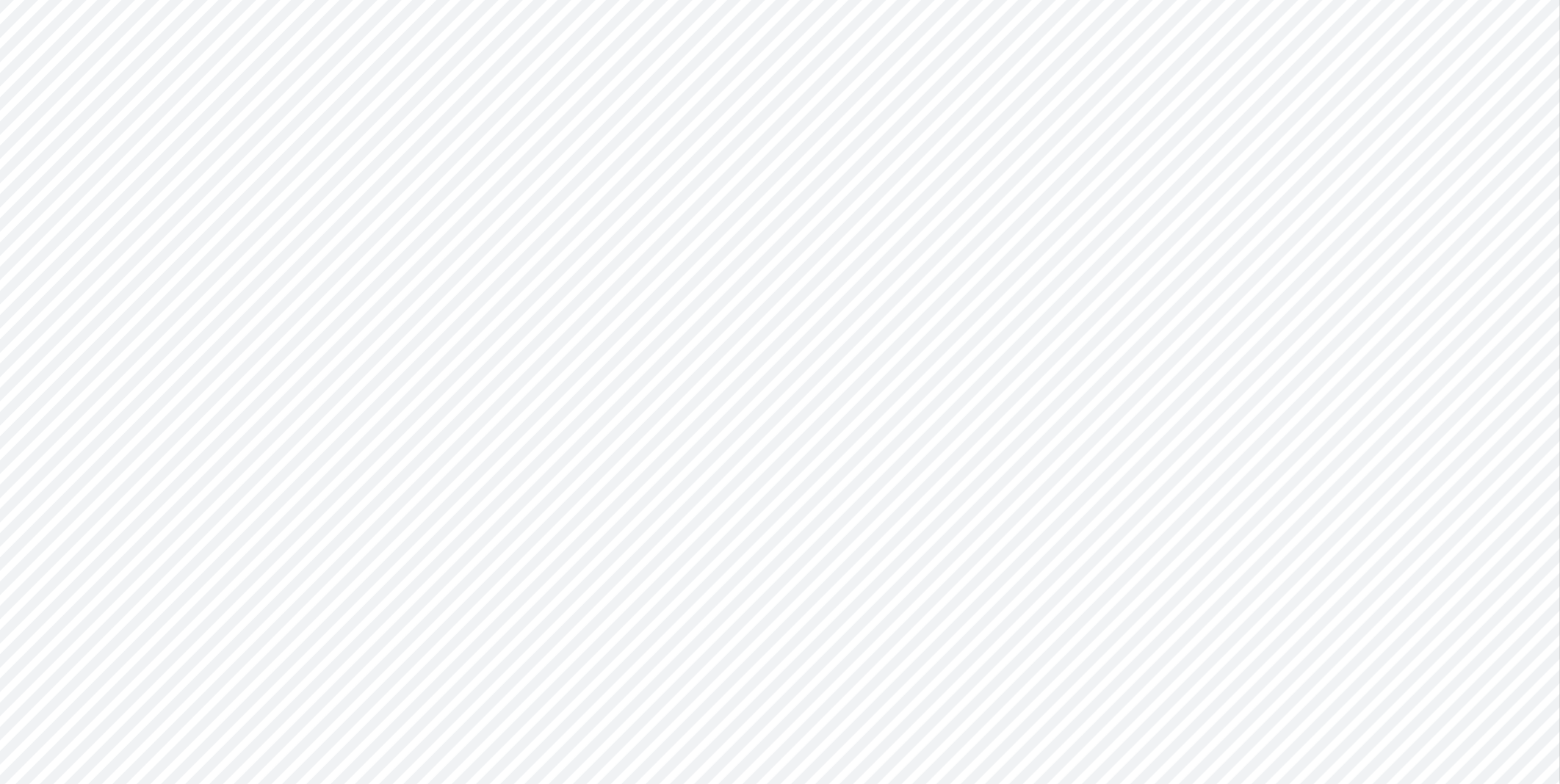
type input "Consolidated All by Month"
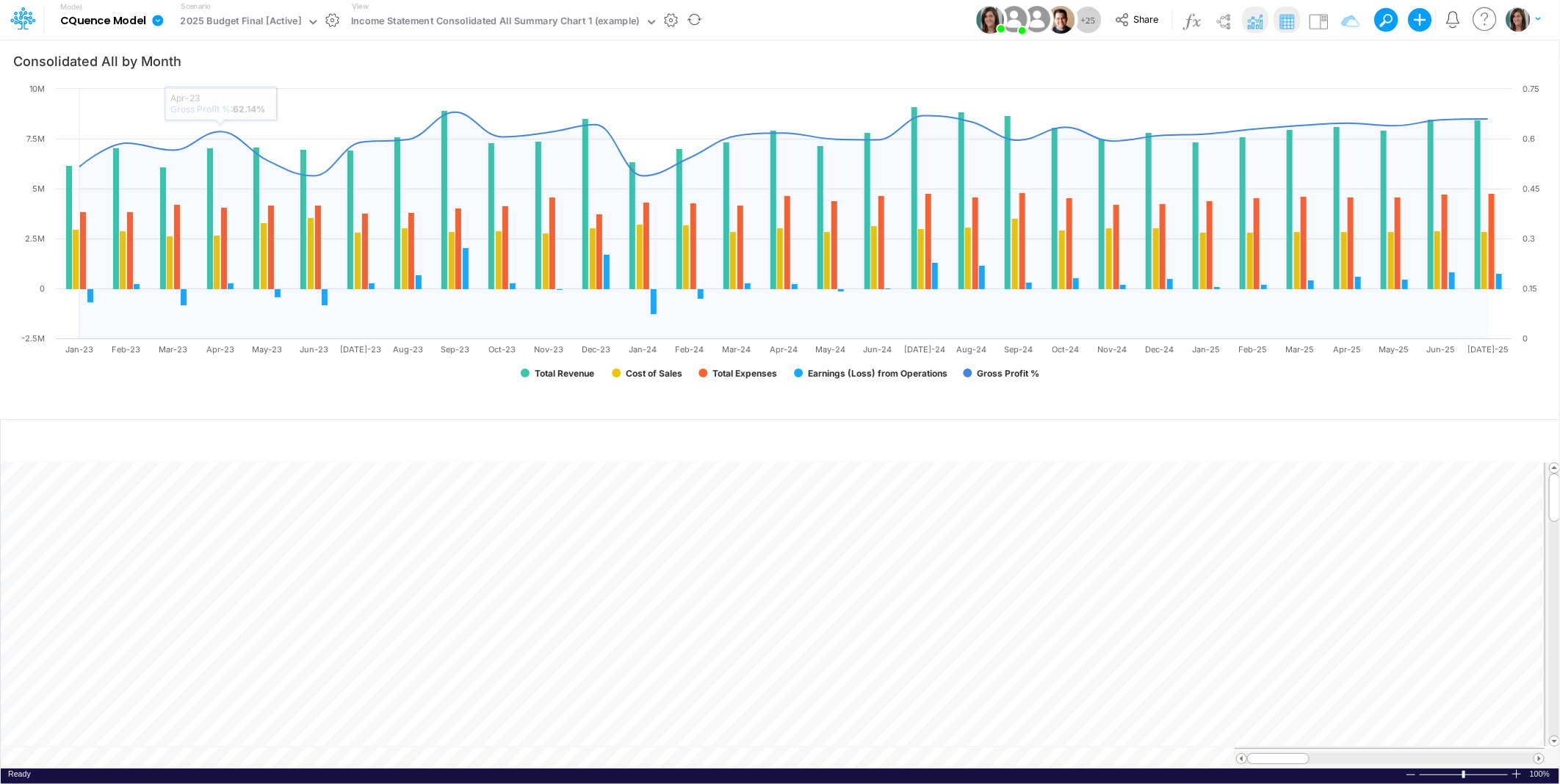
click at [158, 20] on icon at bounding box center [157, 20] width 14 height 14
click at [189, 156] on button "View model info" at bounding box center [232, 152] width 157 height 23
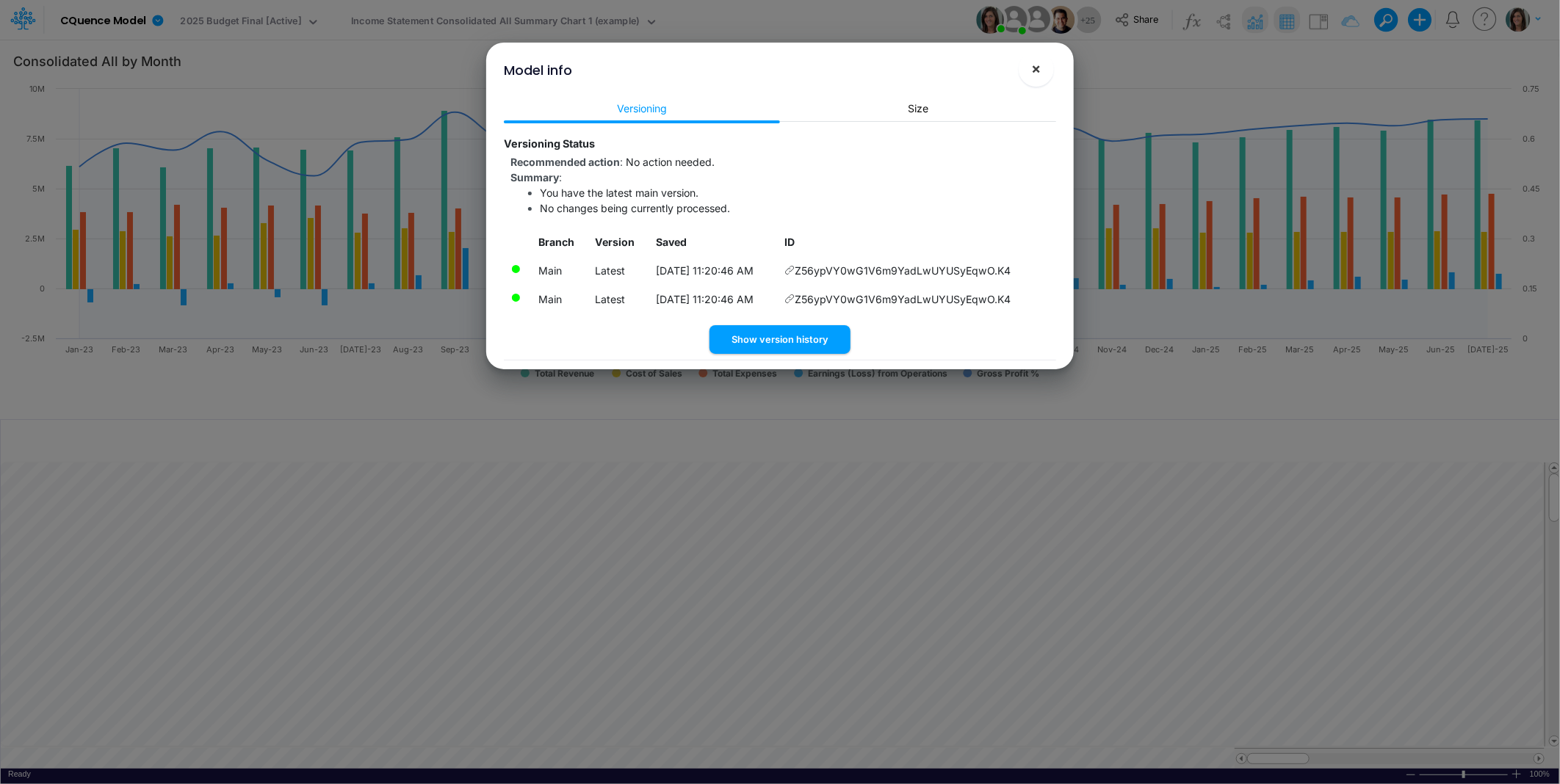
click at [1032, 74] on span "×" at bounding box center [1036, 67] width 9 height 17
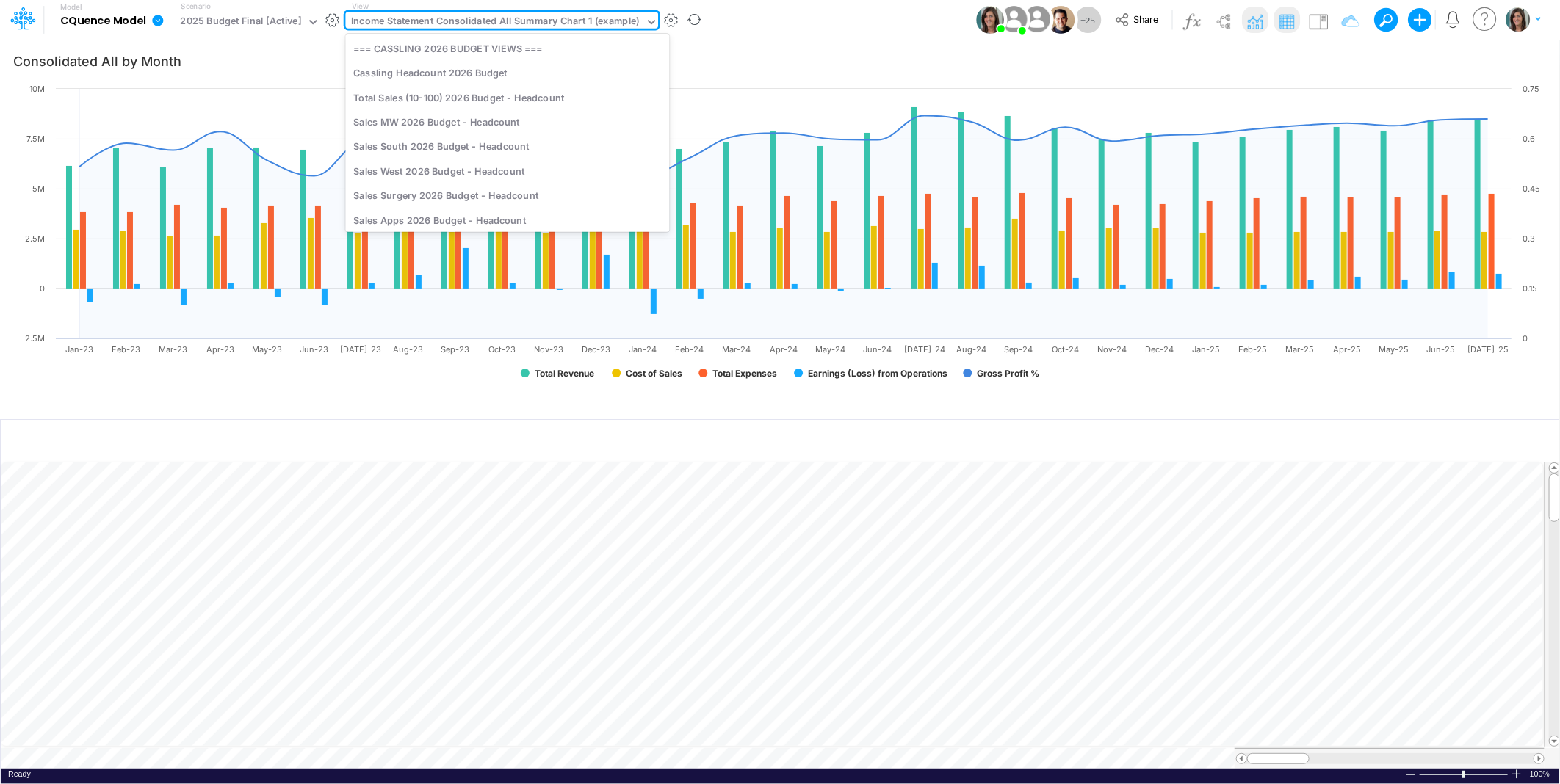
click at [448, 20] on div "Income Statement Consolidated All Summary Chart 1 (example)" at bounding box center [495, 22] width 288 height 17
type input "ytd"
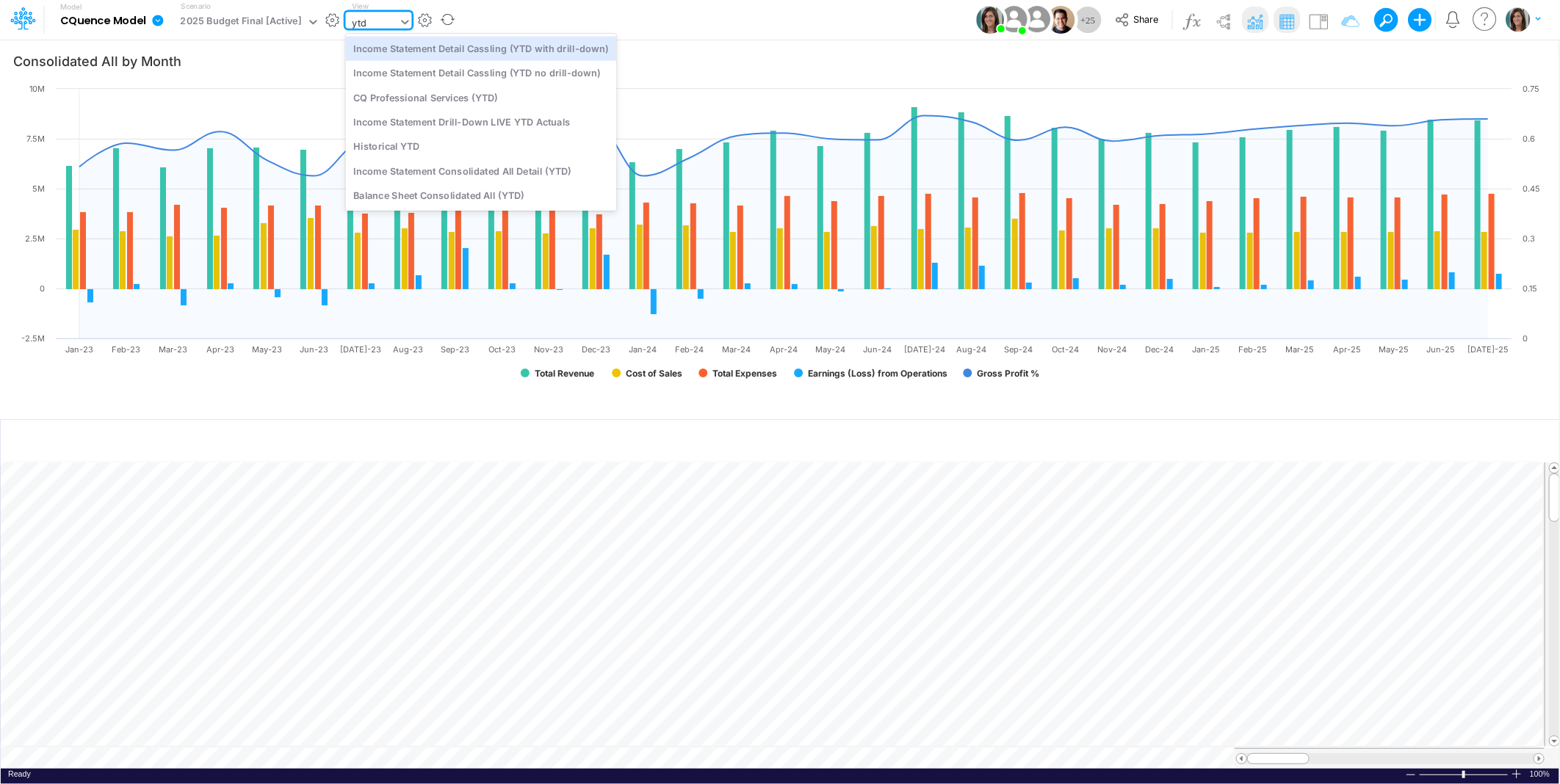
drag, startPoint x: 554, startPoint y: 52, endPoint x: 395, endPoint y: 2, distance: 166.7
click at [551, 52] on div "Income Statement Detail Cassling (YTD with drill-down)" at bounding box center [481, 48] width 271 height 25
